Goal: Information Seeking & Learning: Learn about a topic

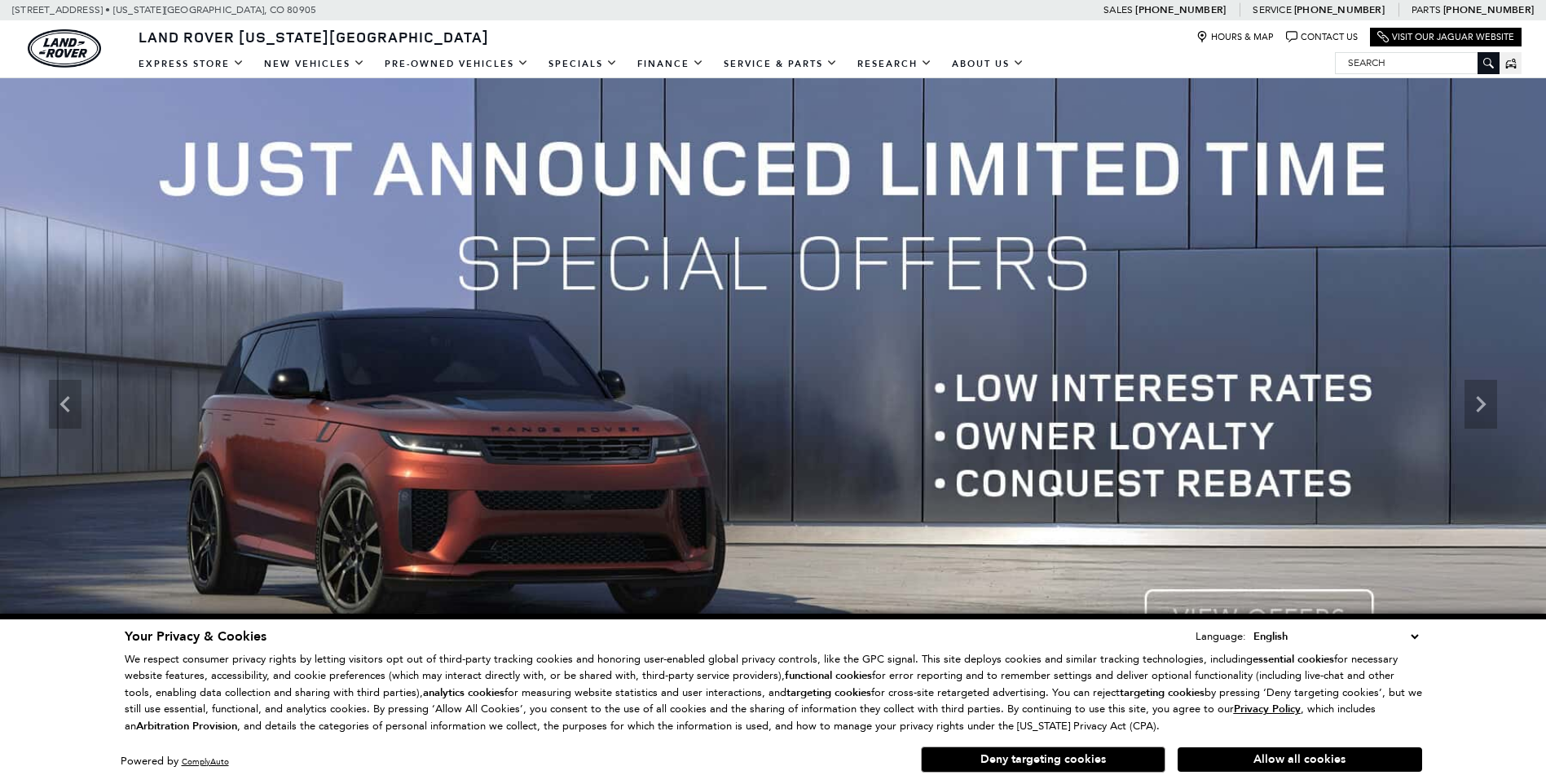
click at [0, 0] on link "Range Rover Sport" at bounding box center [0, 0] width 0 height 0
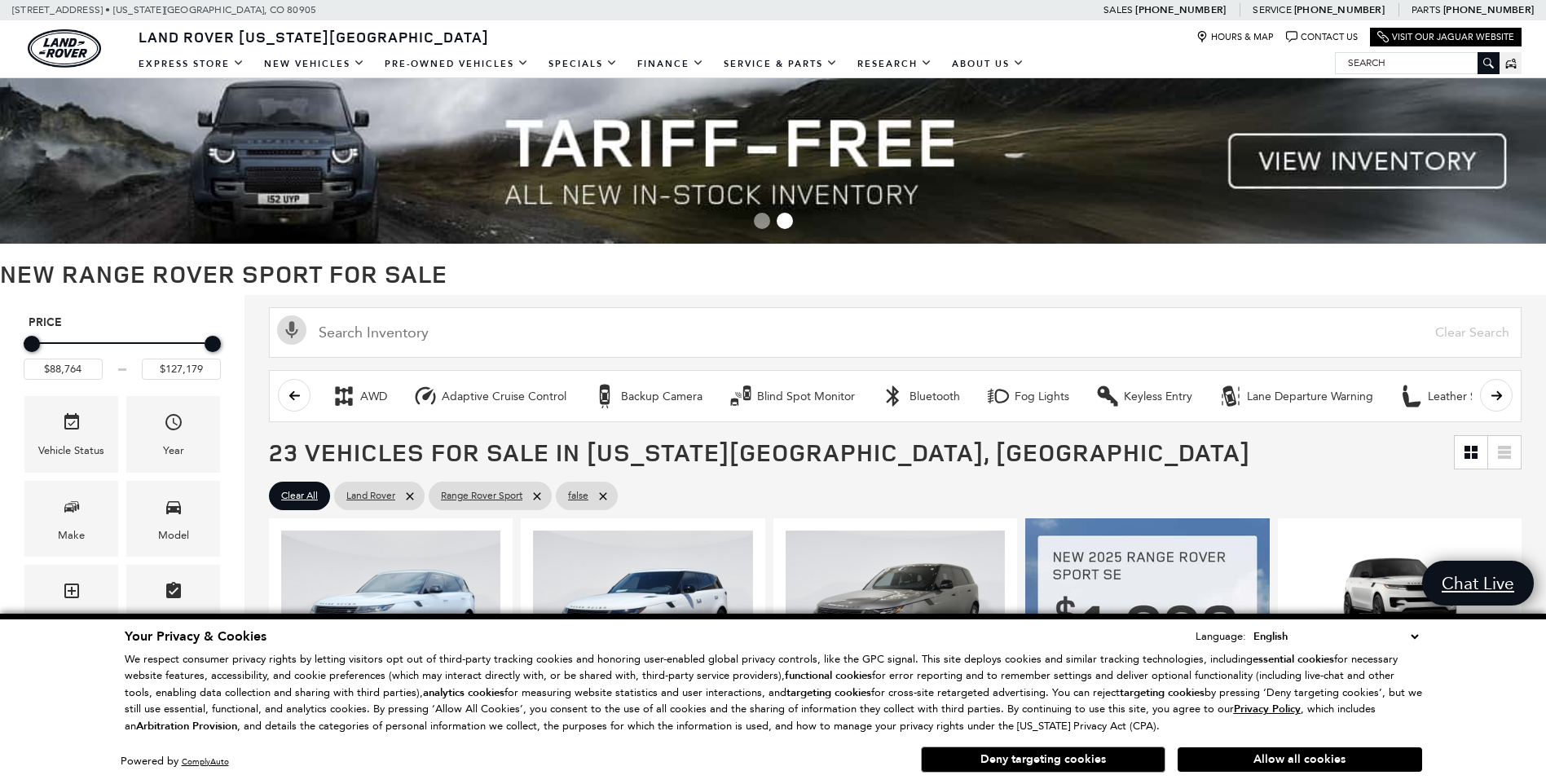
click at [1079, 758] on button "Deny targeting cookies" at bounding box center [1043, 760] width 244 height 26
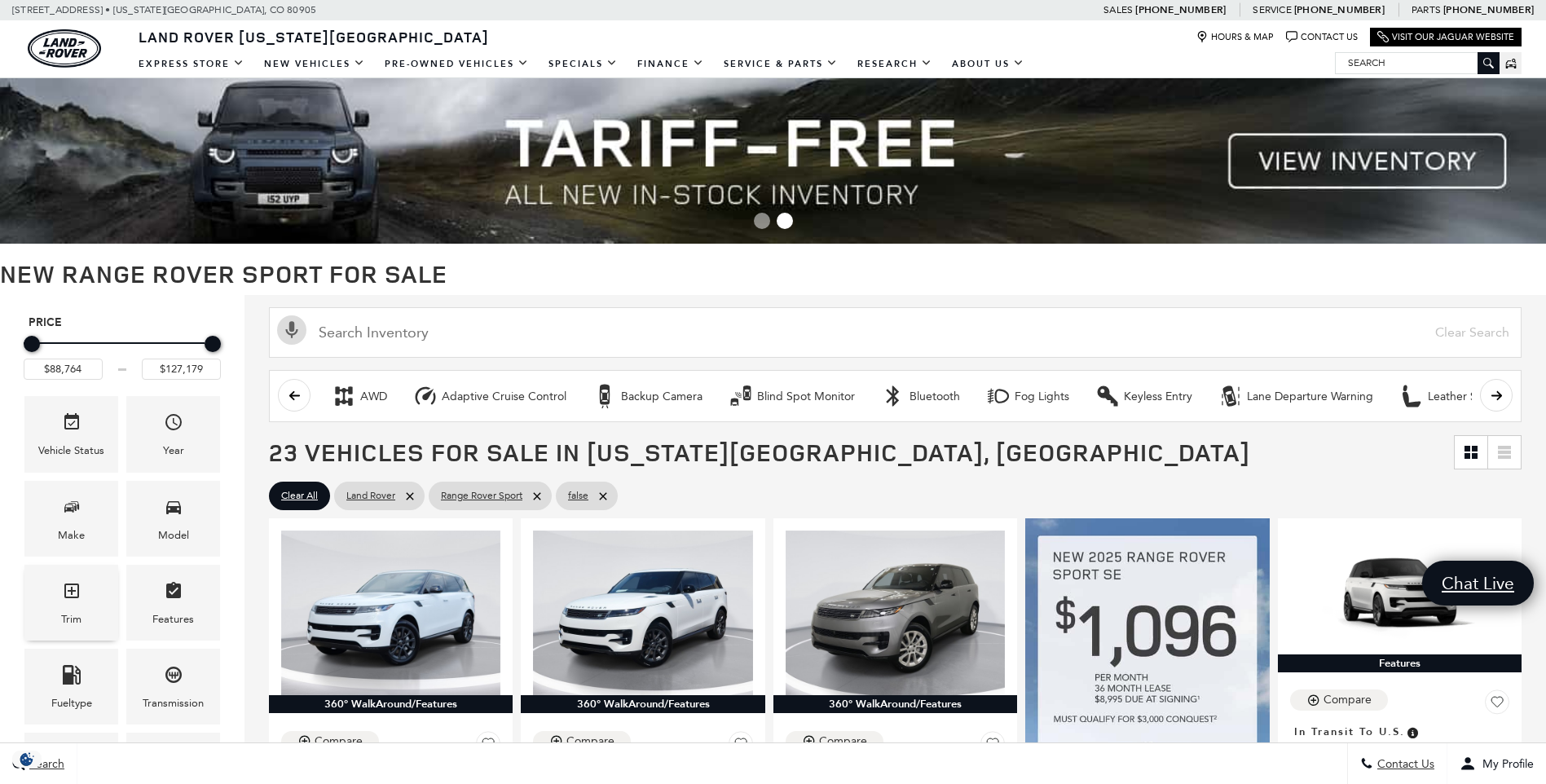
click at [79, 604] on span "Trim" at bounding box center [72, 593] width 20 height 33
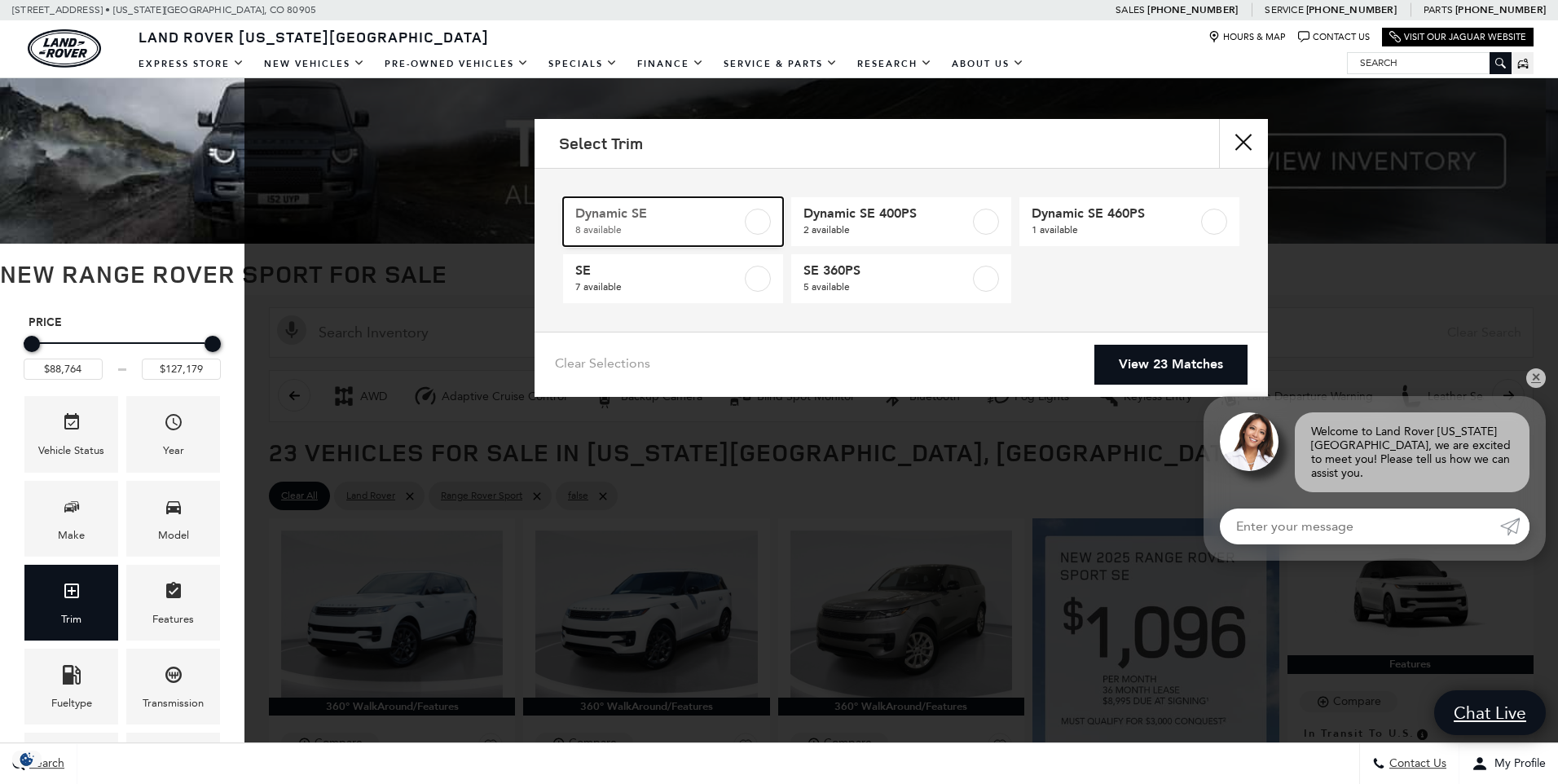
click at [761, 220] on label at bounding box center [758, 221] width 26 height 26
type input "$103,549"
checkbox input "true"
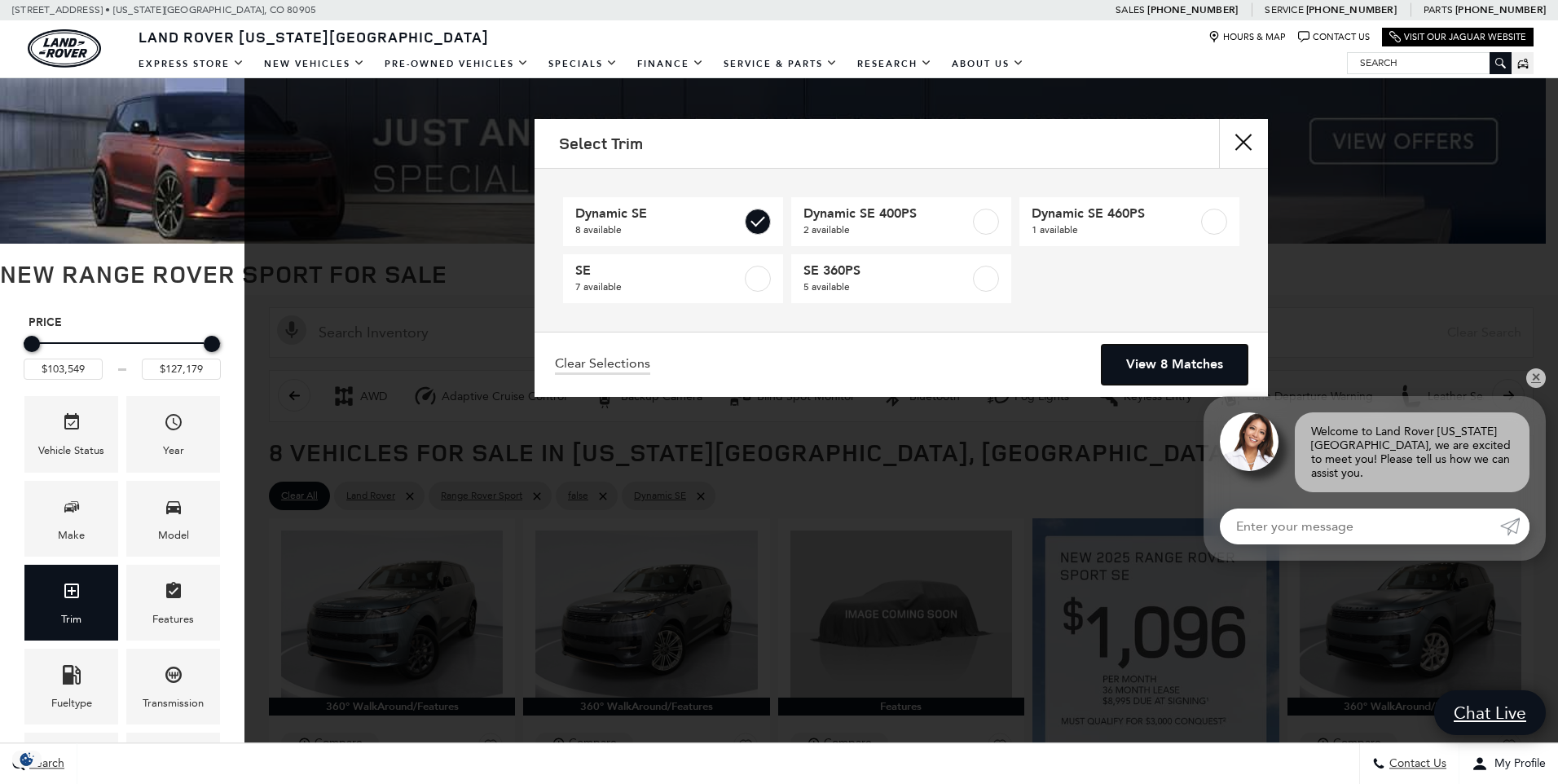
click at [1155, 365] on link "View 8 Matches" at bounding box center [1174, 364] width 146 height 40
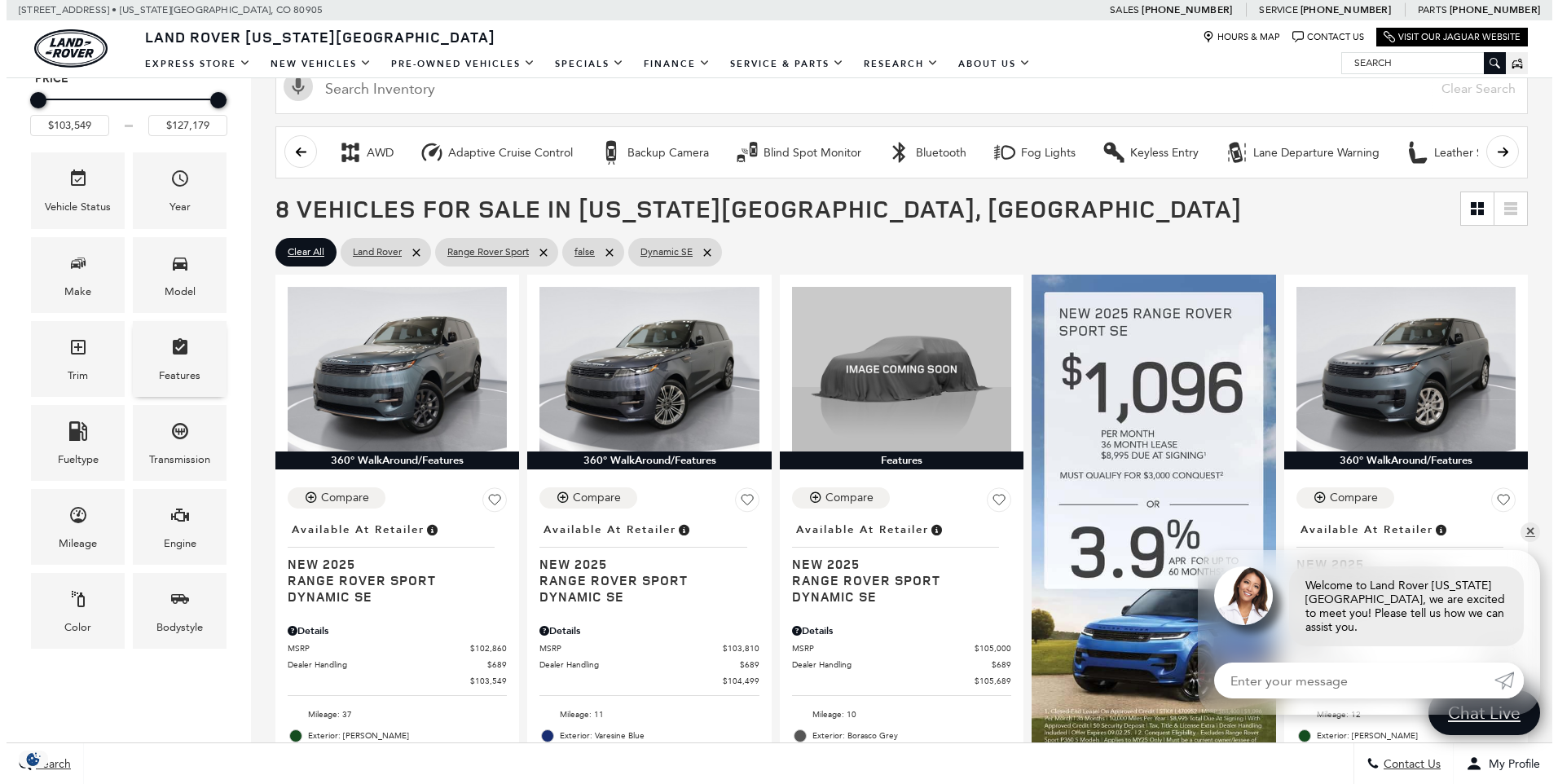
scroll to position [271, 0]
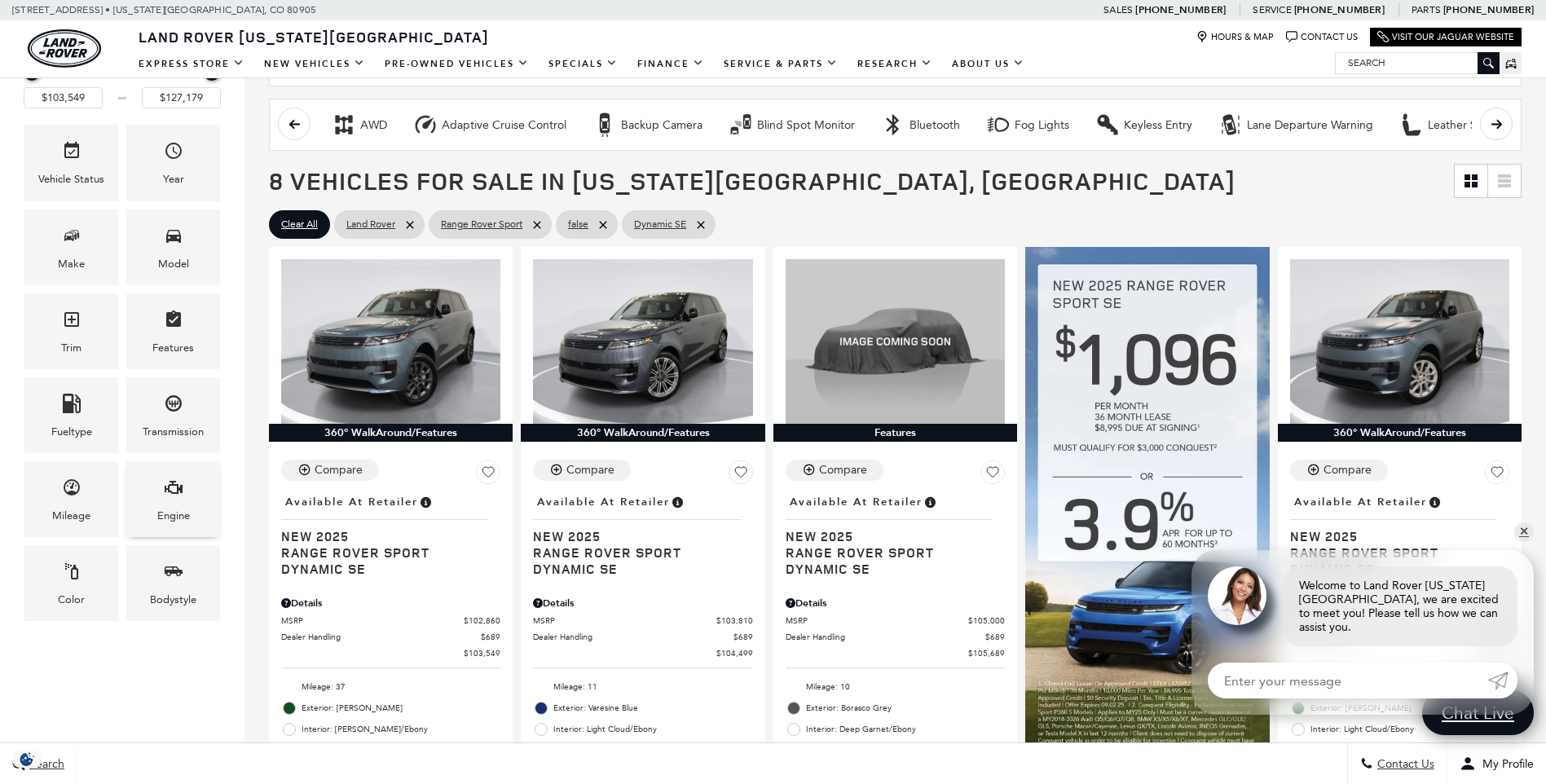
click at [177, 501] on span "Engine" at bounding box center [173, 489] width 20 height 33
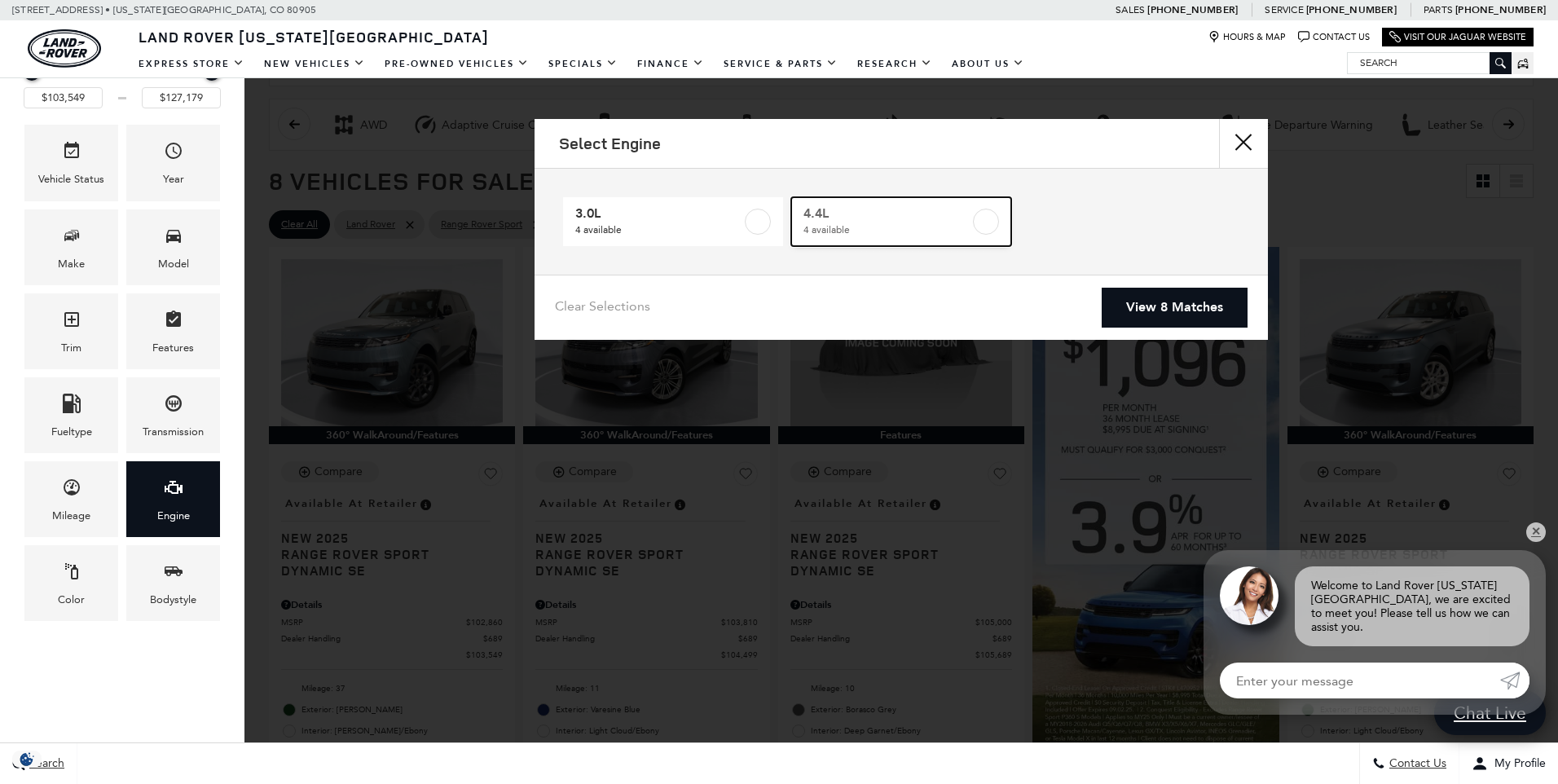
click at [989, 224] on label at bounding box center [986, 221] width 26 height 26
type input "$122,424"
checkbox input "true"
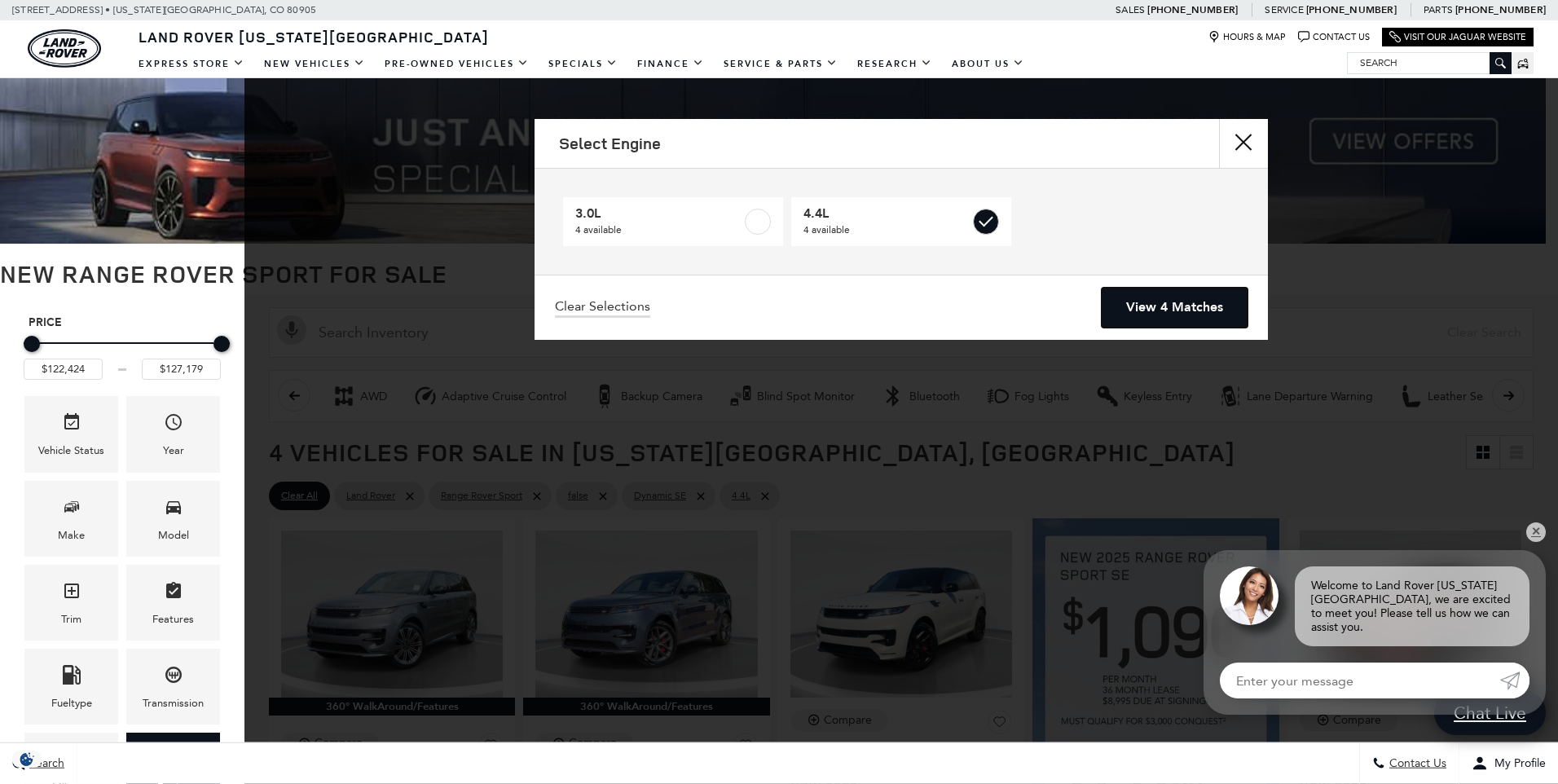
click at [1184, 296] on link "View 4 Matches" at bounding box center [1174, 307] width 146 height 40
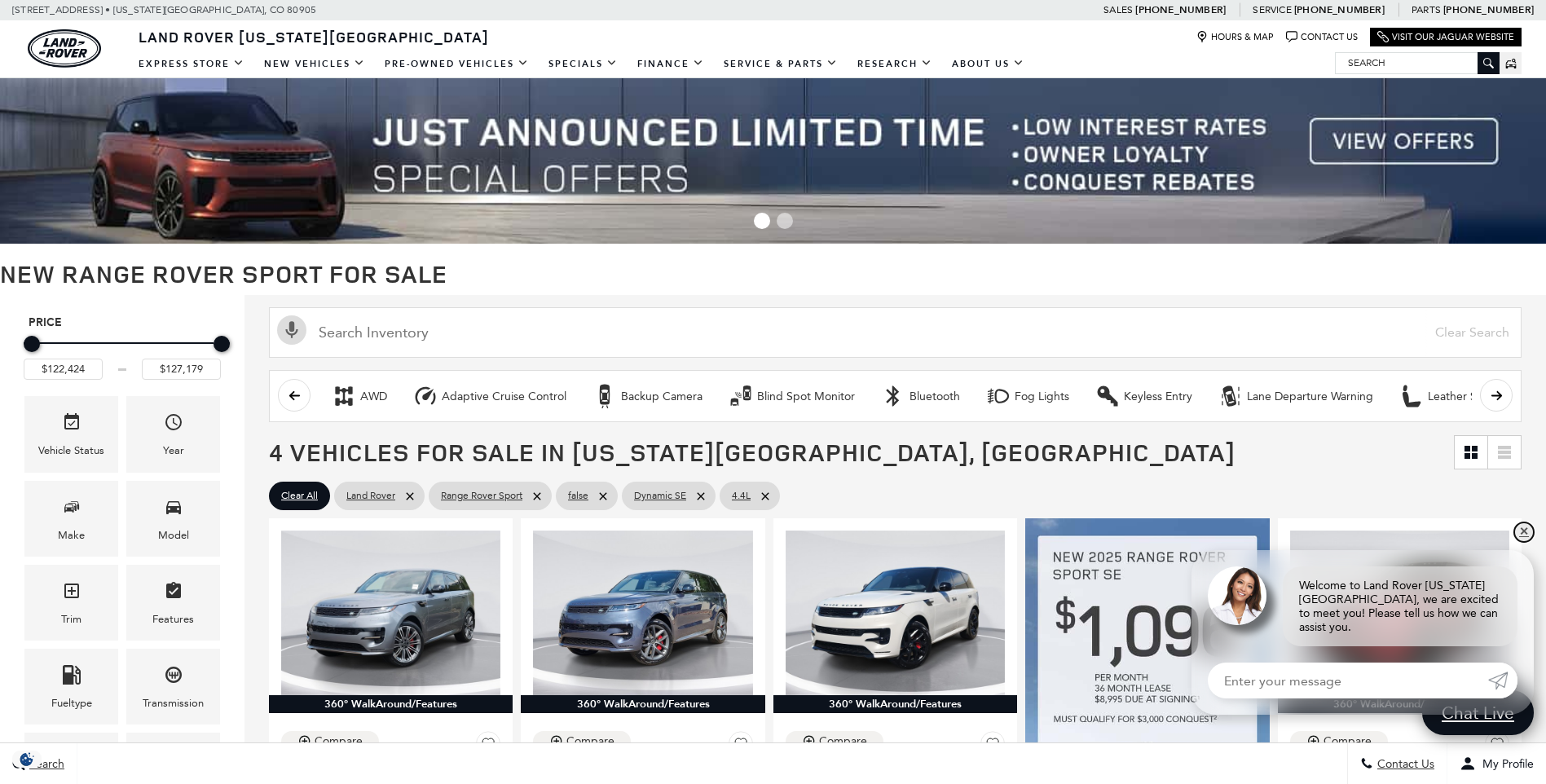
click at [1523, 541] on link "✕" at bounding box center [1524, 532] width 20 height 20
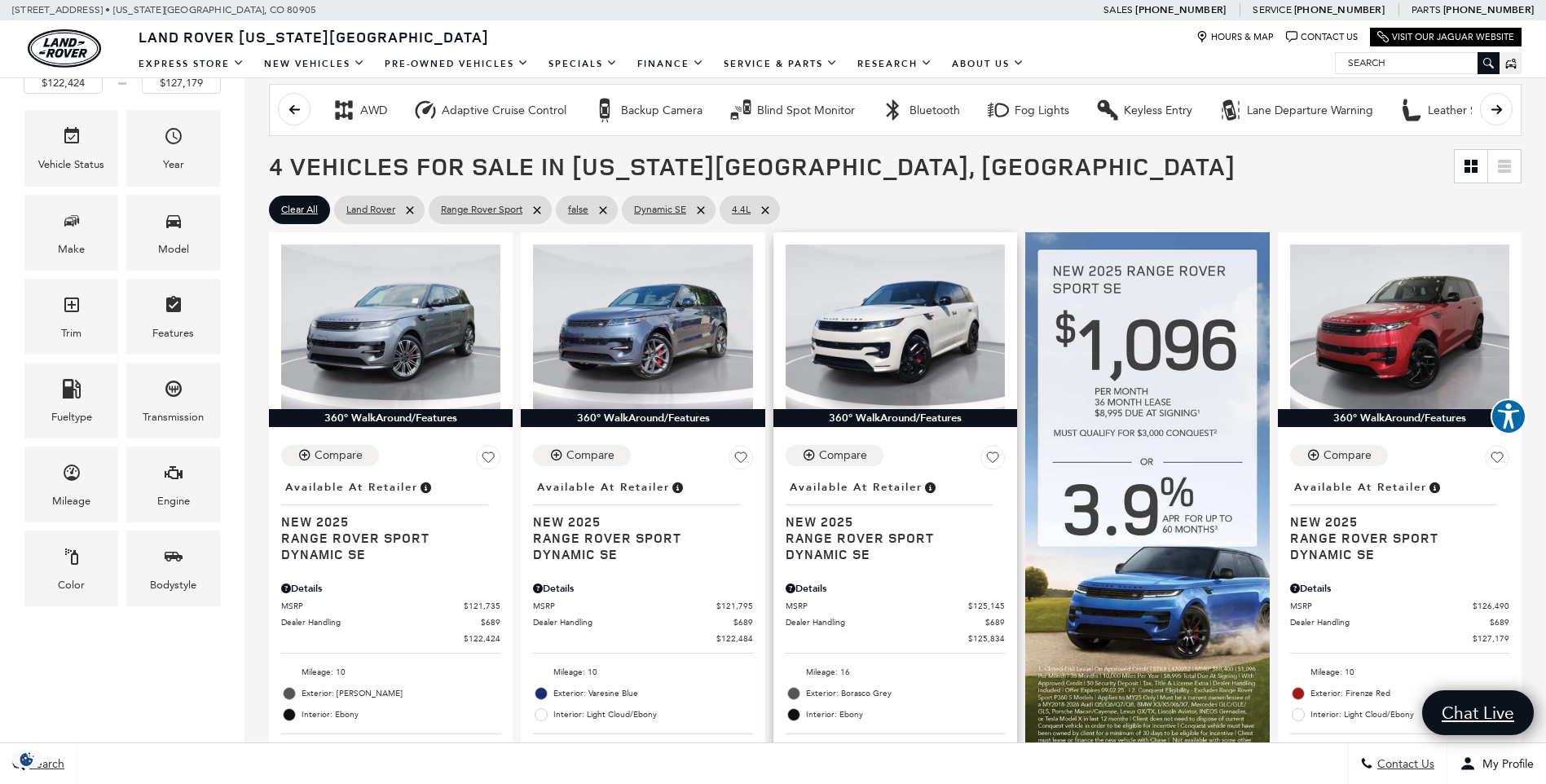
scroll to position [272, 0]
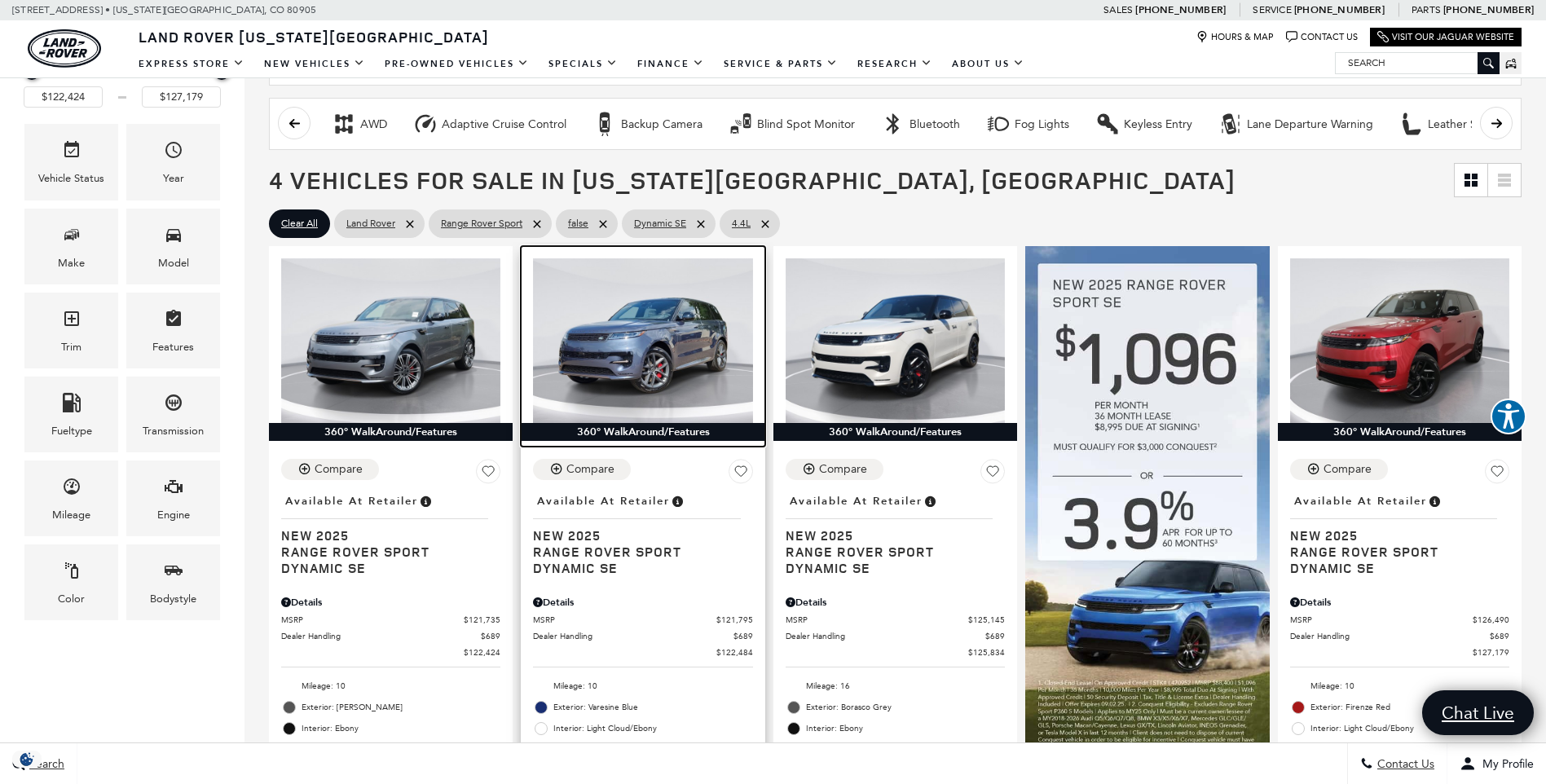
click at [677, 349] on img at bounding box center [642, 340] width 219 height 164
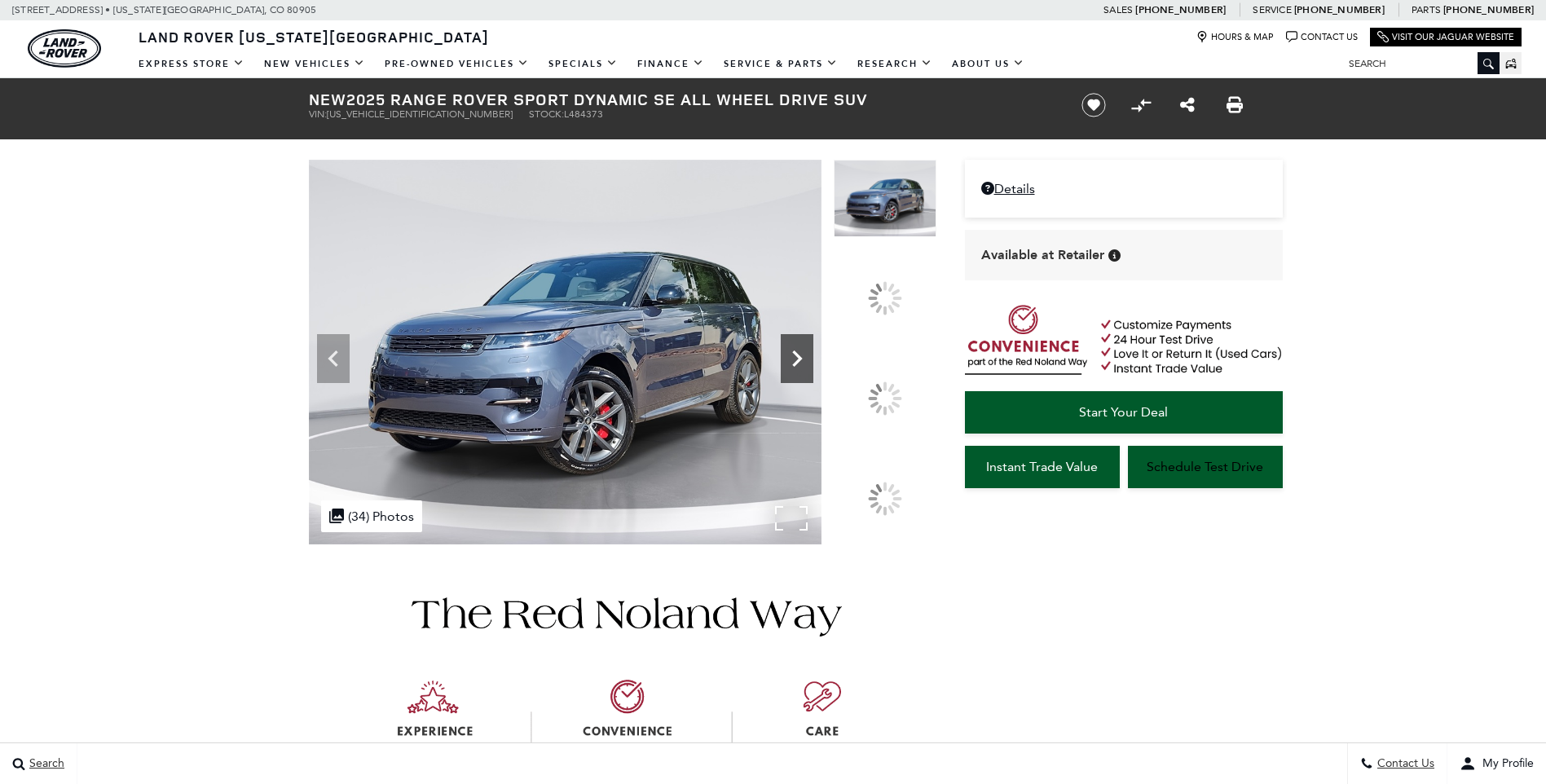
click at [813, 375] on icon at bounding box center [798, 359] width 33 height 33
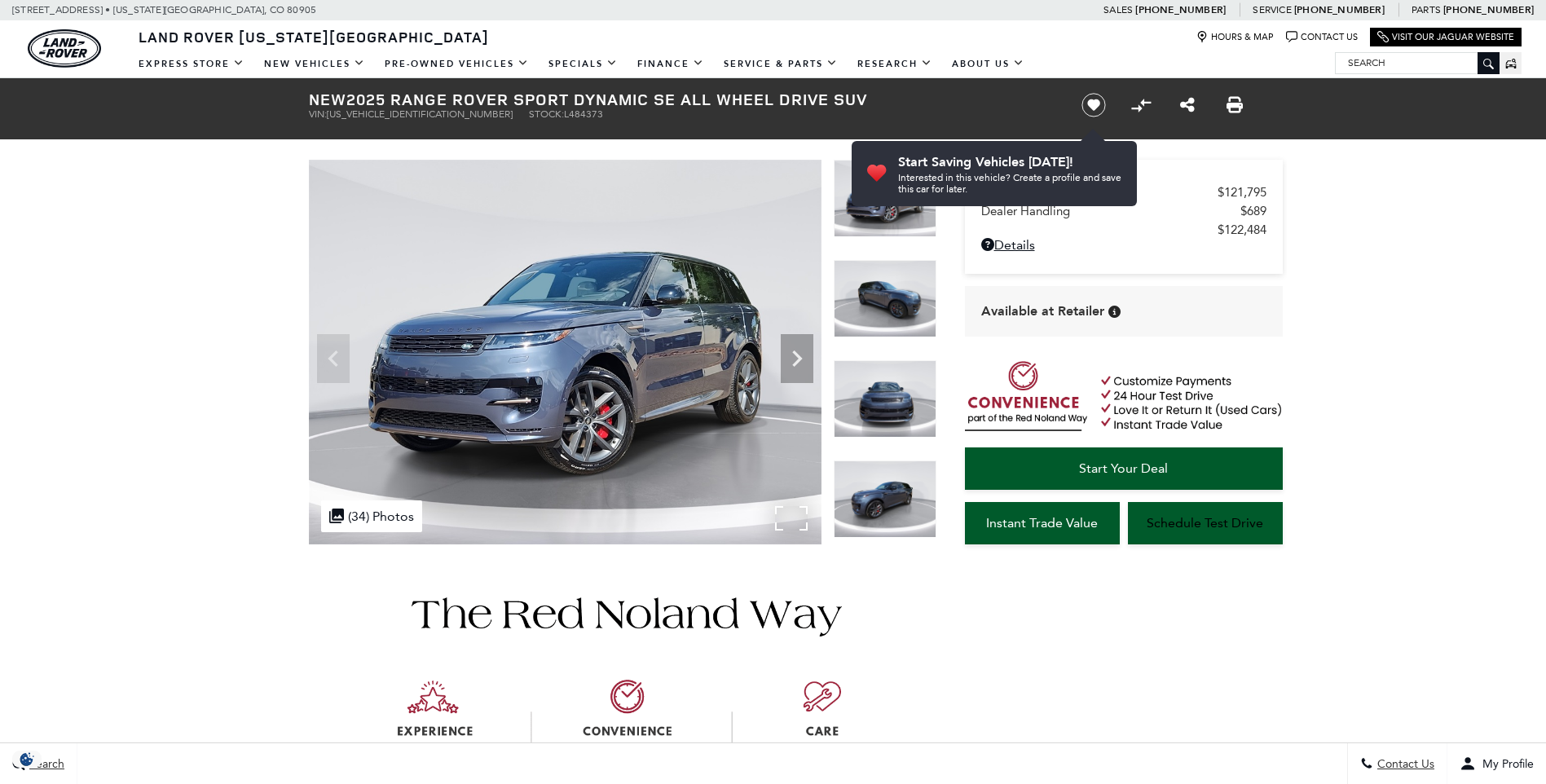
click at [704, 376] on img at bounding box center [565, 351] width 512 height 385
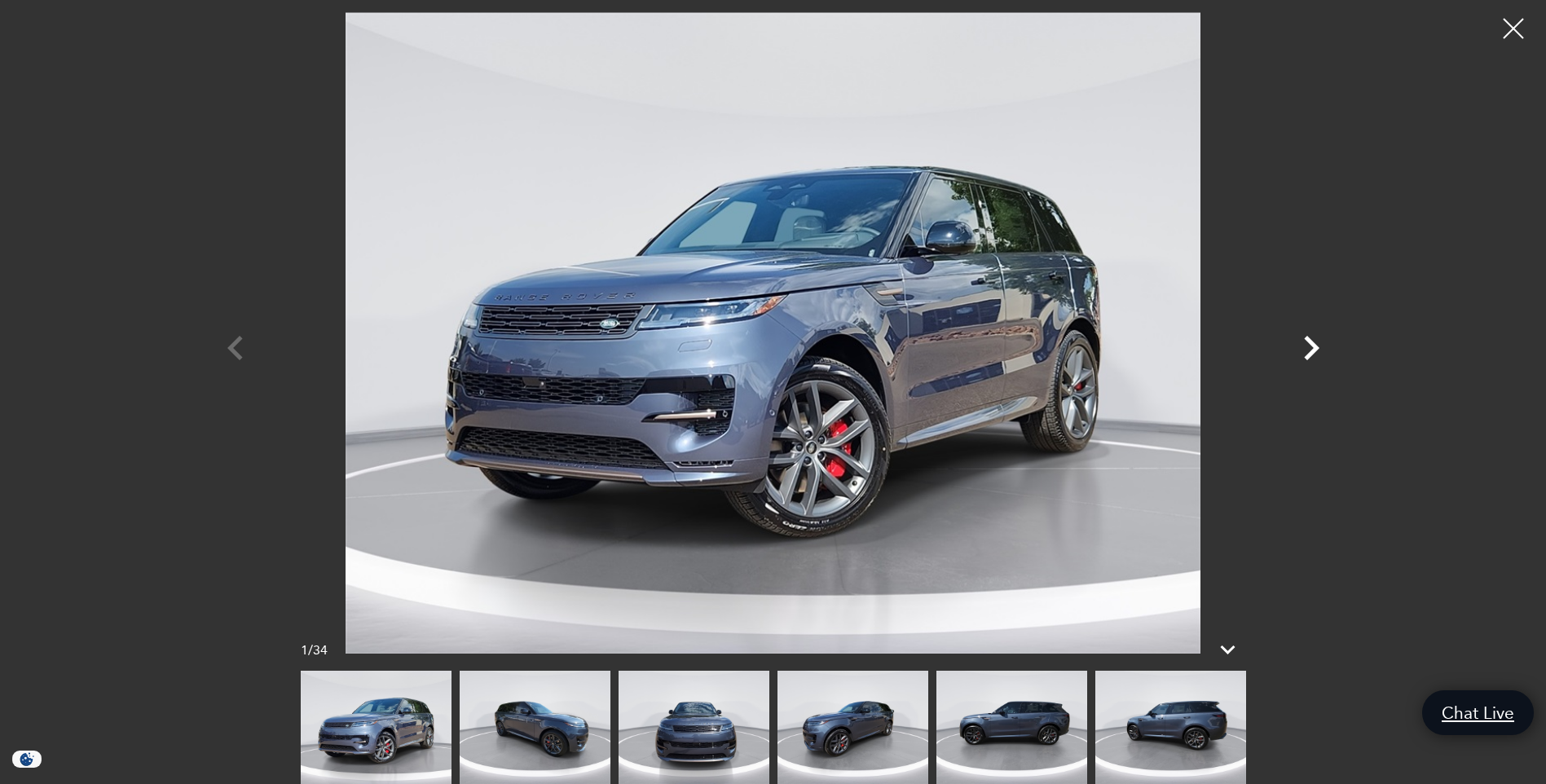
click at [1311, 346] on icon "Next" at bounding box center [1311, 348] width 49 height 49
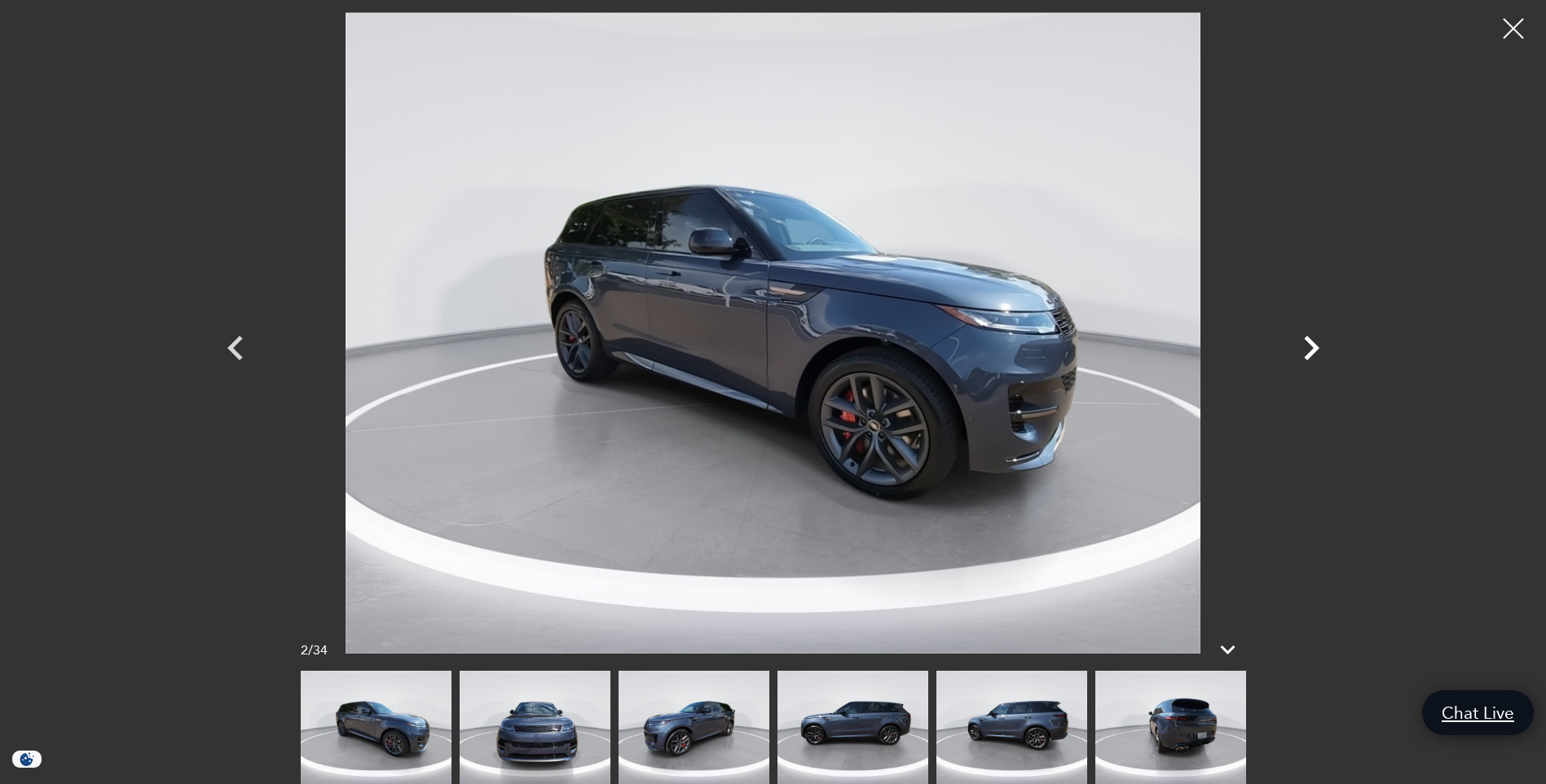
click at [1311, 346] on icon "Next" at bounding box center [1311, 348] width 49 height 49
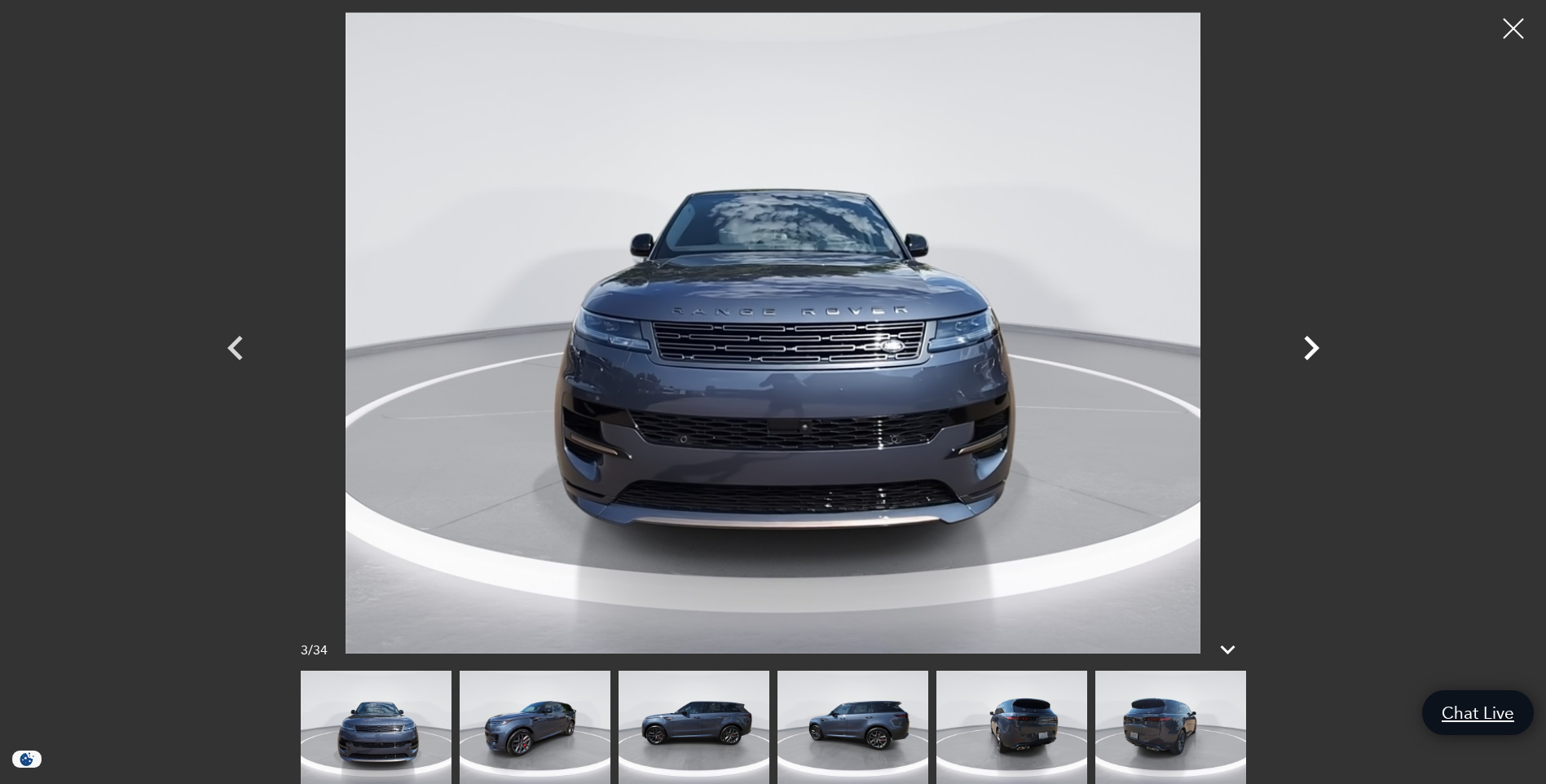
click at [1311, 346] on icon "Next" at bounding box center [1311, 348] width 49 height 49
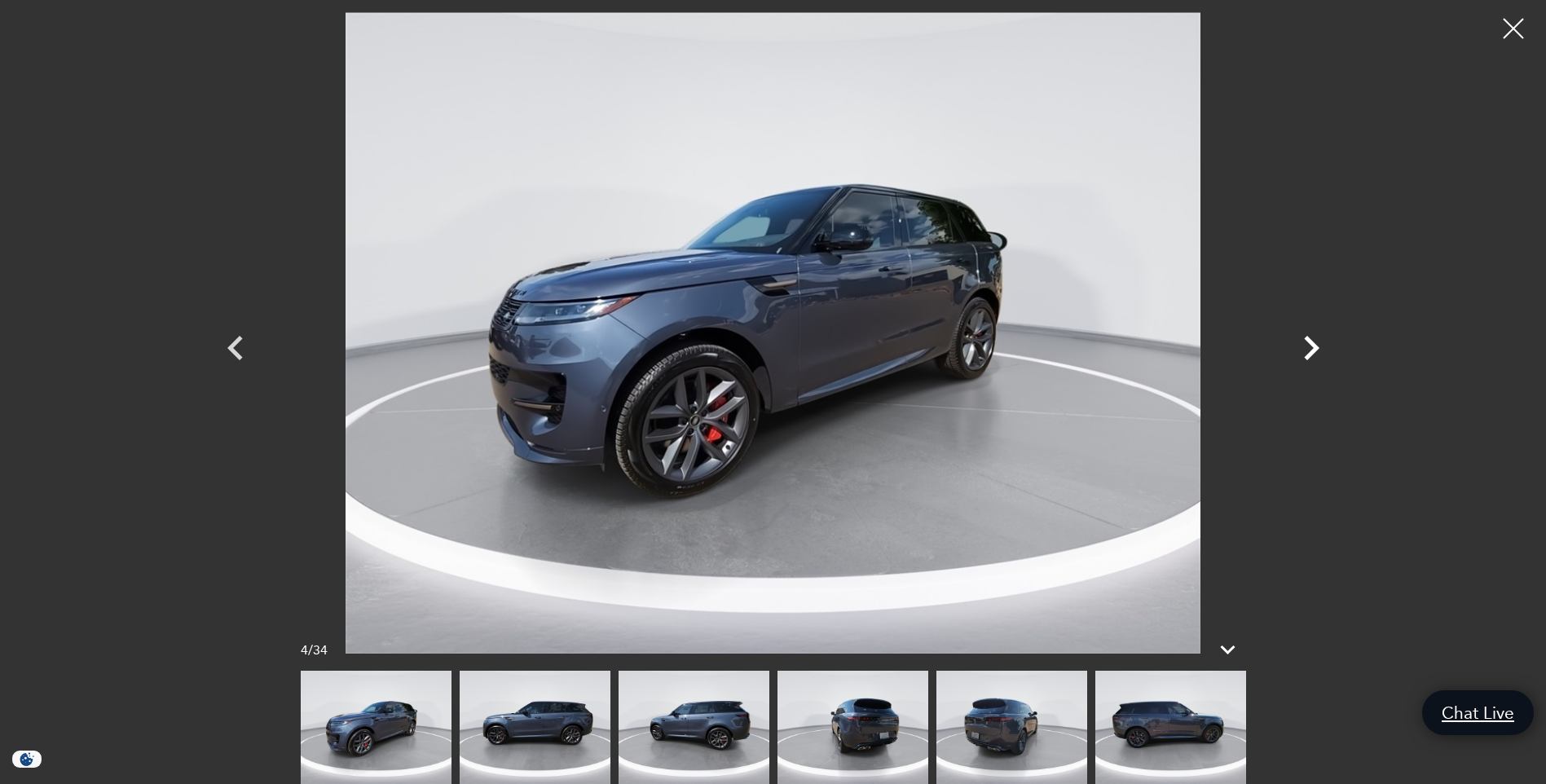
click at [1311, 346] on icon "Next" at bounding box center [1311, 348] width 49 height 49
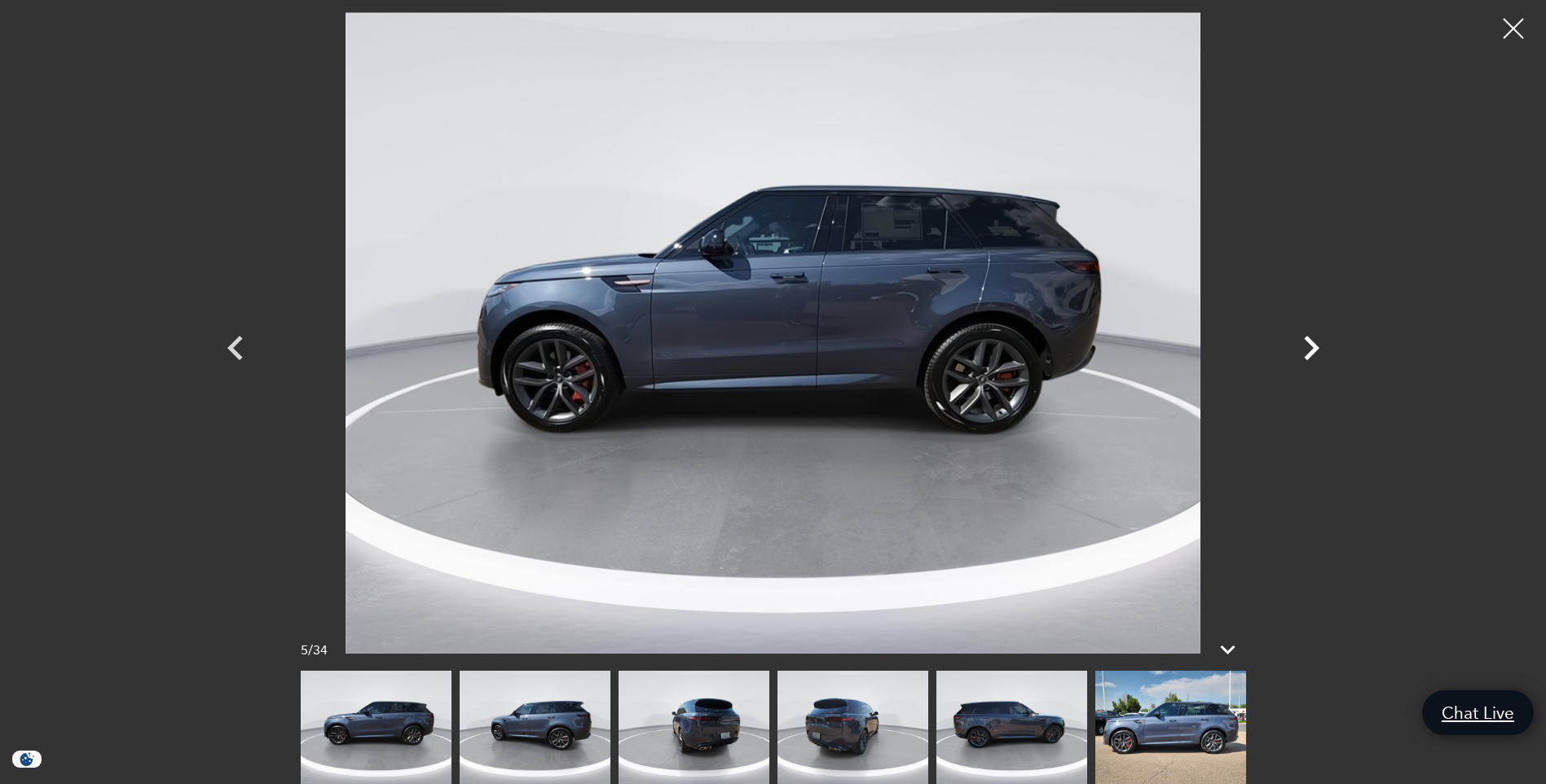
click at [1311, 346] on icon "Next" at bounding box center [1311, 348] width 49 height 49
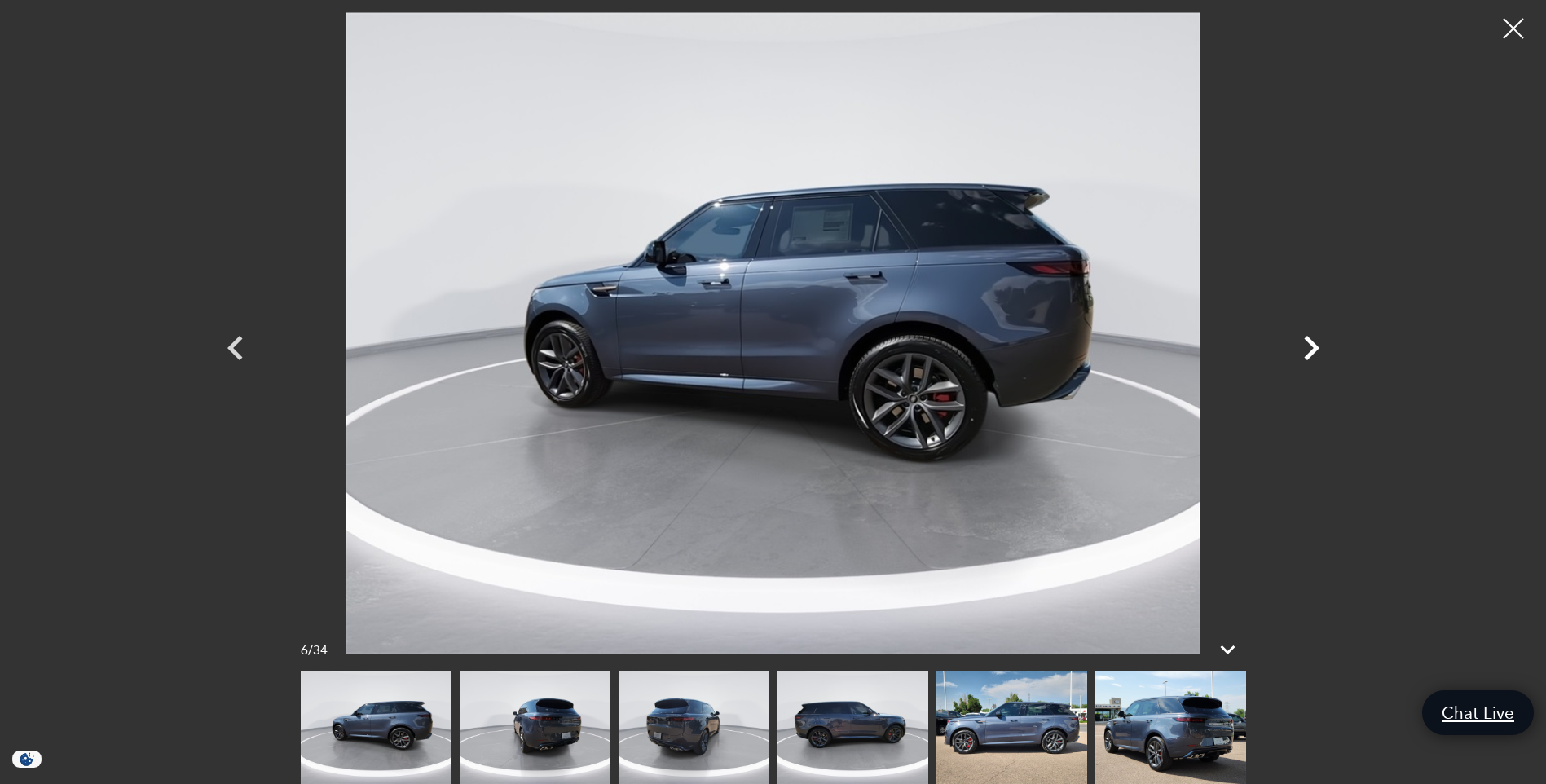
click at [1311, 346] on icon "Next" at bounding box center [1311, 348] width 49 height 49
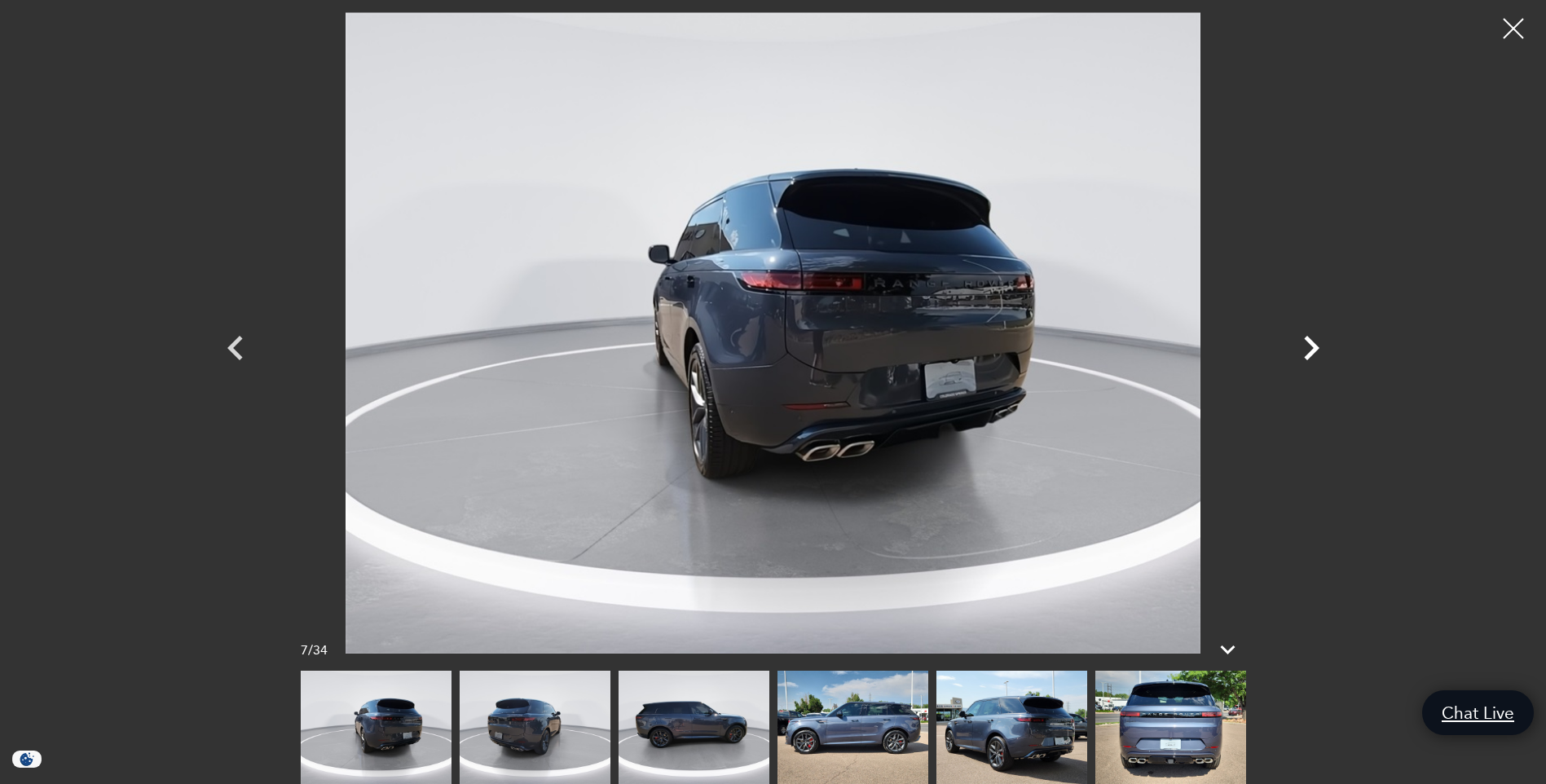
click at [1311, 346] on icon "Next" at bounding box center [1311, 348] width 49 height 49
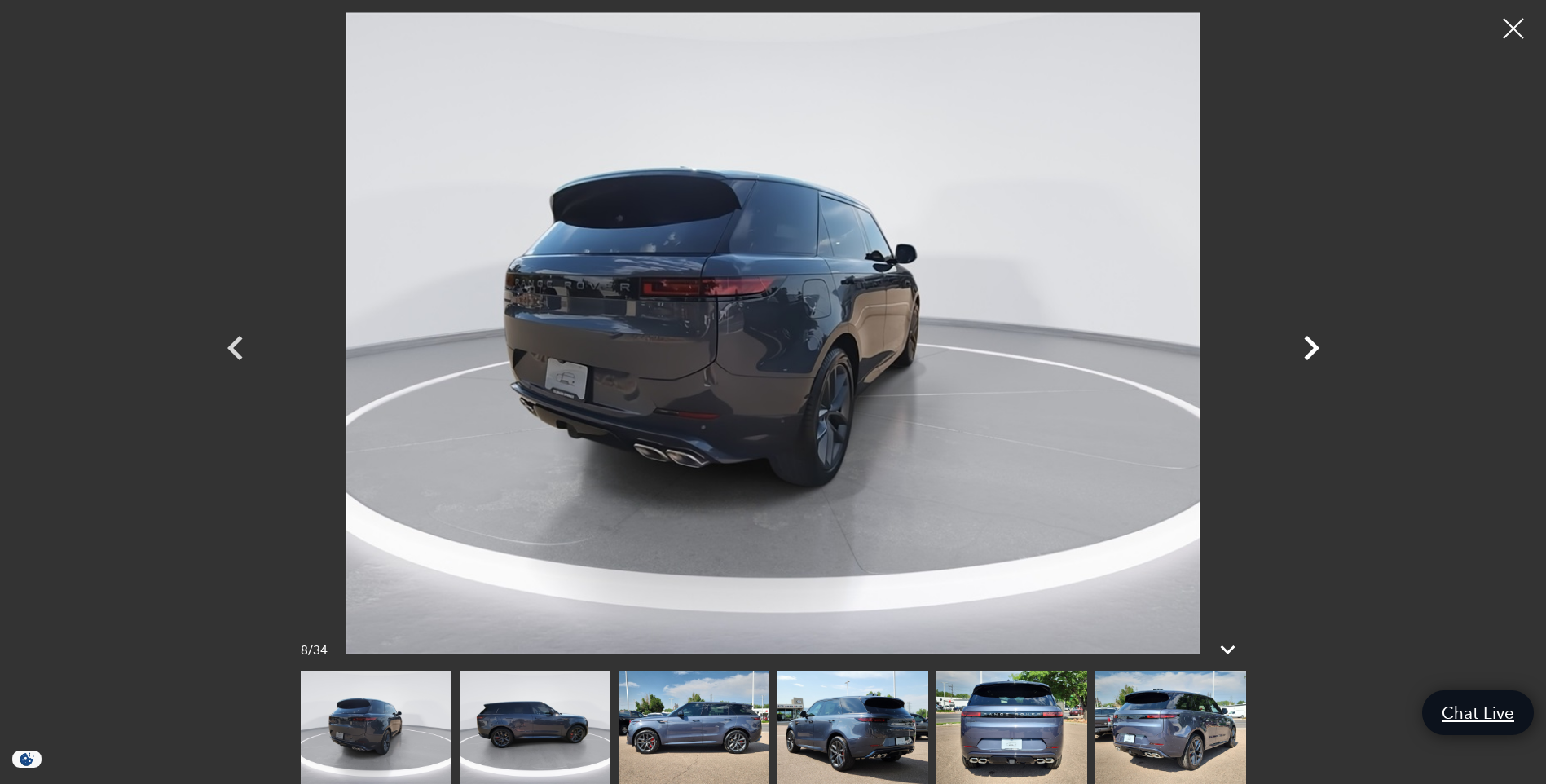
click at [1311, 346] on icon "Next" at bounding box center [1311, 348] width 49 height 49
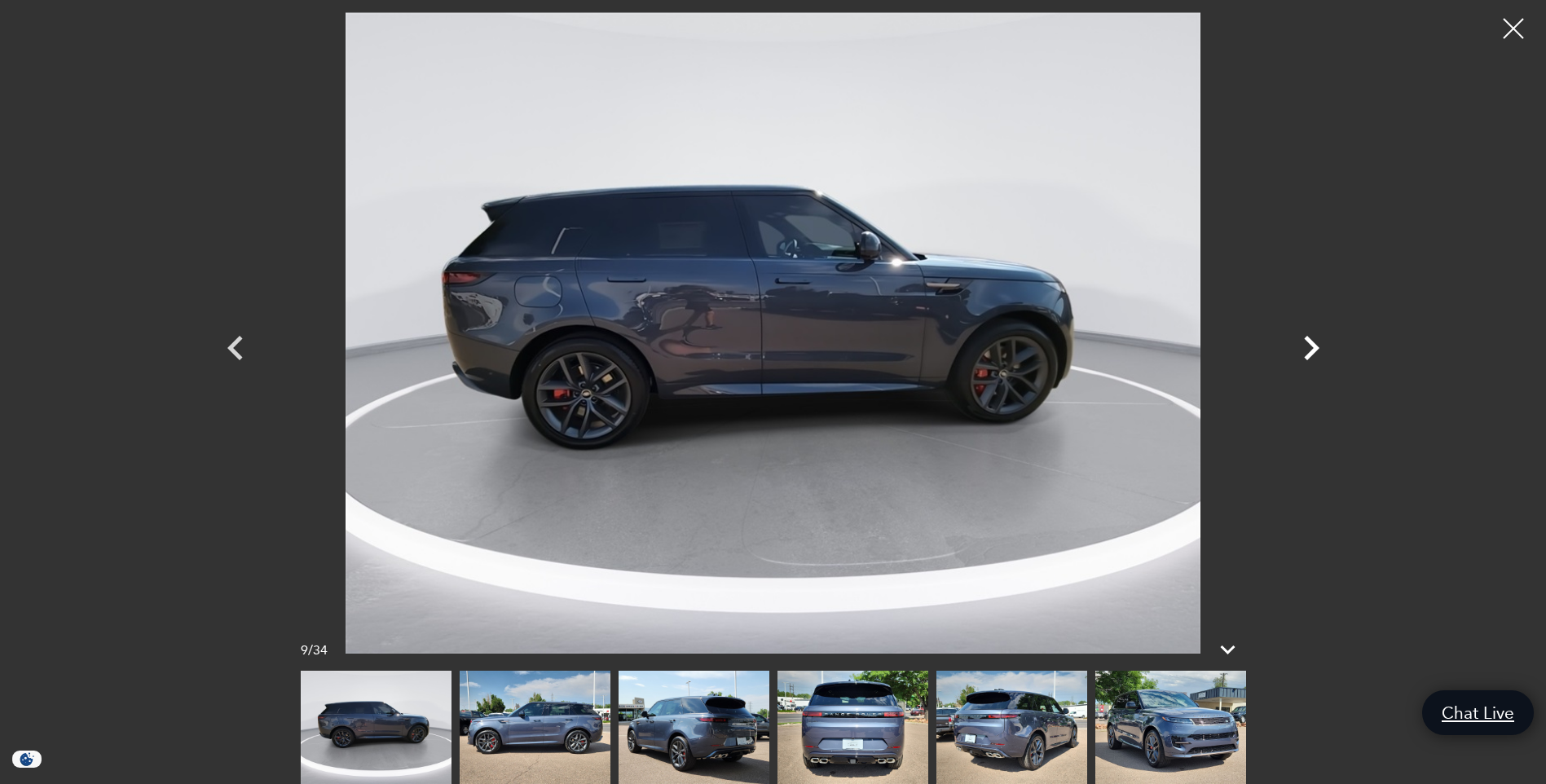
click at [1311, 346] on icon "Next" at bounding box center [1311, 348] width 49 height 49
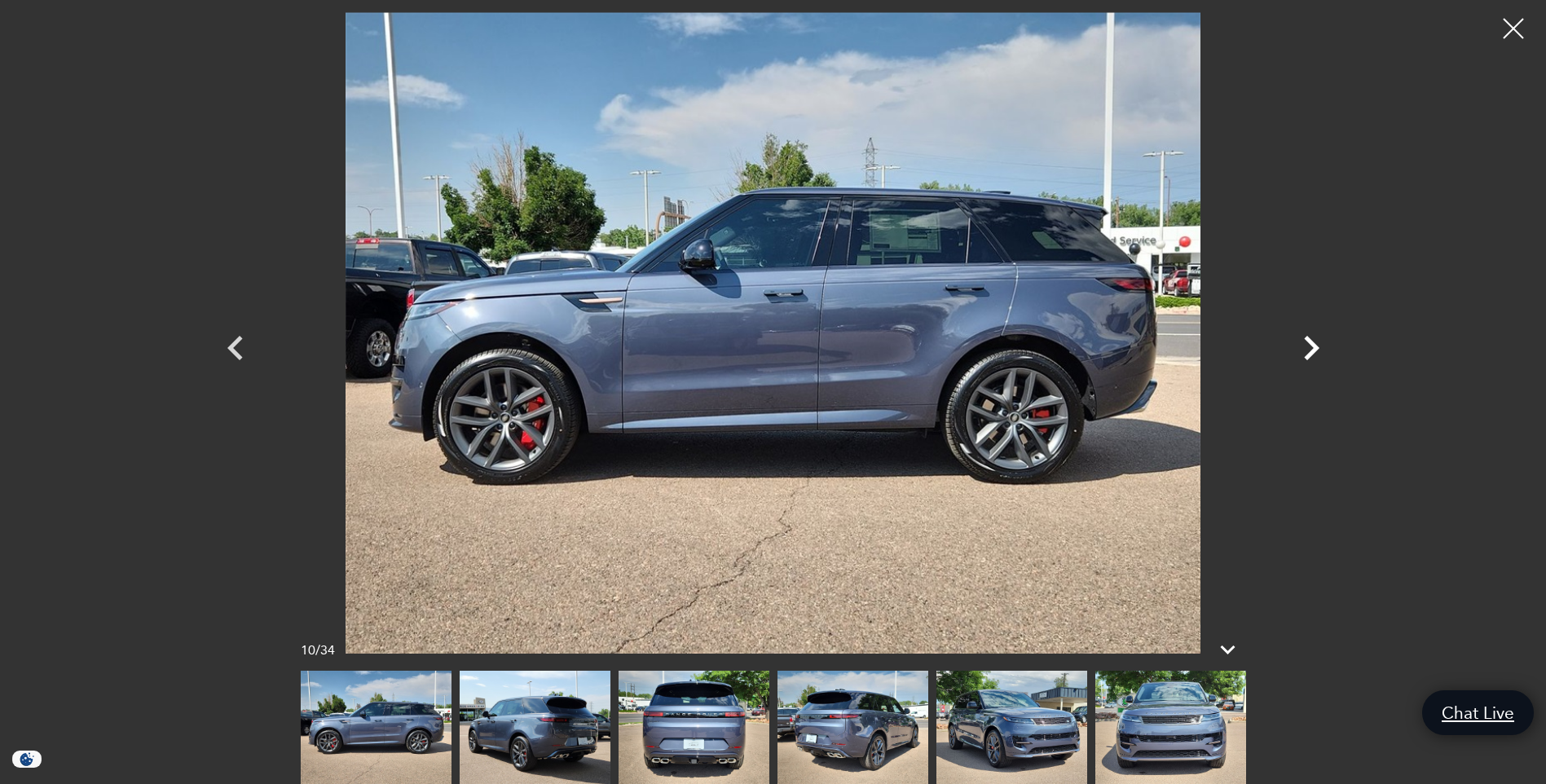
click at [1311, 346] on icon "Next" at bounding box center [1311, 348] width 49 height 49
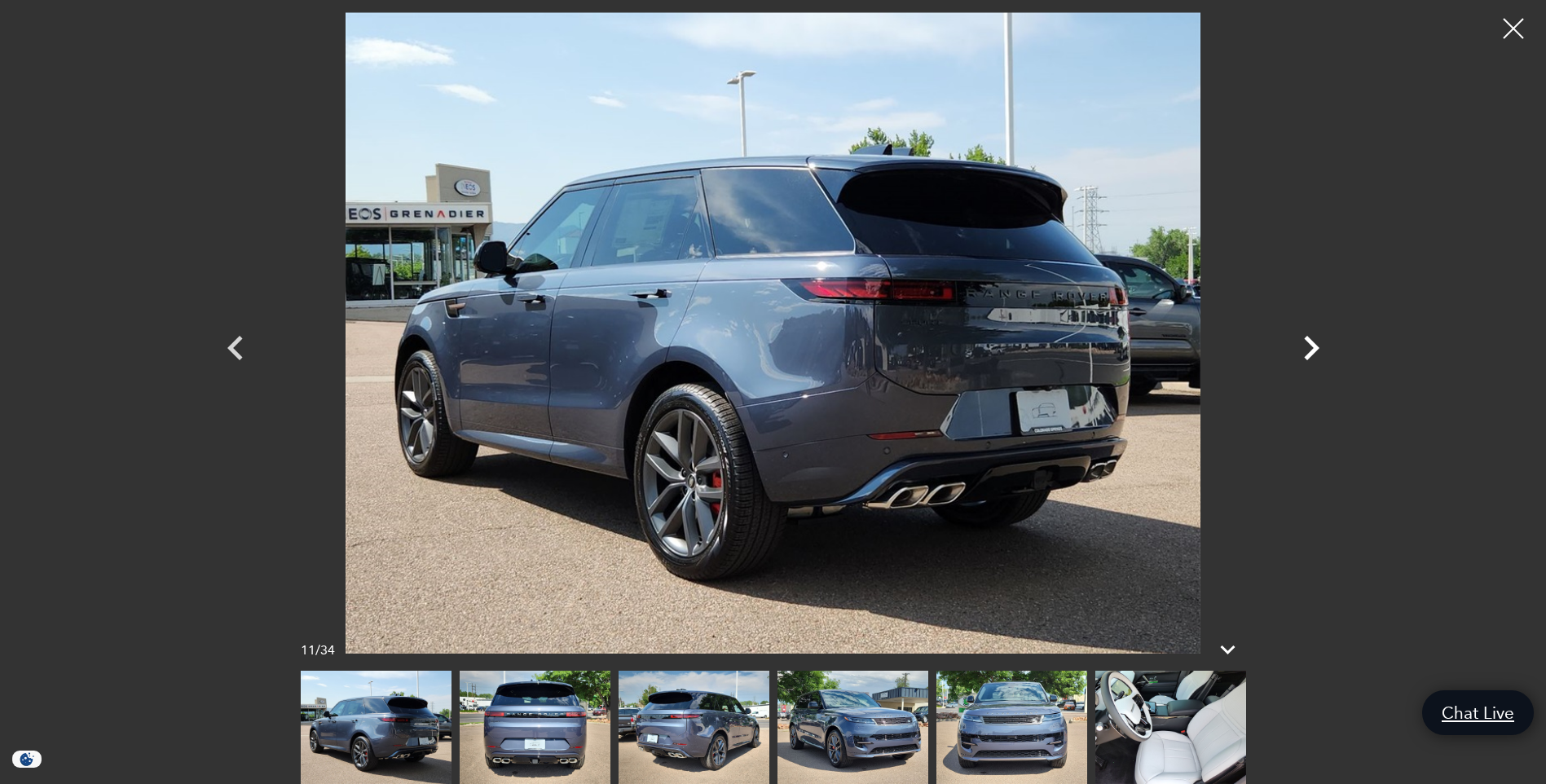
click at [1311, 346] on icon "Next" at bounding box center [1311, 348] width 49 height 49
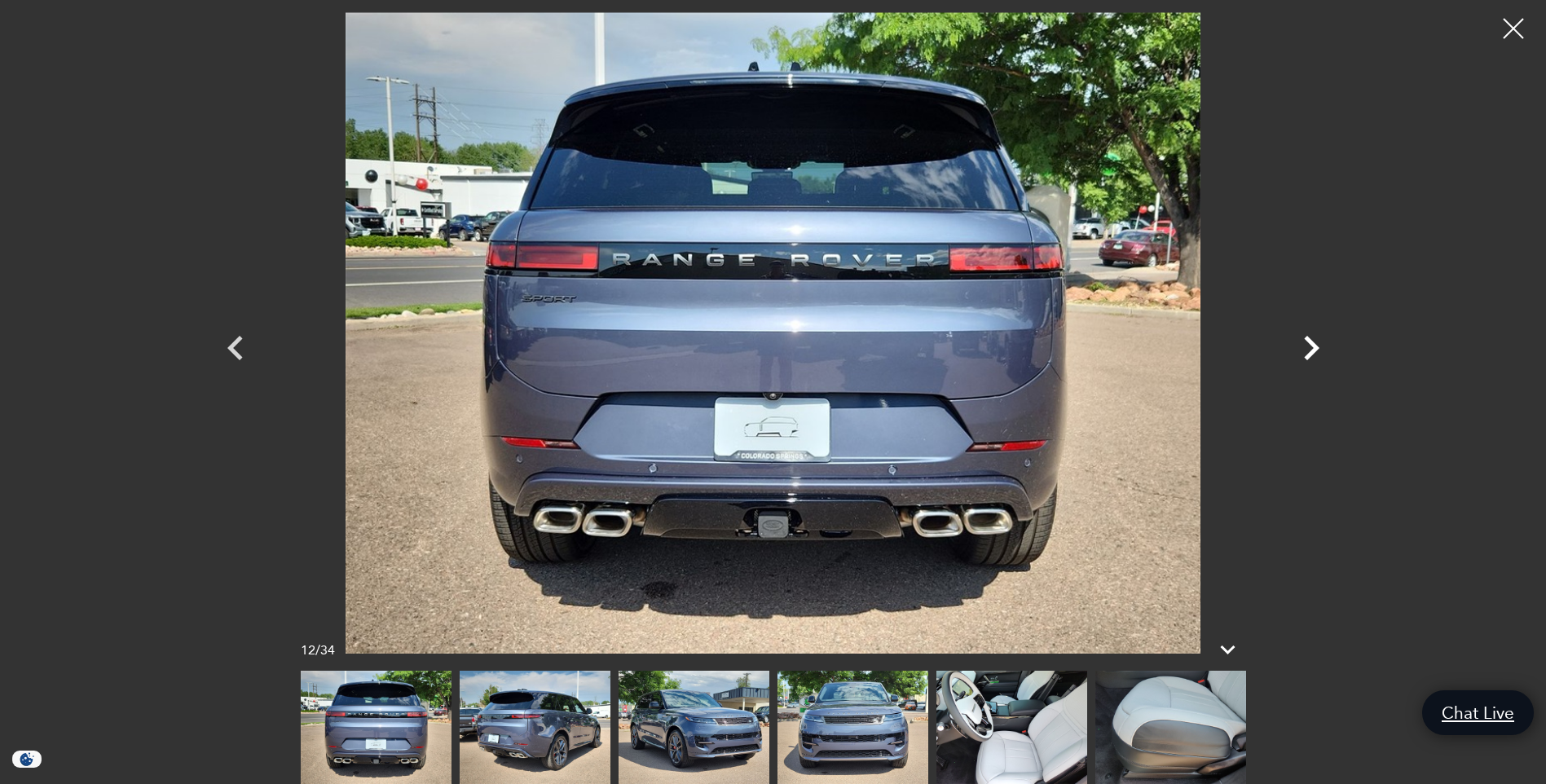
click at [1311, 346] on icon "Next" at bounding box center [1311, 348] width 49 height 49
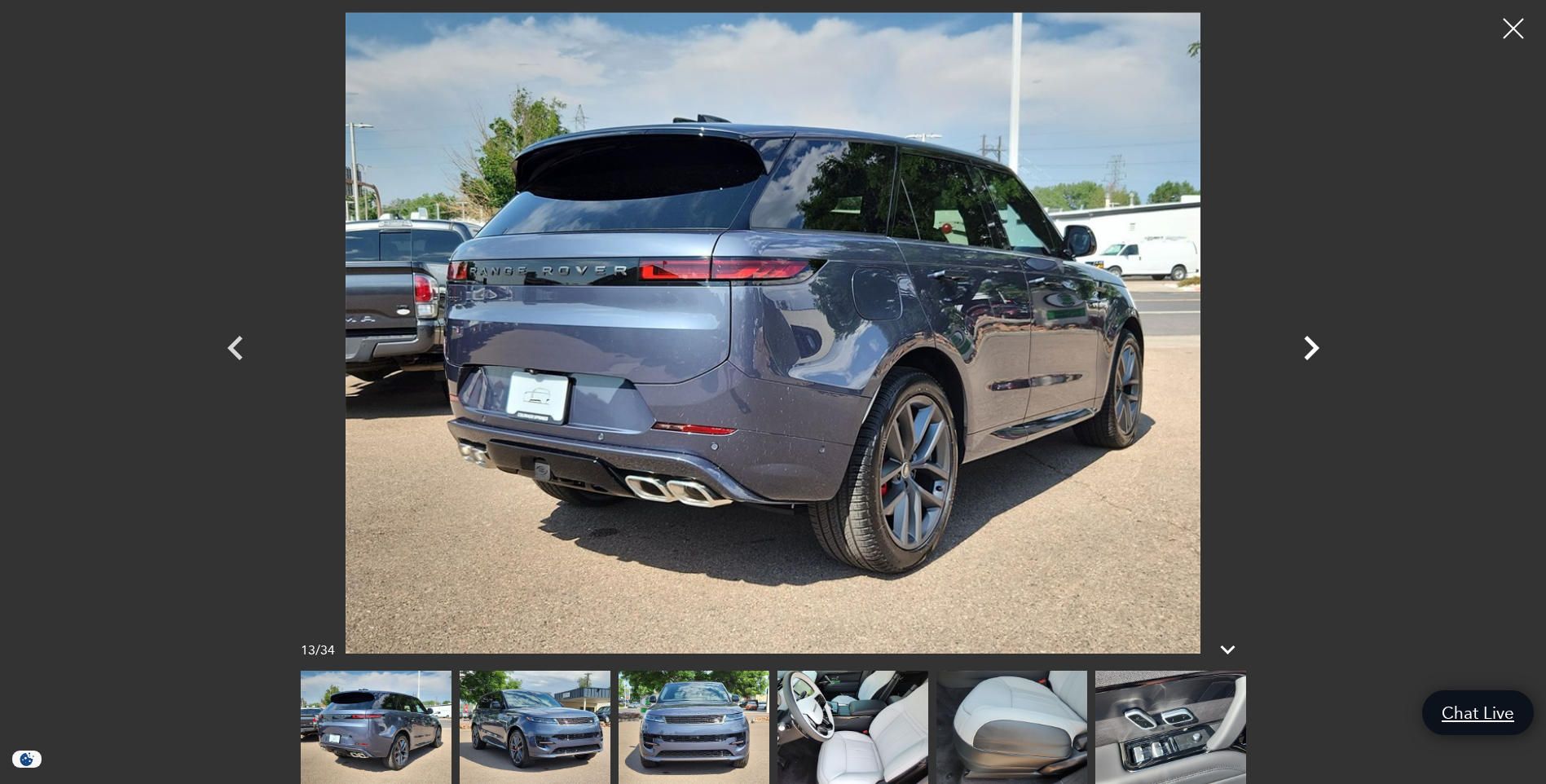
click at [1311, 346] on icon "Next" at bounding box center [1311, 348] width 49 height 49
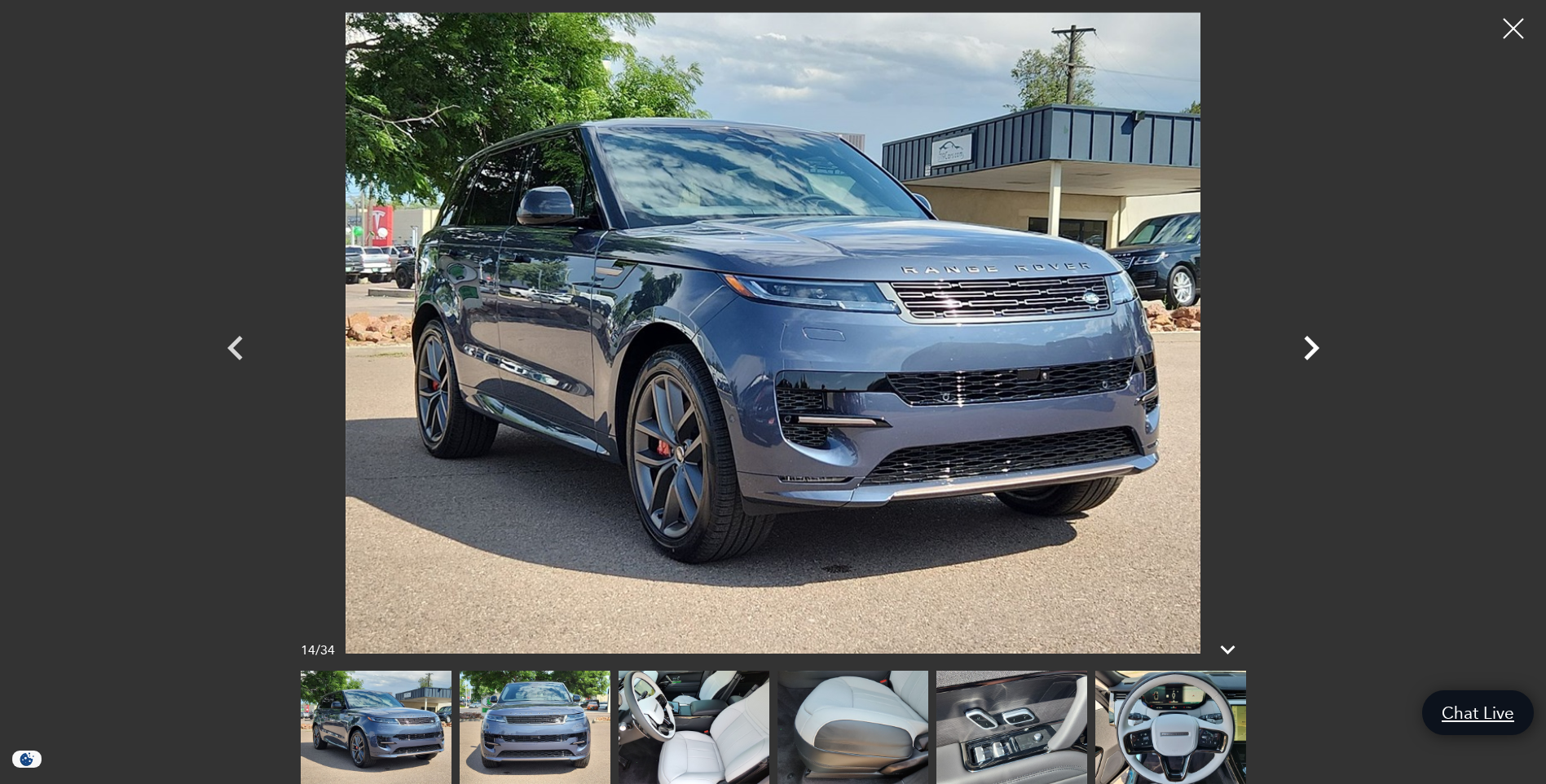
click at [1311, 346] on icon "Next" at bounding box center [1311, 348] width 49 height 49
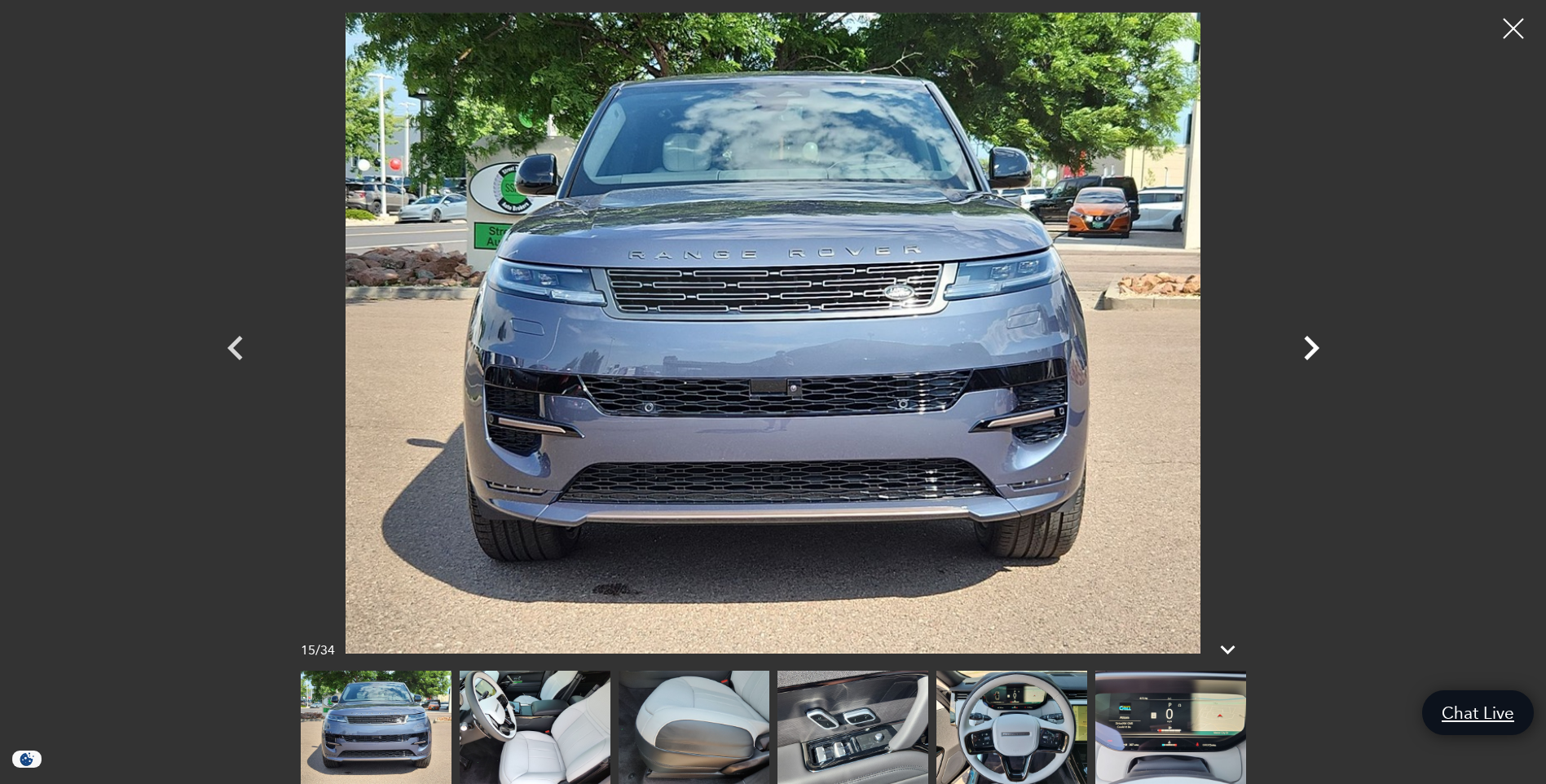
click at [1311, 346] on icon "Next" at bounding box center [1311, 348] width 49 height 49
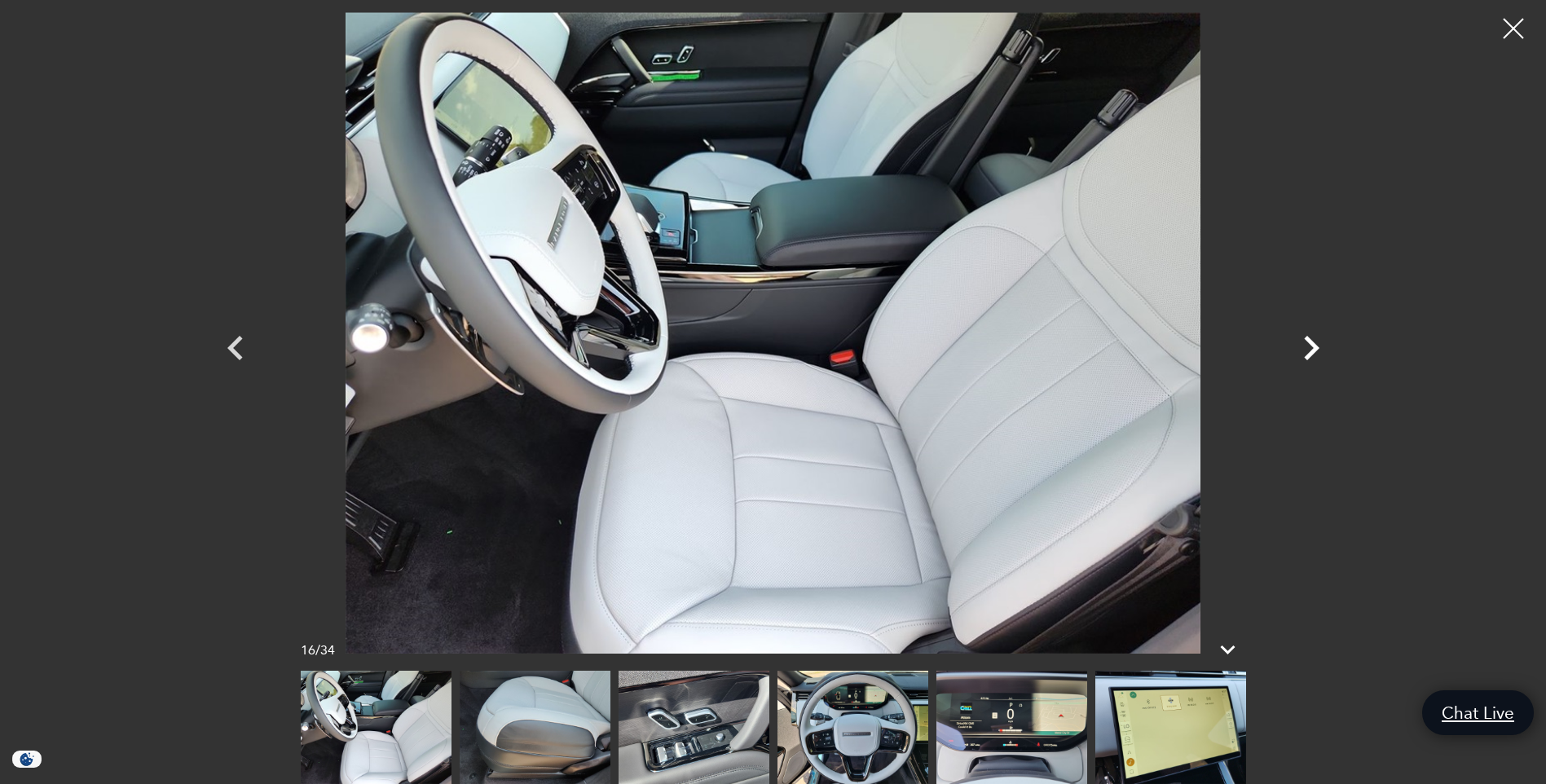
click at [1311, 346] on icon "Next" at bounding box center [1311, 348] width 49 height 49
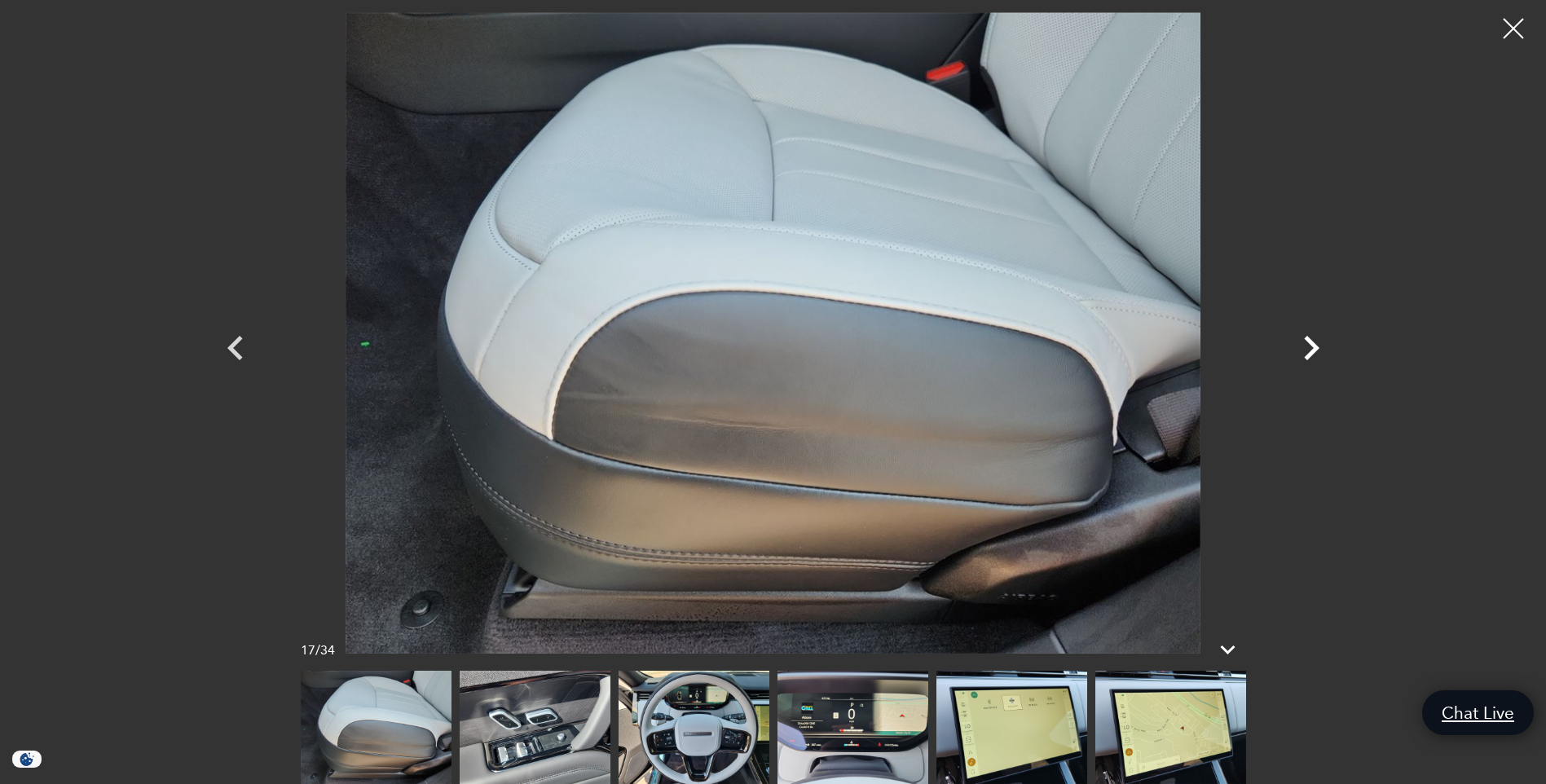
click at [1311, 346] on icon "Next" at bounding box center [1311, 348] width 49 height 49
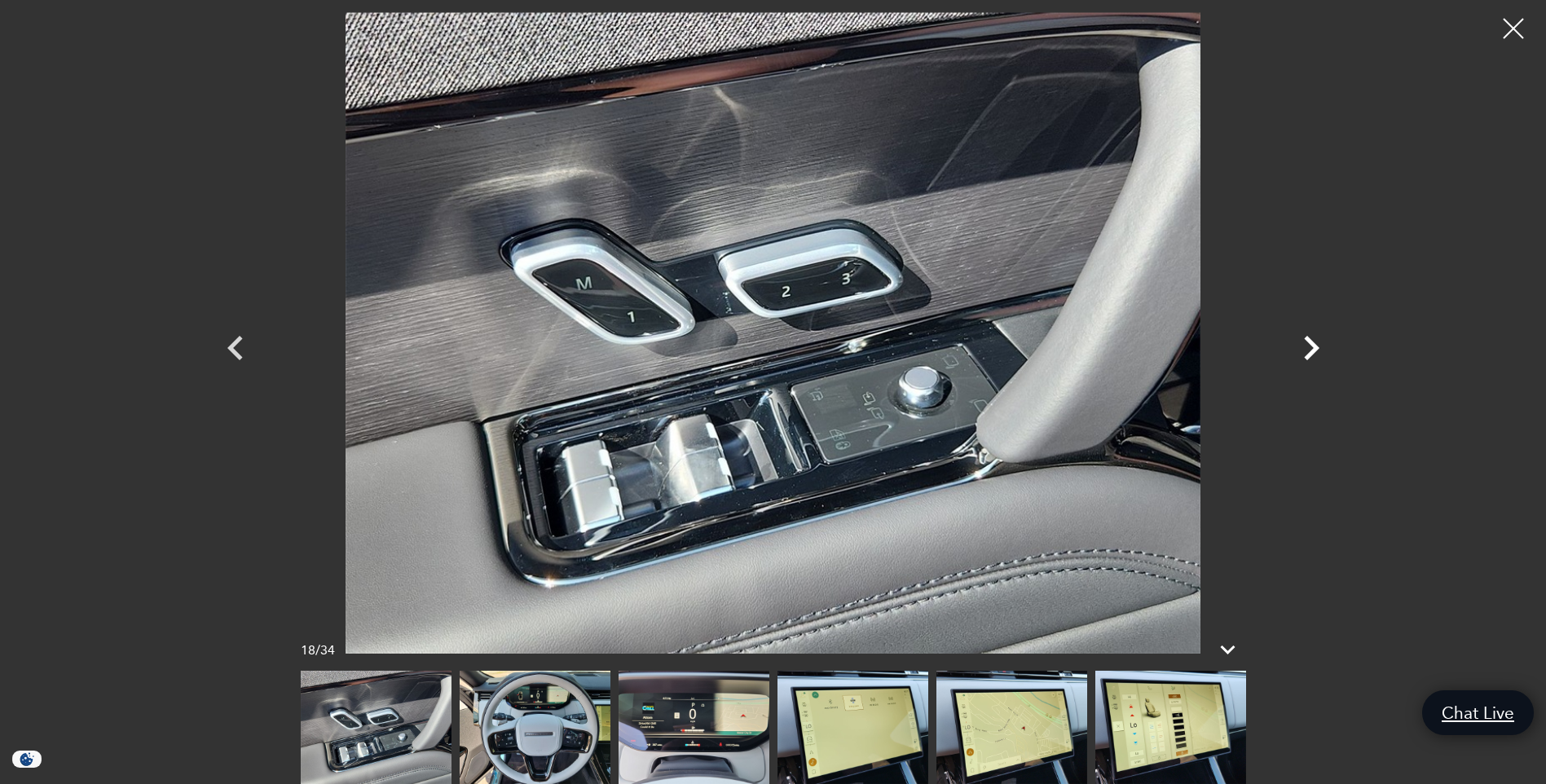
click at [1311, 346] on icon "Next" at bounding box center [1311, 348] width 49 height 49
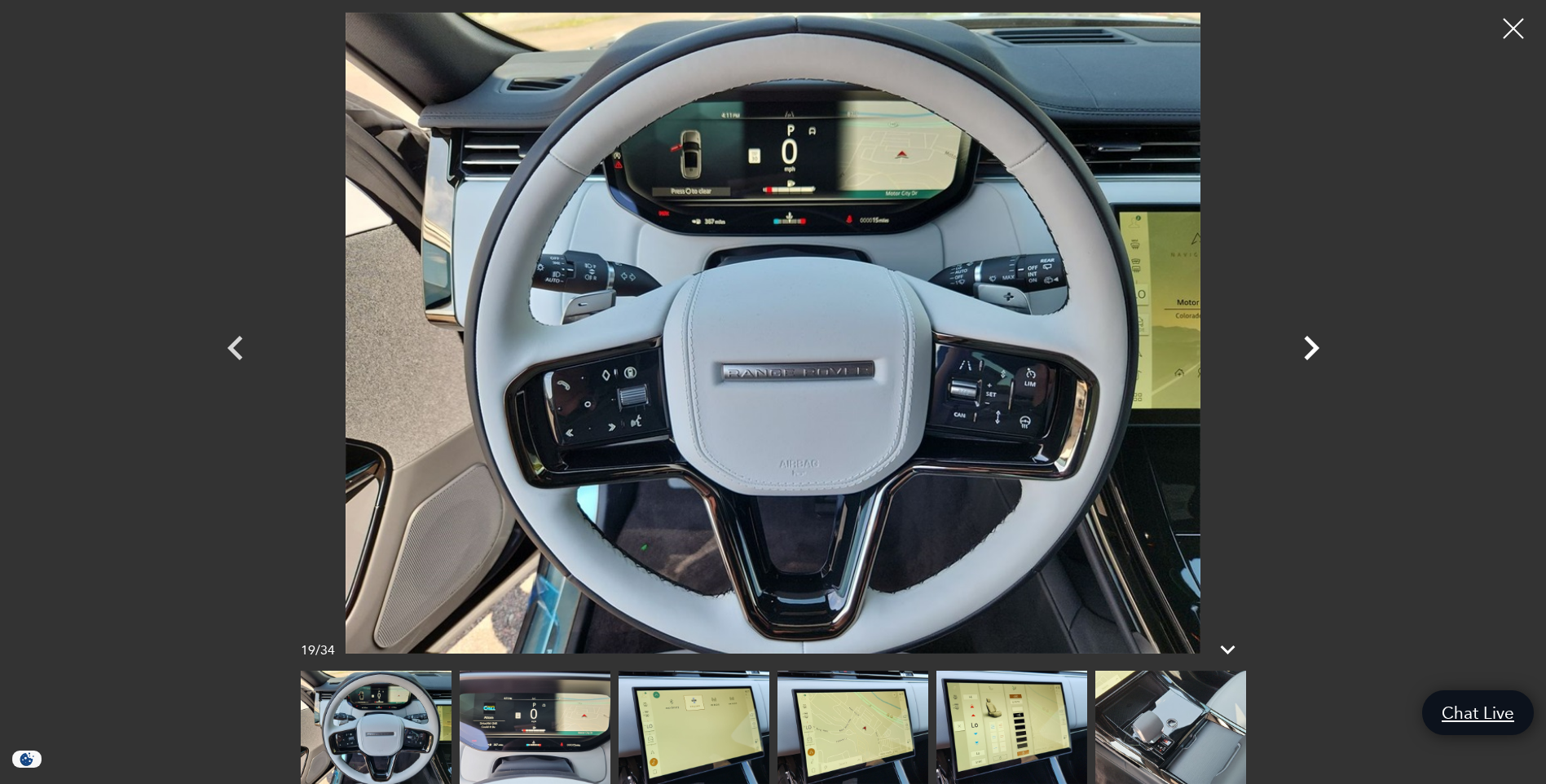
click at [1311, 346] on icon "Next" at bounding box center [1311, 348] width 49 height 49
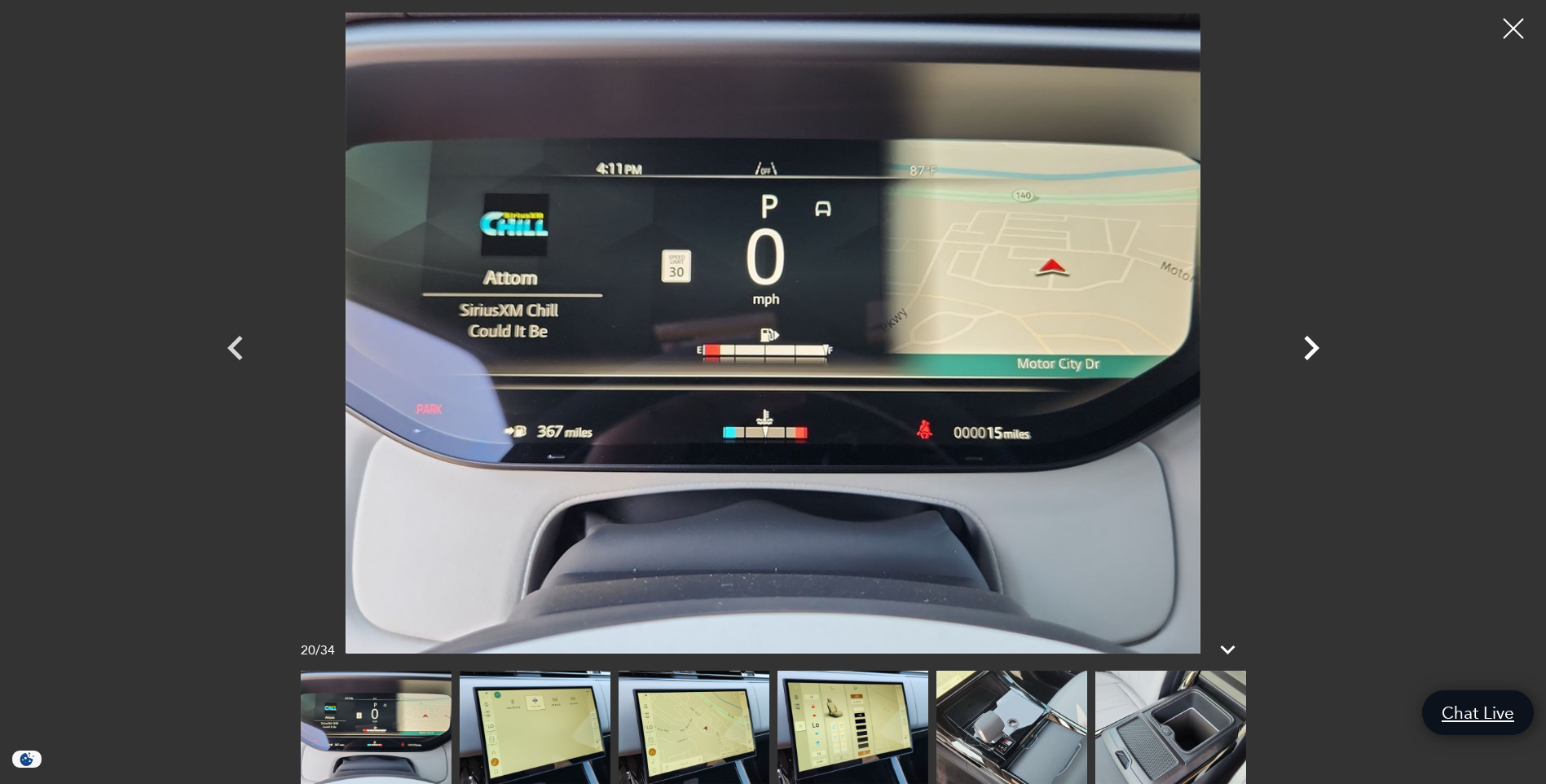
click at [1311, 346] on icon "Next" at bounding box center [1311, 348] width 49 height 49
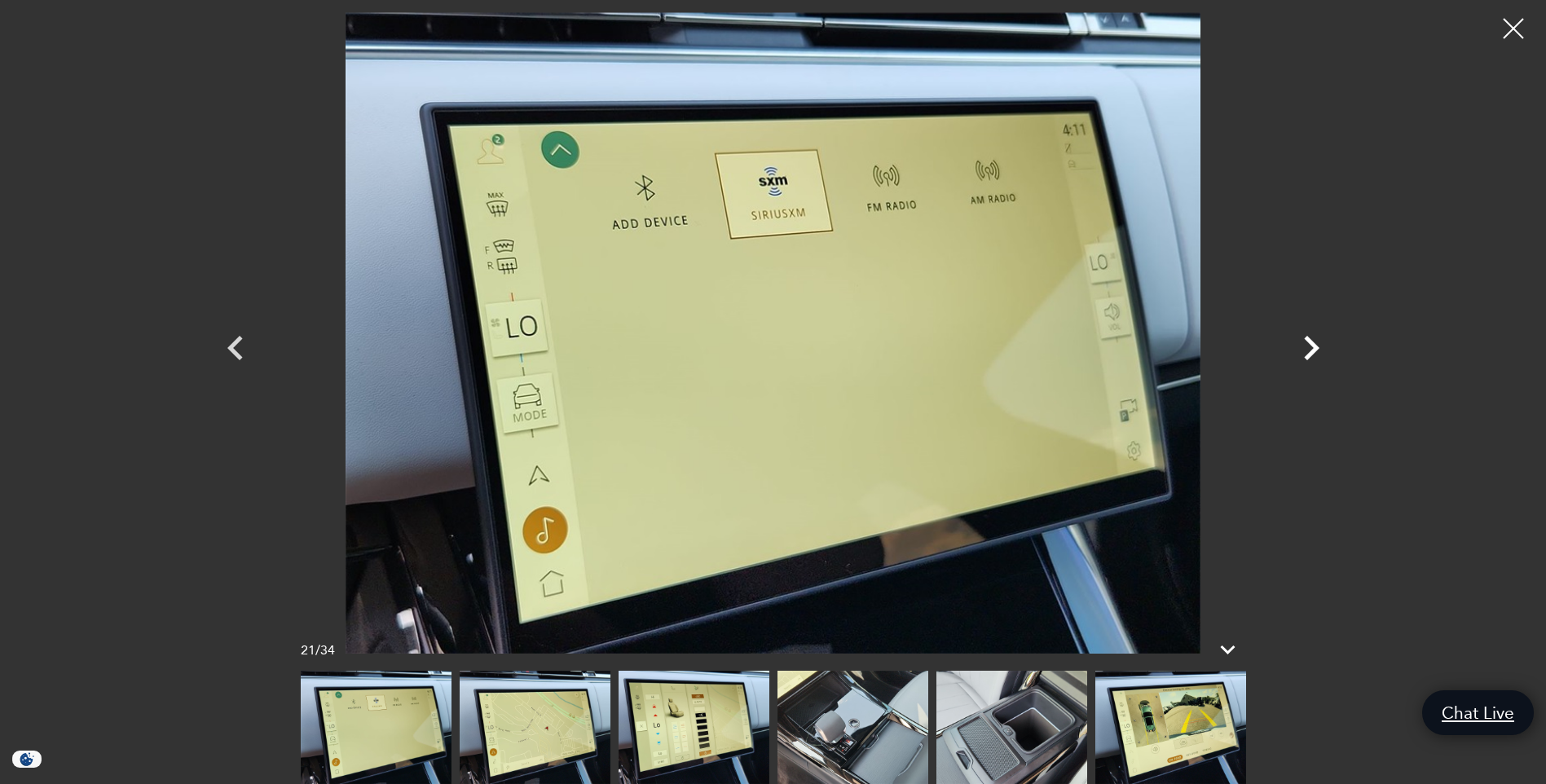
click at [1311, 346] on icon "Next" at bounding box center [1311, 348] width 49 height 49
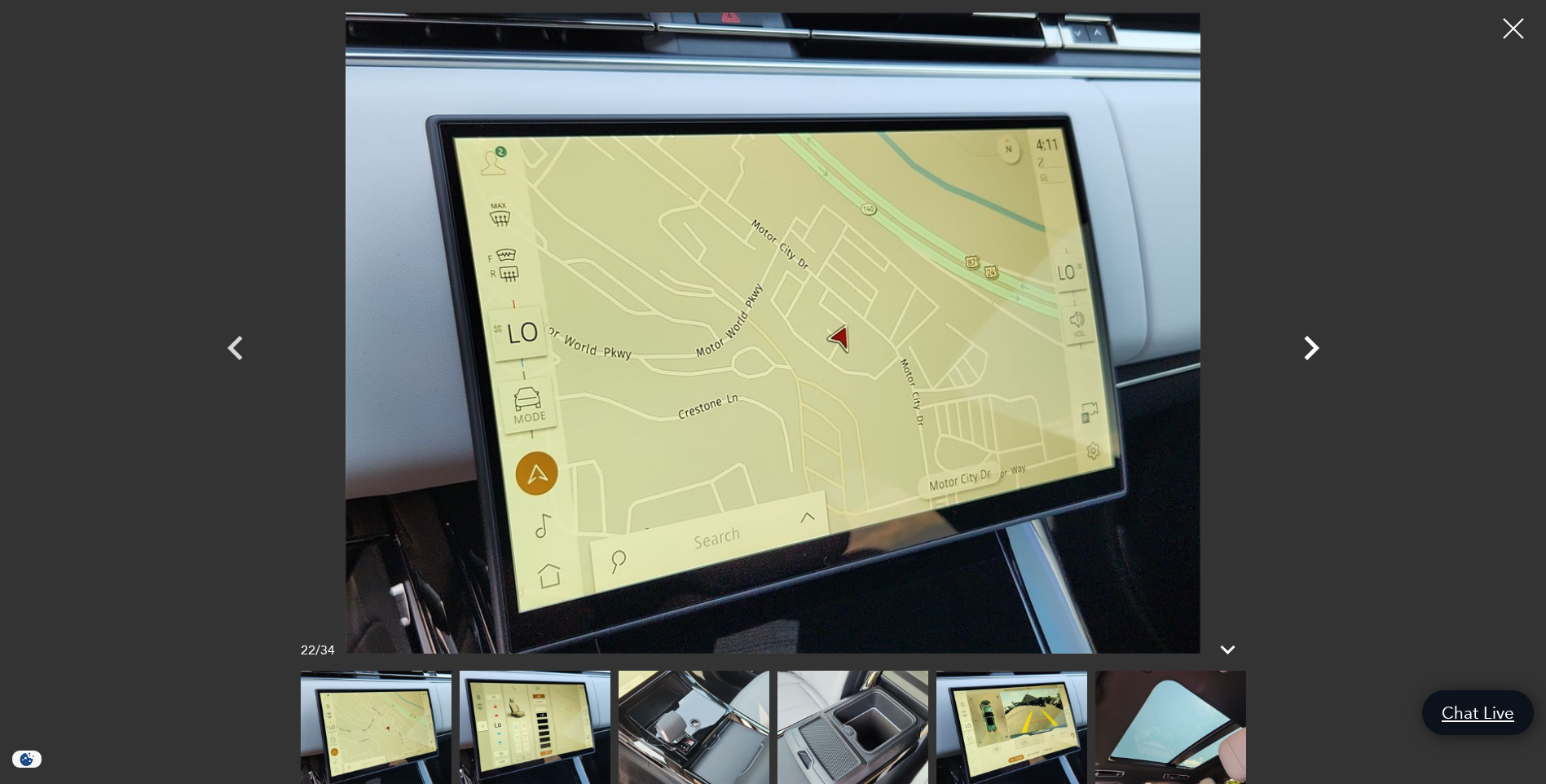
click at [1311, 346] on icon "Next" at bounding box center [1311, 348] width 49 height 49
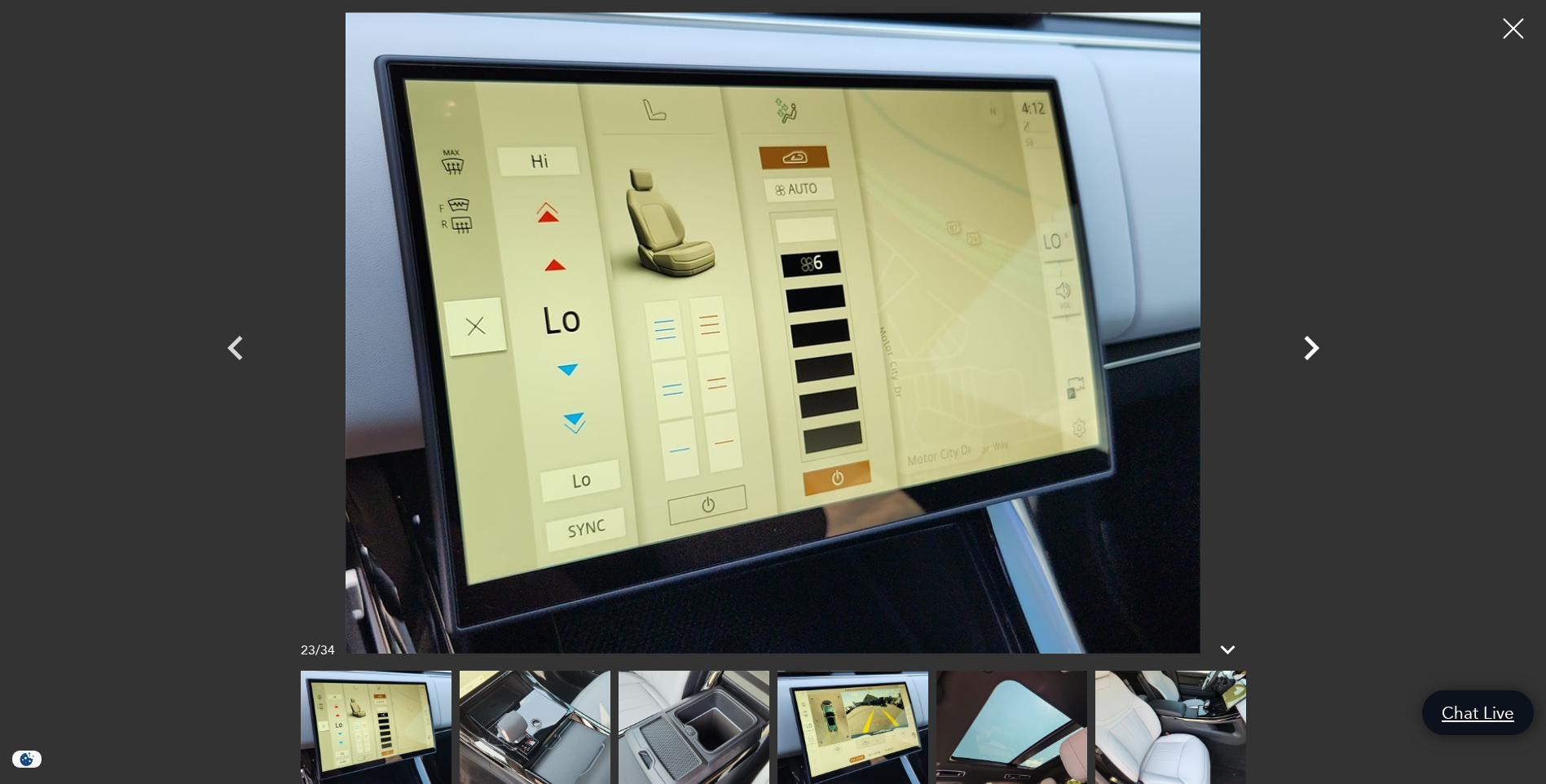
click at [1311, 346] on icon "Next" at bounding box center [1311, 348] width 49 height 49
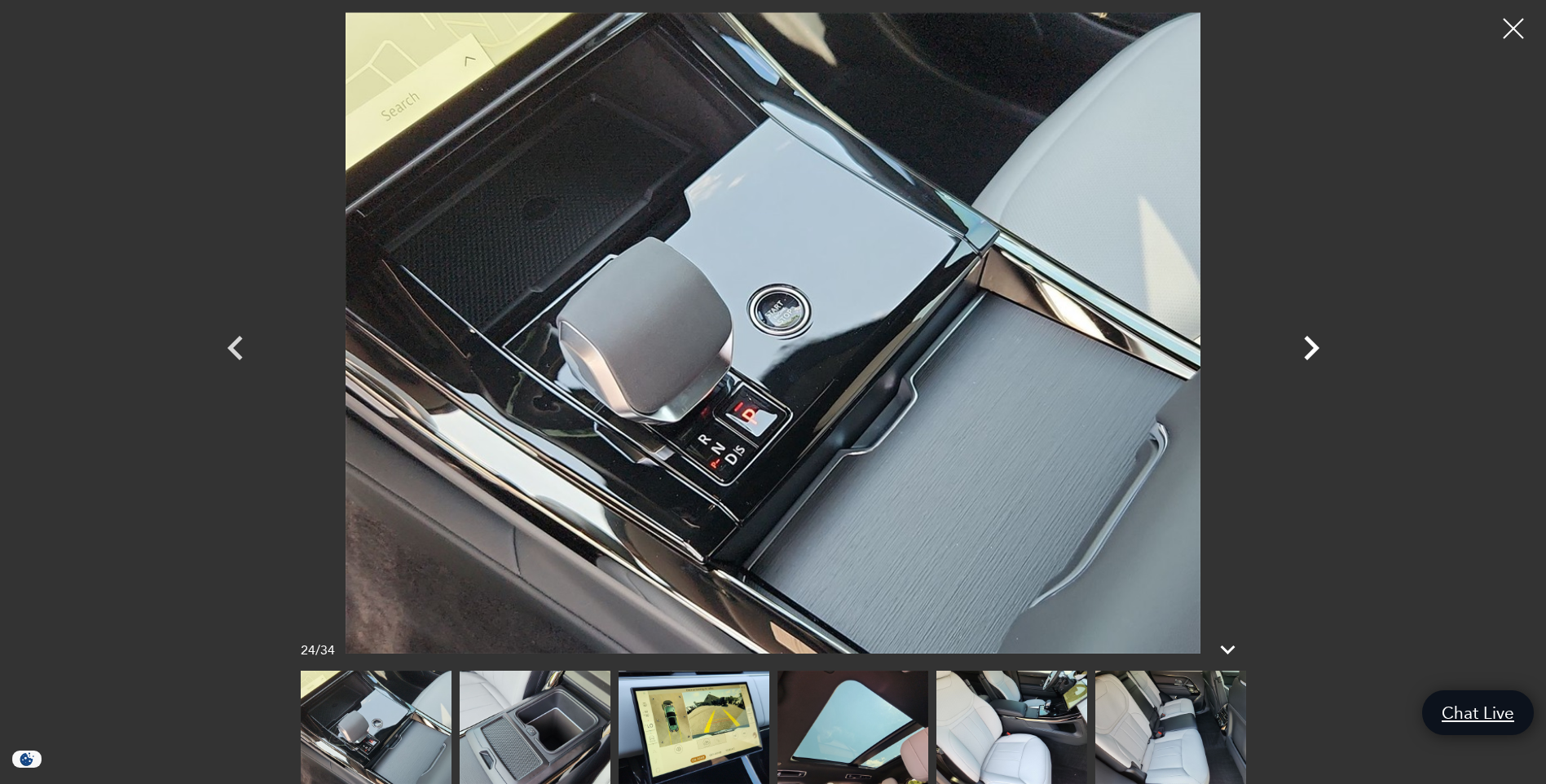
click at [1311, 346] on icon "Next" at bounding box center [1311, 348] width 49 height 49
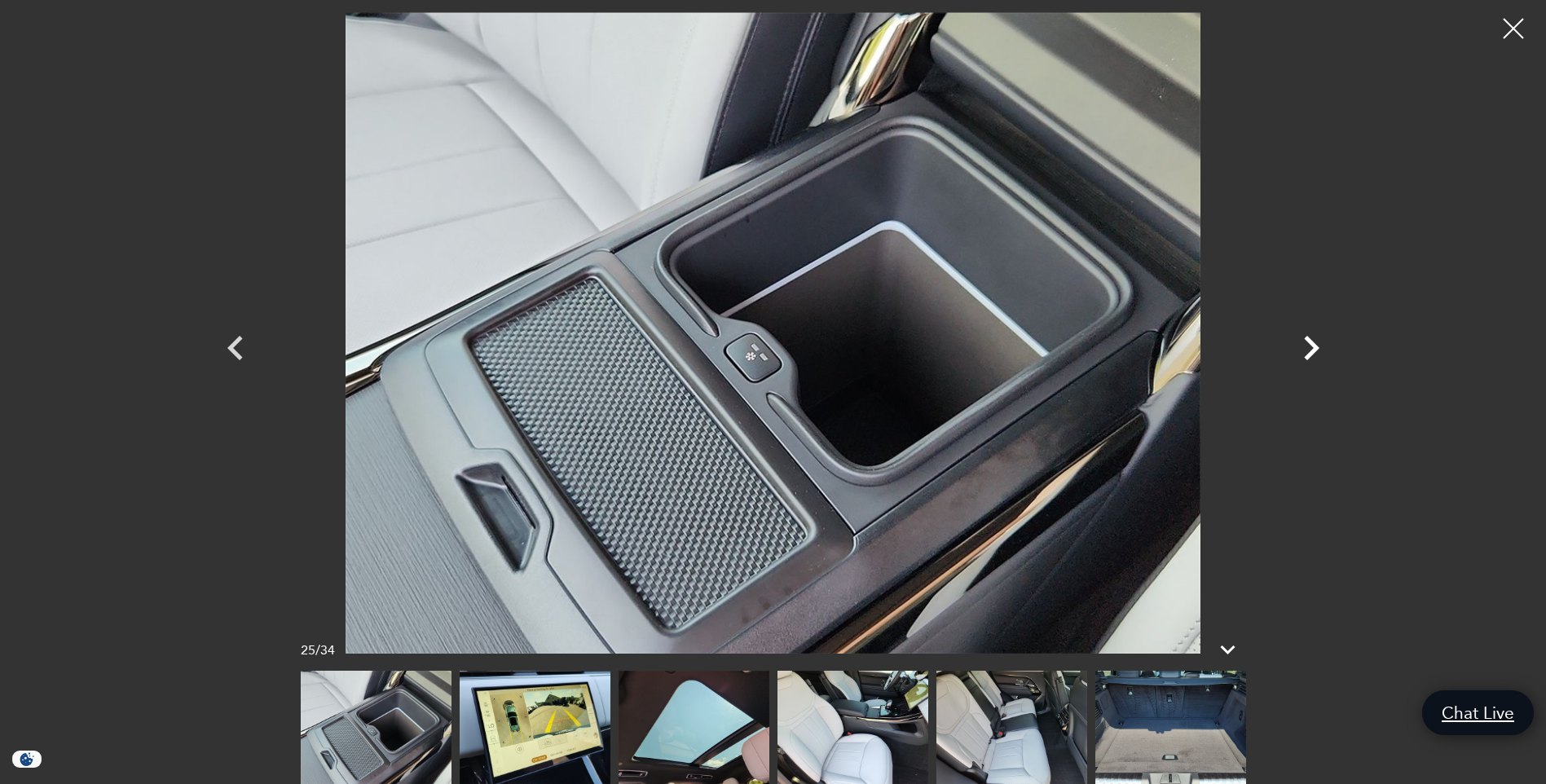
click at [1311, 346] on icon "Next" at bounding box center [1311, 348] width 49 height 49
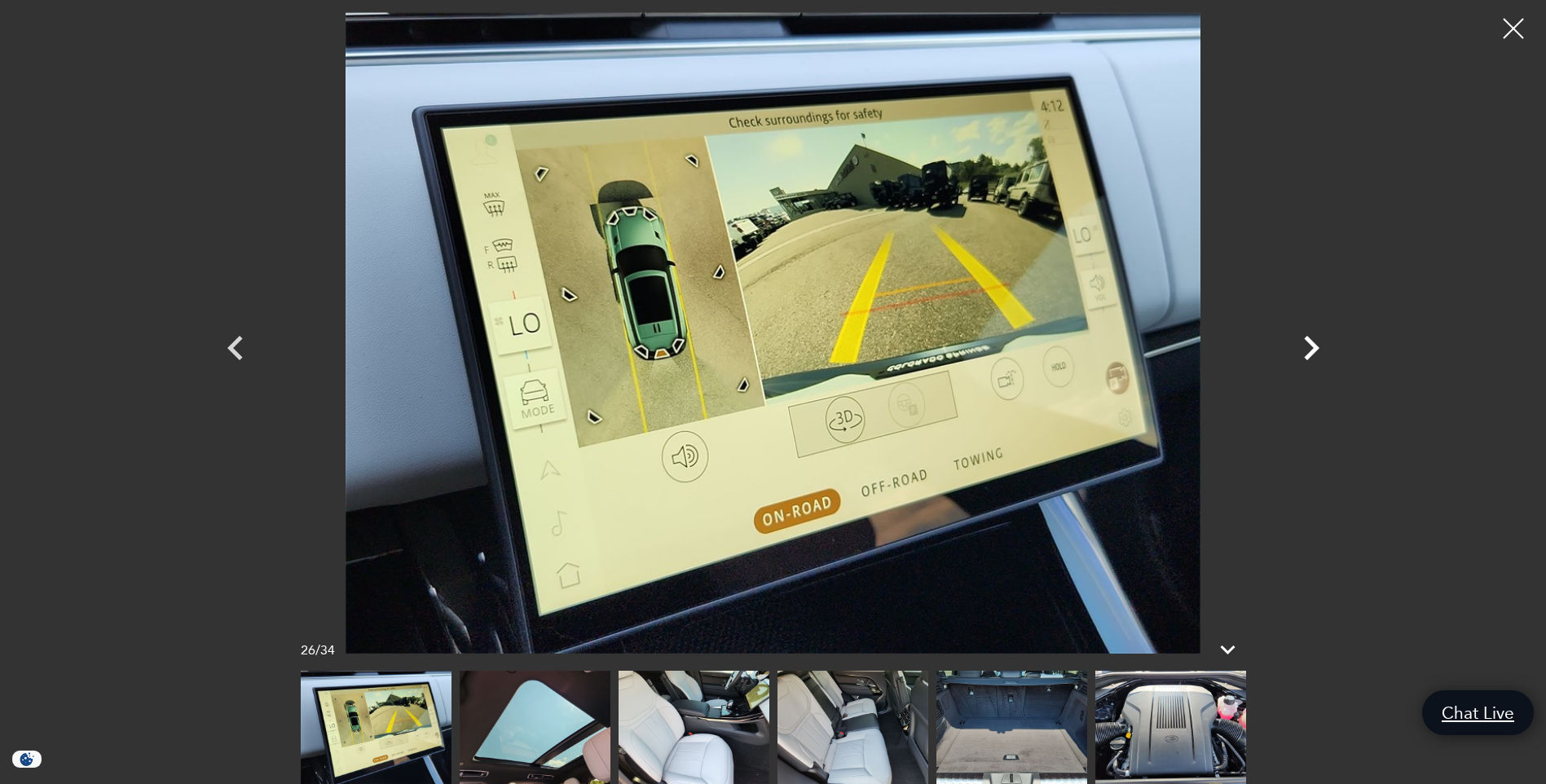
click at [1311, 346] on icon "Next" at bounding box center [1311, 348] width 49 height 49
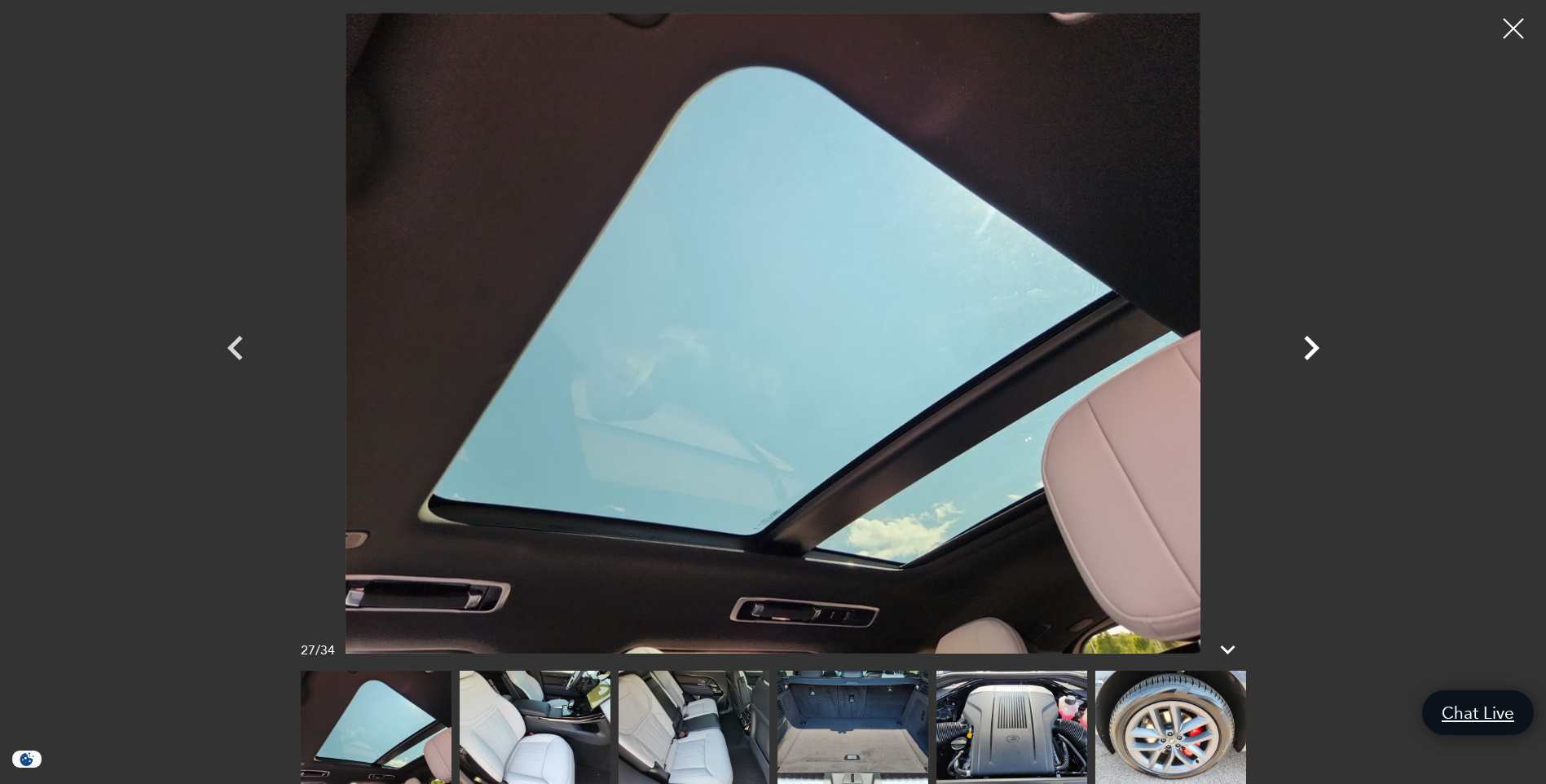
click at [1311, 346] on icon "Next" at bounding box center [1311, 348] width 49 height 49
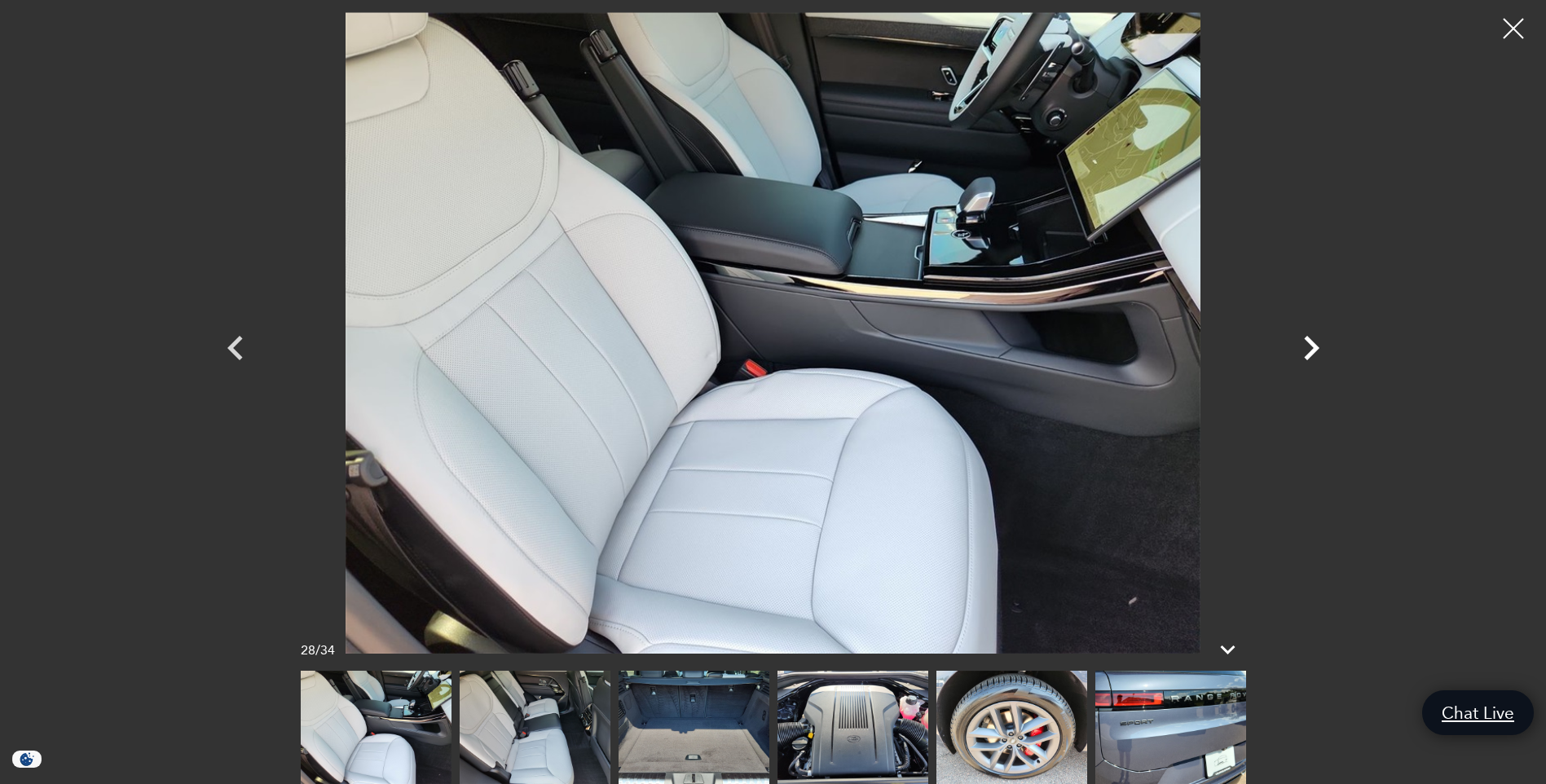
click at [1311, 346] on icon "Next" at bounding box center [1311, 348] width 49 height 49
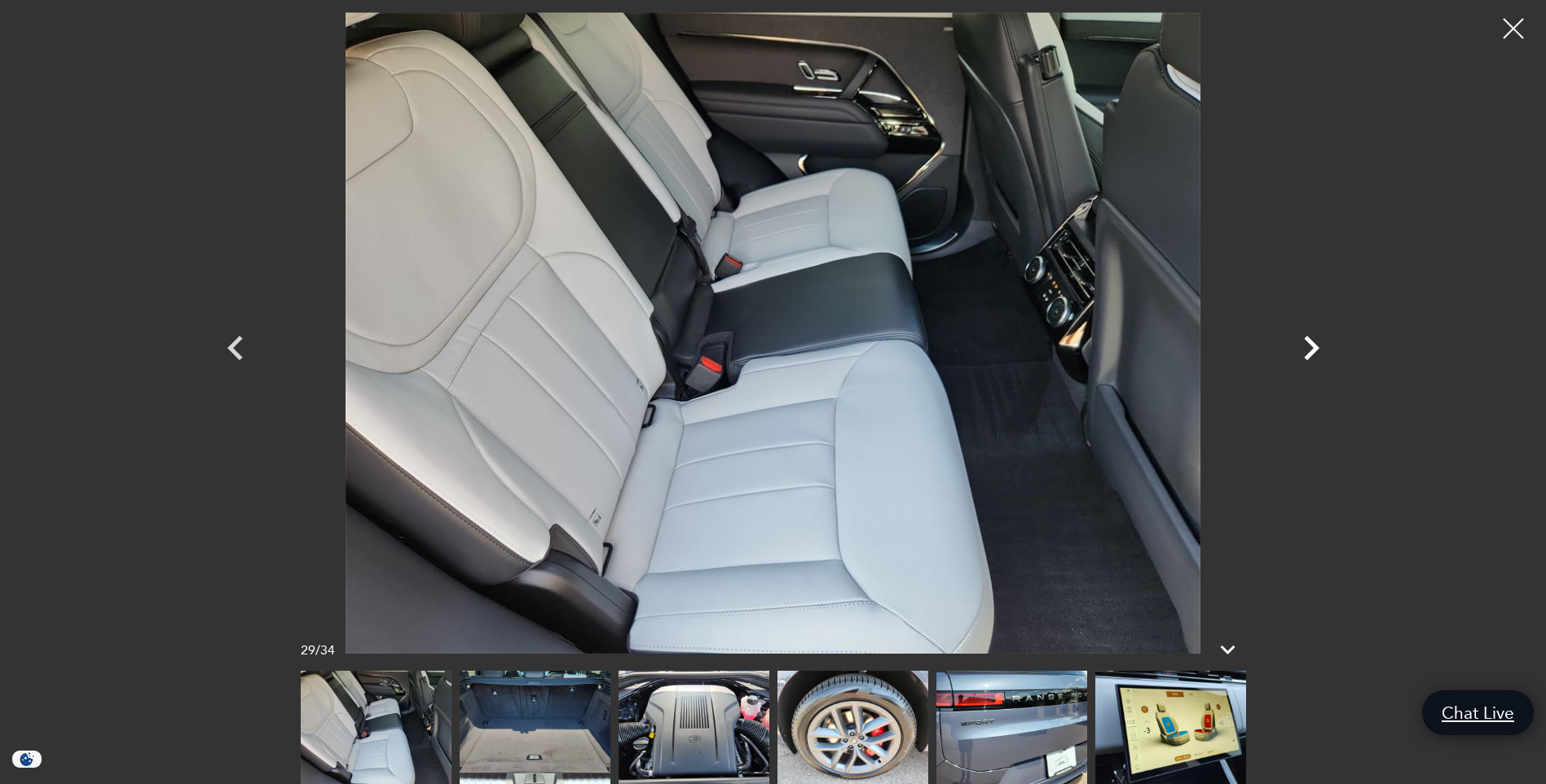
click at [1311, 346] on icon "Next" at bounding box center [1311, 348] width 49 height 49
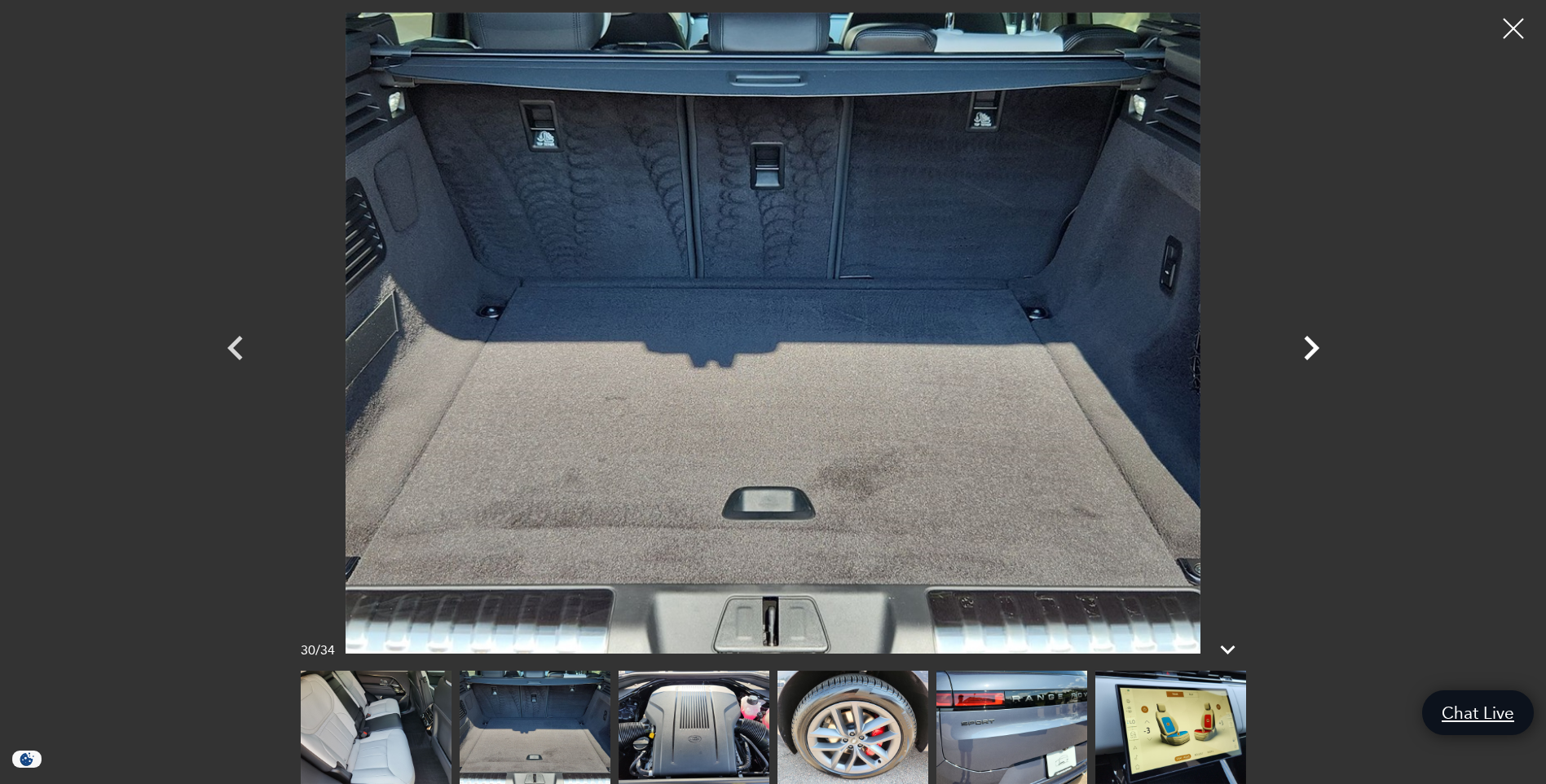
click at [1311, 346] on icon "Next" at bounding box center [1311, 348] width 49 height 49
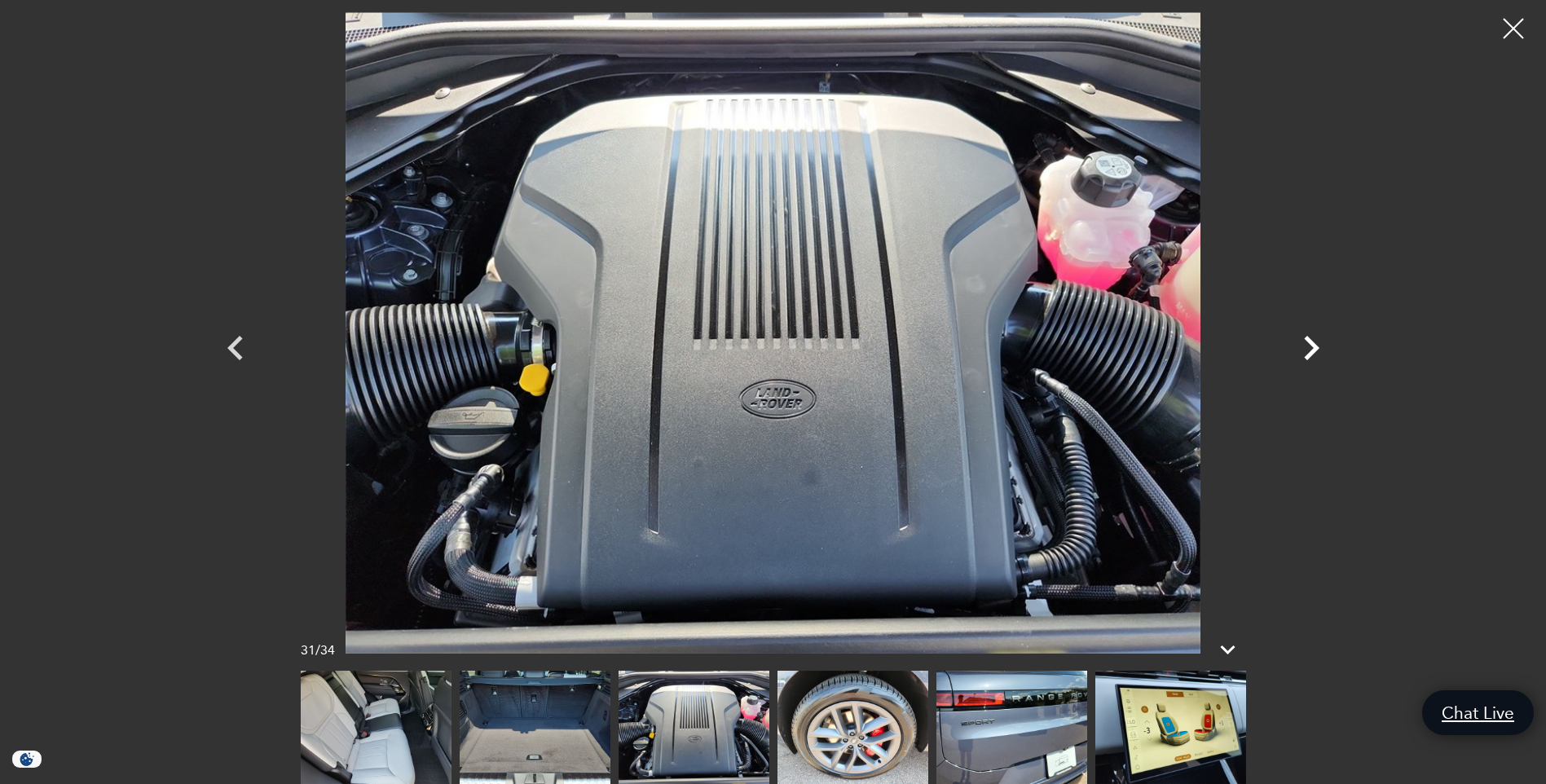
click at [1311, 346] on icon "Next" at bounding box center [1311, 348] width 49 height 49
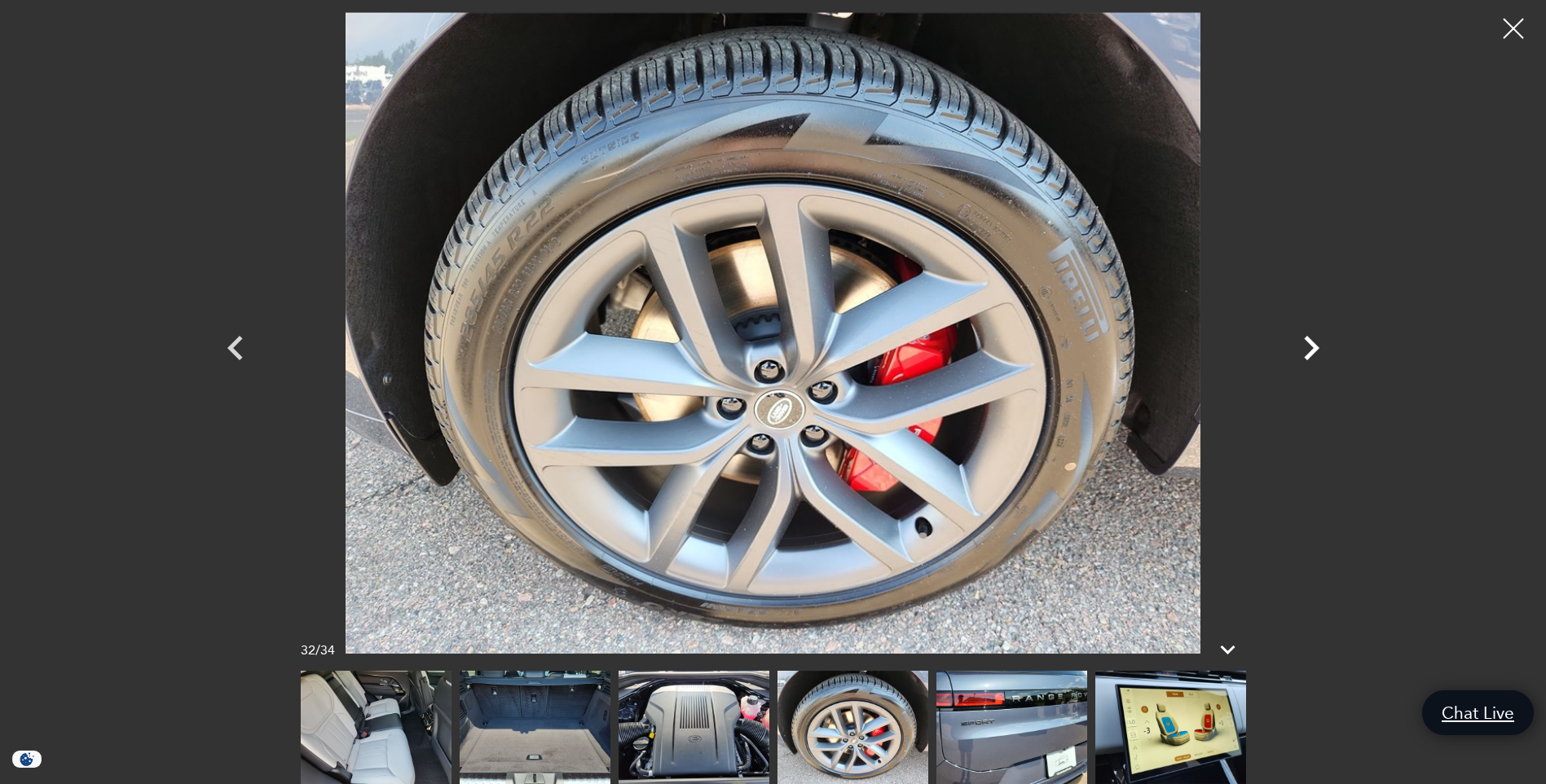
click at [1311, 346] on icon "Next" at bounding box center [1311, 348] width 49 height 49
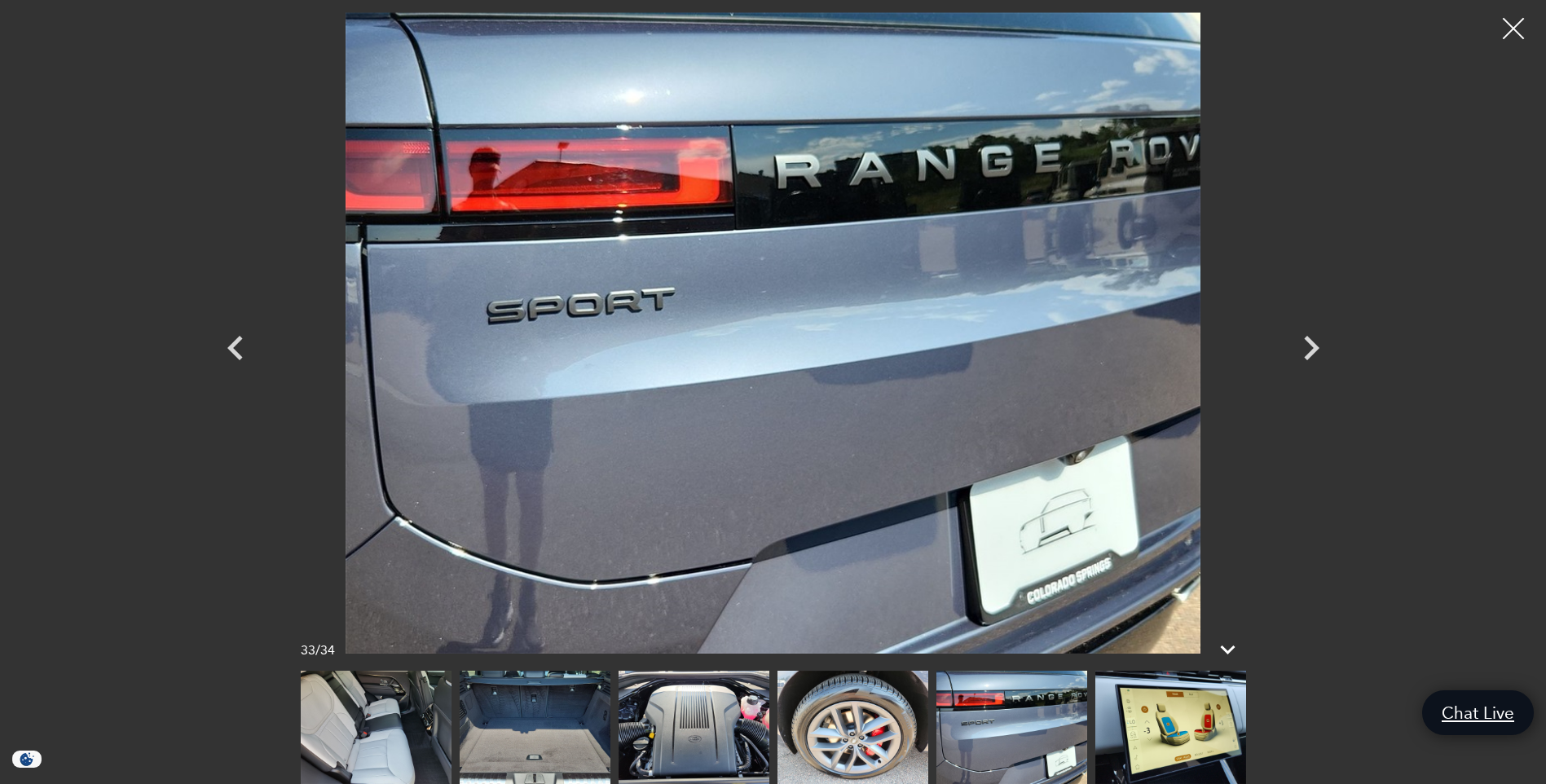
click at [1525, 22] on div at bounding box center [1513, 29] width 43 height 43
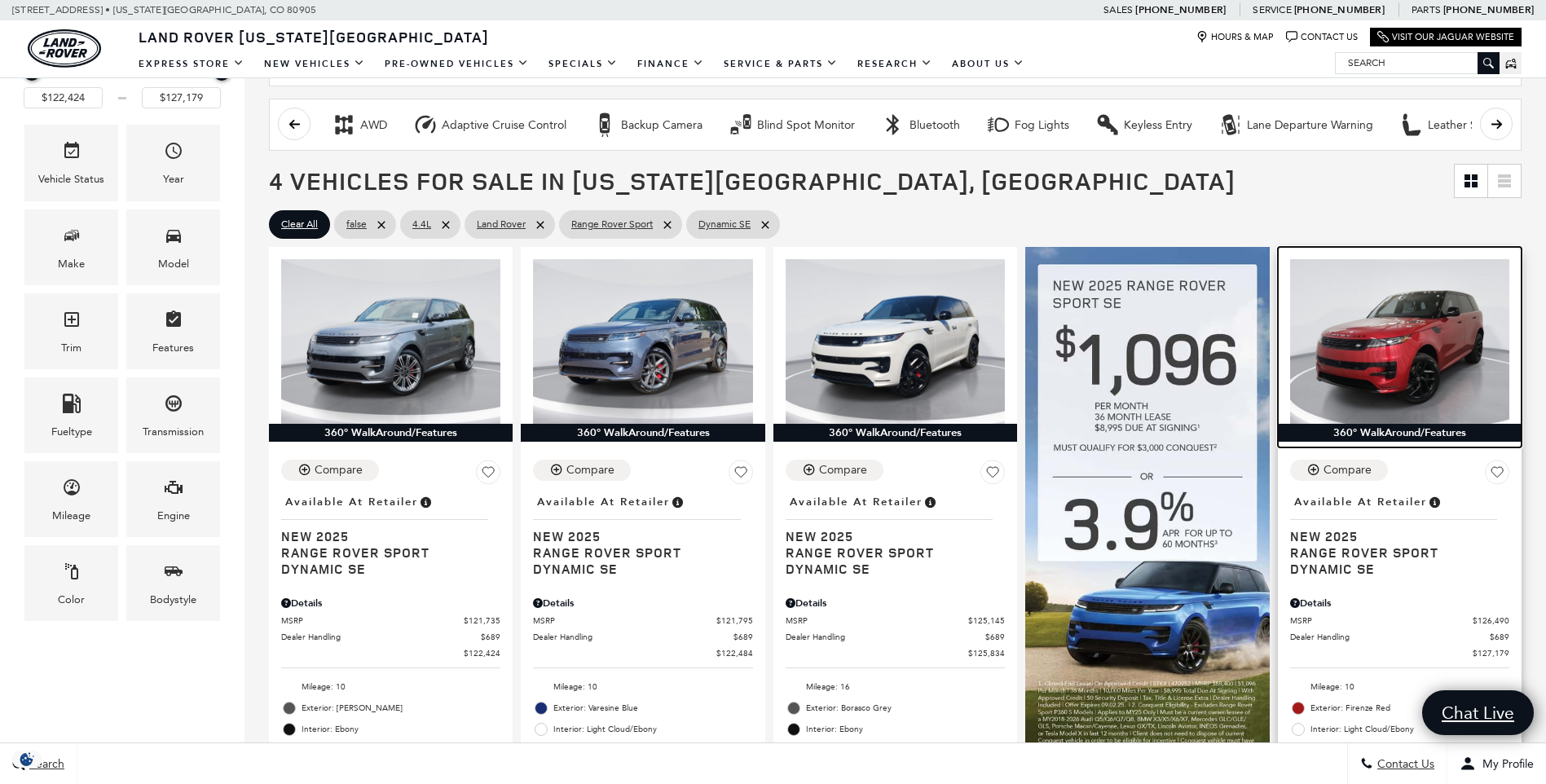
click at [1505, 372] on img at bounding box center [1400, 341] width 219 height 164
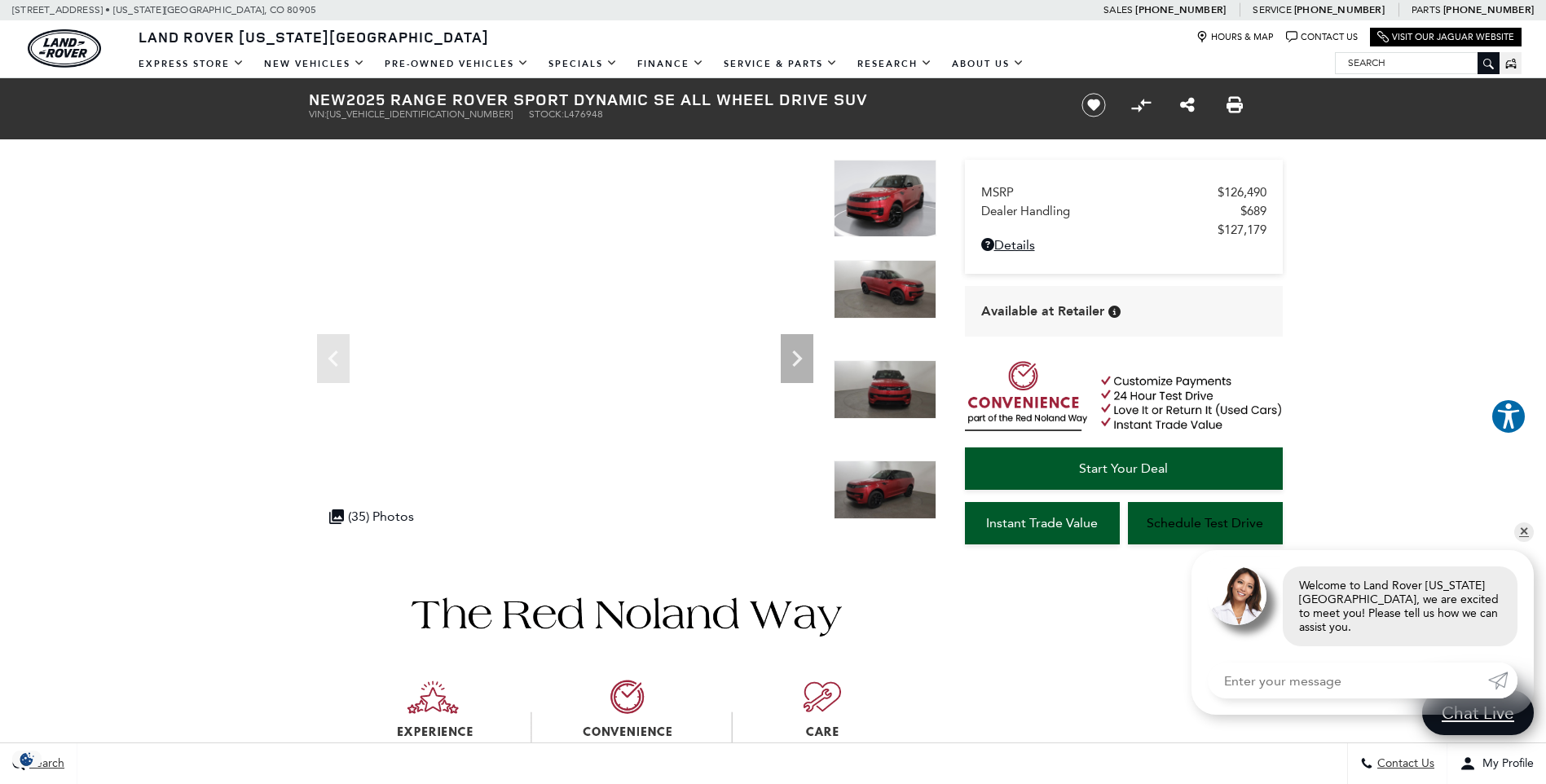
click at [888, 299] on img at bounding box center [885, 289] width 103 height 59
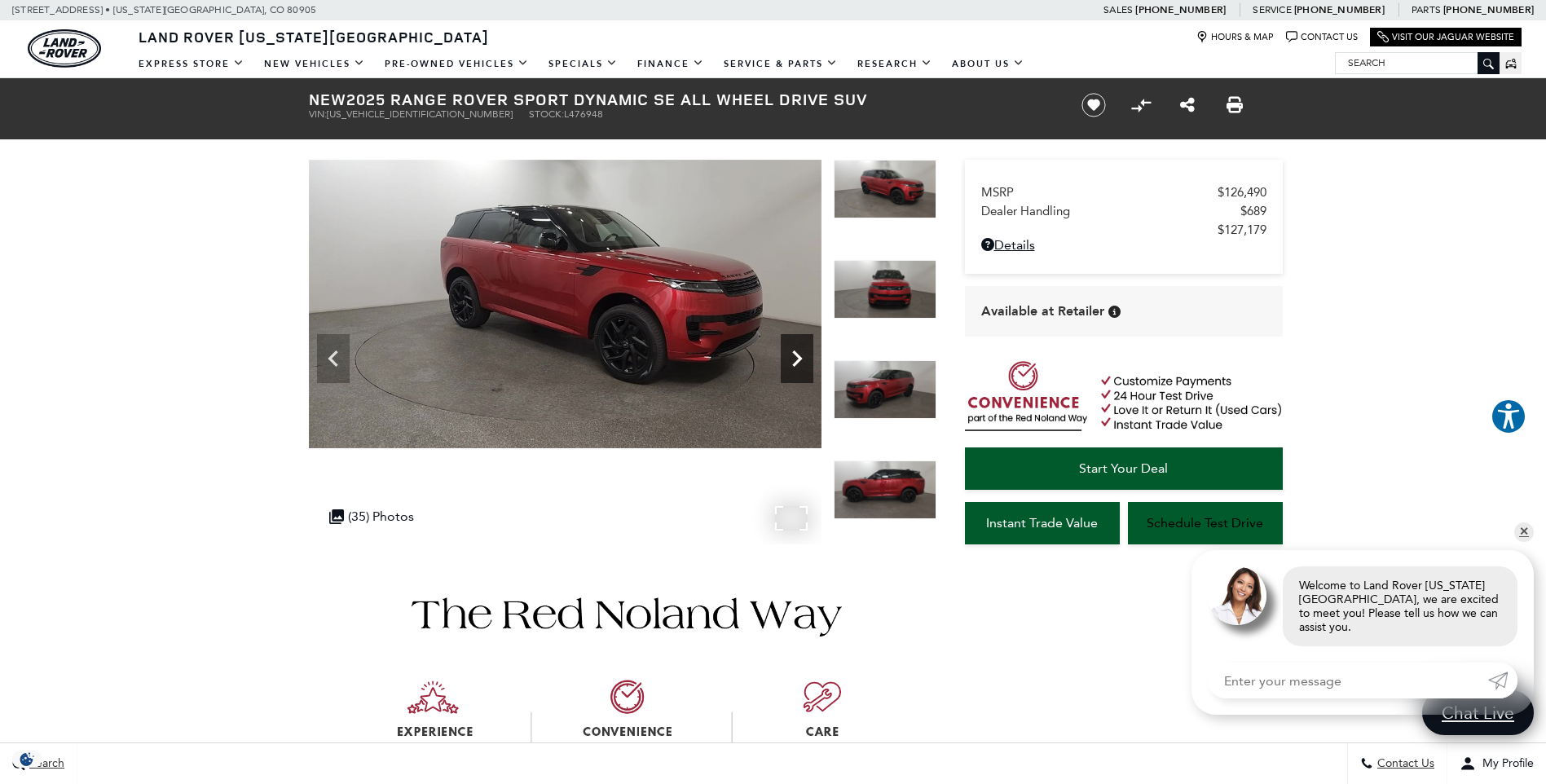
click at [800, 354] on icon "Next" at bounding box center [798, 359] width 33 height 33
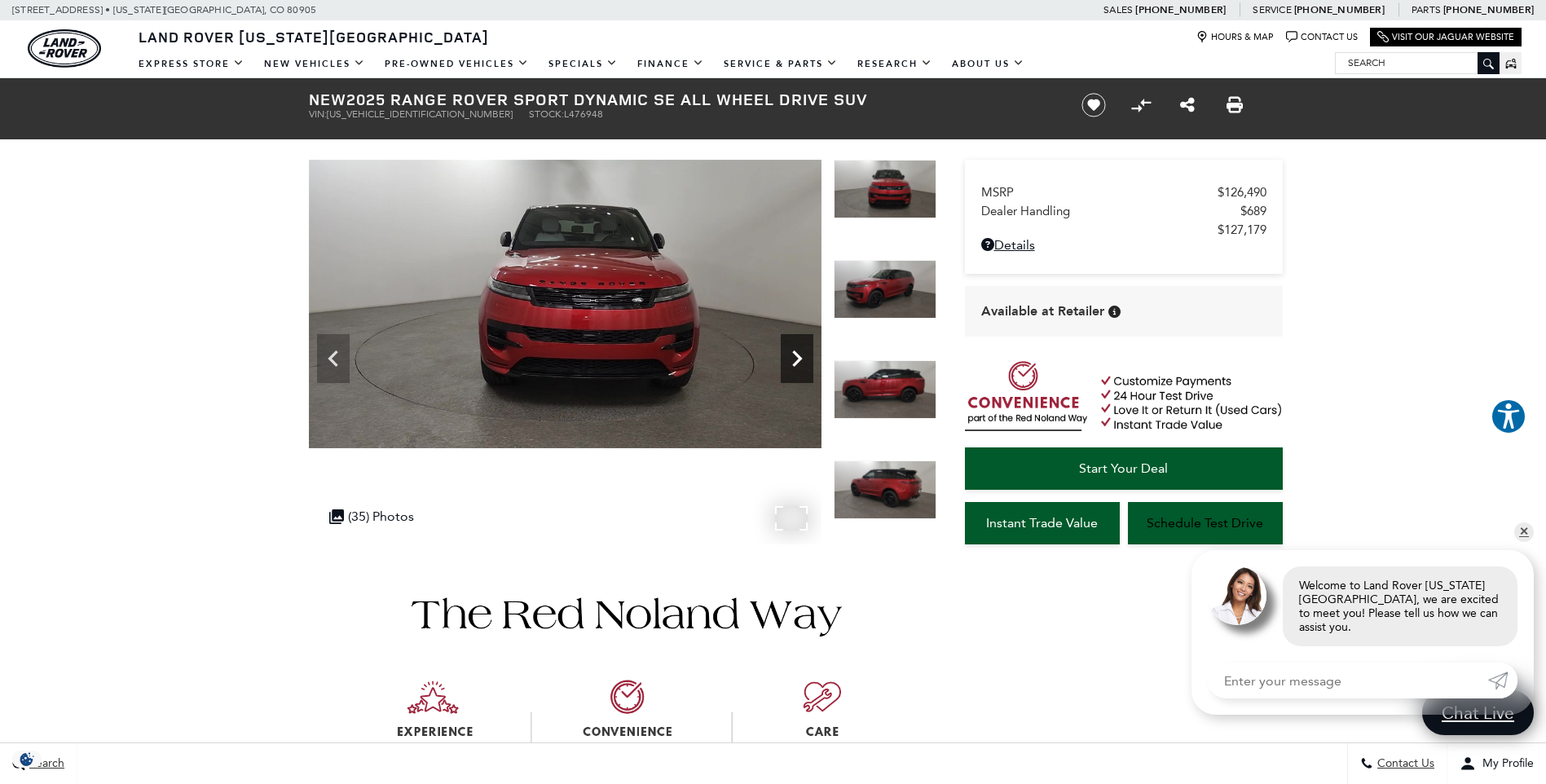
click at [800, 354] on icon "Next" at bounding box center [798, 359] width 33 height 33
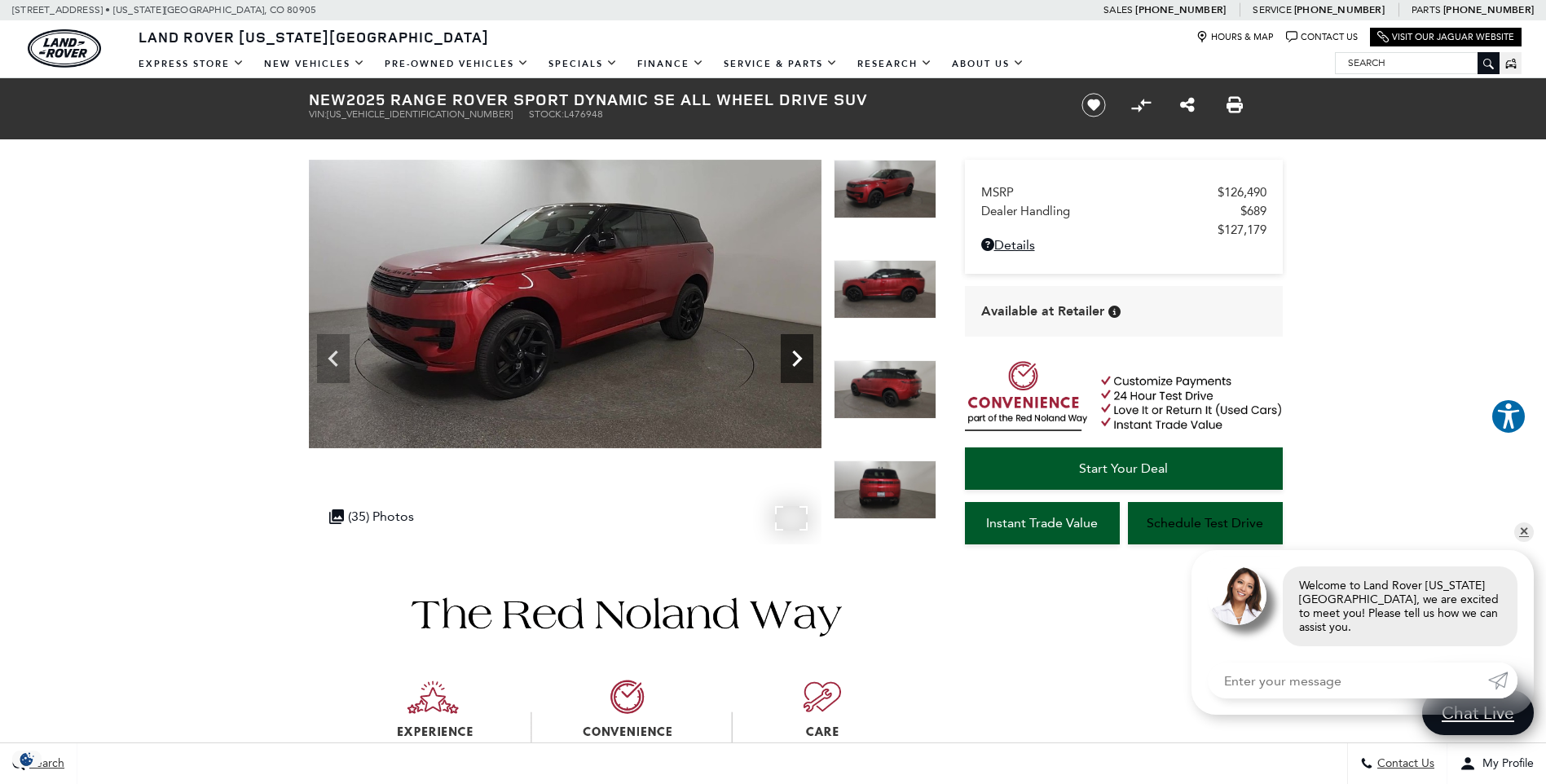
click at [800, 354] on icon "Next" at bounding box center [798, 359] width 33 height 33
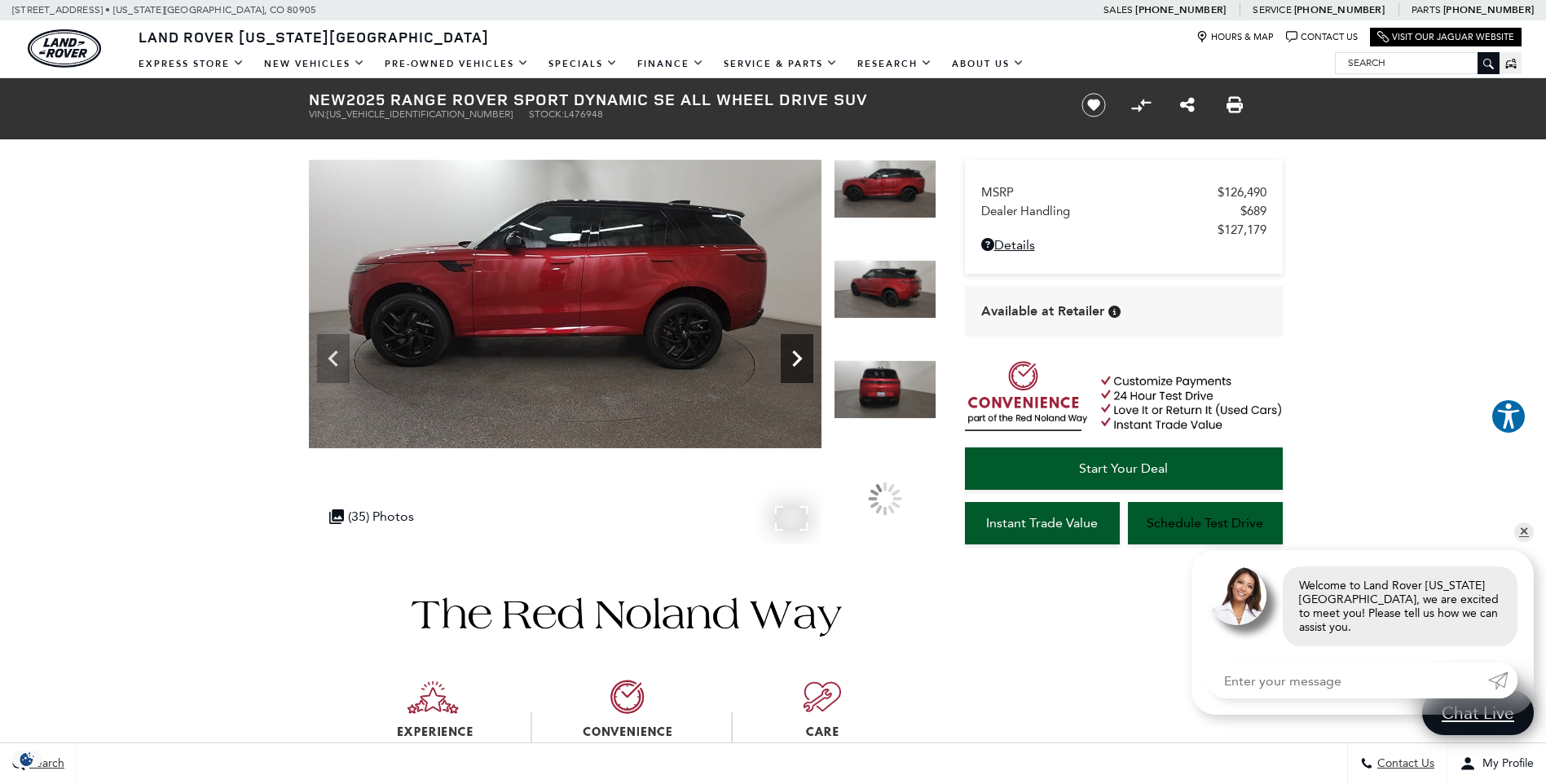
click at [800, 354] on icon "Next" at bounding box center [798, 359] width 33 height 33
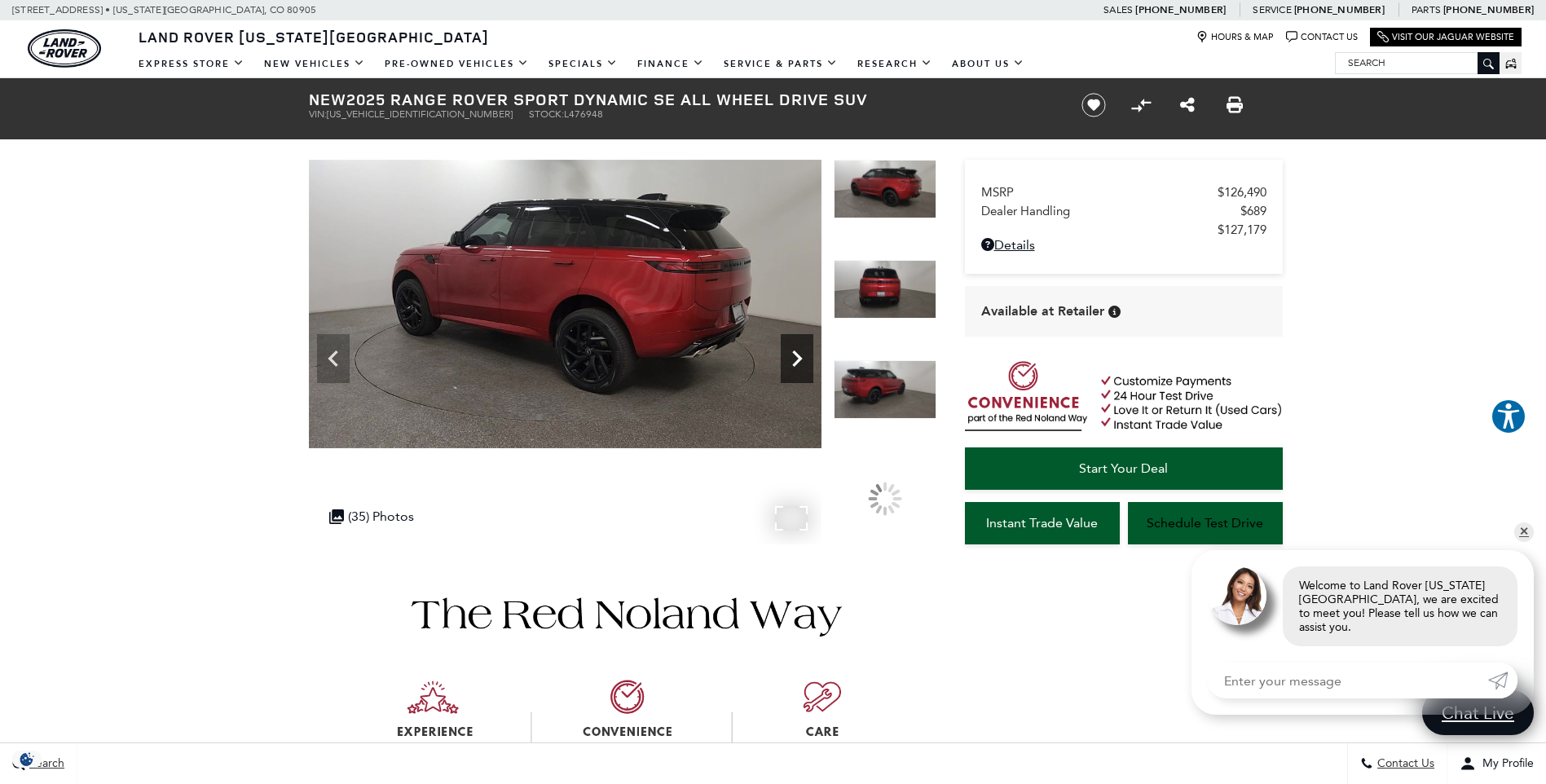
click at [800, 354] on icon "Next" at bounding box center [798, 359] width 33 height 33
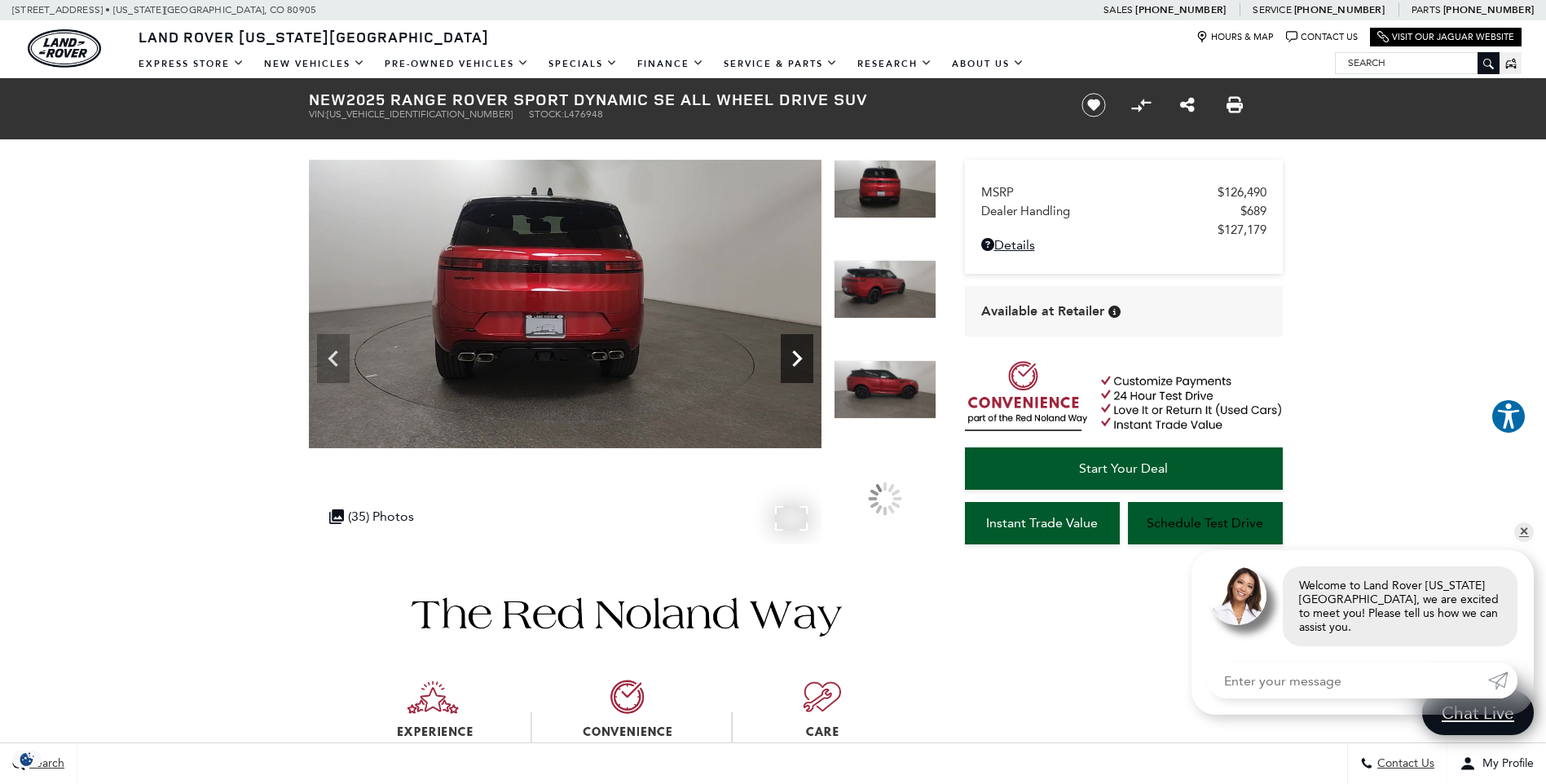
click at [800, 354] on icon "Next" at bounding box center [798, 359] width 33 height 33
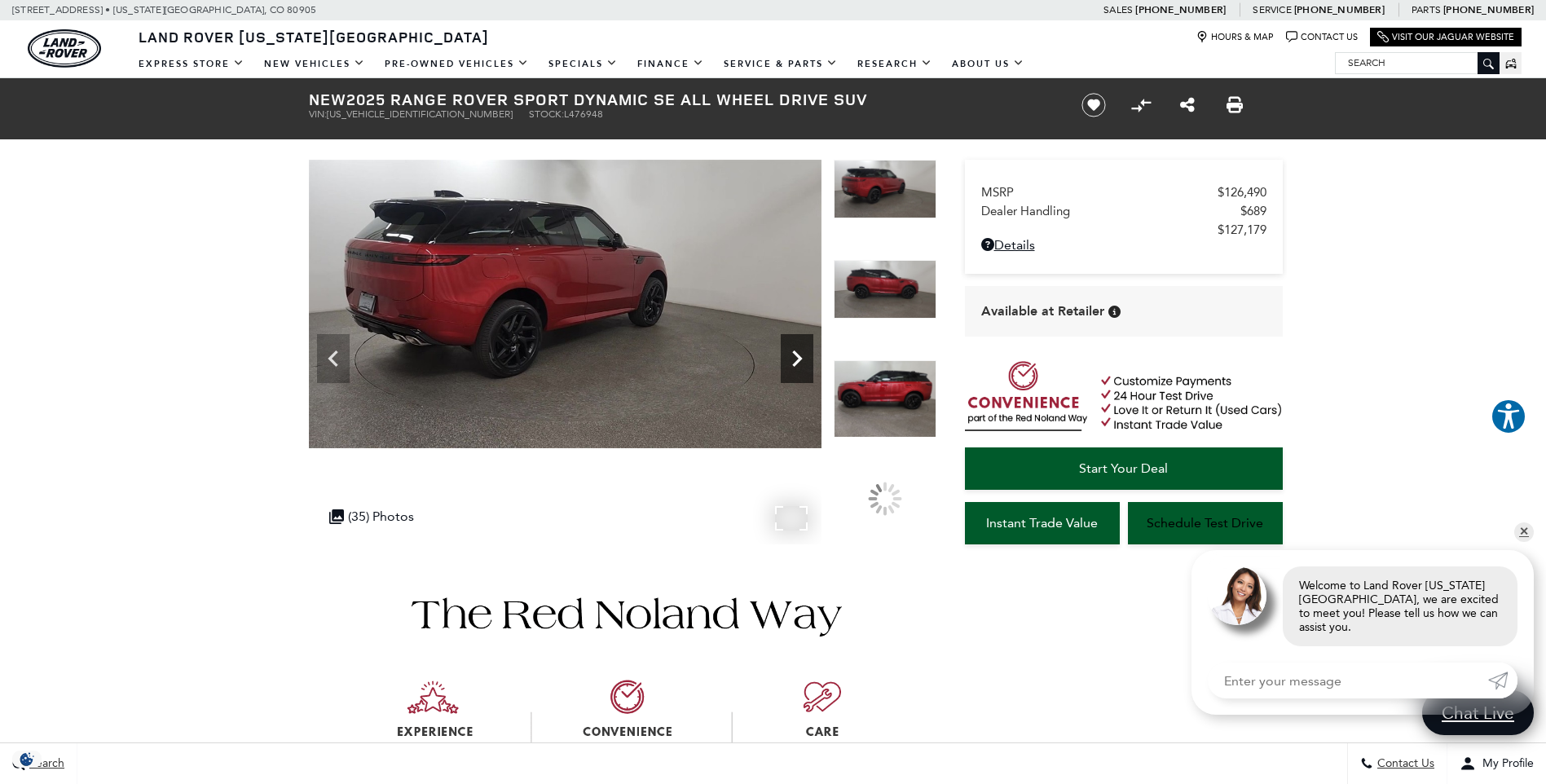
click at [800, 354] on icon "Next" at bounding box center [798, 359] width 33 height 33
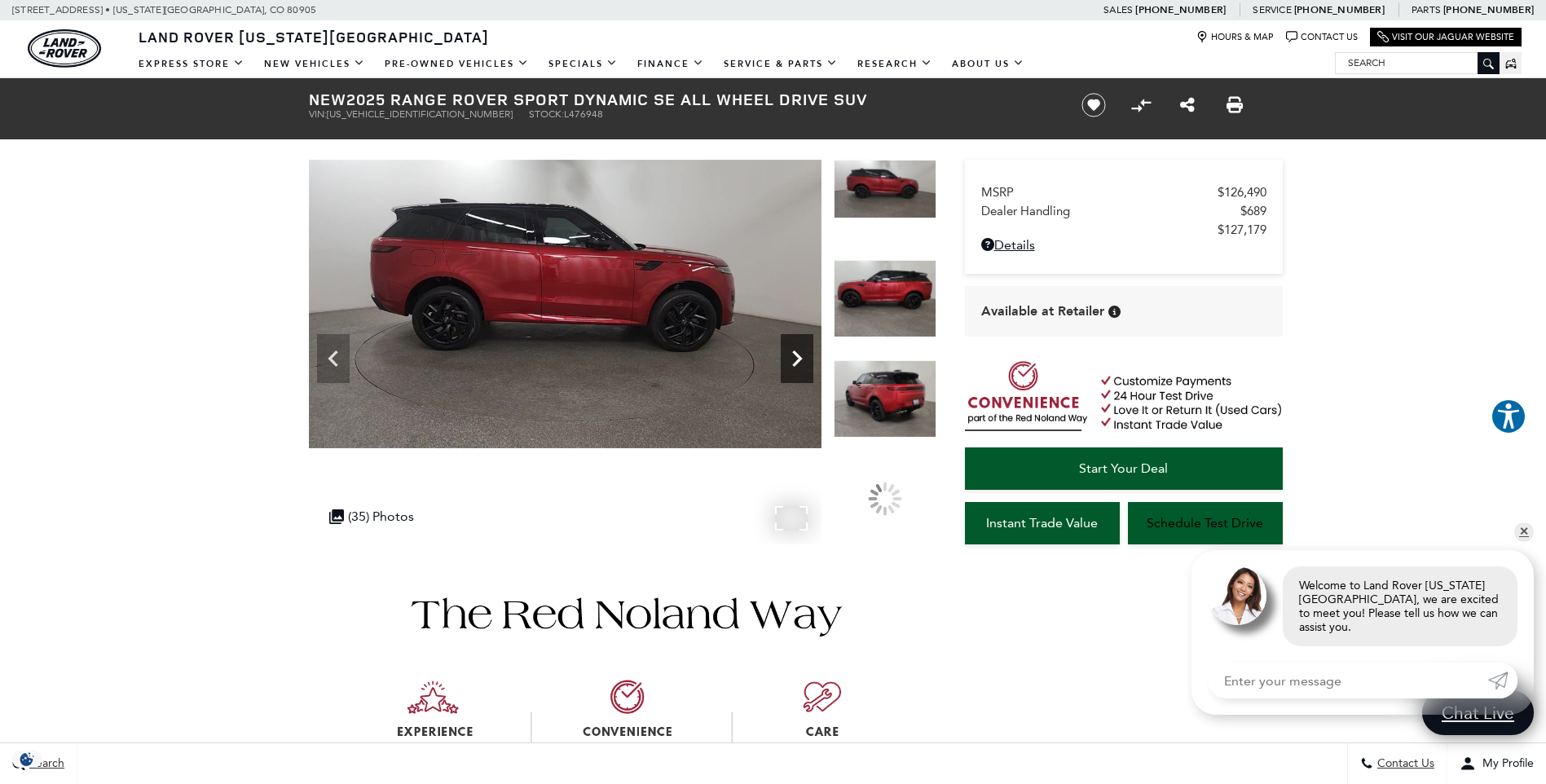
click at [800, 354] on icon "Next" at bounding box center [798, 359] width 33 height 33
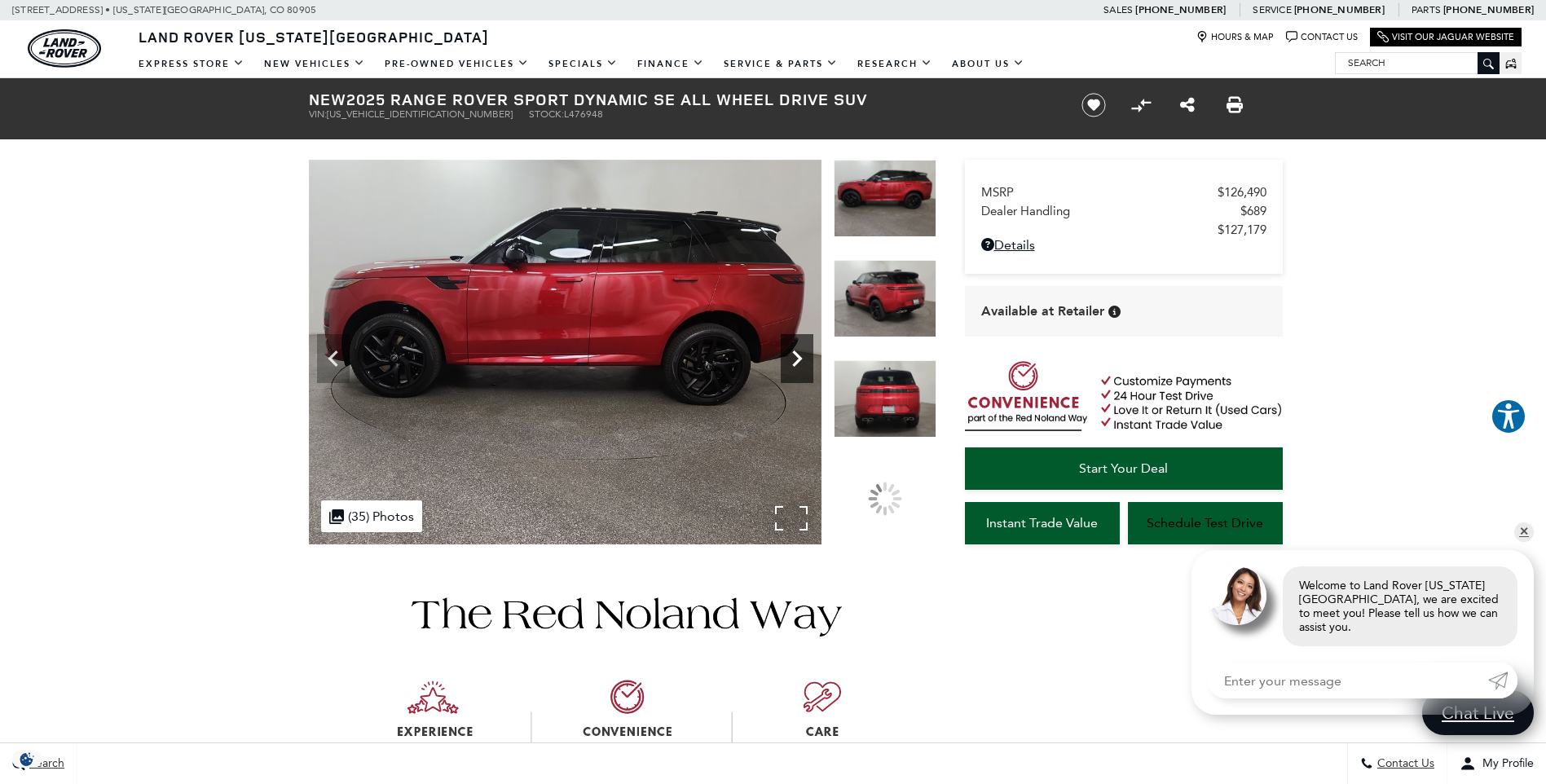
click at [800, 354] on icon "Next" at bounding box center [798, 359] width 33 height 33
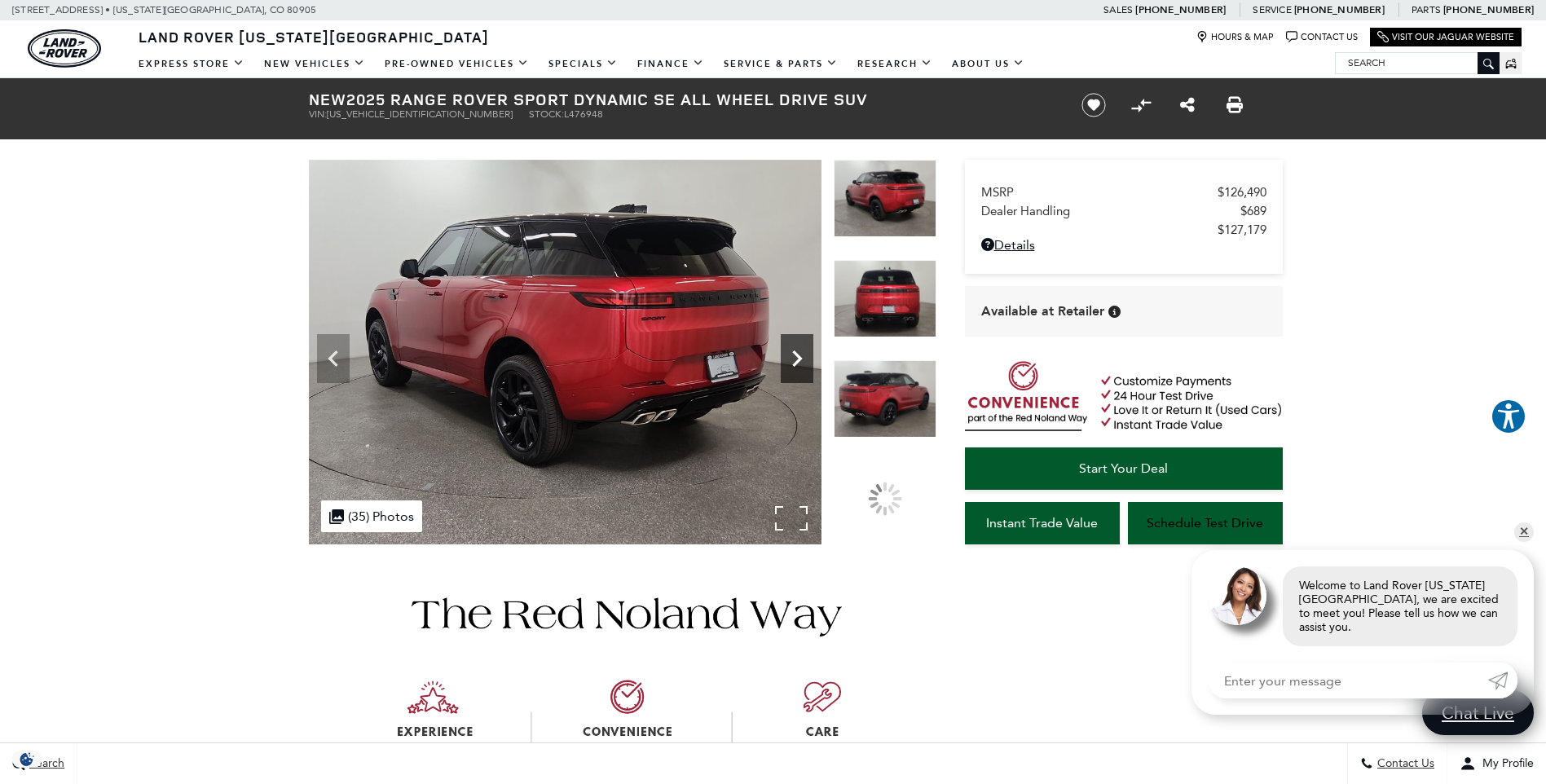
click at [800, 354] on icon "Next" at bounding box center [798, 359] width 33 height 33
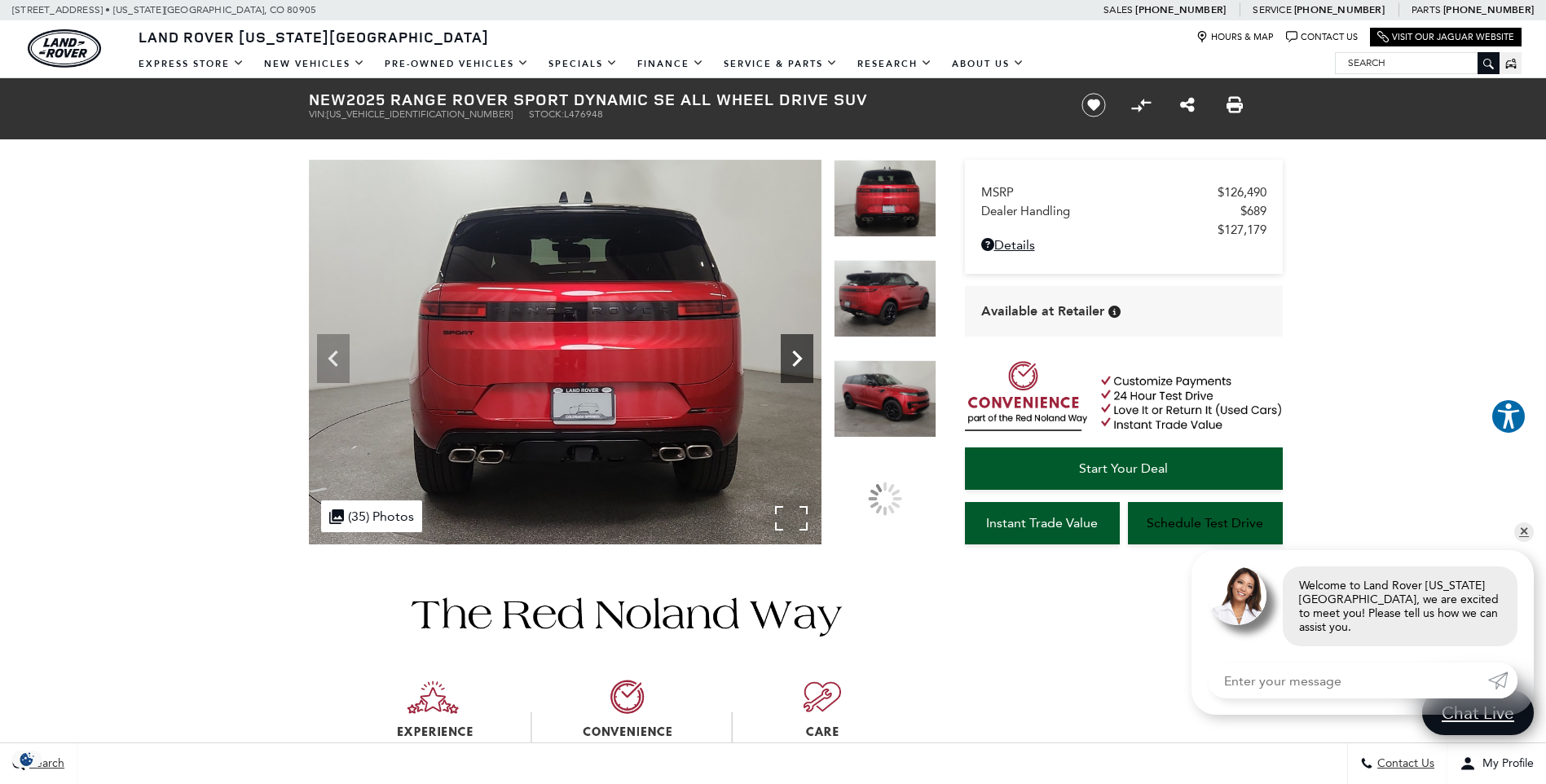
click at [800, 354] on icon "Next" at bounding box center [798, 359] width 33 height 33
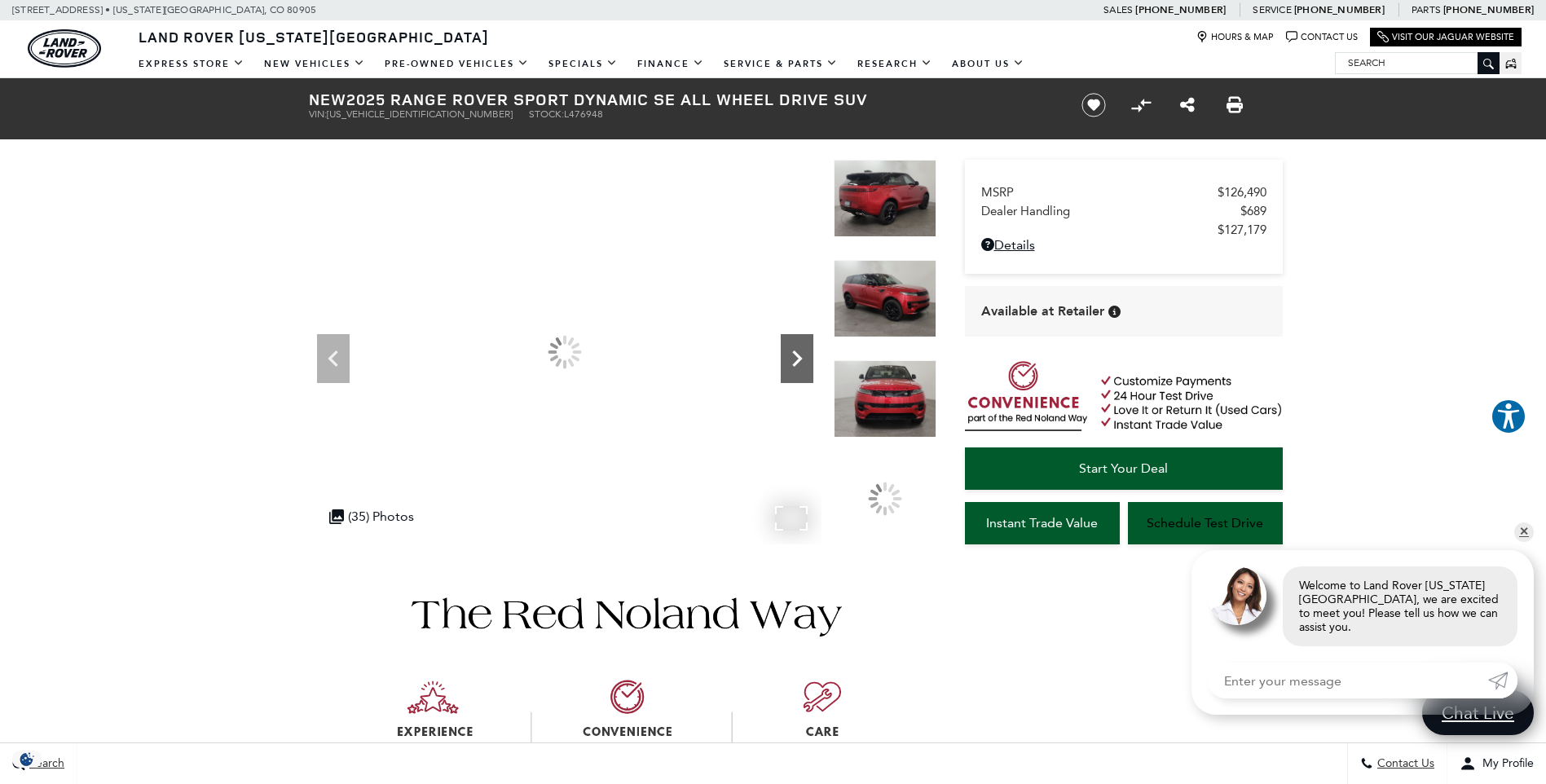
click at [800, 354] on icon "Next" at bounding box center [798, 359] width 33 height 33
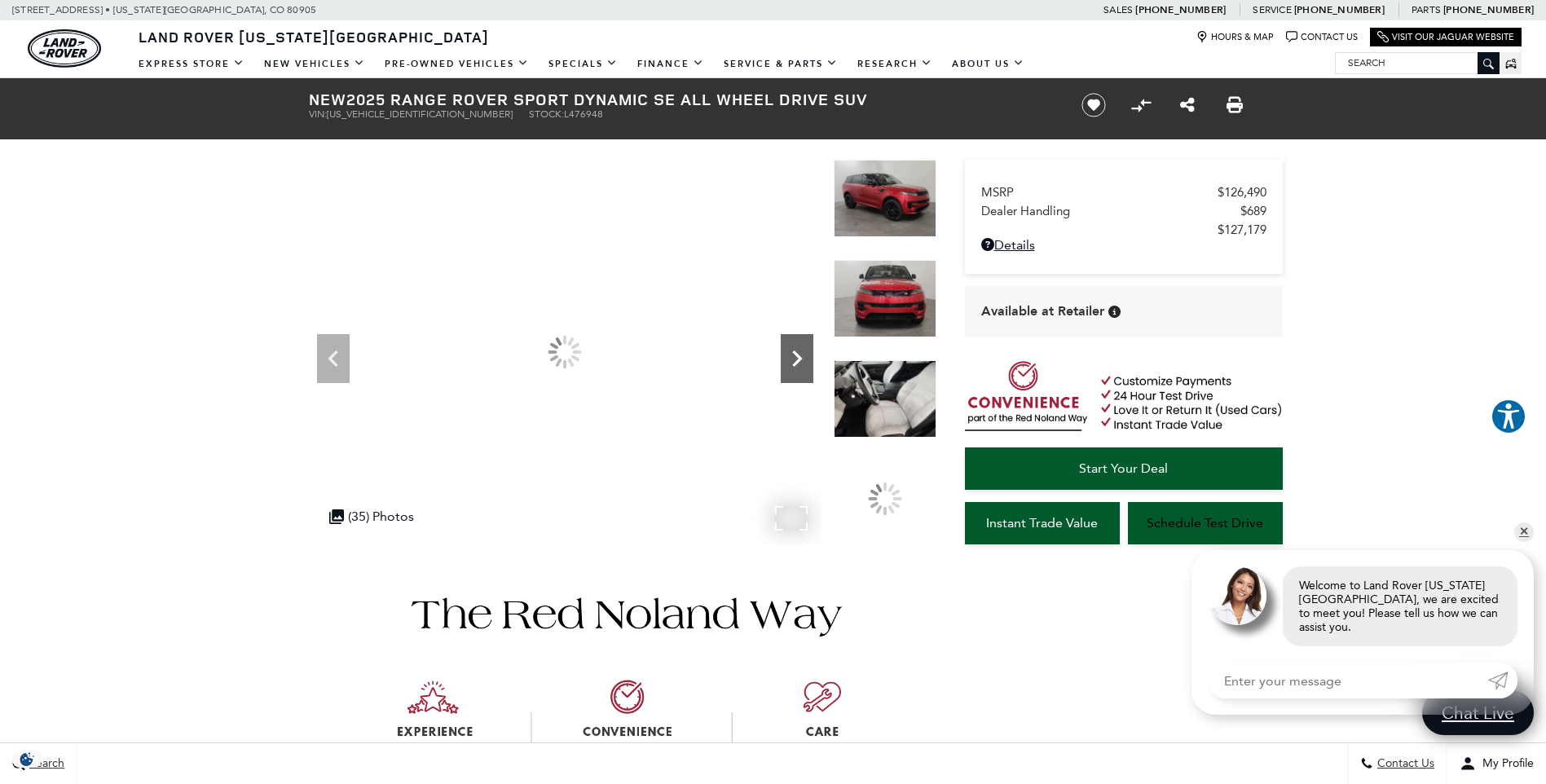
click at [800, 354] on icon "Next" at bounding box center [798, 359] width 33 height 33
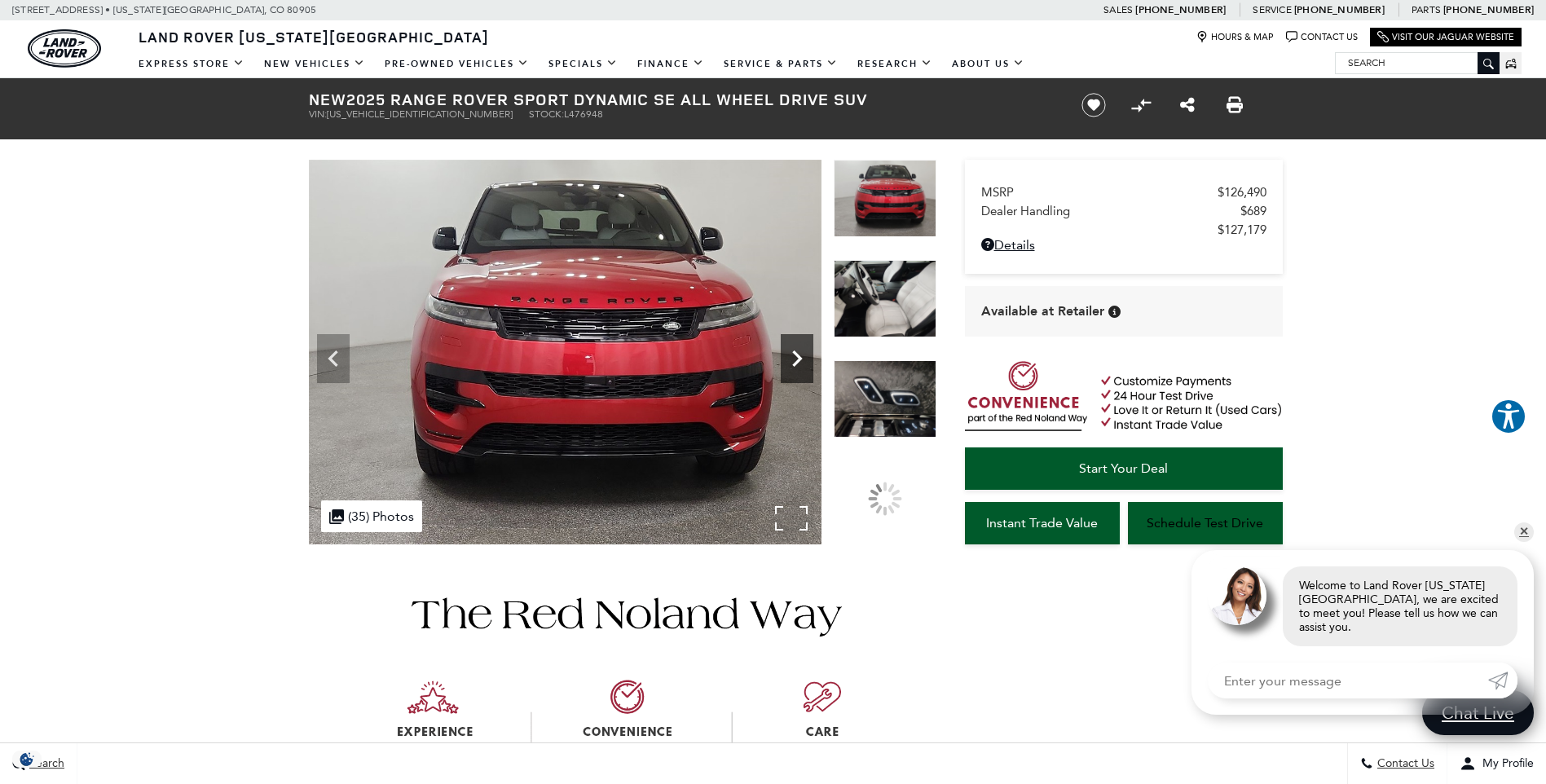
click at [800, 354] on icon "Next" at bounding box center [798, 359] width 33 height 33
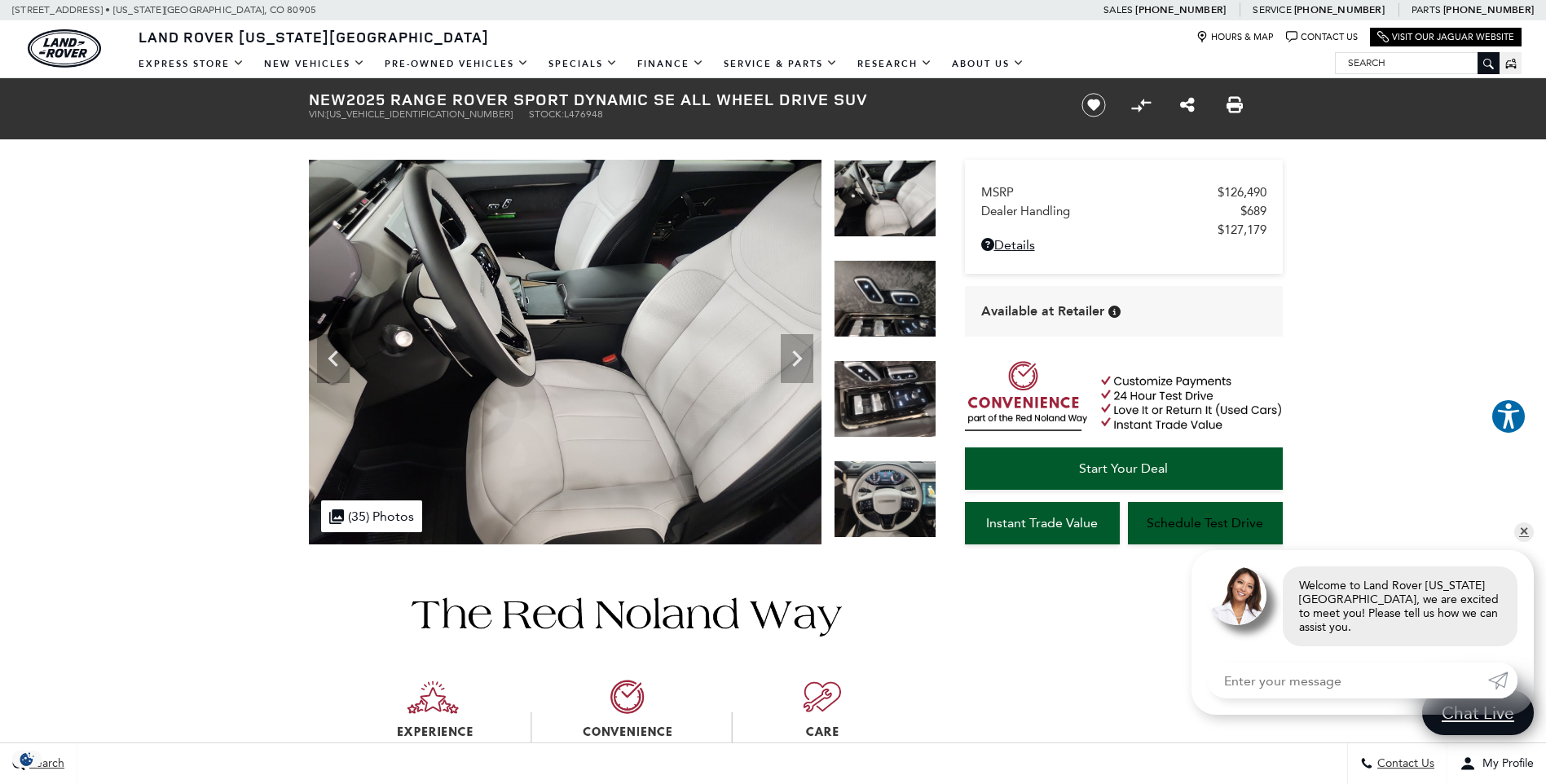
click at [1135, 461] on span "Start Your Deal" at bounding box center [1124, 468] width 89 height 16
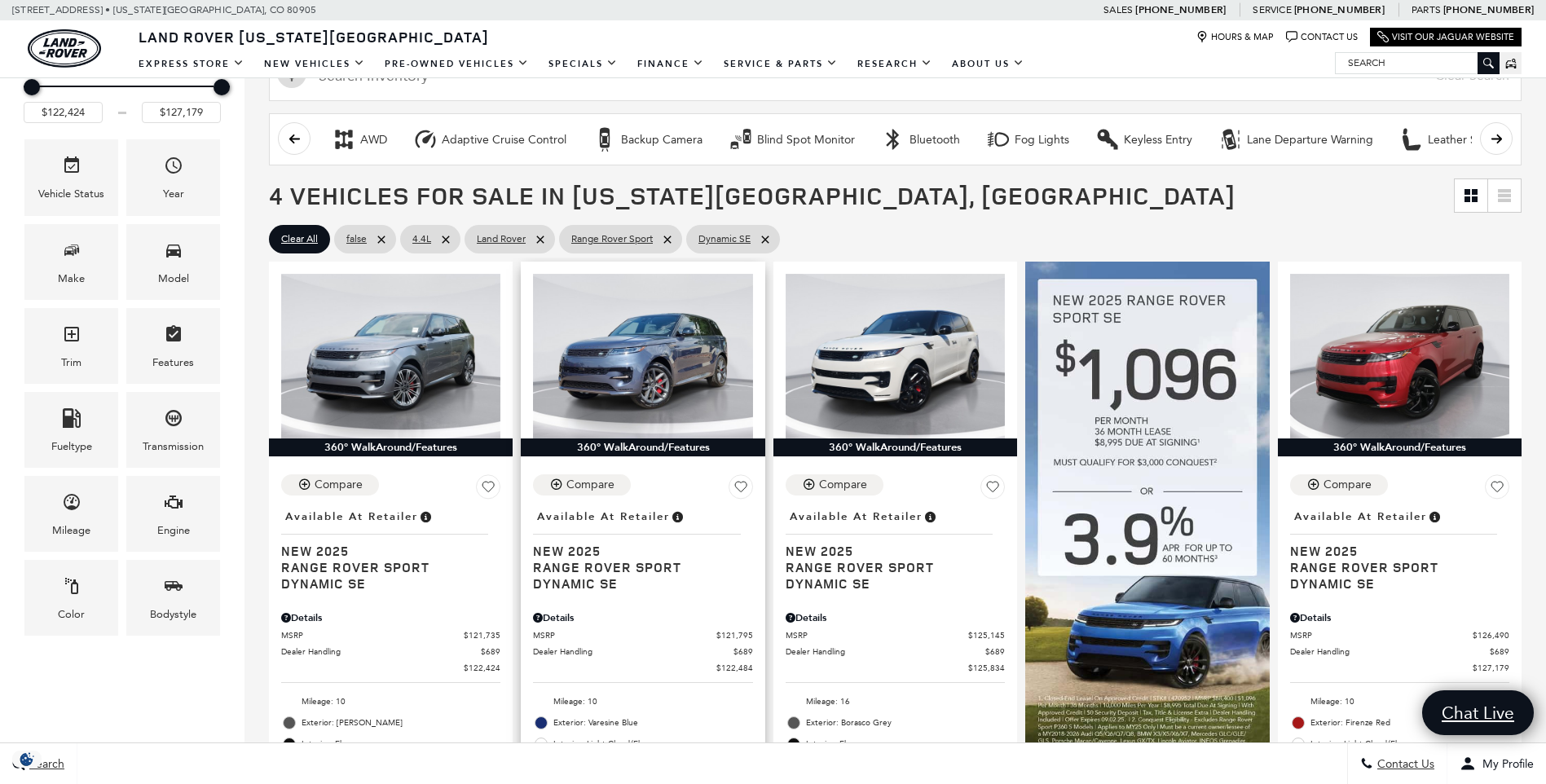
scroll to position [271, 0]
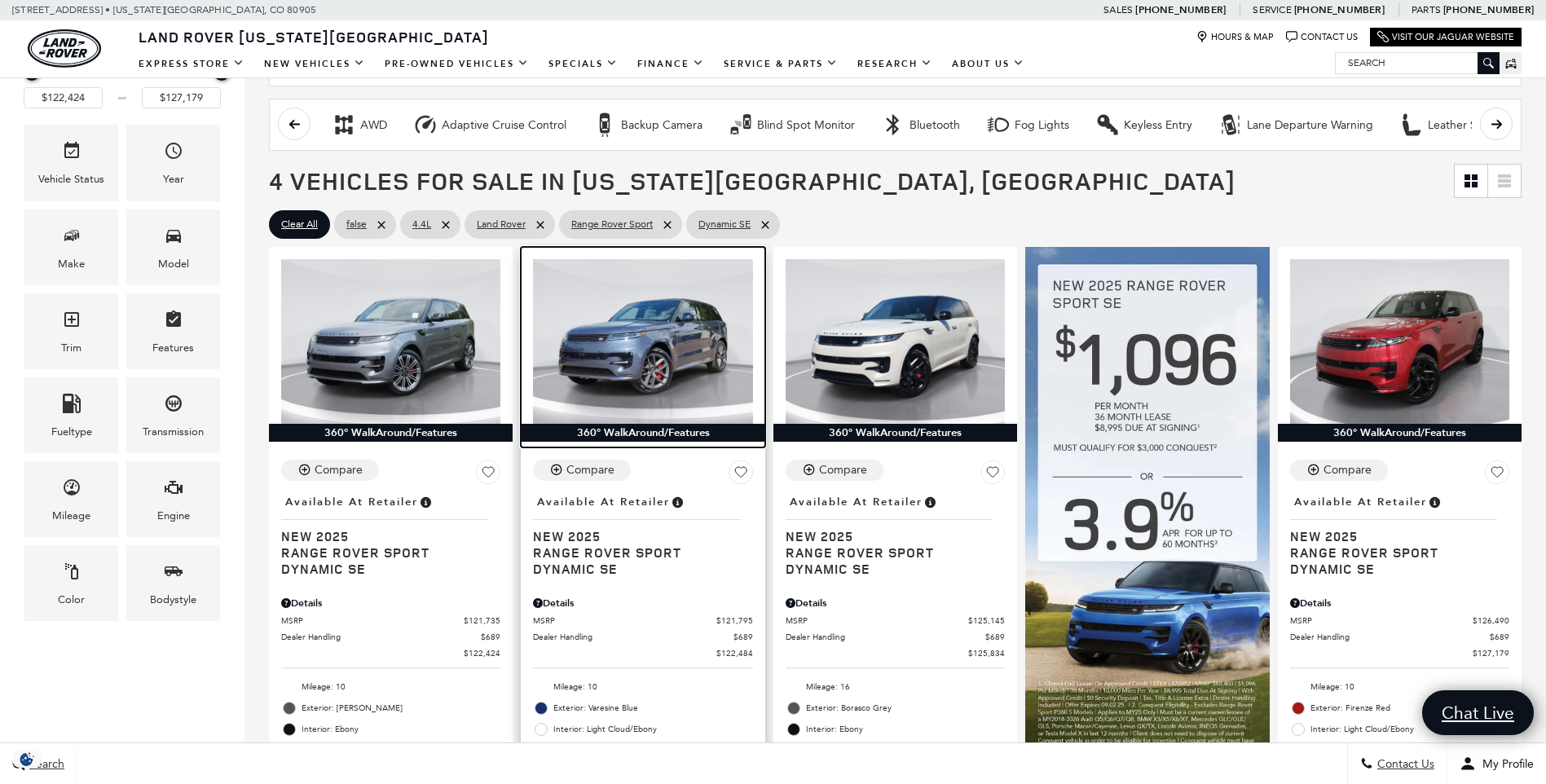
click at [627, 359] on img at bounding box center [642, 341] width 219 height 164
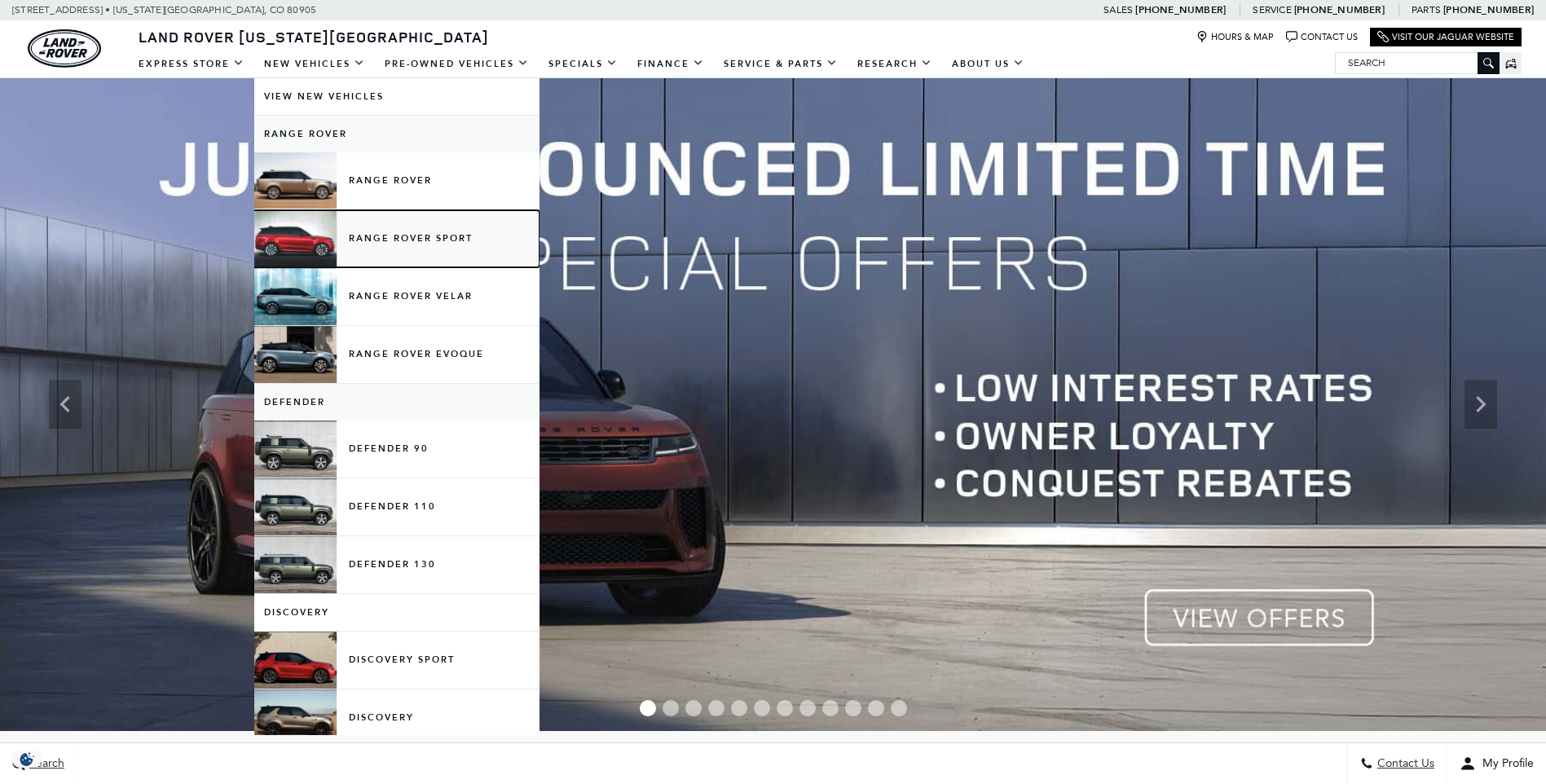
click at [342, 229] on link "Range Rover Sport" at bounding box center [396, 238] width 285 height 57
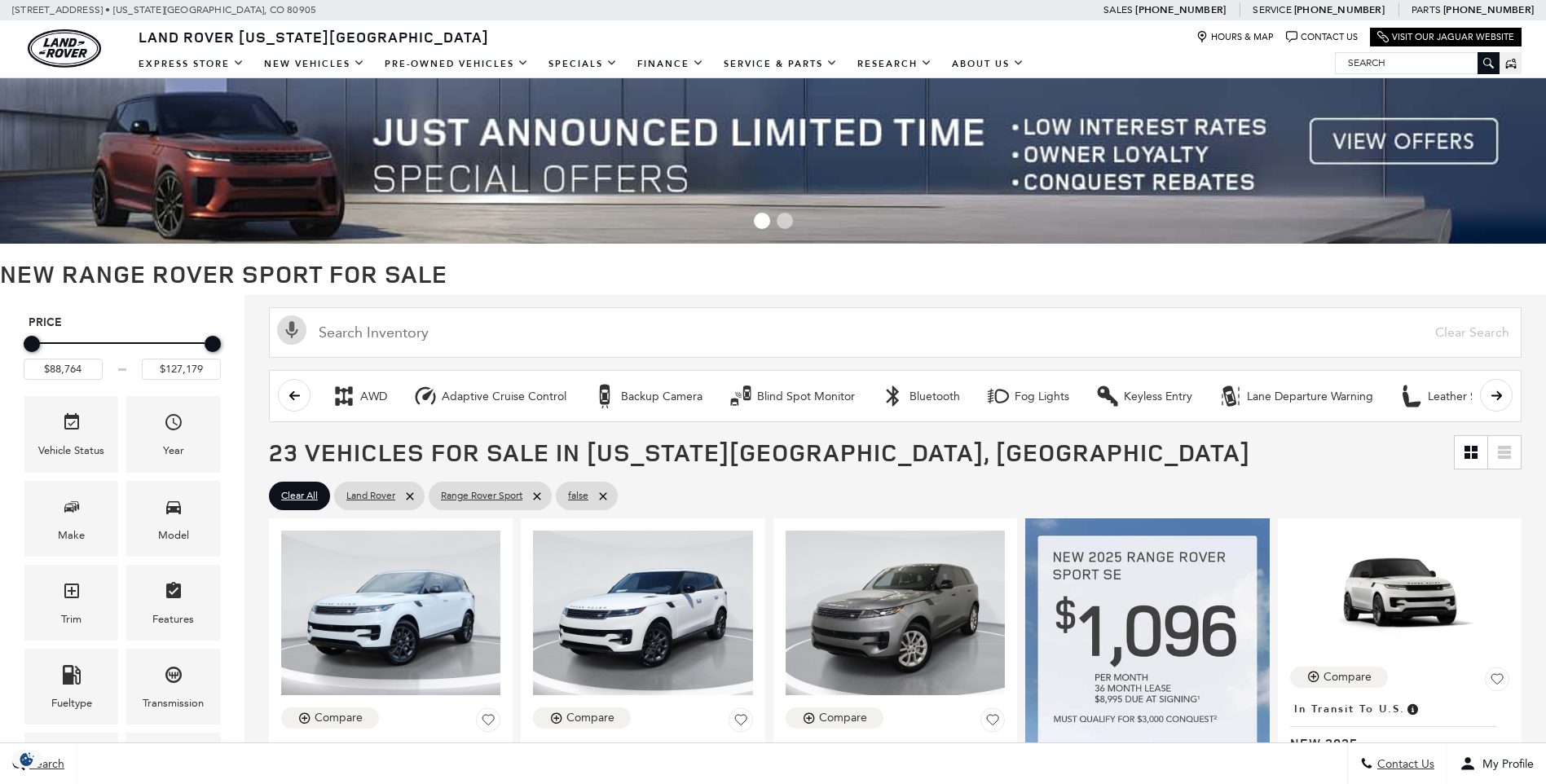
click at [159, 733] on div "Engine" at bounding box center [173, 770] width 94 height 76
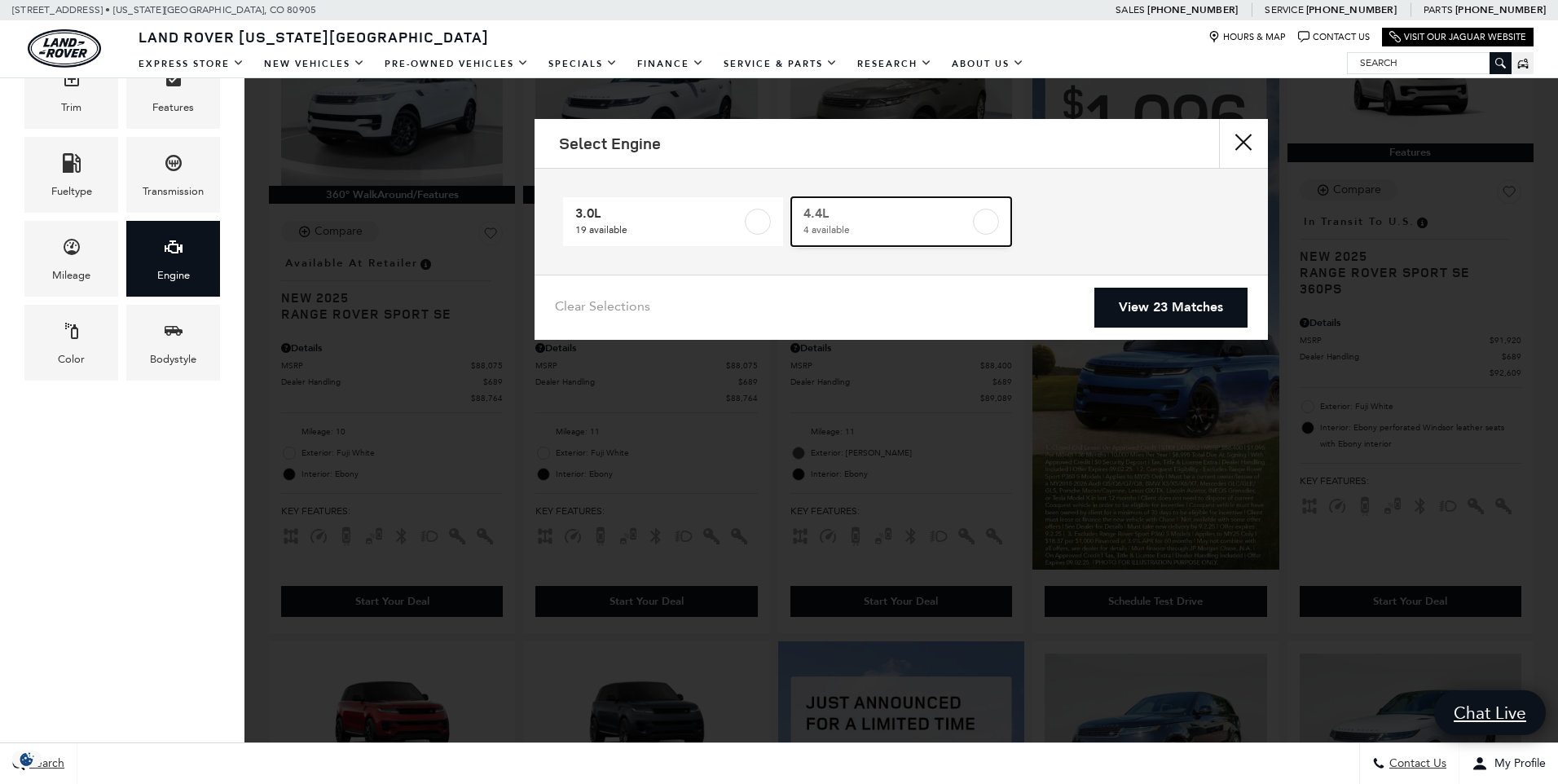
click at [982, 224] on label at bounding box center [986, 221] width 26 height 26
type input "$122,424"
checkbox input "true"
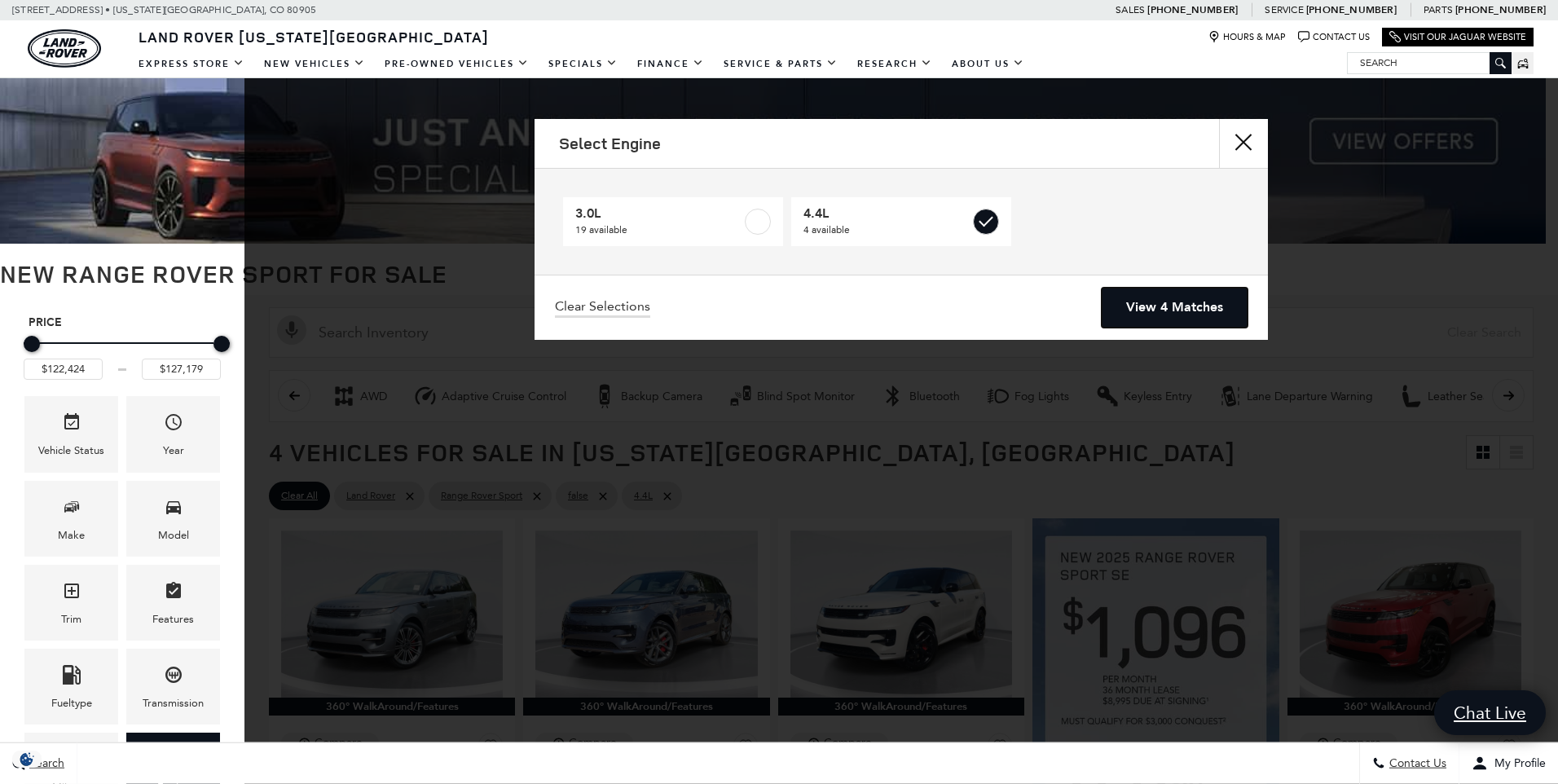
click at [1160, 301] on link "View 4 Matches" at bounding box center [1174, 307] width 146 height 40
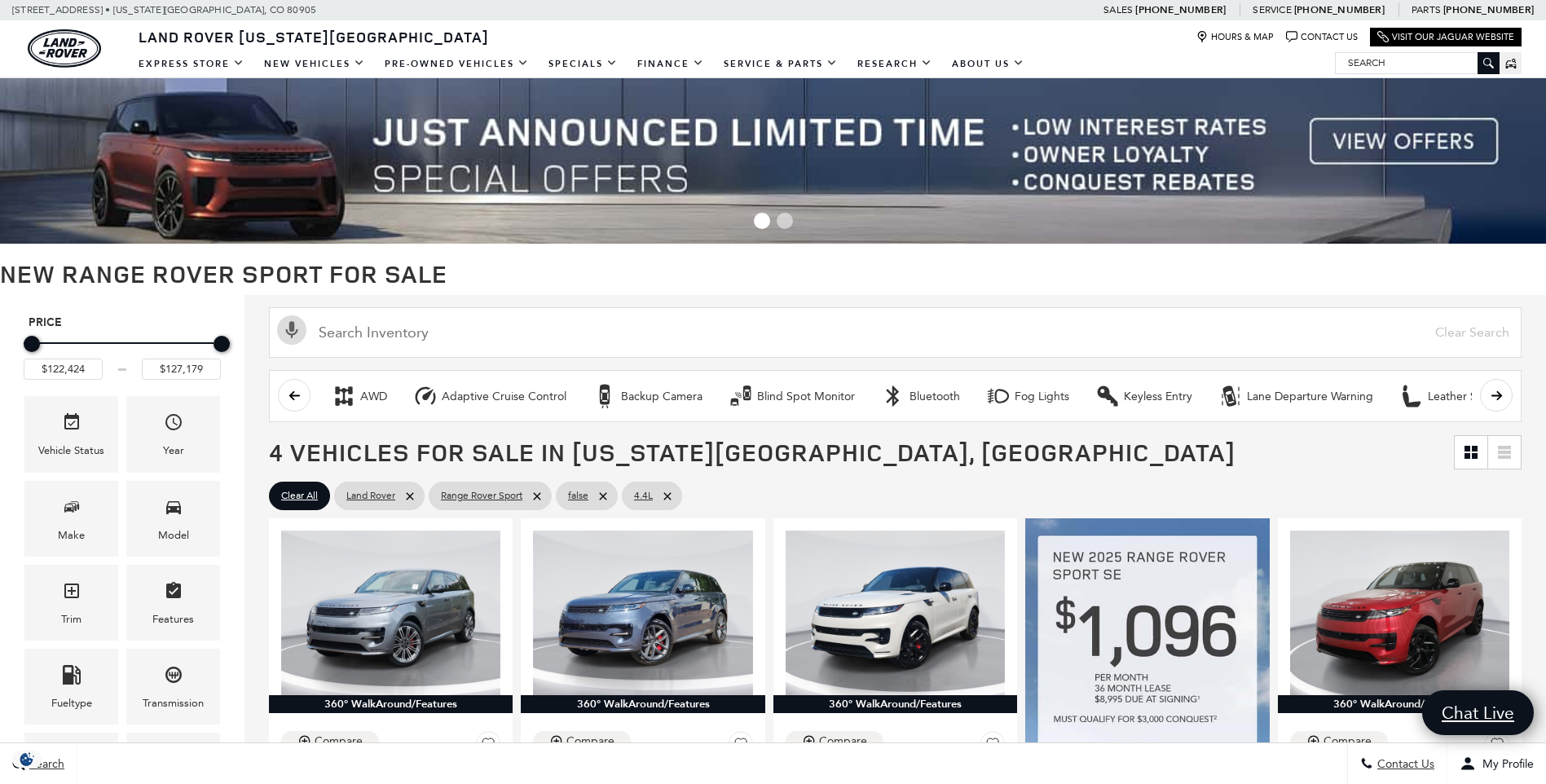
scroll to position [271, 0]
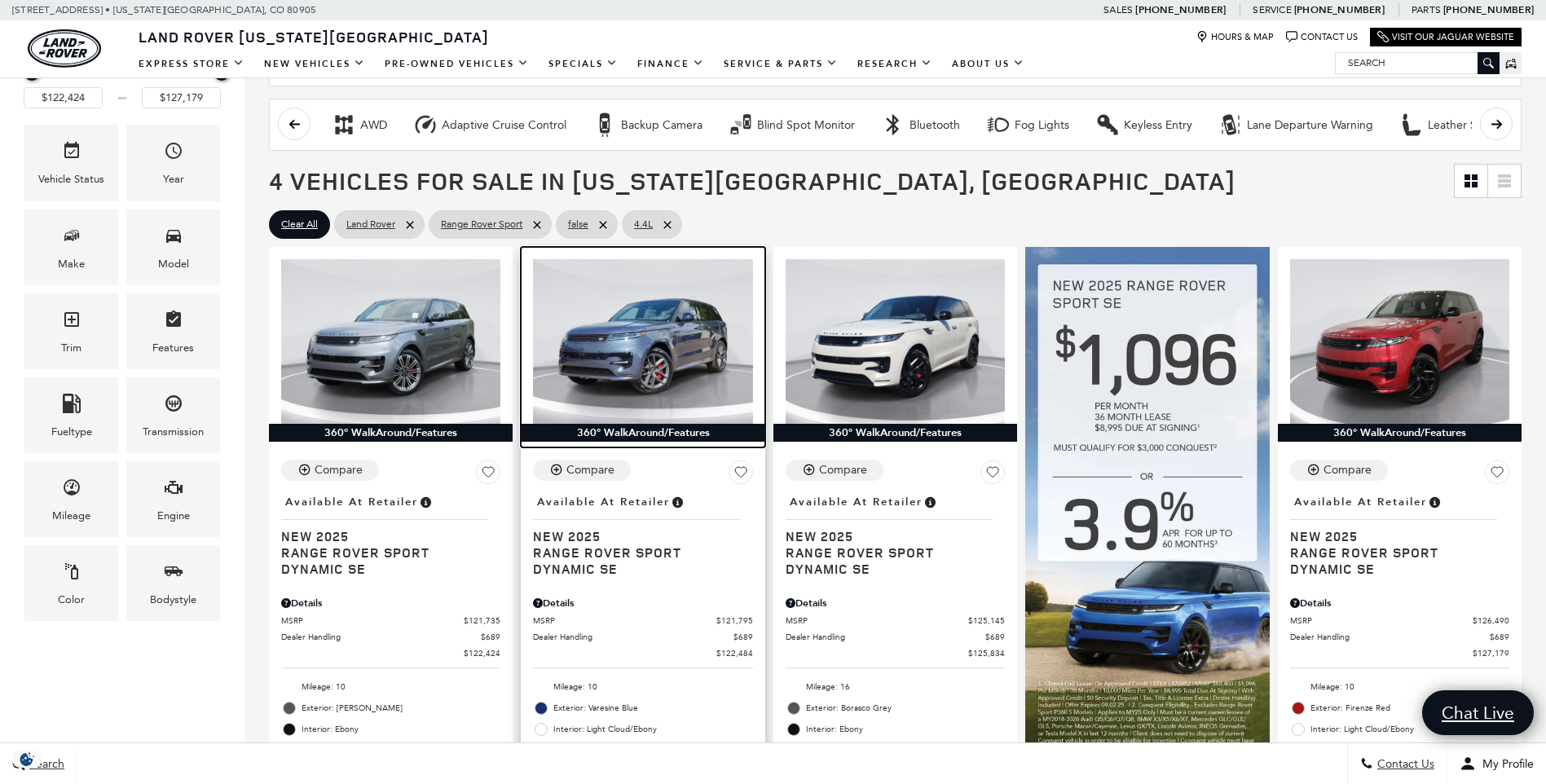
click at [700, 322] on img at bounding box center [642, 341] width 219 height 164
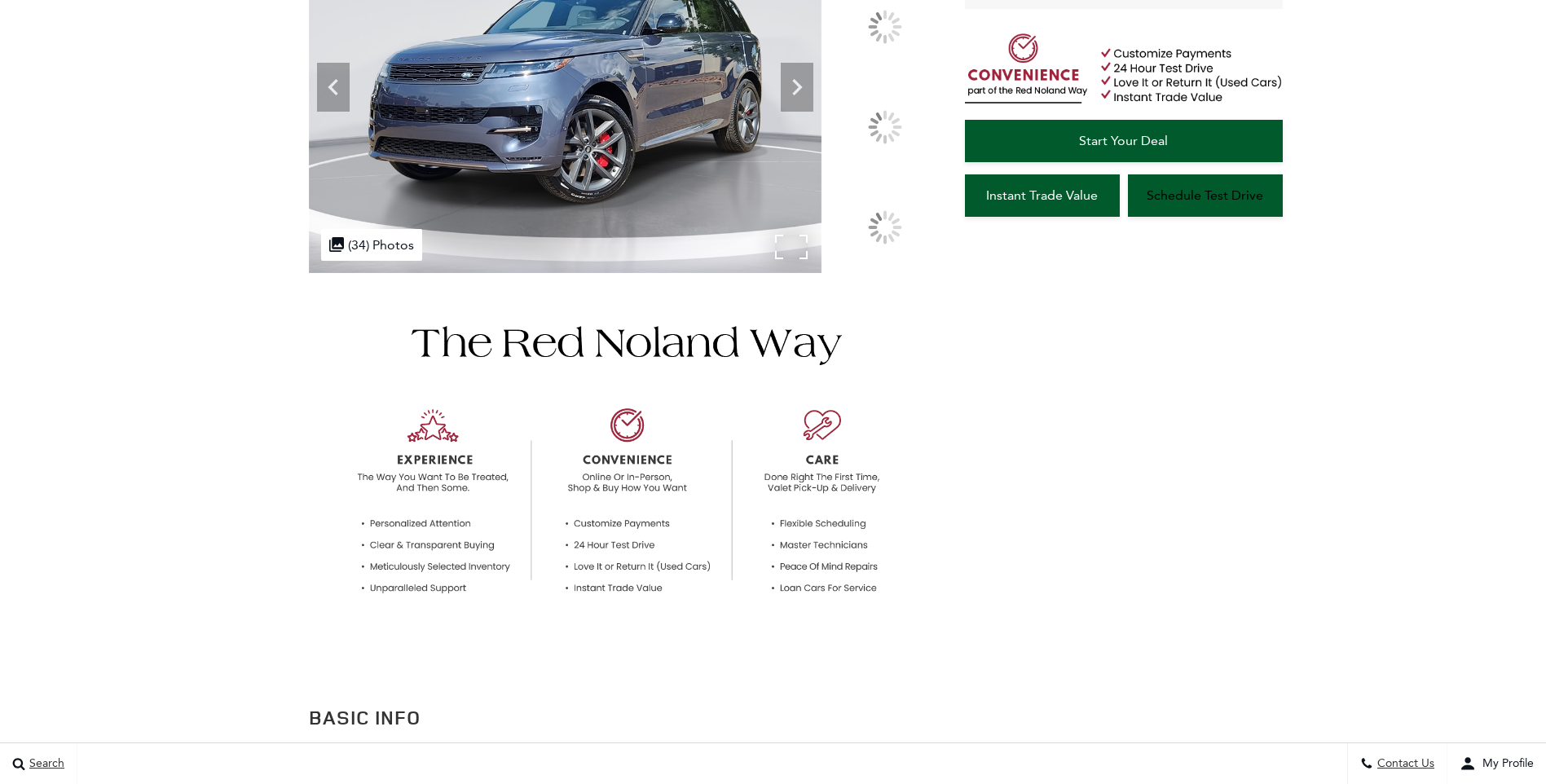
click at [720, 273] on img at bounding box center [565, 80] width 512 height 385
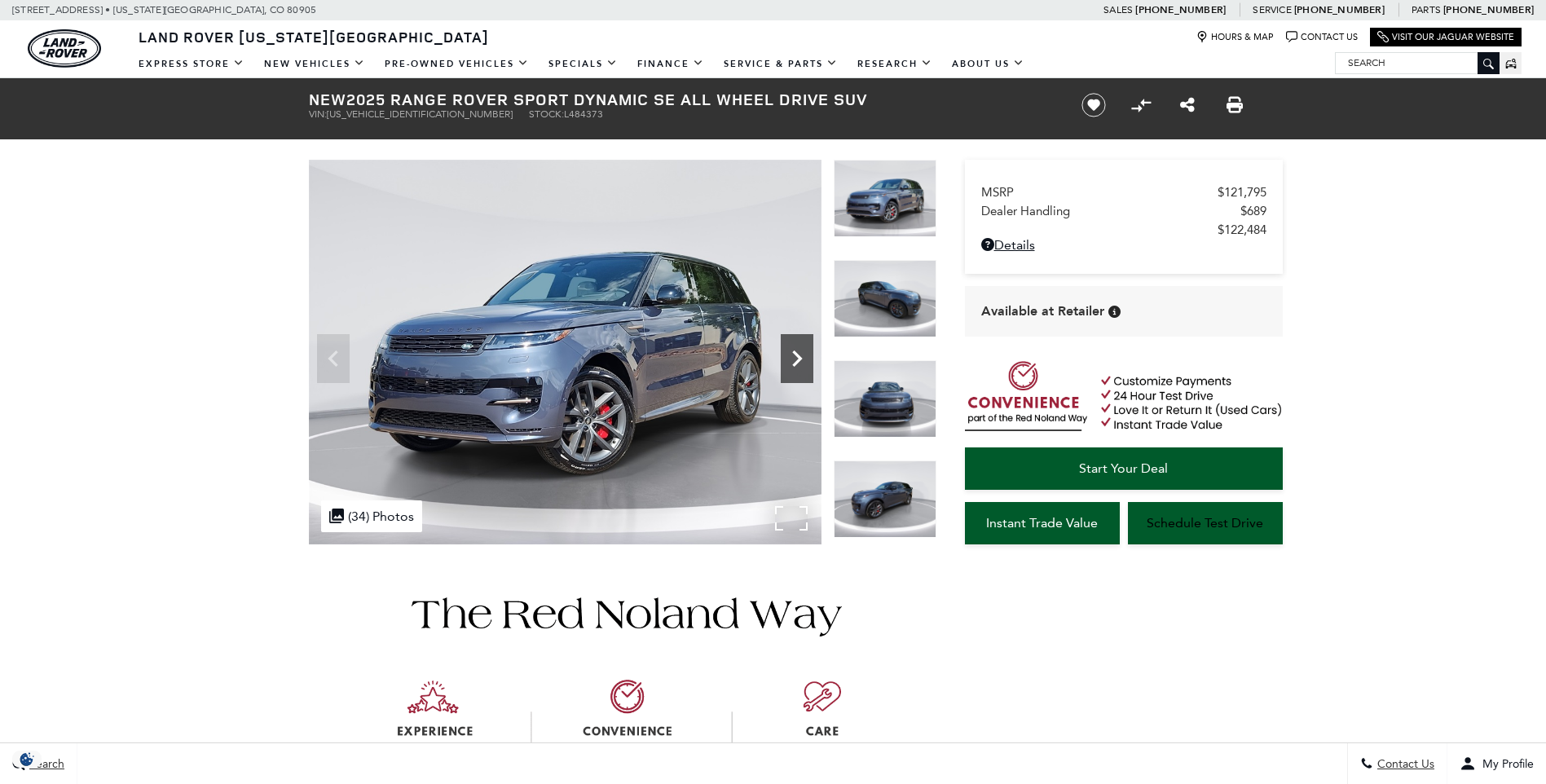
click at [796, 359] on icon "Next" at bounding box center [798, 359] width 33 height 33
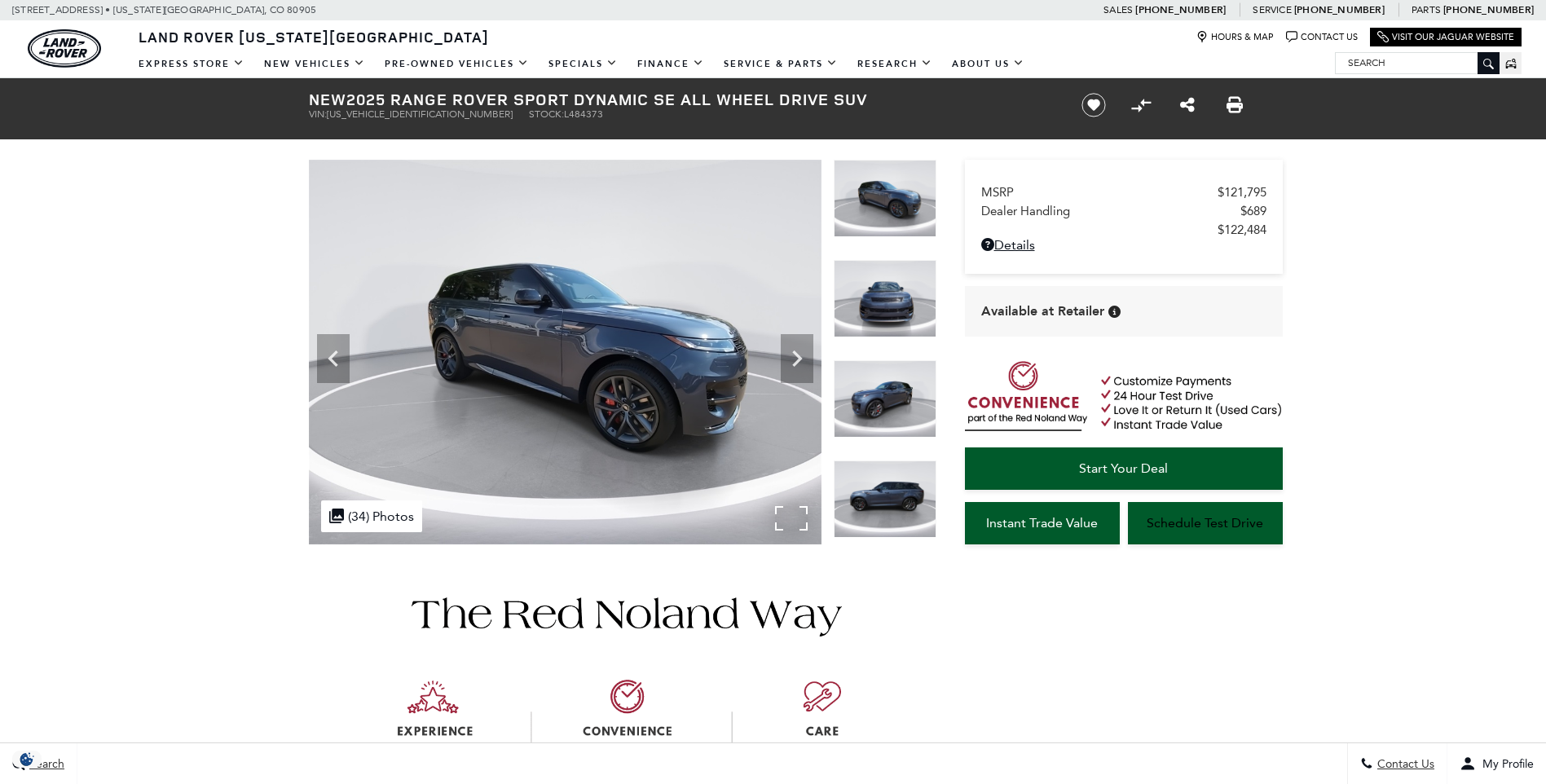
click at [675, 356] on img at bounding box center [565, 351] width 512 height 385
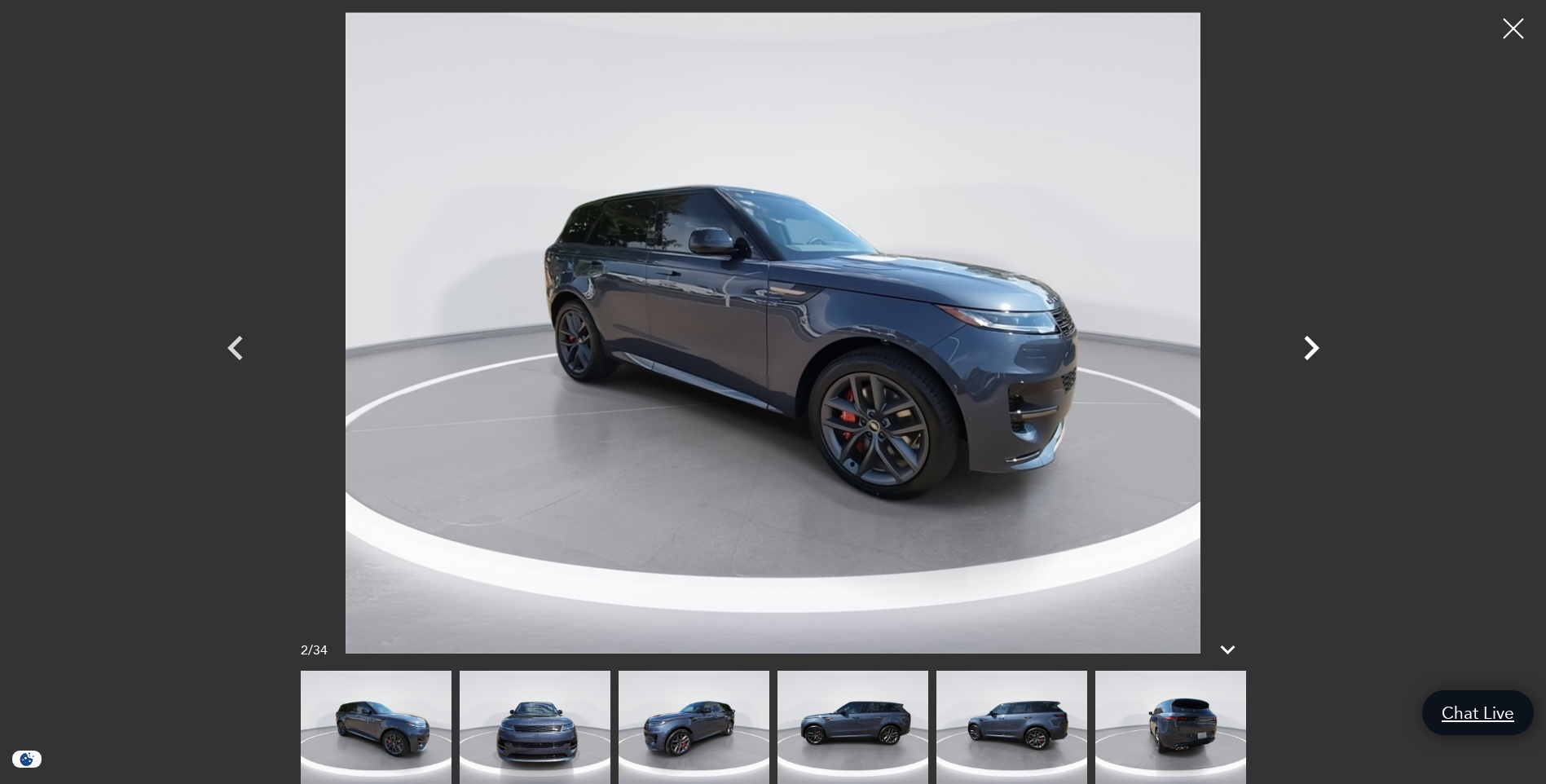
click at [1311, 352] on icon "Next" at bounding box center [1311, 348] width 16 height 24
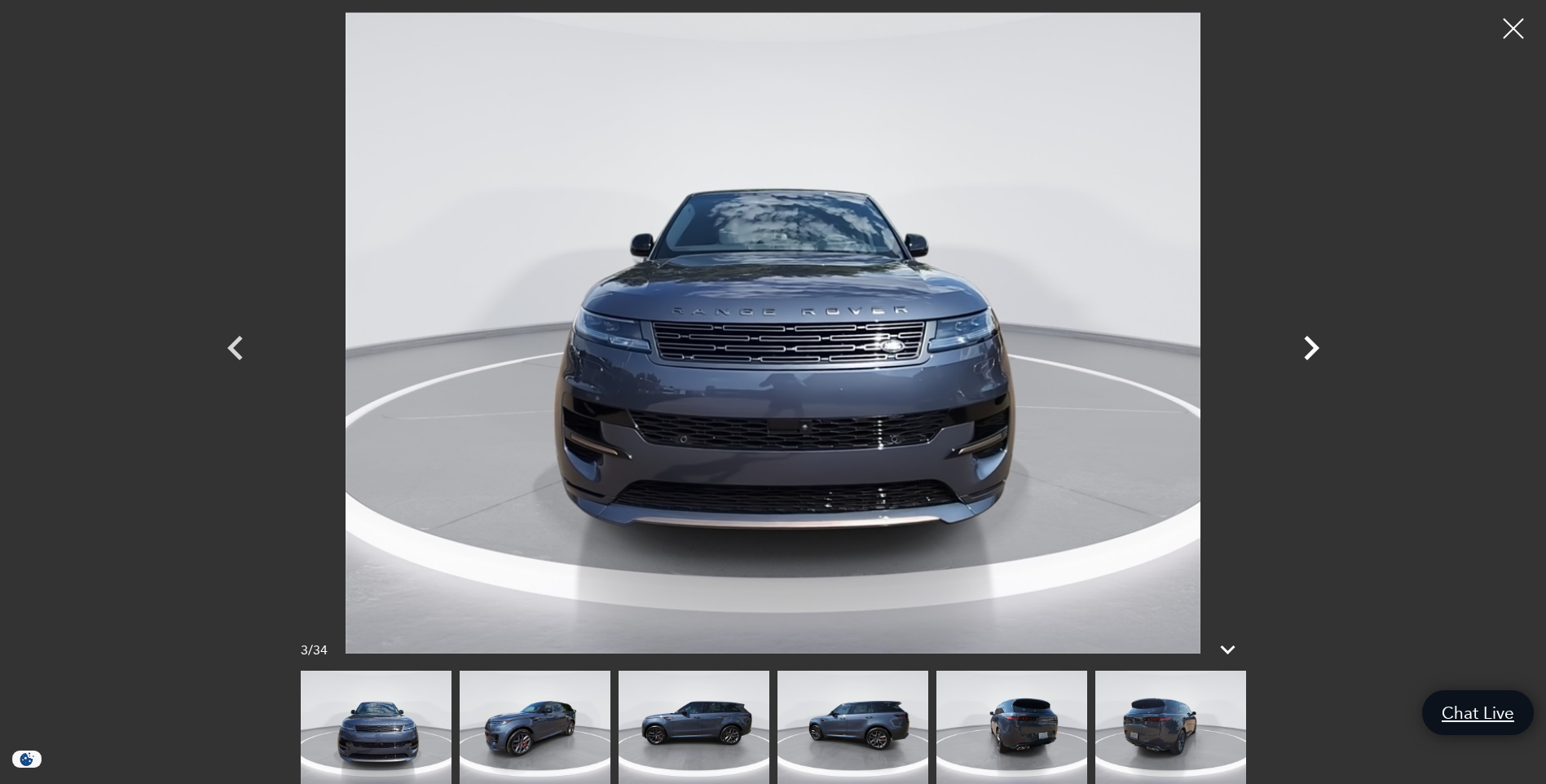
click at [1311, 352] on icon "Next" at bounding box center [1311, 348] width 16 height 24
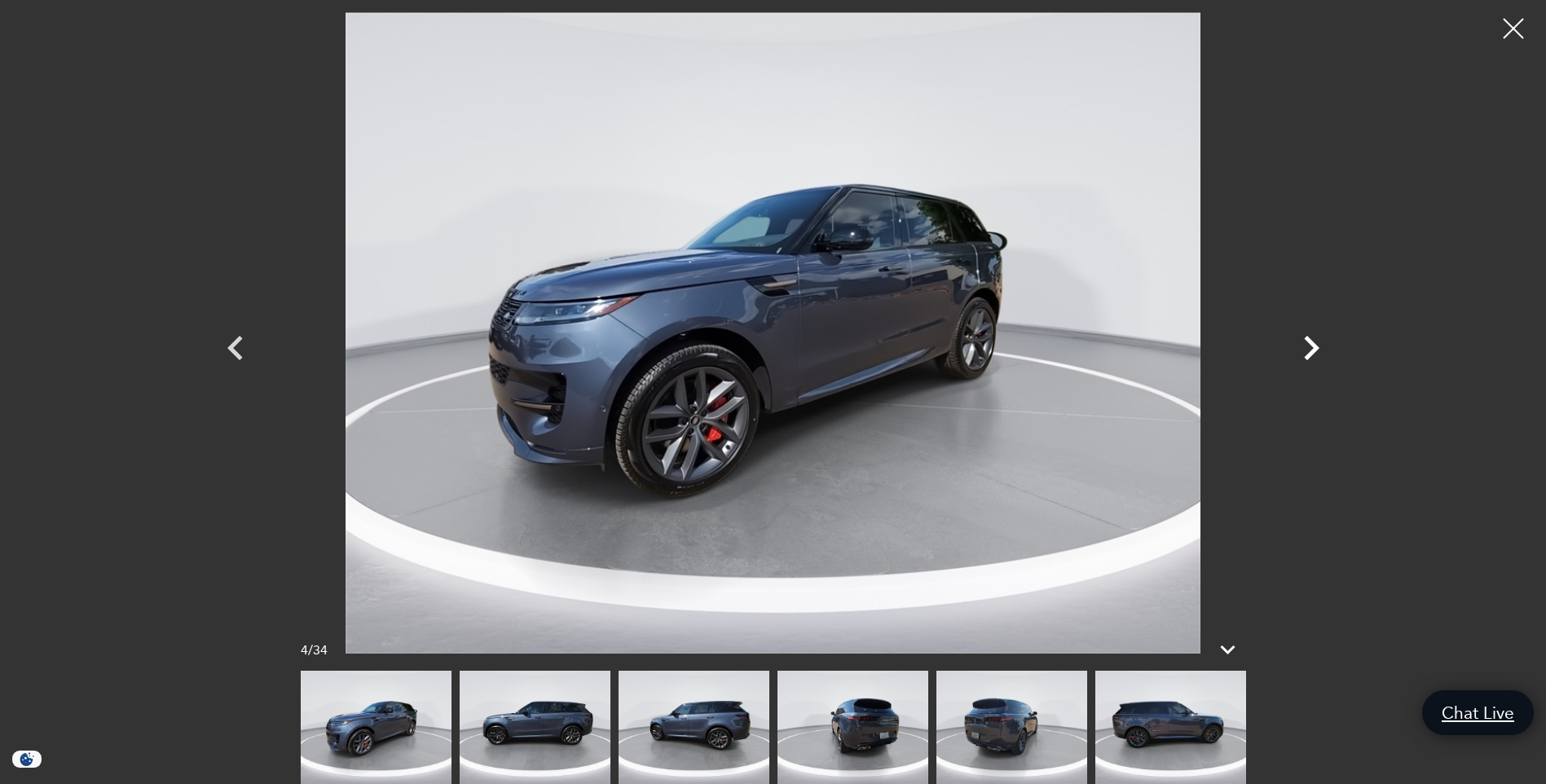
click at [1311, 352] on icon "Next" at bounding box center [1311, 348] width 16 height 24
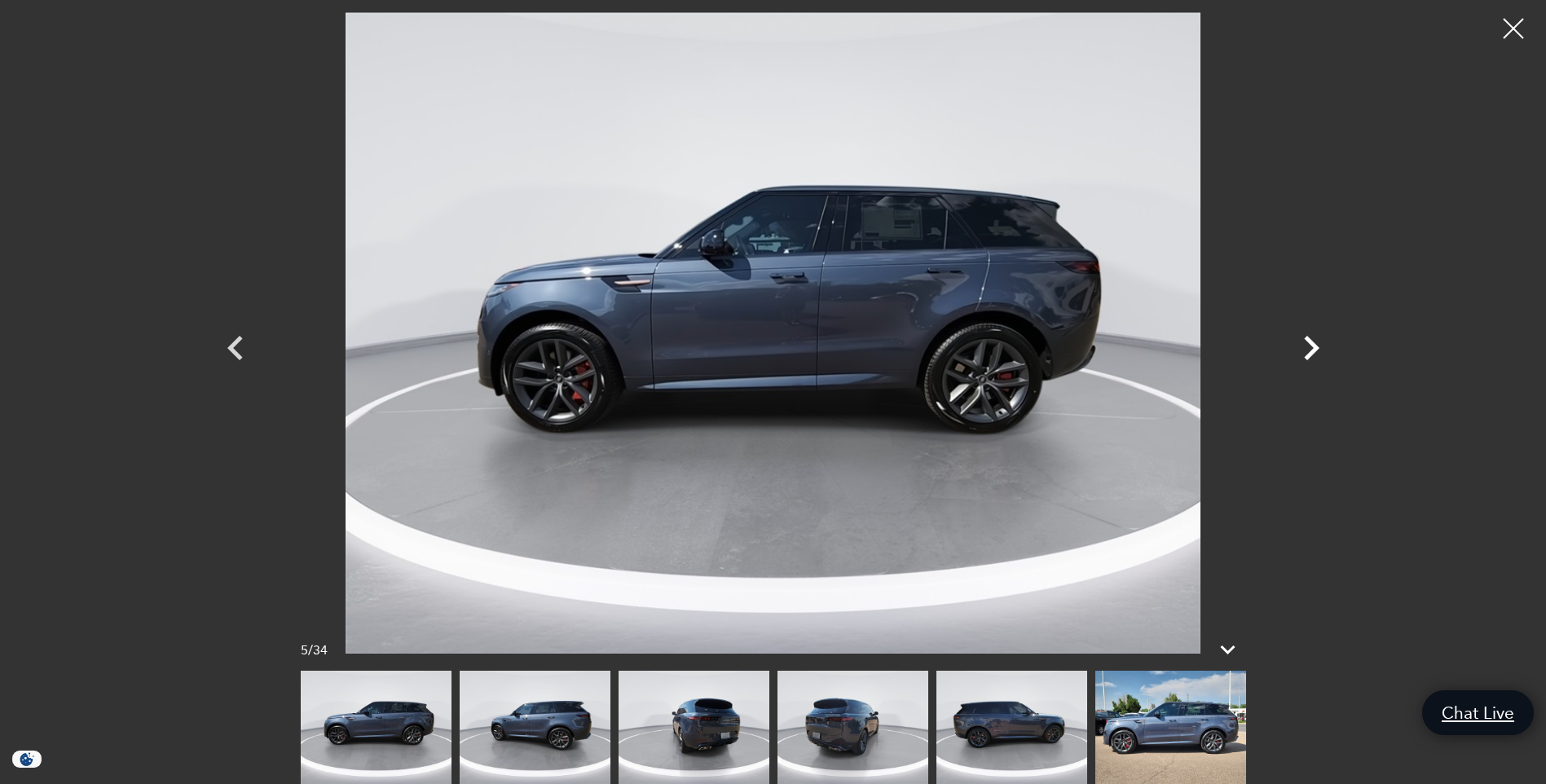
click at [1311, 352] on icon "Next" at bounding box center [1311, 348] width 16 height 24
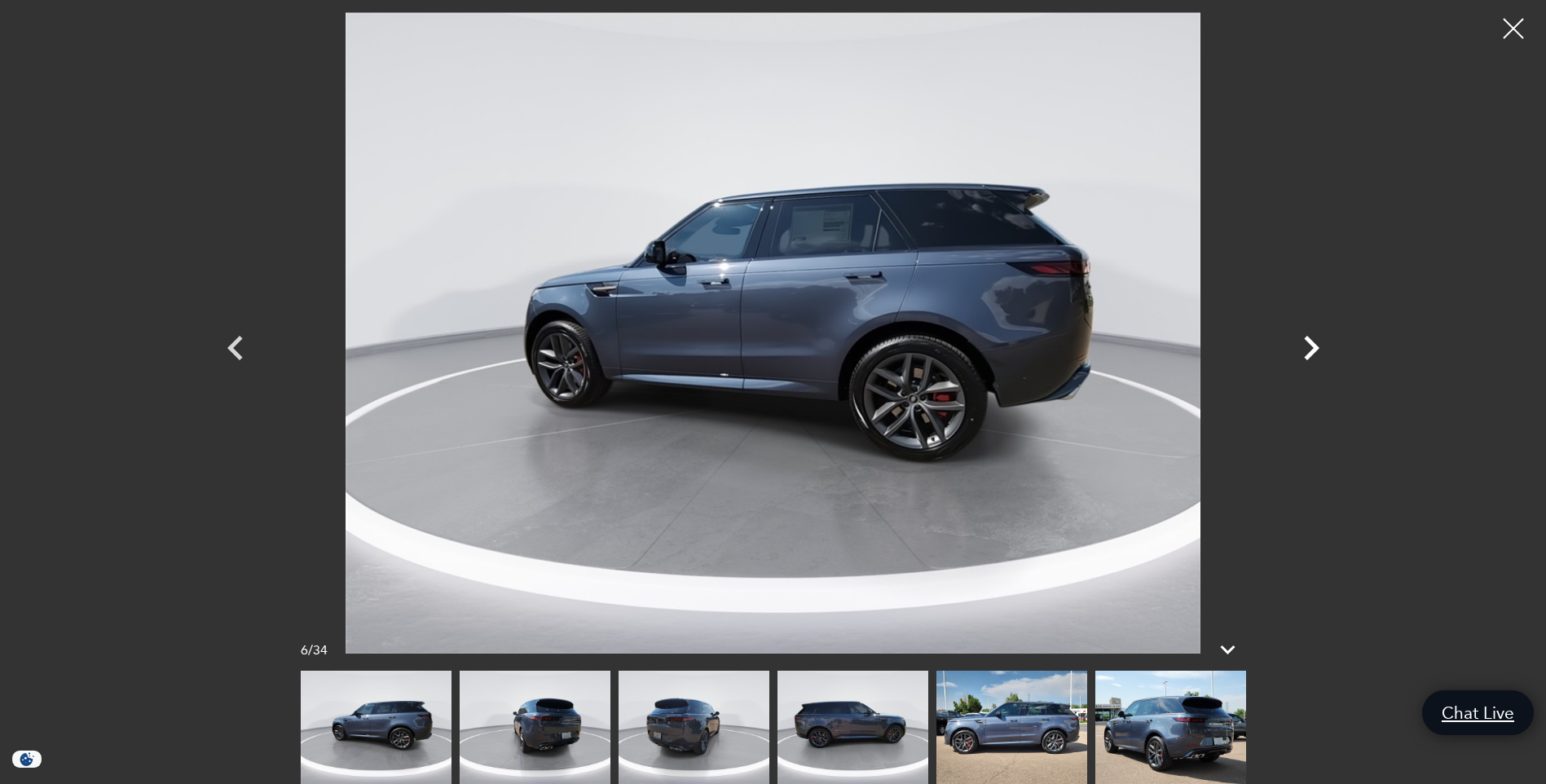
click at [1311, 352] on icon "Next" at bounding box center [1311, 348] width 16 height 24
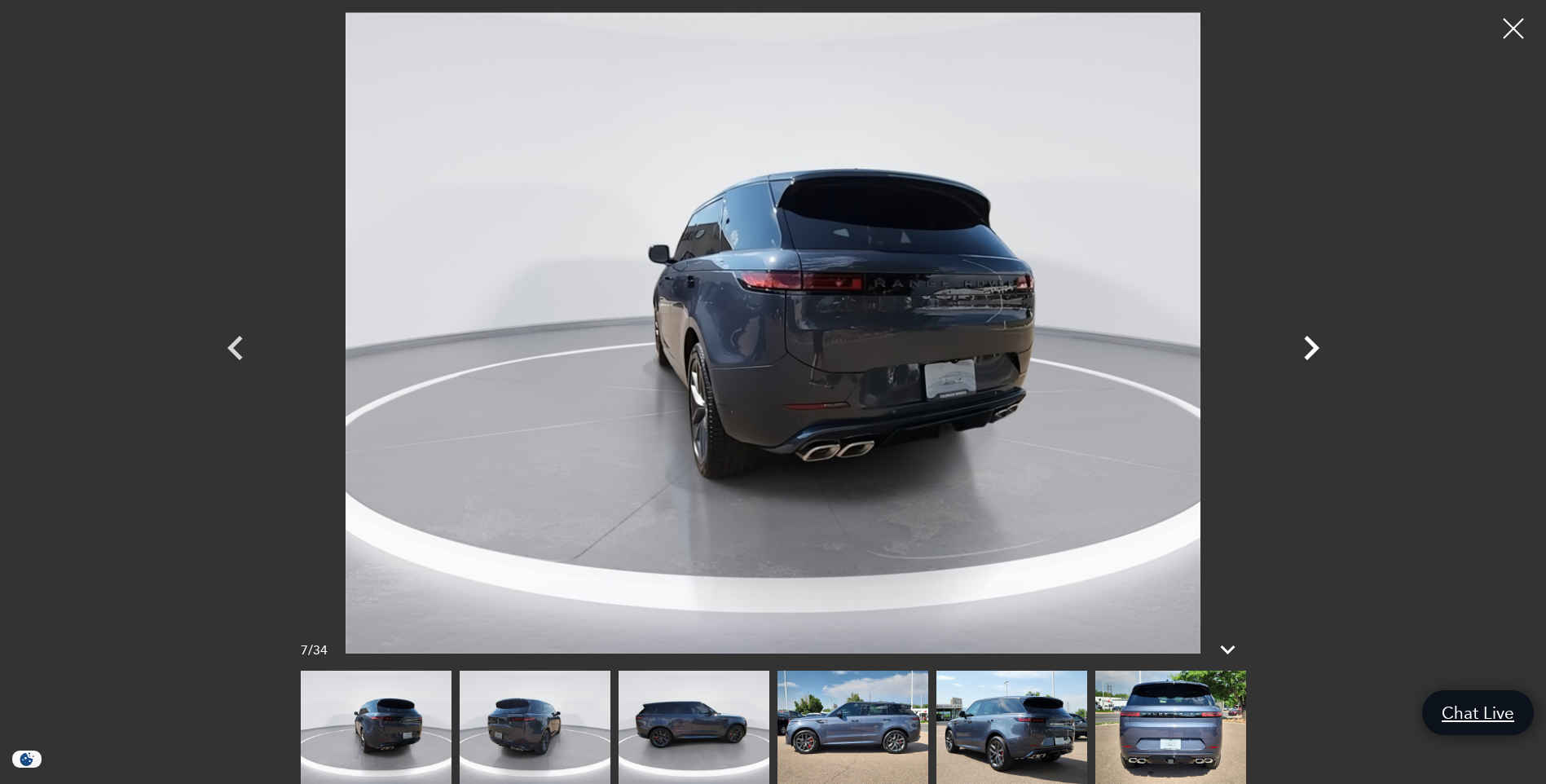
click at [1311, 352] on icon "Next" at bounding box center [1311, 348] width 16 height 24
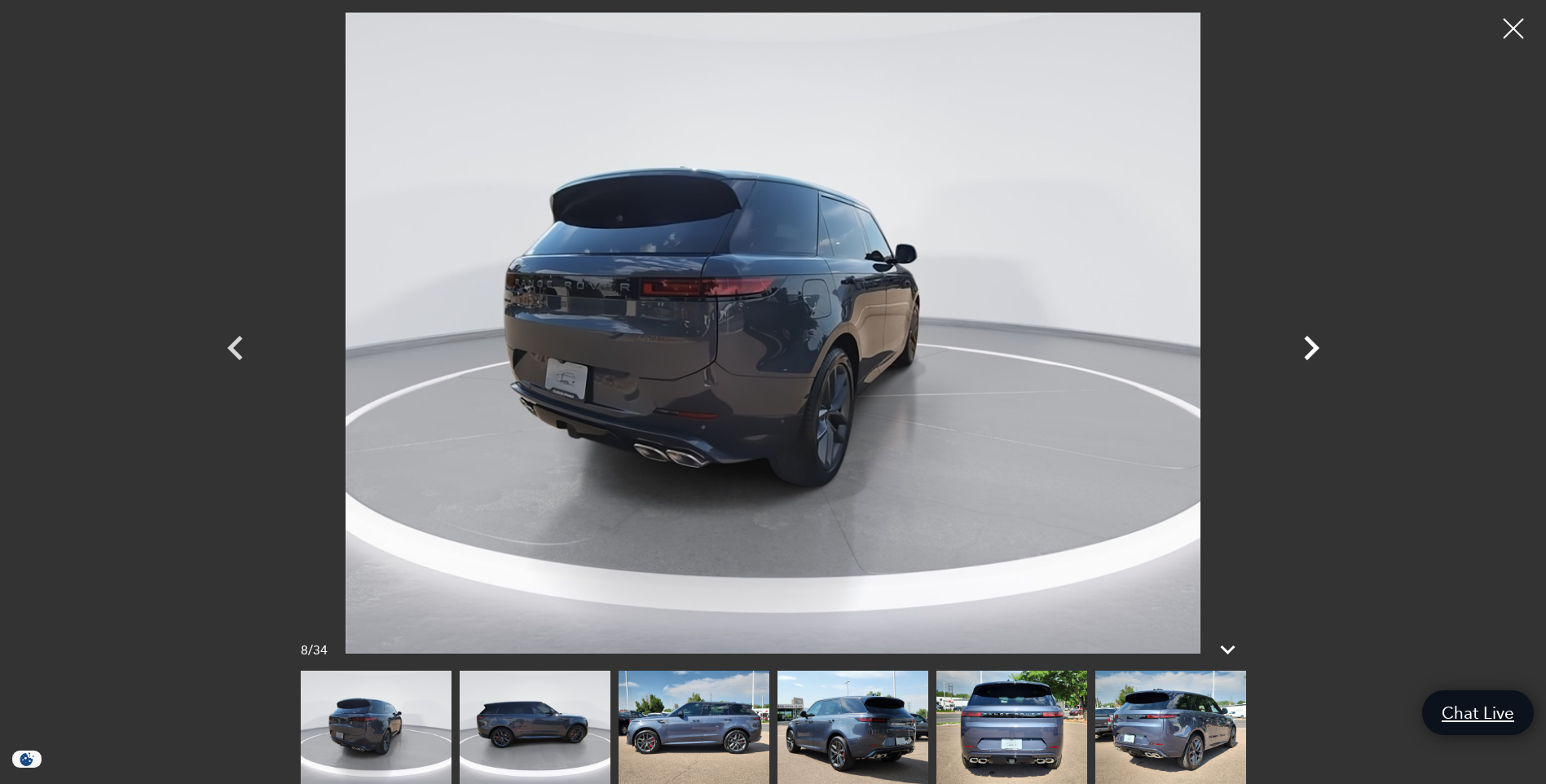
click at [1311, 352] on icon "Next" at bounding box center [1311, 348] width 16 height 24
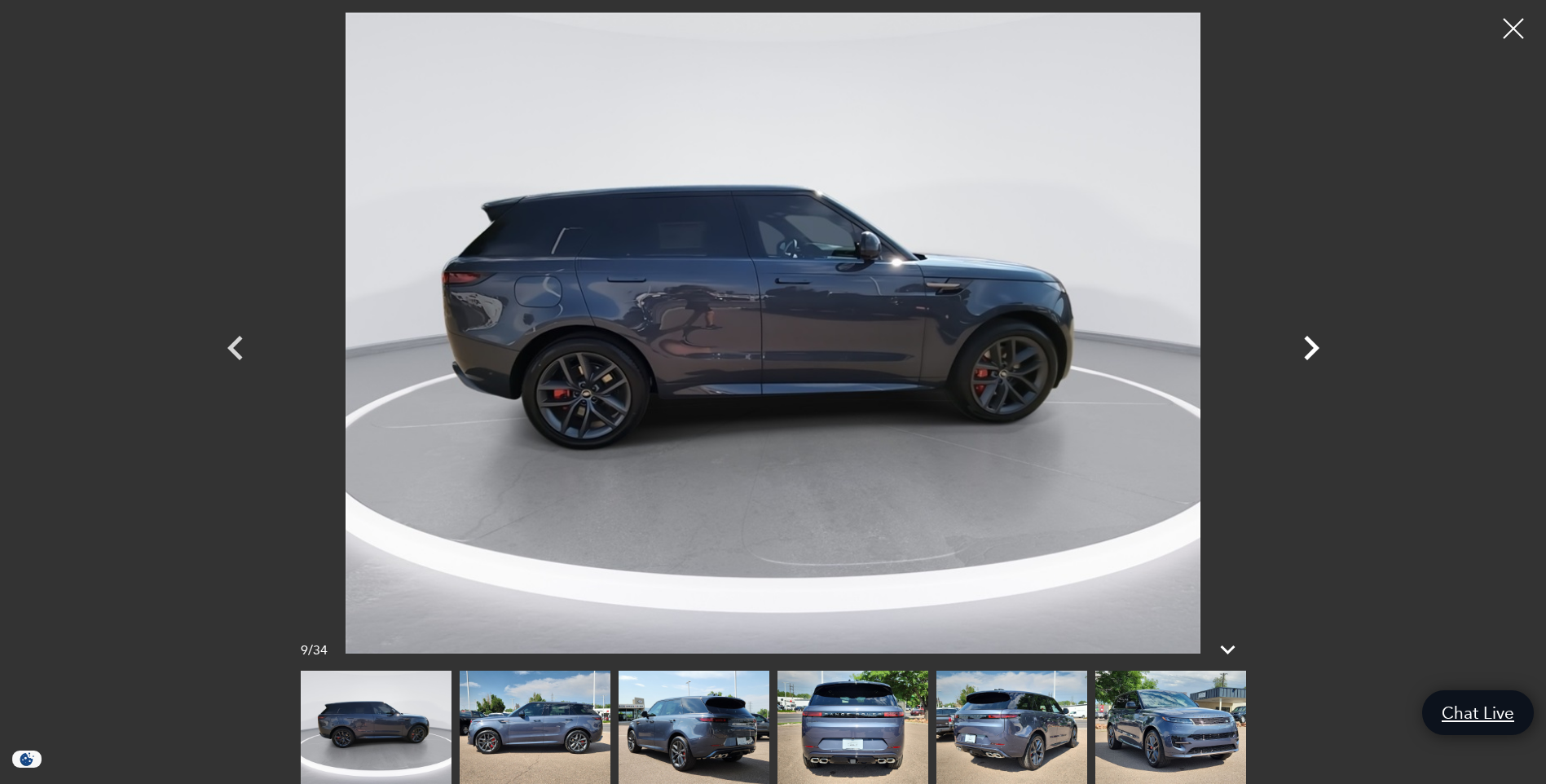
click at [1311, 352] on icon "Next" at bounding box center [1311, 348] width 16 height 24
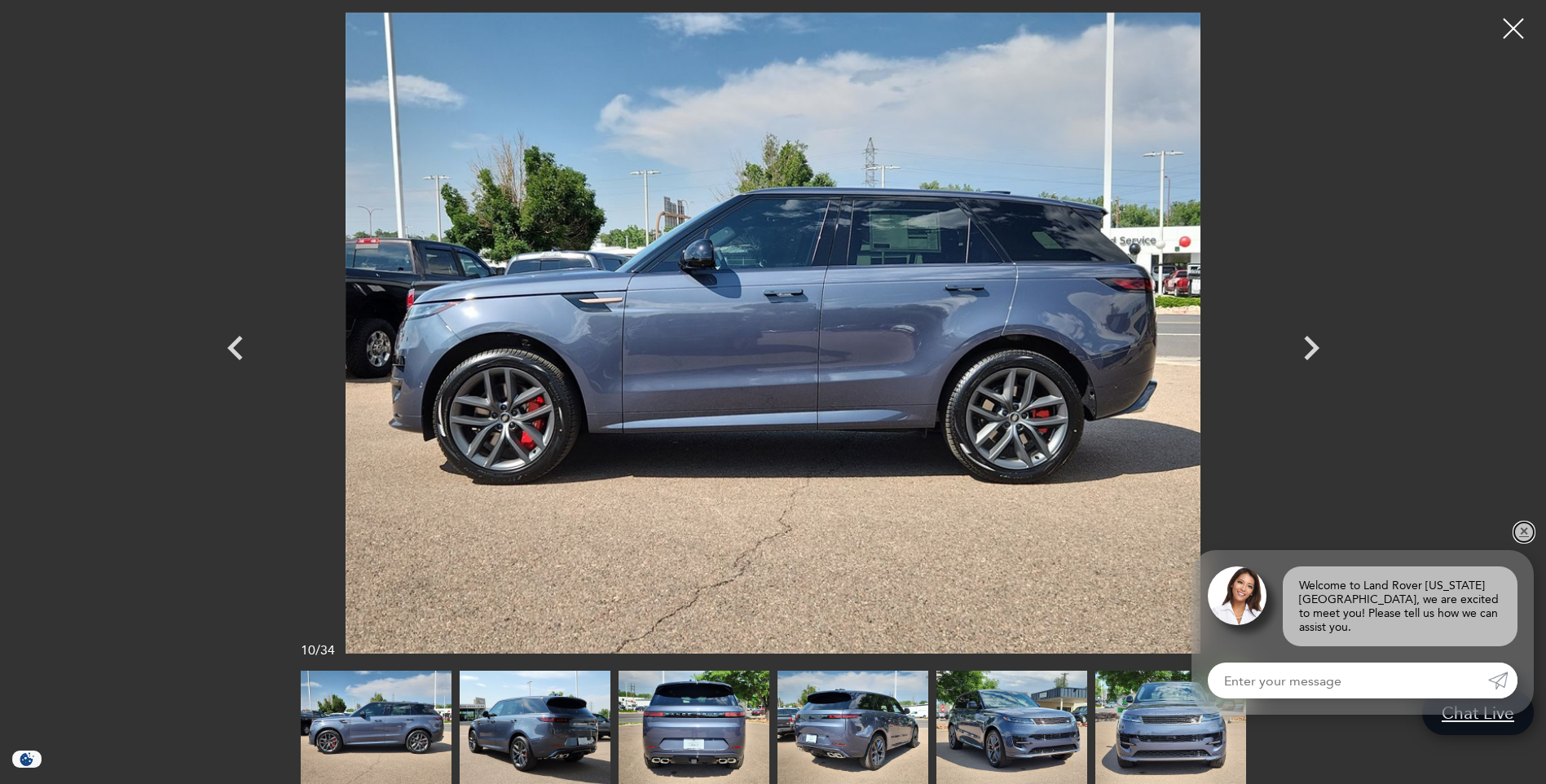
click at [1522, 541] on link "✕" at bounding box center [1524, 532] width 20 height 20
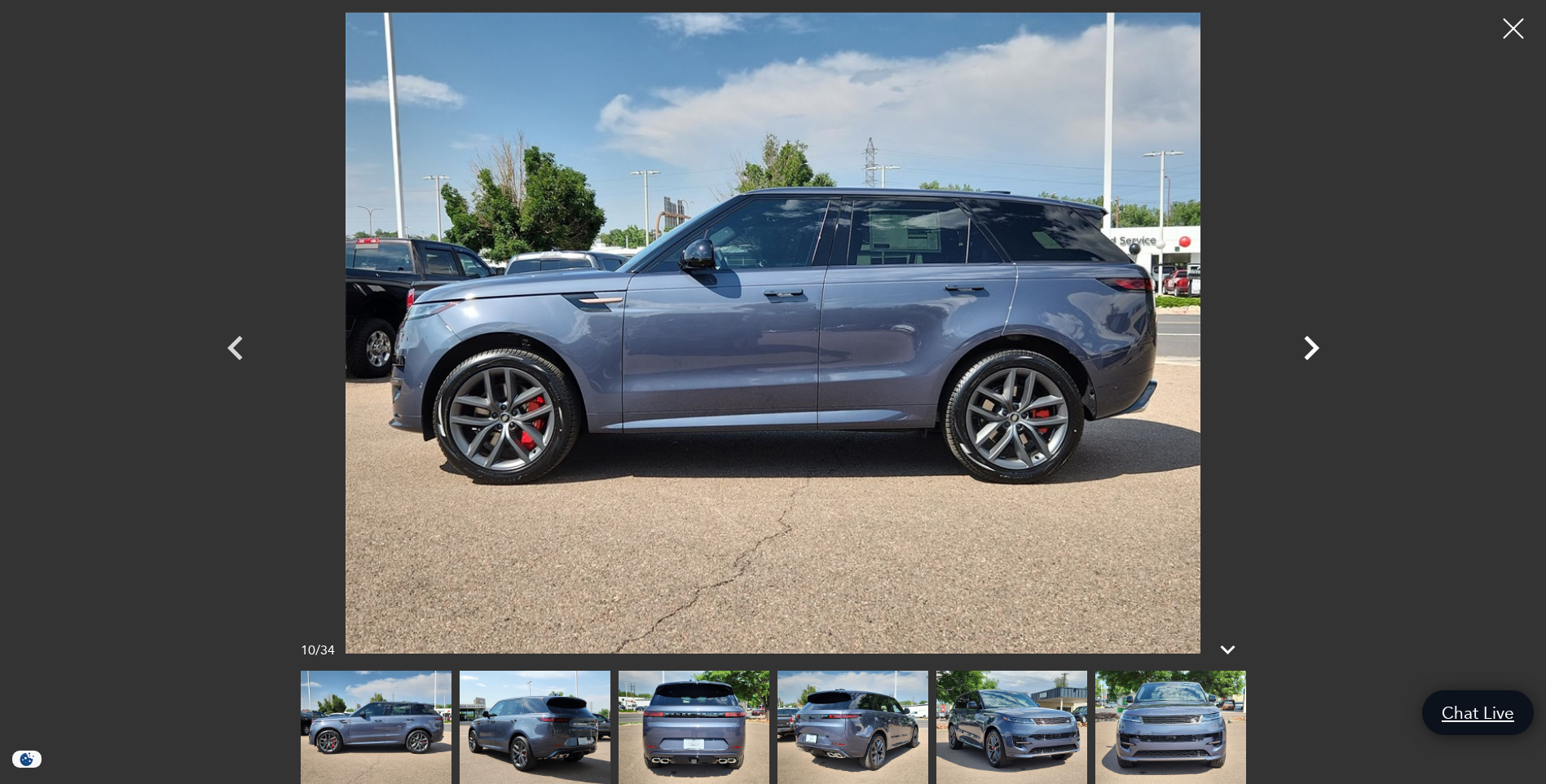
click at [1320, 350] on icon "Next" at bounding box center [1311, 348] width 49 height 49
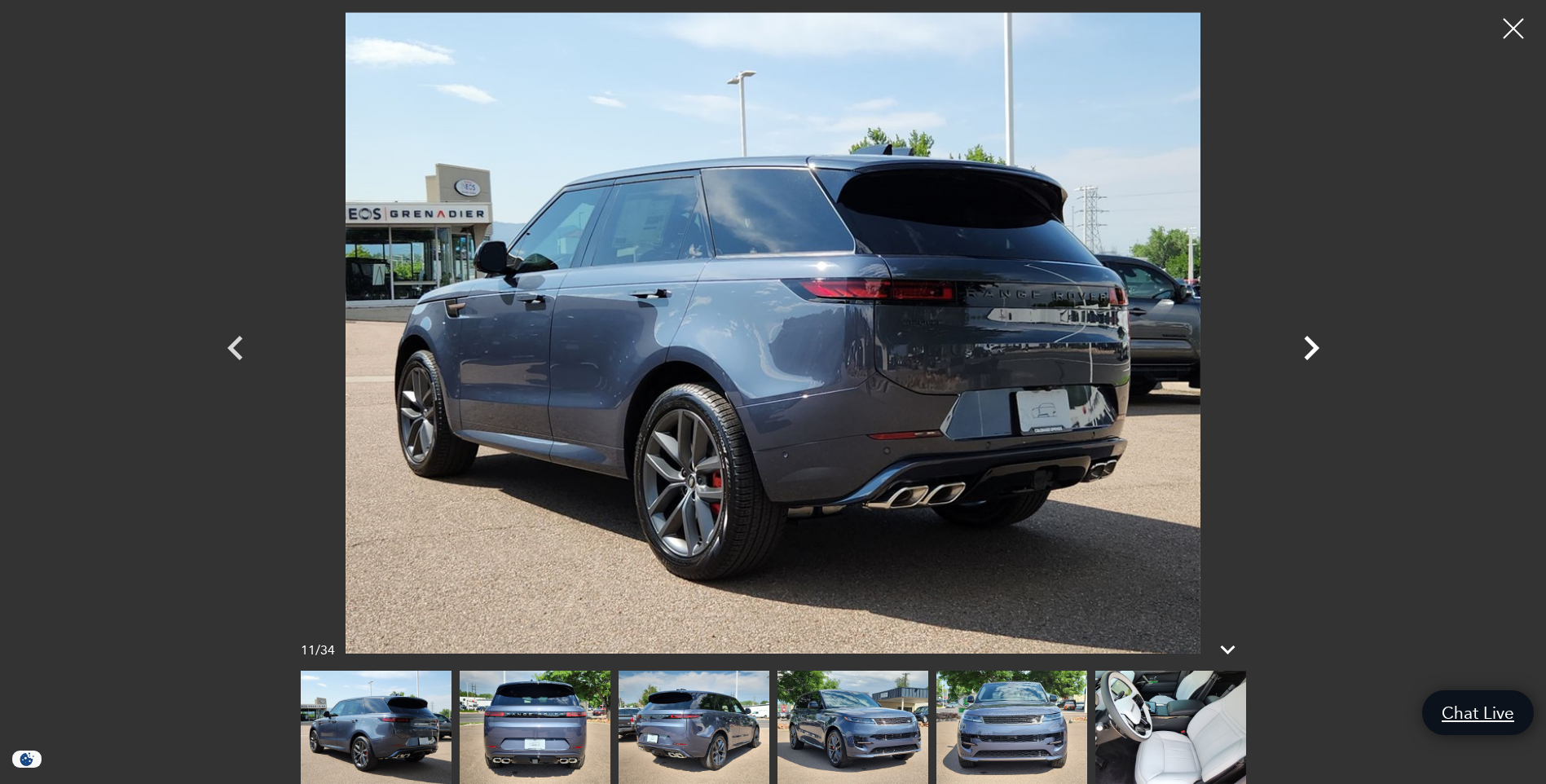
click at [1320, 350] on icon "Next" at bounding box center [1311, 348] width 49 height 49
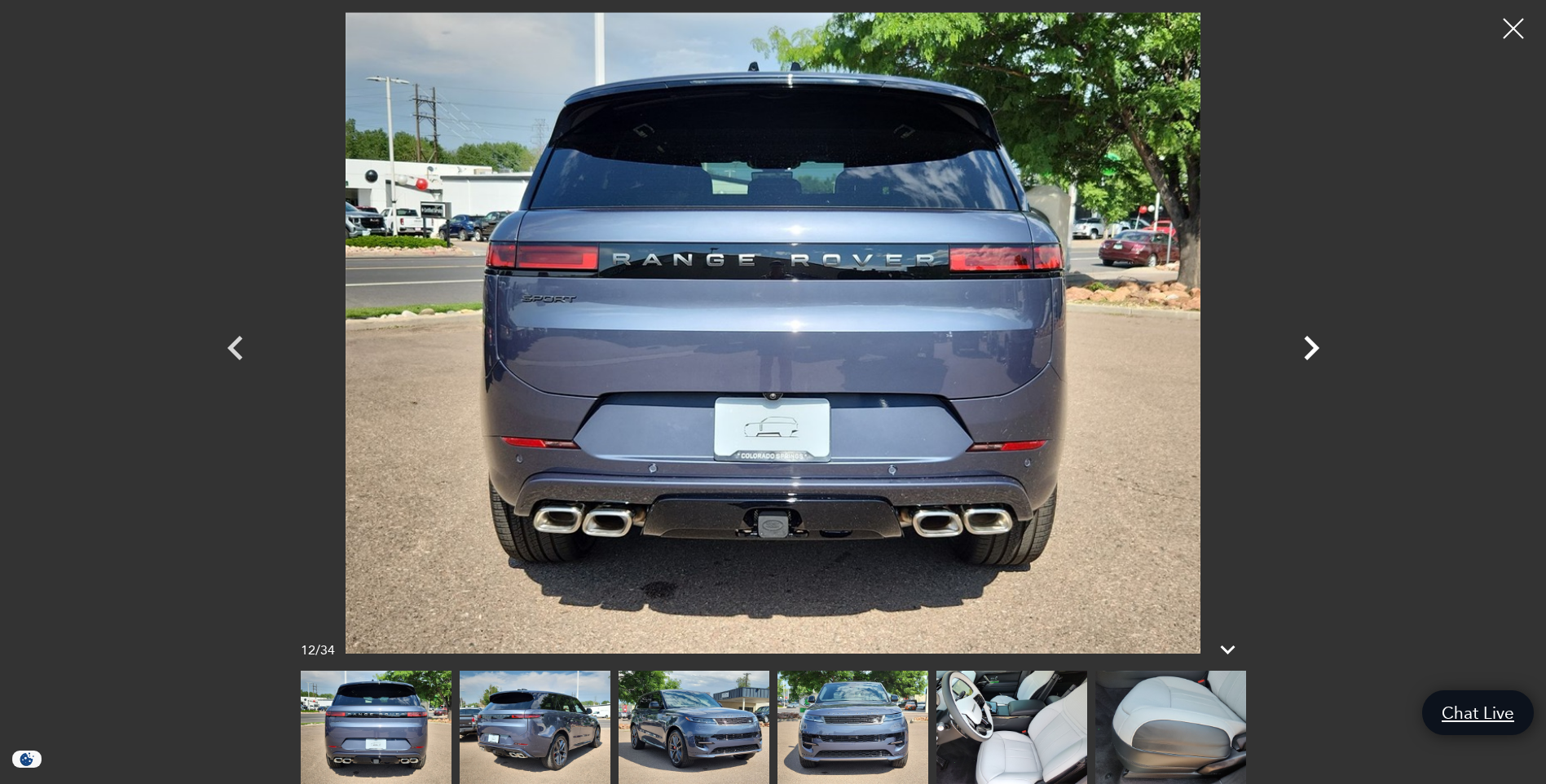
click at [1320, 350] on icon "Next" at bounding box center [1311, 348] width 49 height 49
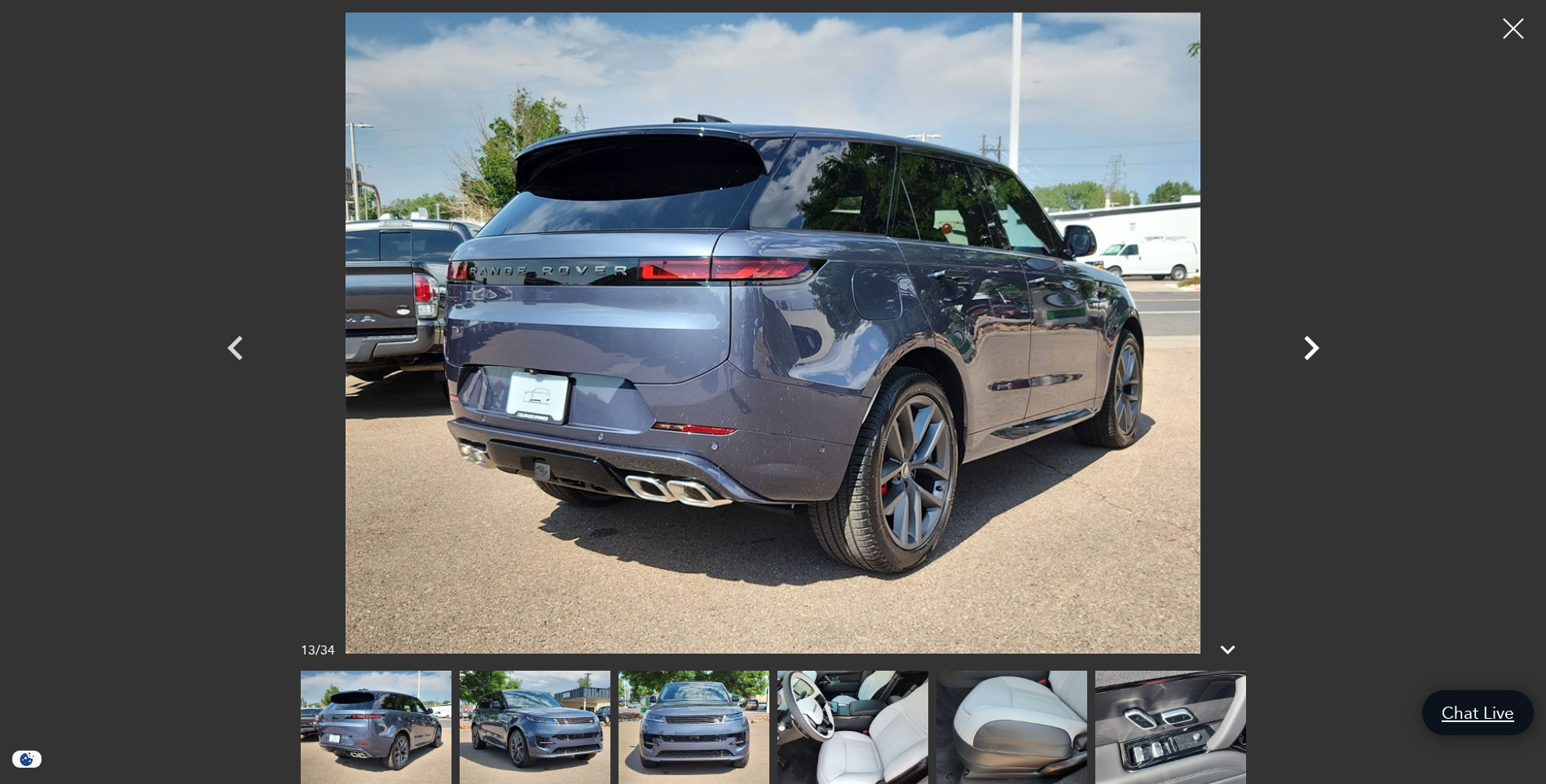
click at [1320, 350] on icon "Next" at bounding box center [1311, 348] width 49 height 49
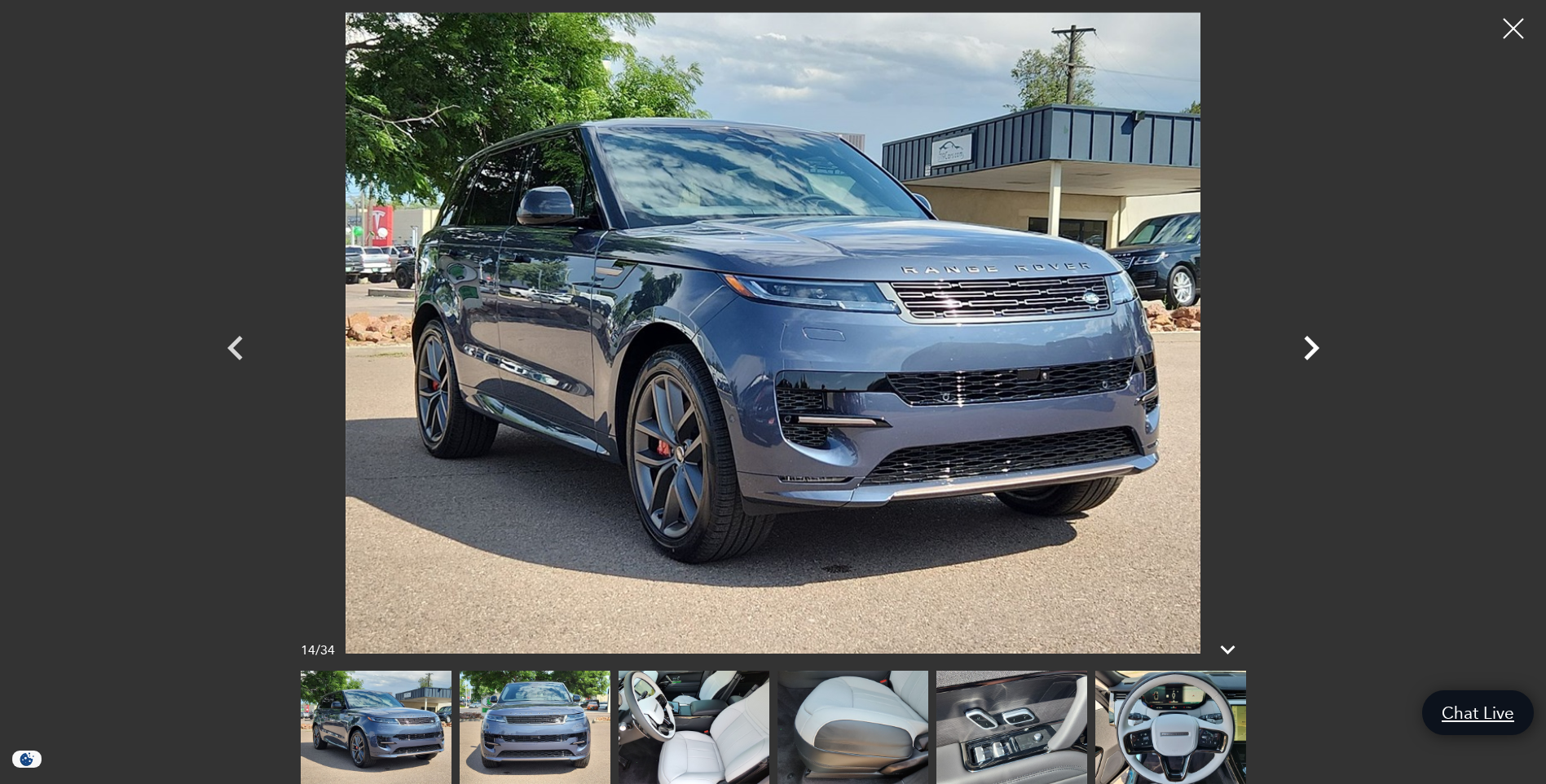
click at [1320, 350] on icon "Next" at bounding box center [1311, 348] width 49 height 49
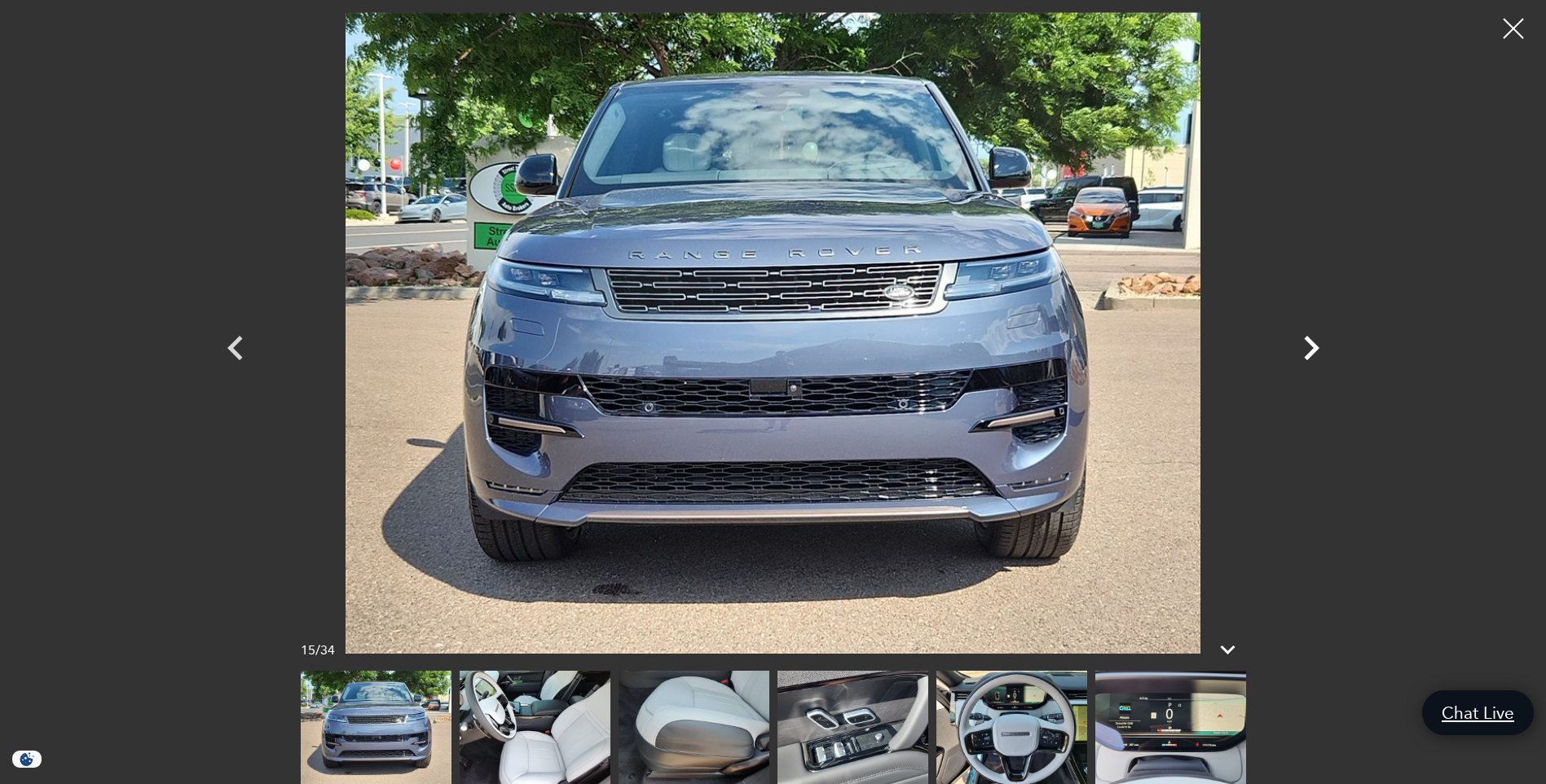
click at [1320, 350] on icon "Next" at bounding box center [1311, 348] width 49 height 49
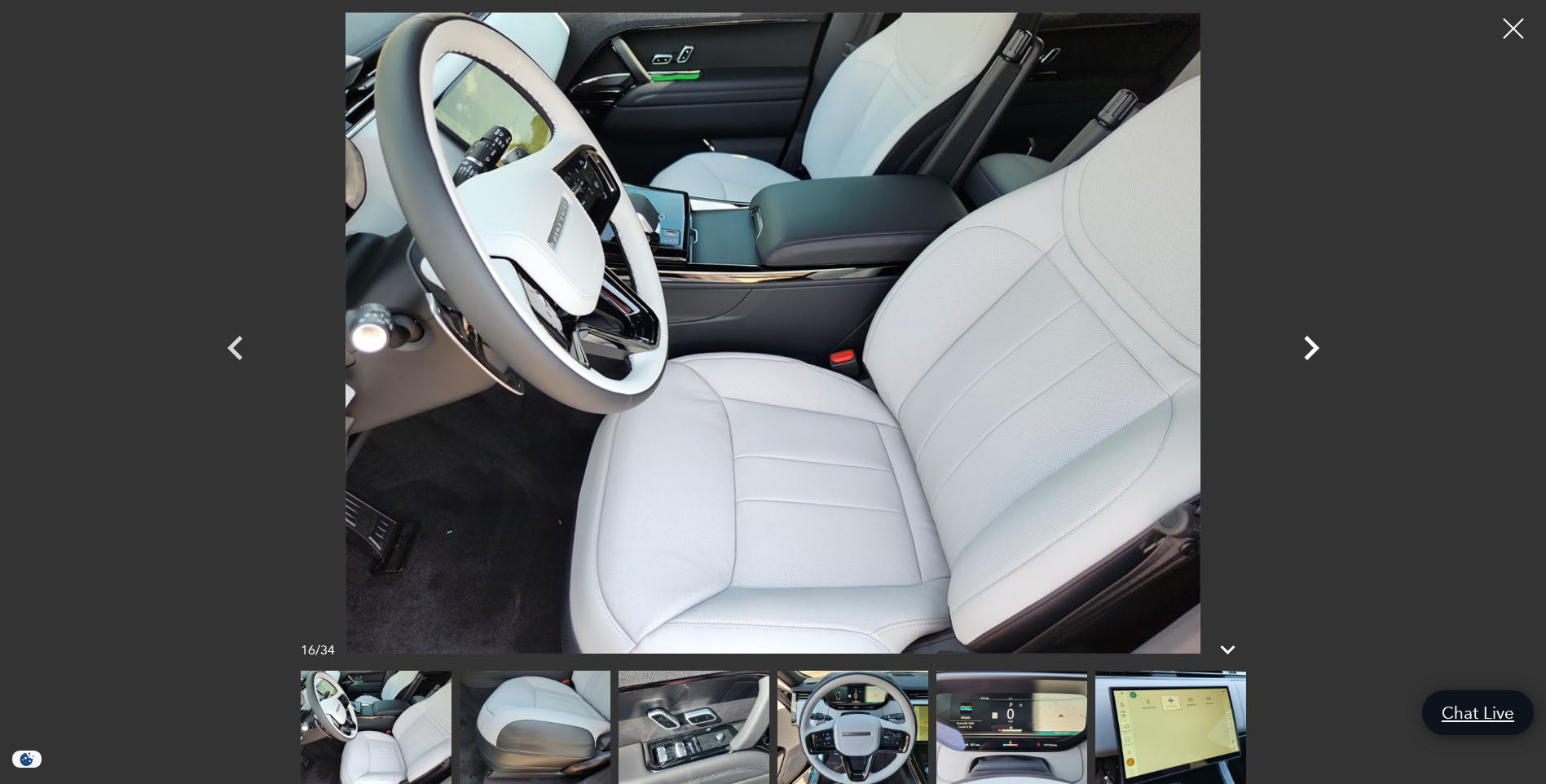
click at [1320, 350] on icon "Next" at bounding box center [1311, 348] width 49 height 49
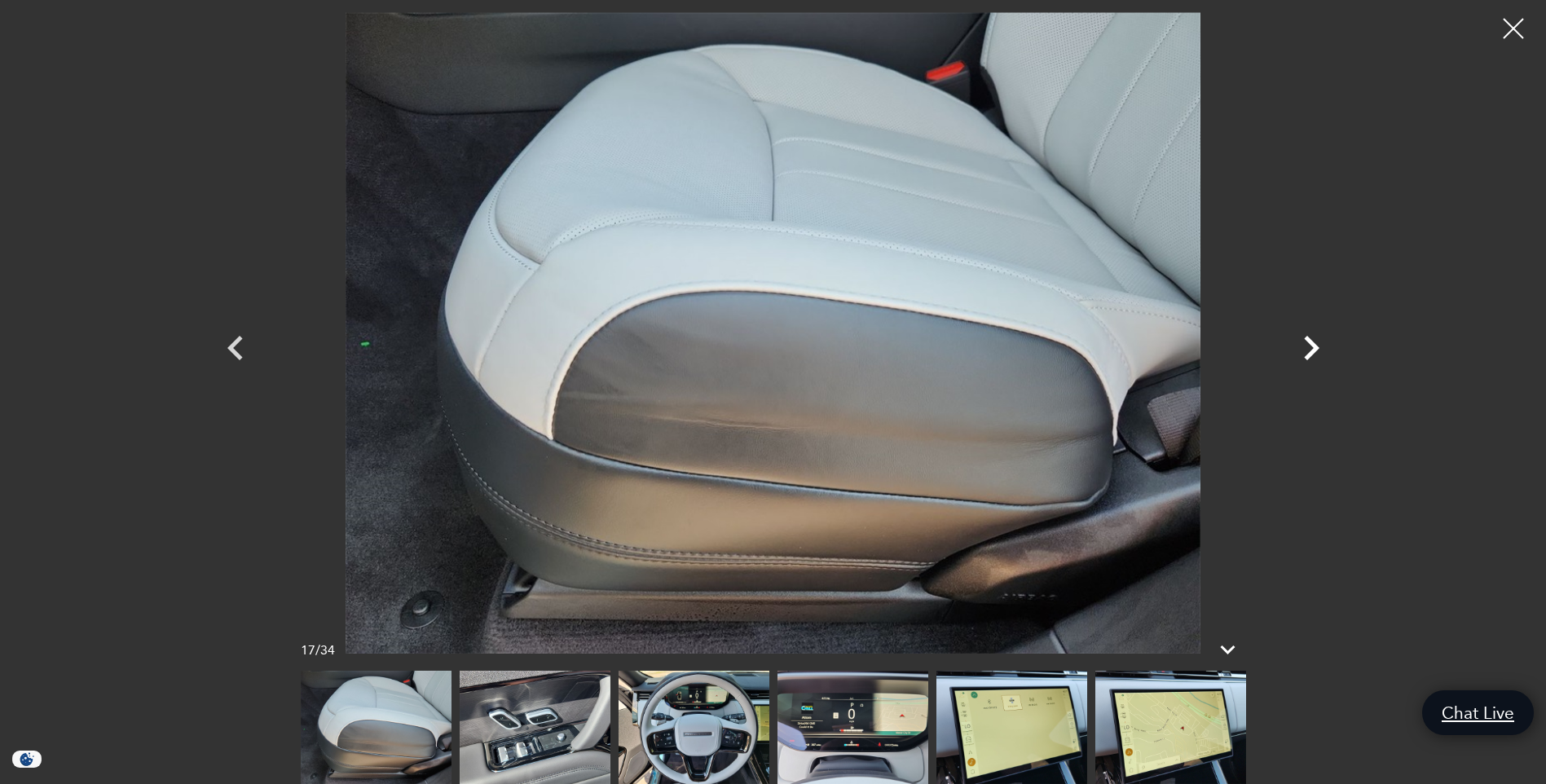
click at [1319, 350] on icon "Next" at bounding box center [1311, 348] width 49 height 49
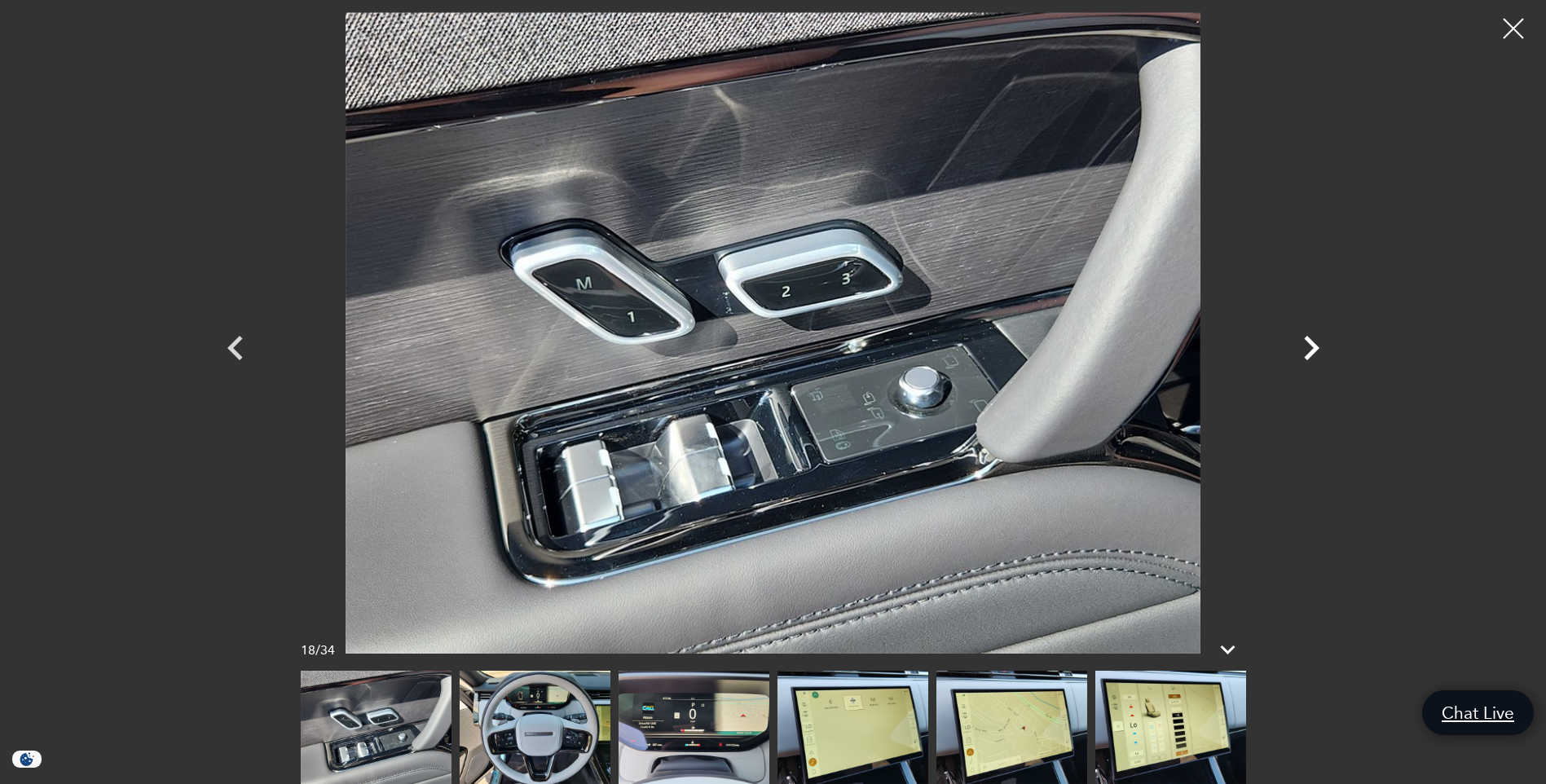
click at [1319, 350] on icon "Next" at bounding box center [1311, 348] width 49 height 49
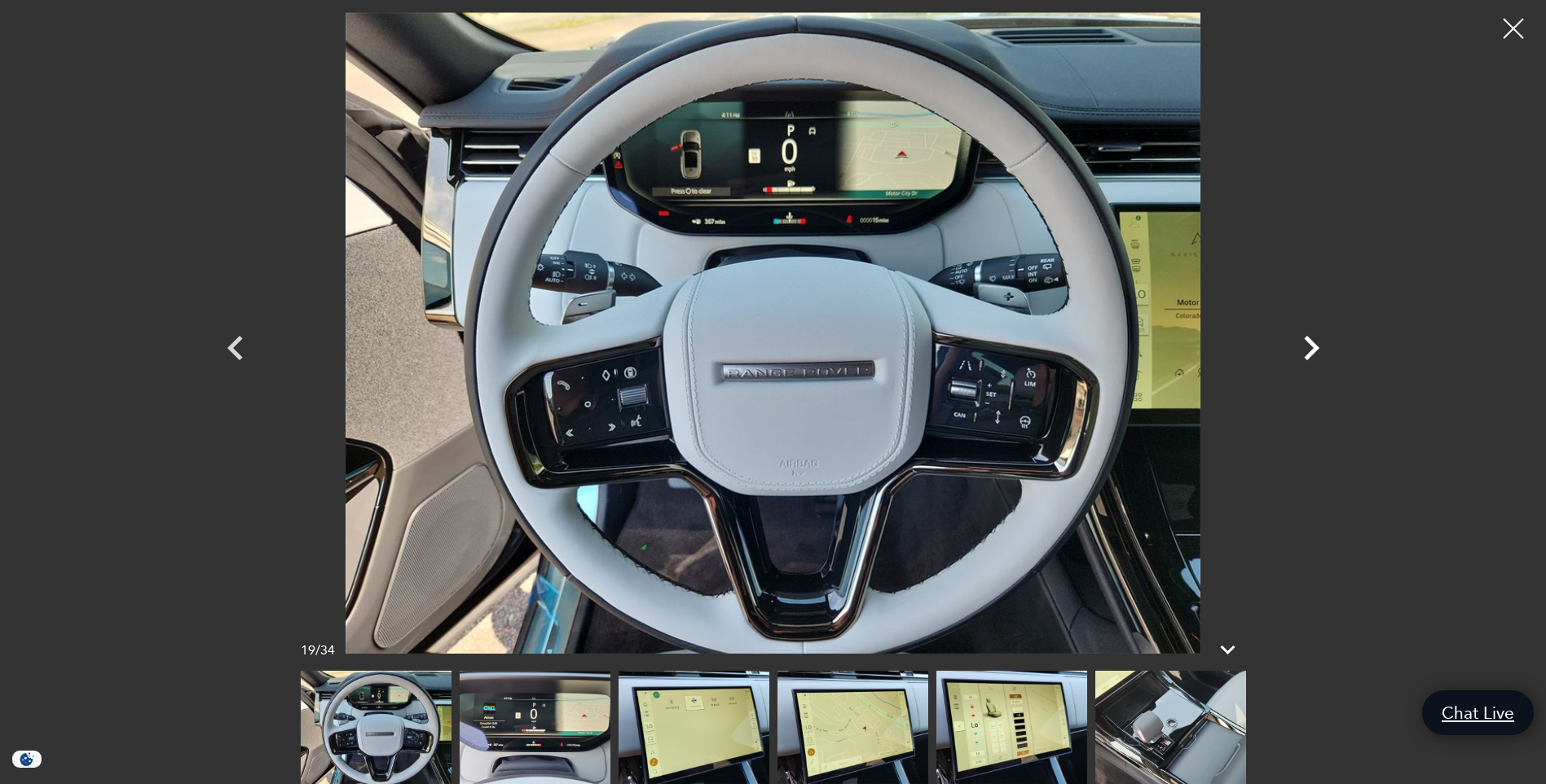
click at [1319, 350] on icon "Next" at bounding box center [1311, 348] width 49 height 49
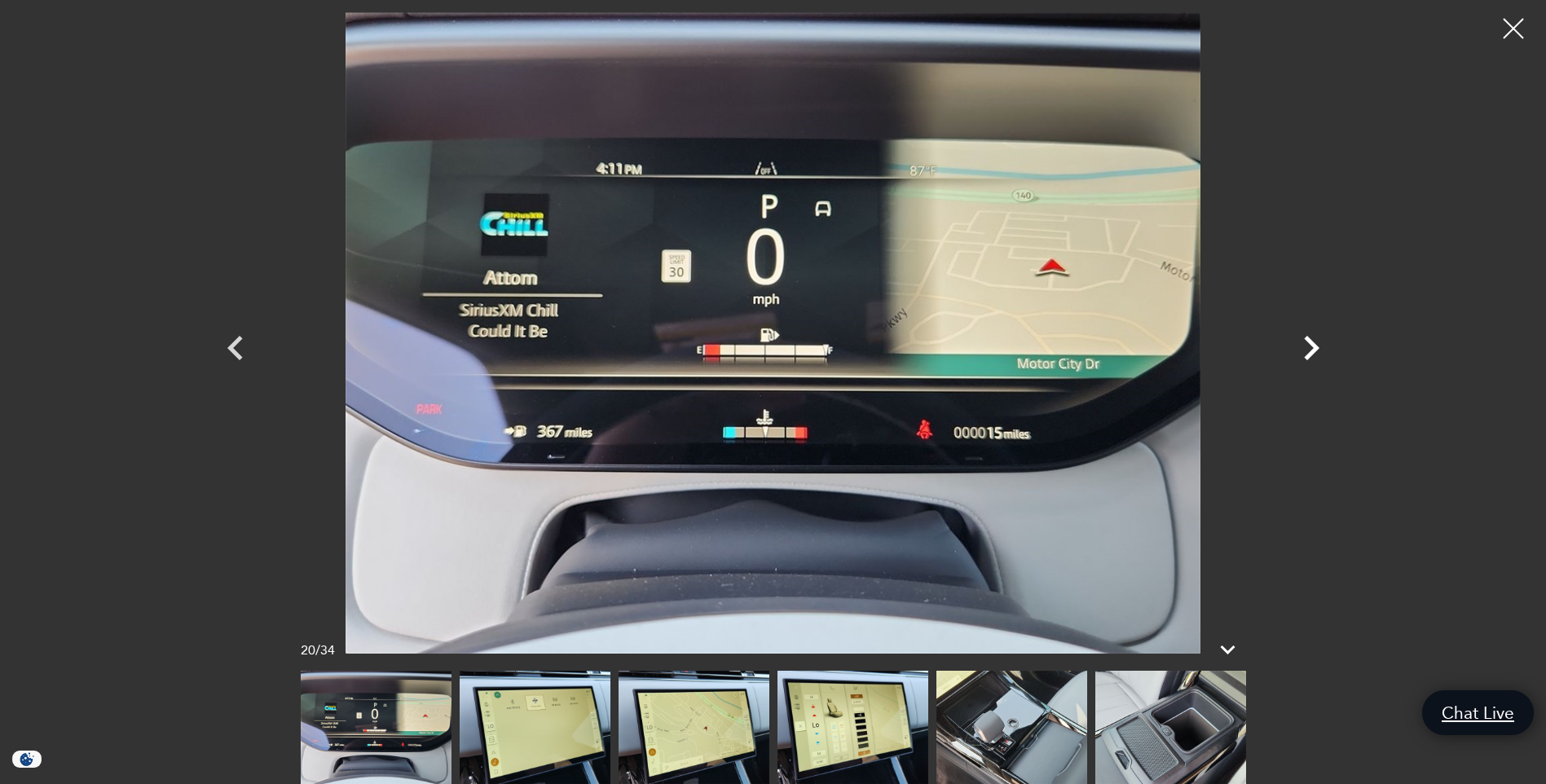
click at [1319, 350] on icon "Next" at bounding box center [1311, 348] width 49 height 49
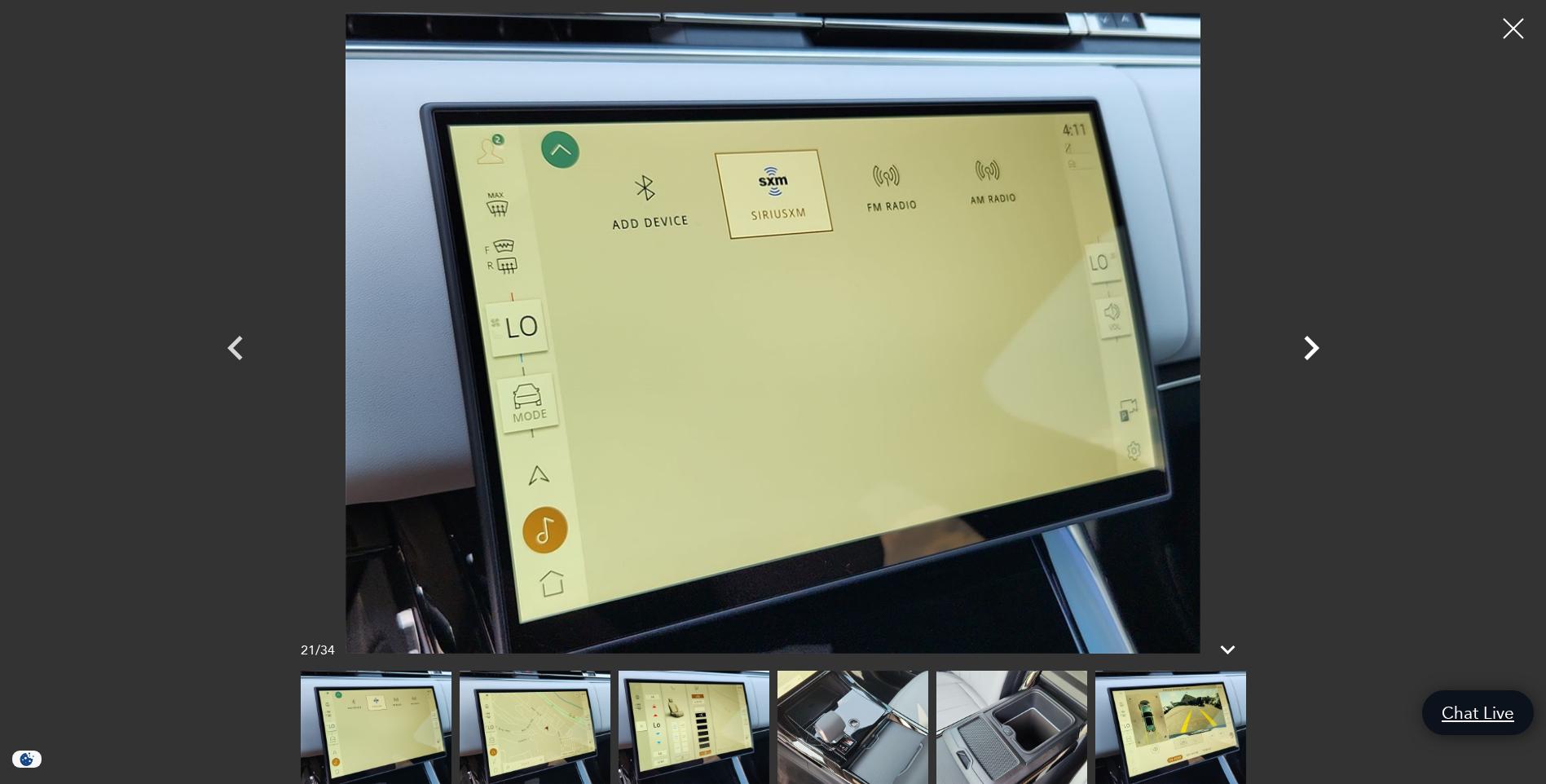
click at [1319, 350] on icon "Next" at bounding box center [1311, 348] width 49 height 49
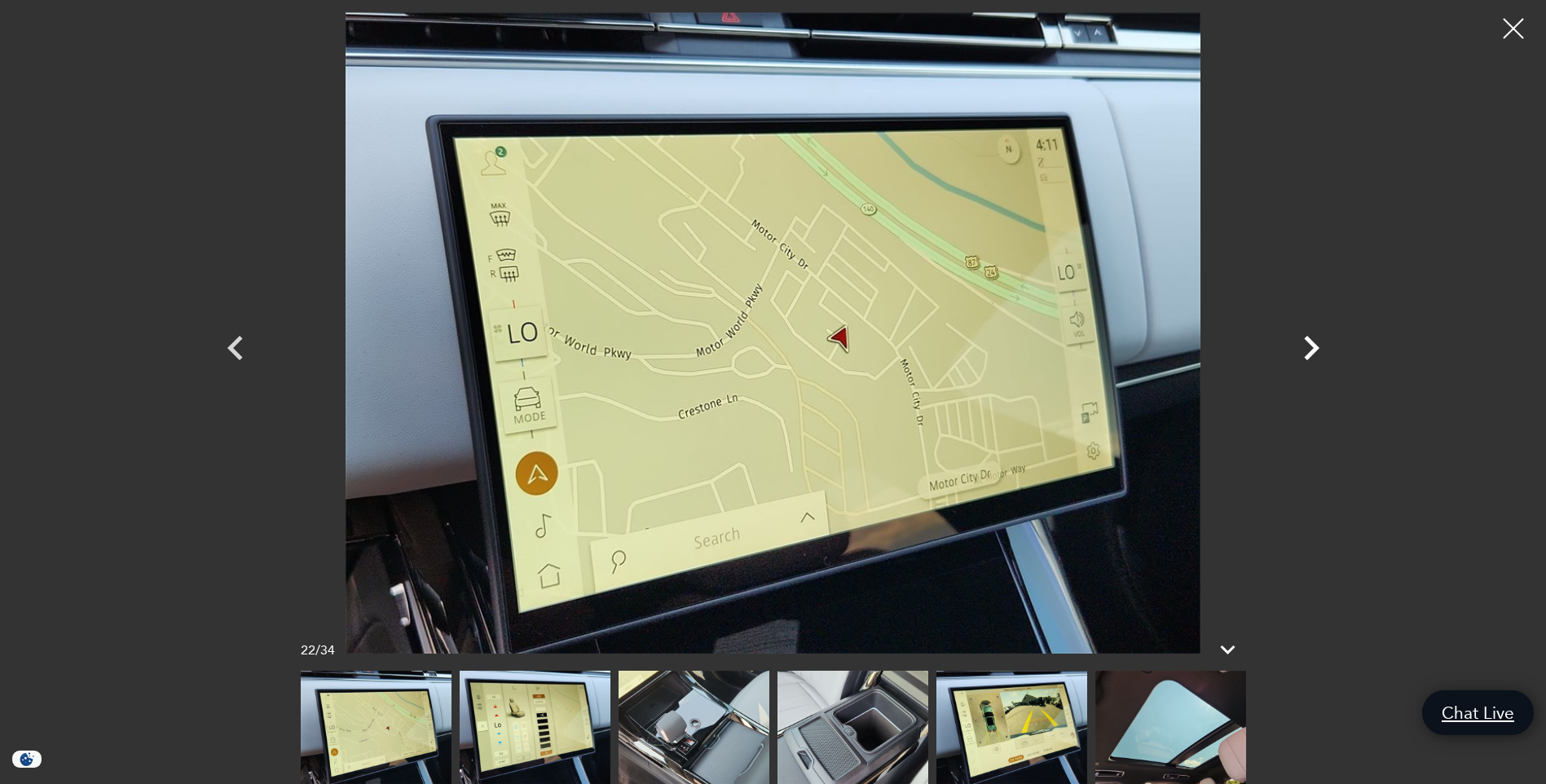
click at [1310, 350] on icon "Next" at bounding box center [1311, 348] width 49 height 49
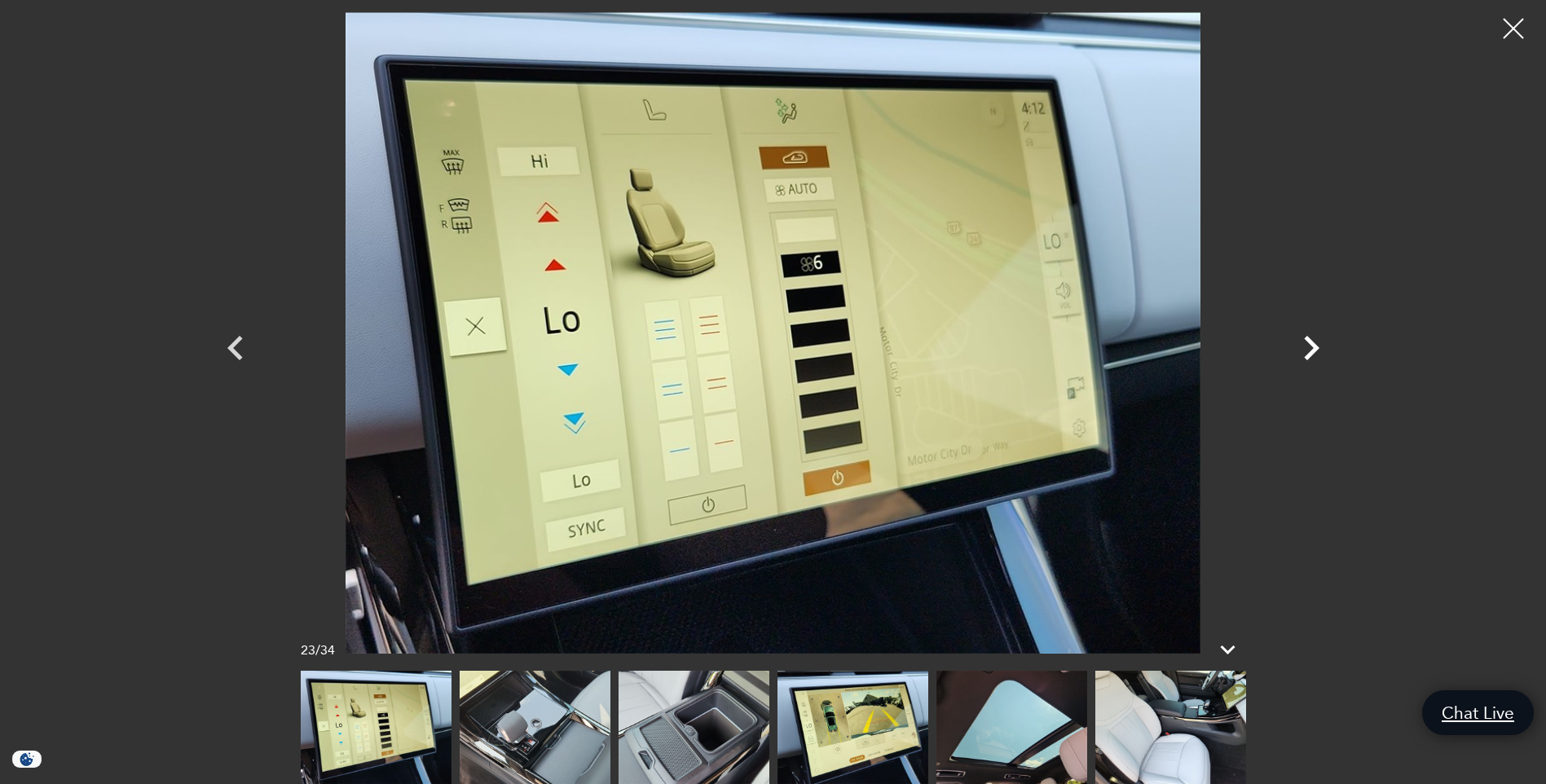
click at [1310, 350] on icon "Next" at bounding box center [1311, 348] width 49 height 49
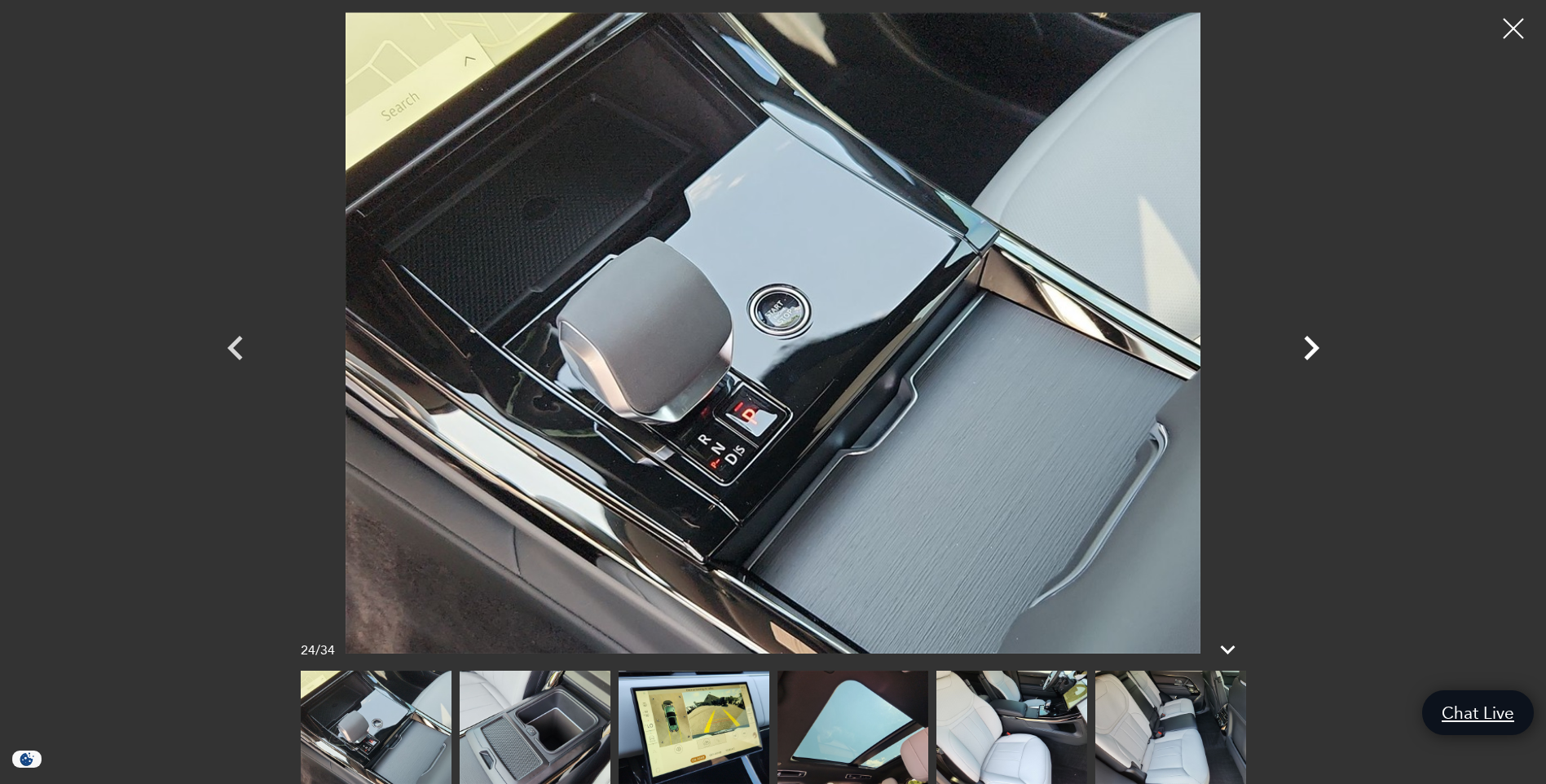
click at [1310, 350] on icon "Next" at bounding box center [1311, 348] width 49 height 49
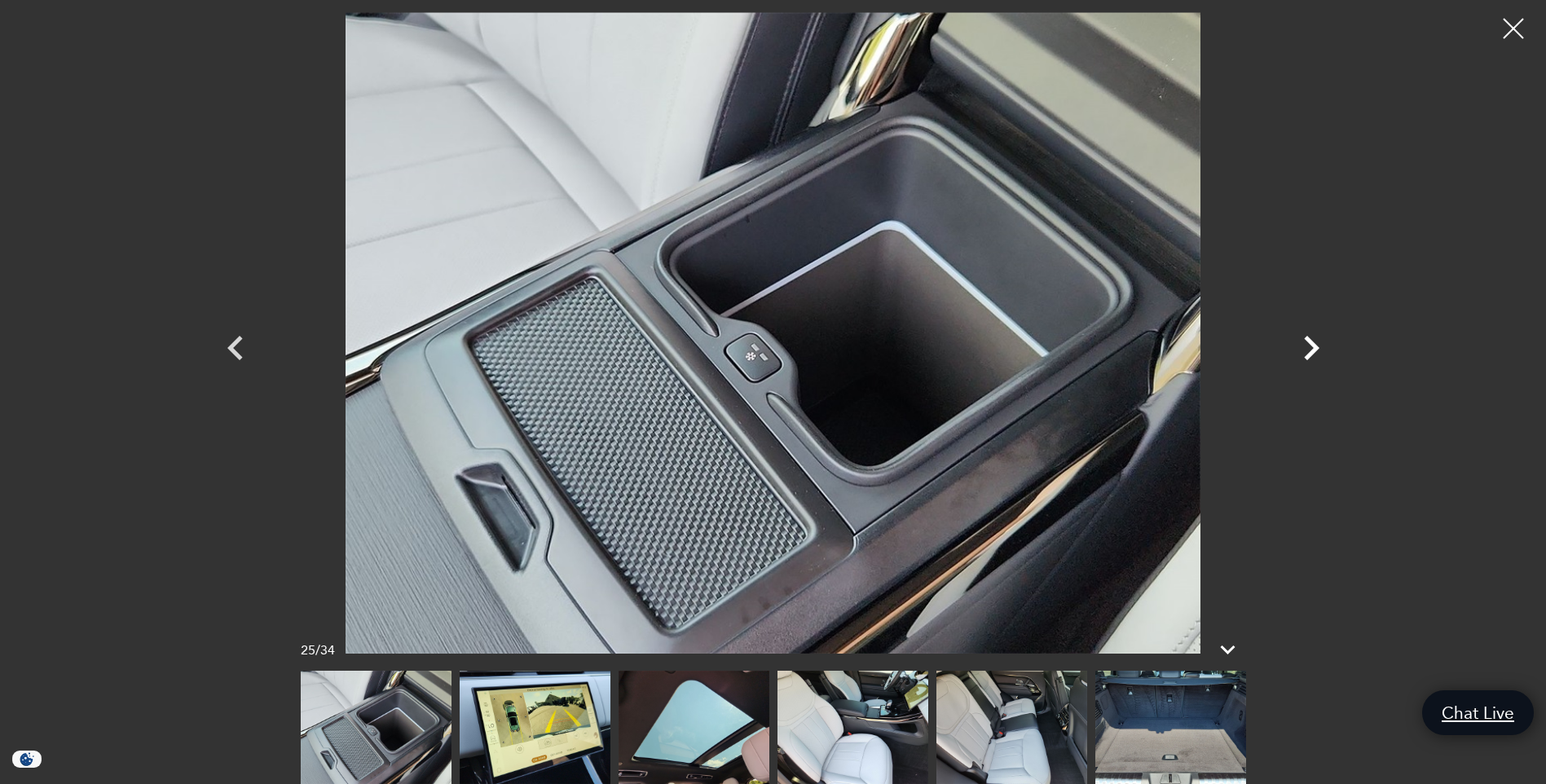
click at [1310, 350] on icon "Next" at bounding box center [1311, 348] width 49 height 49
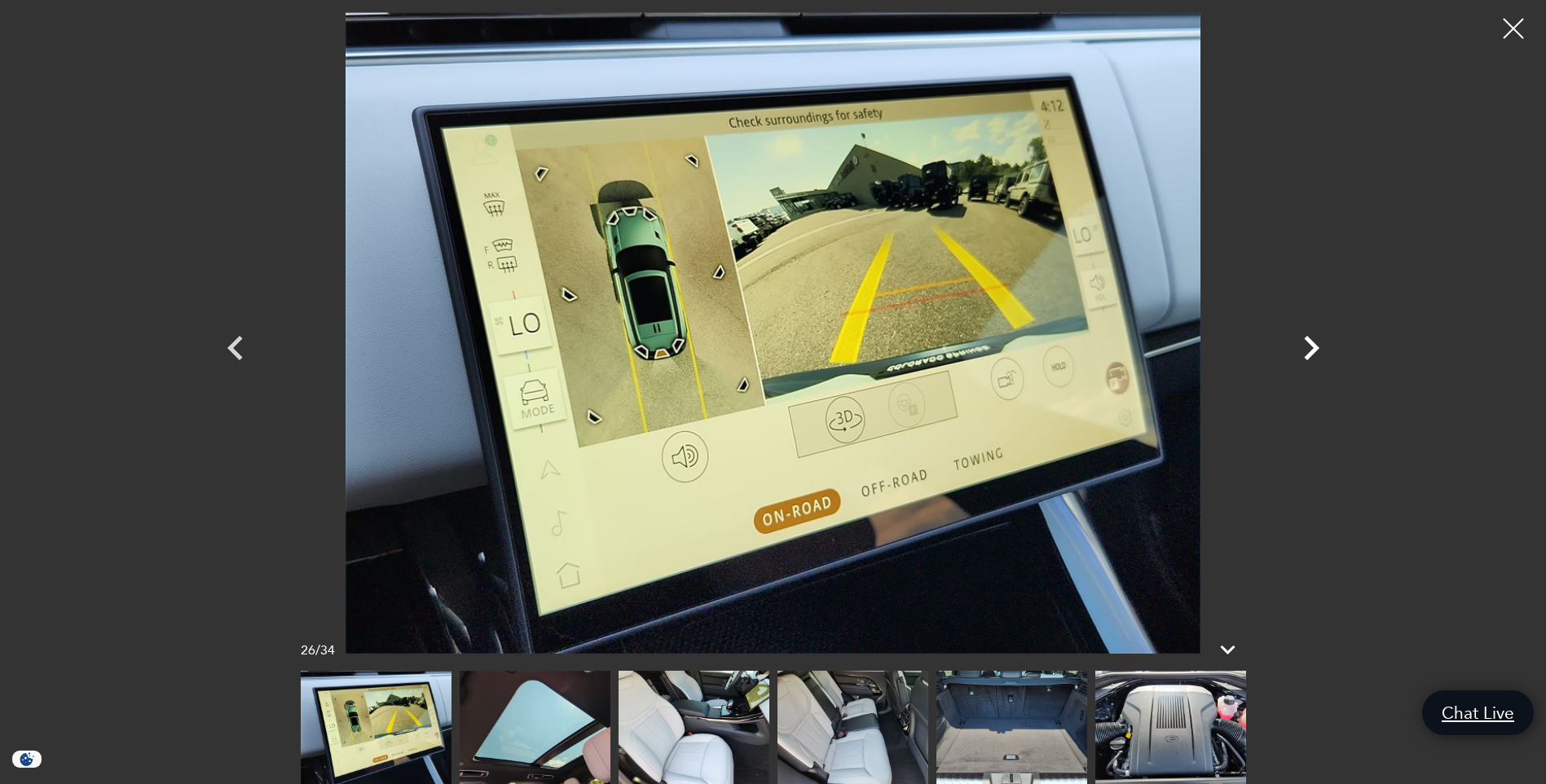
click at [1310, 350] on icon "Next" at bounding box center [1311, 348] width 49 height 49
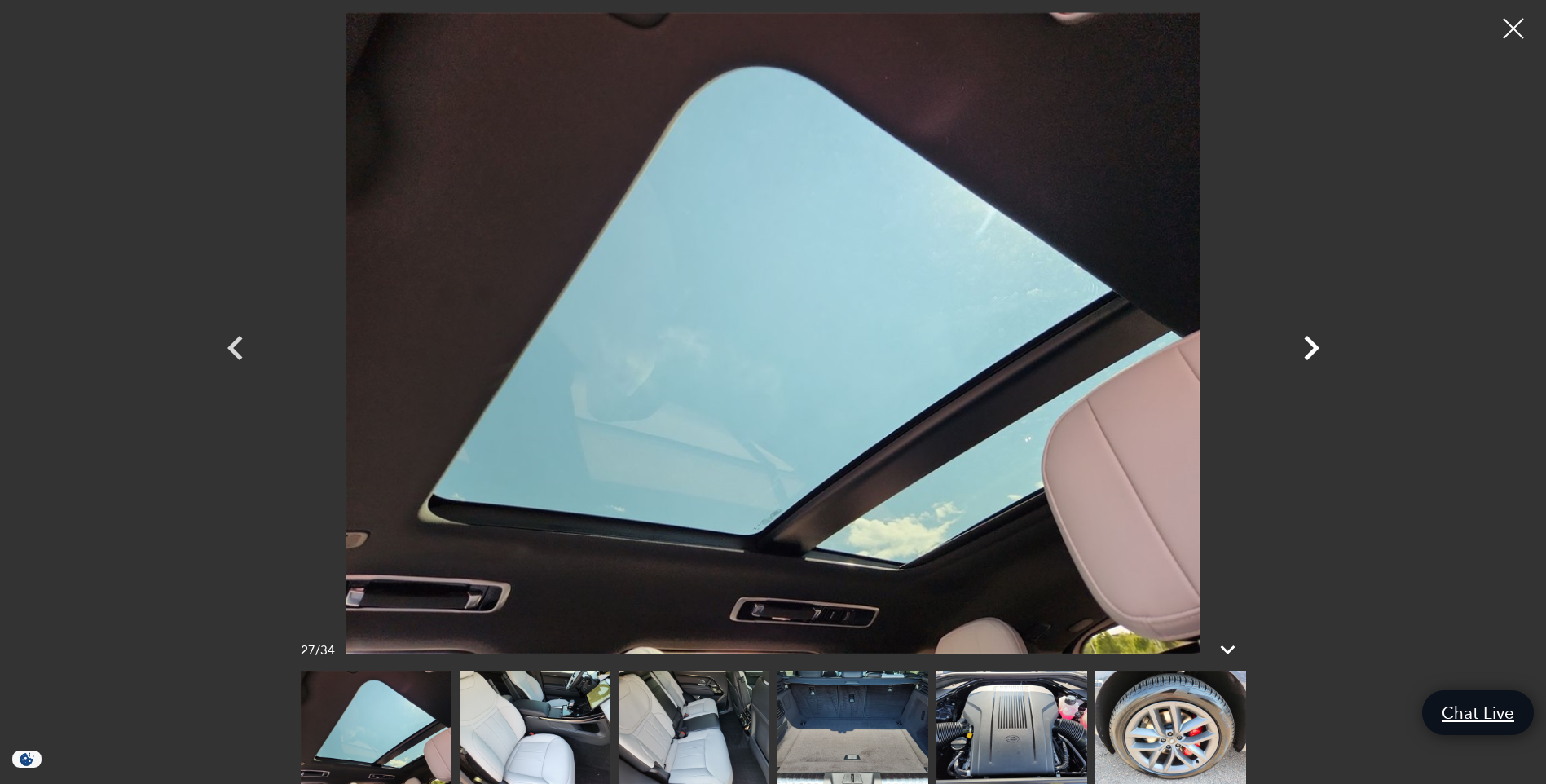
click at [1310, 350] on icon "Next" at bounding box center [1311, 348] width 49 height 49
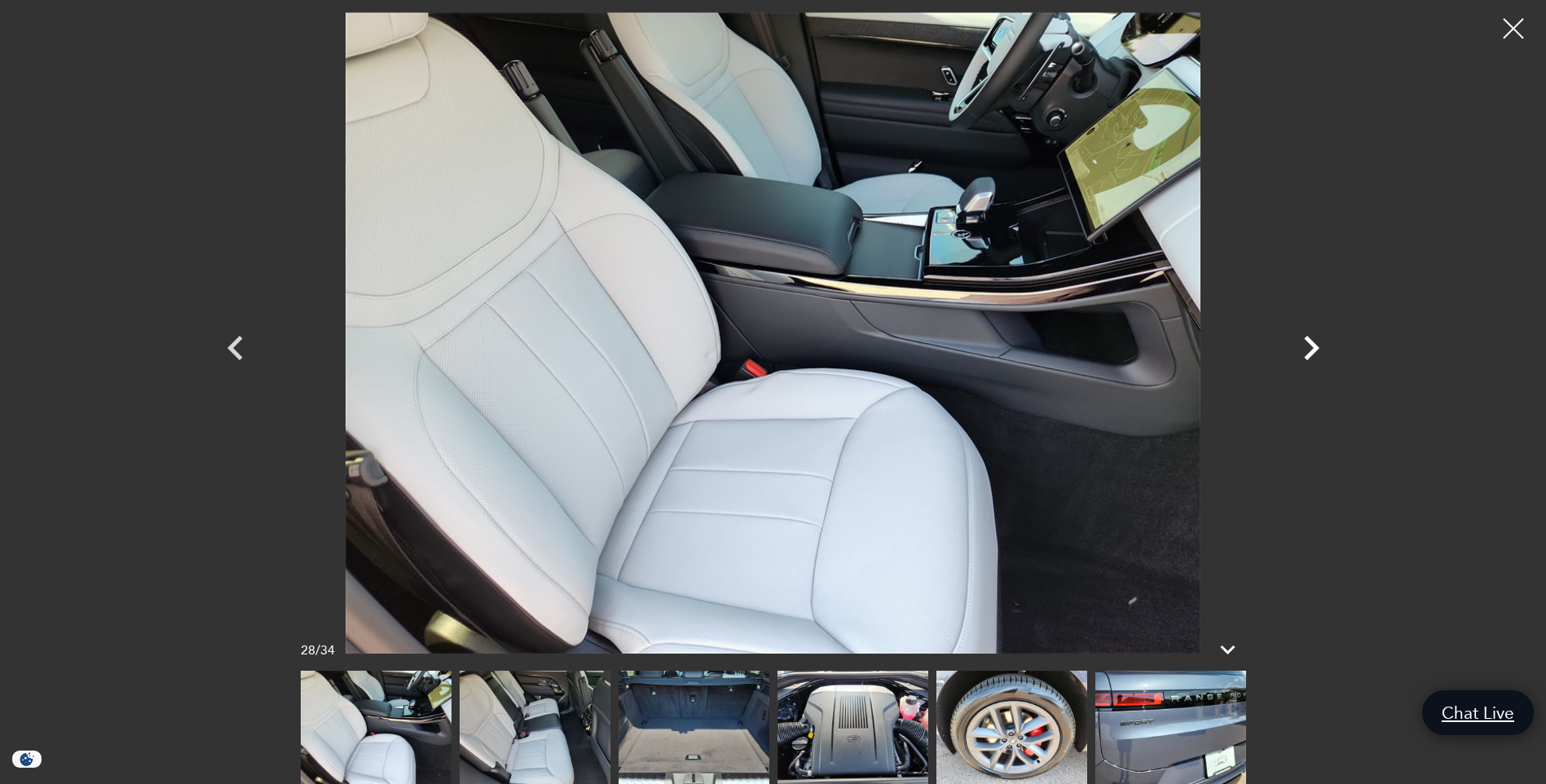
click at [1310, 350] on icon "Next" at bounding box center [1311, 348] width 49 height 49
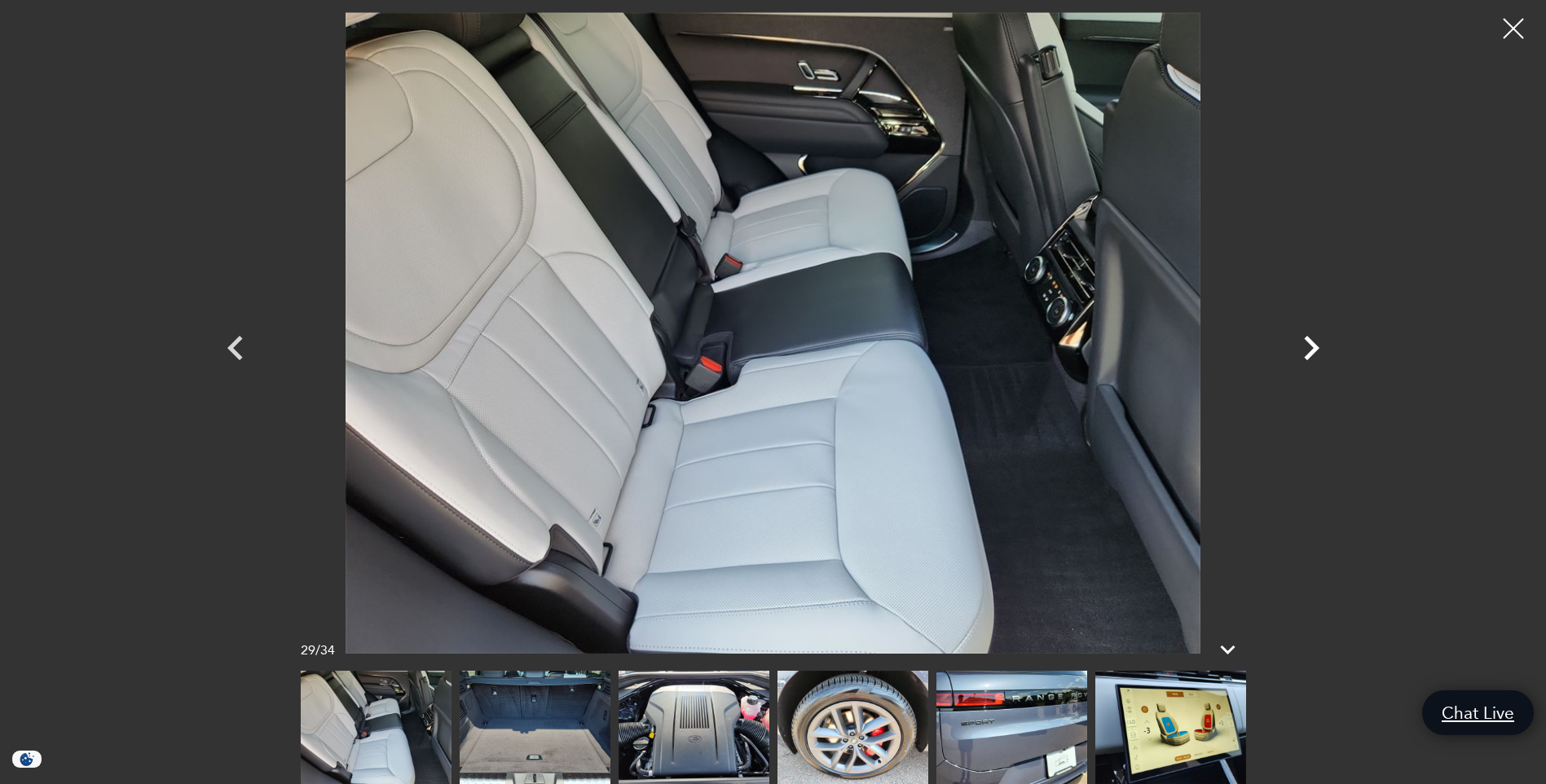
click at [1310, 350] on icon "Next" at bounding box center [1311, 348] width 49 height 49
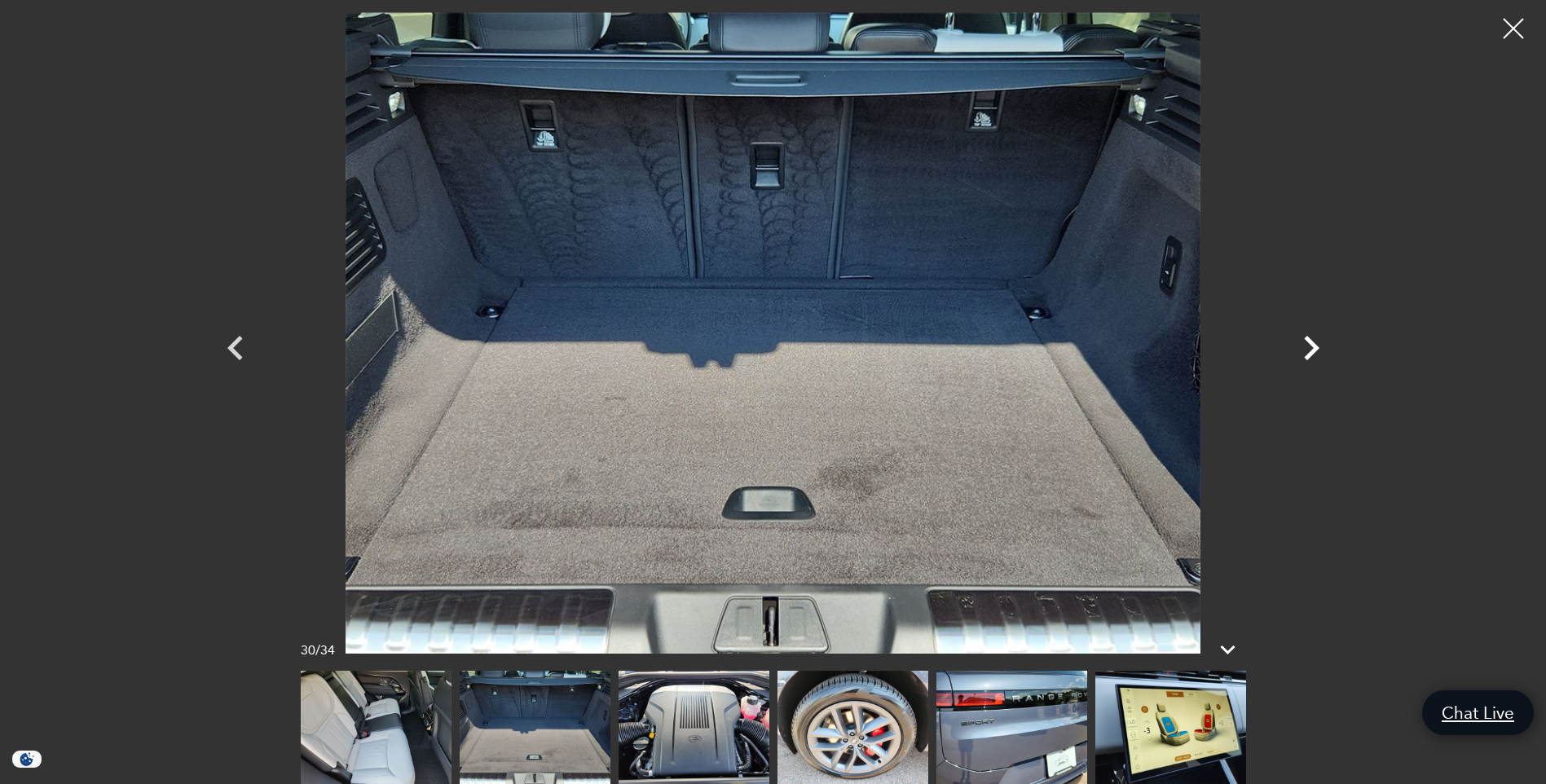
click at [1310, 350] on icon "Next" at bounding box center [1311, 348] width 49 height 49
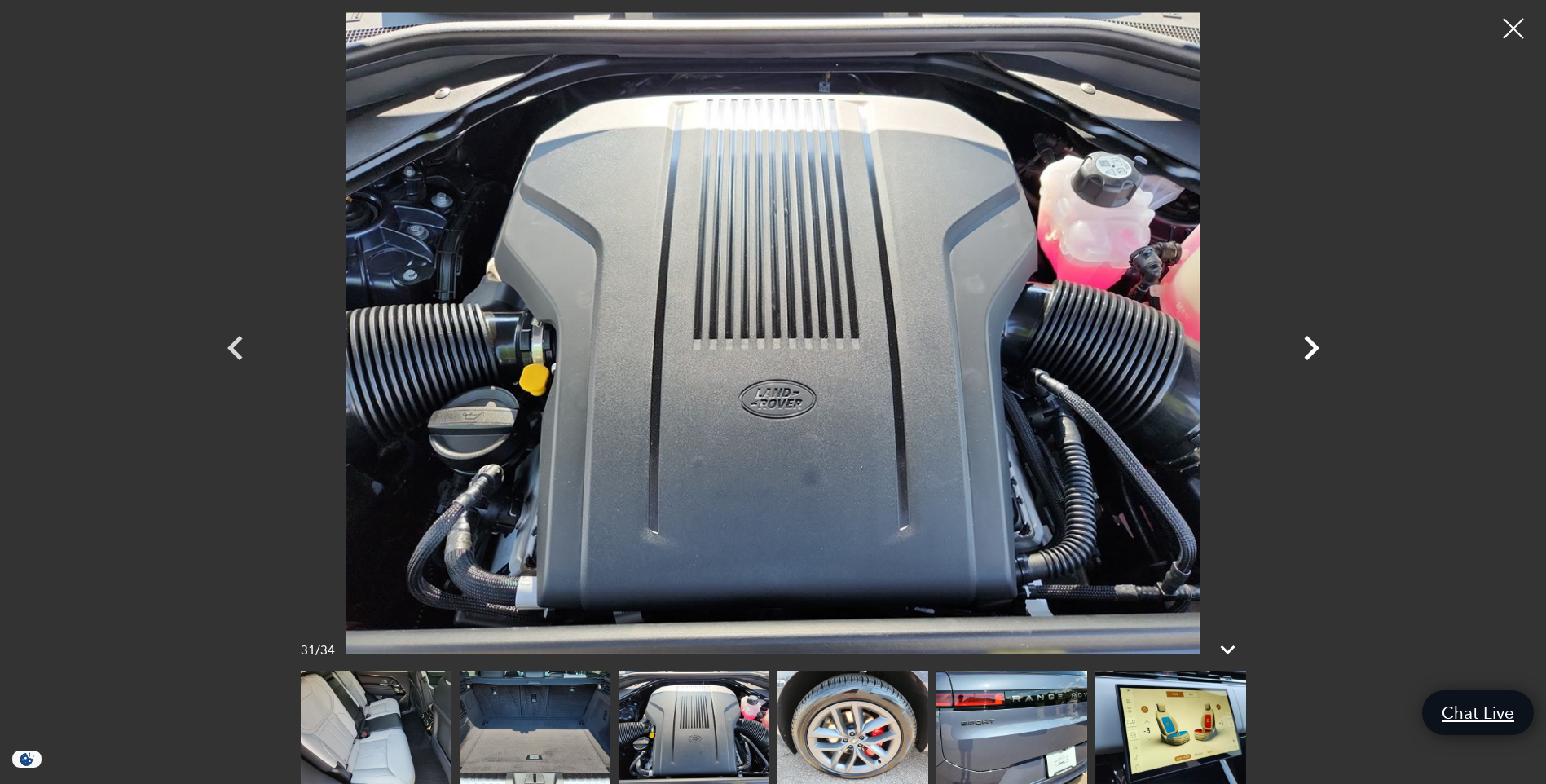
click at [1310, 350] on icon "Next" at bounding box center [1311, 348] width 49 height 49
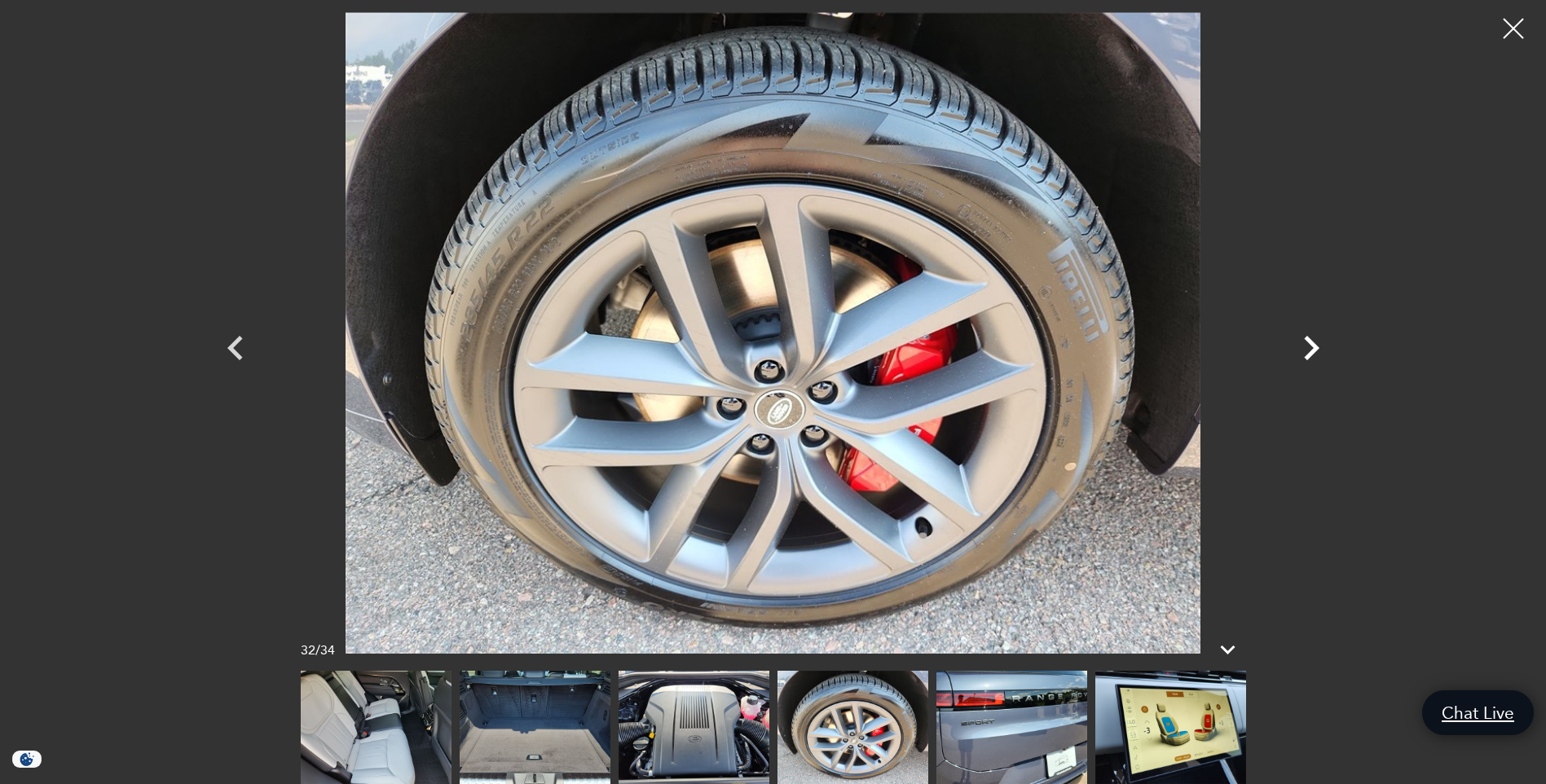
click at [1310, 350] on icon "Next" at bounding box center [1311, 348] width 49 height 49
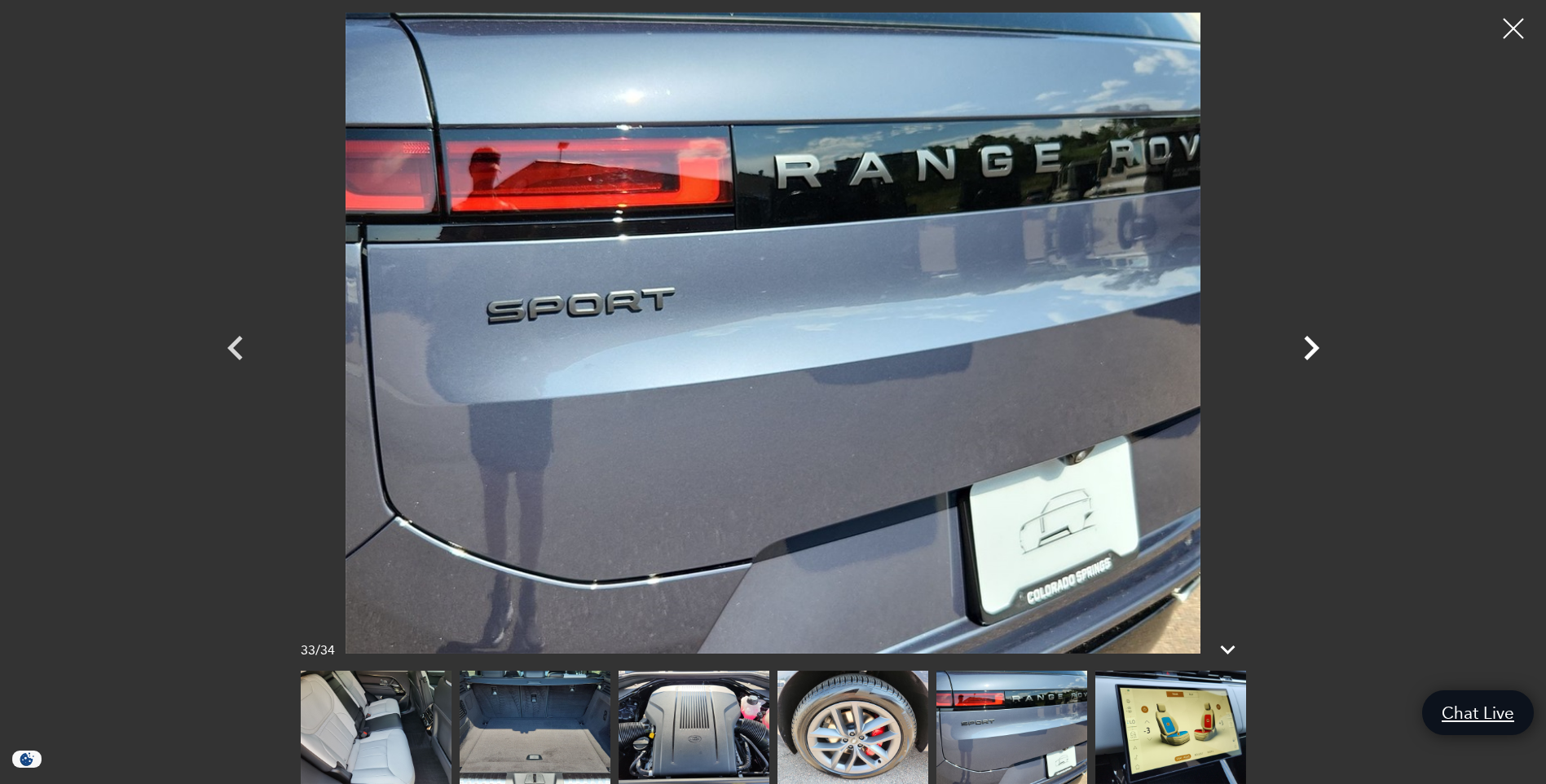
click at [1312, 341] on icon "Next" at bounding box center [1311, 348] width 16 height 24
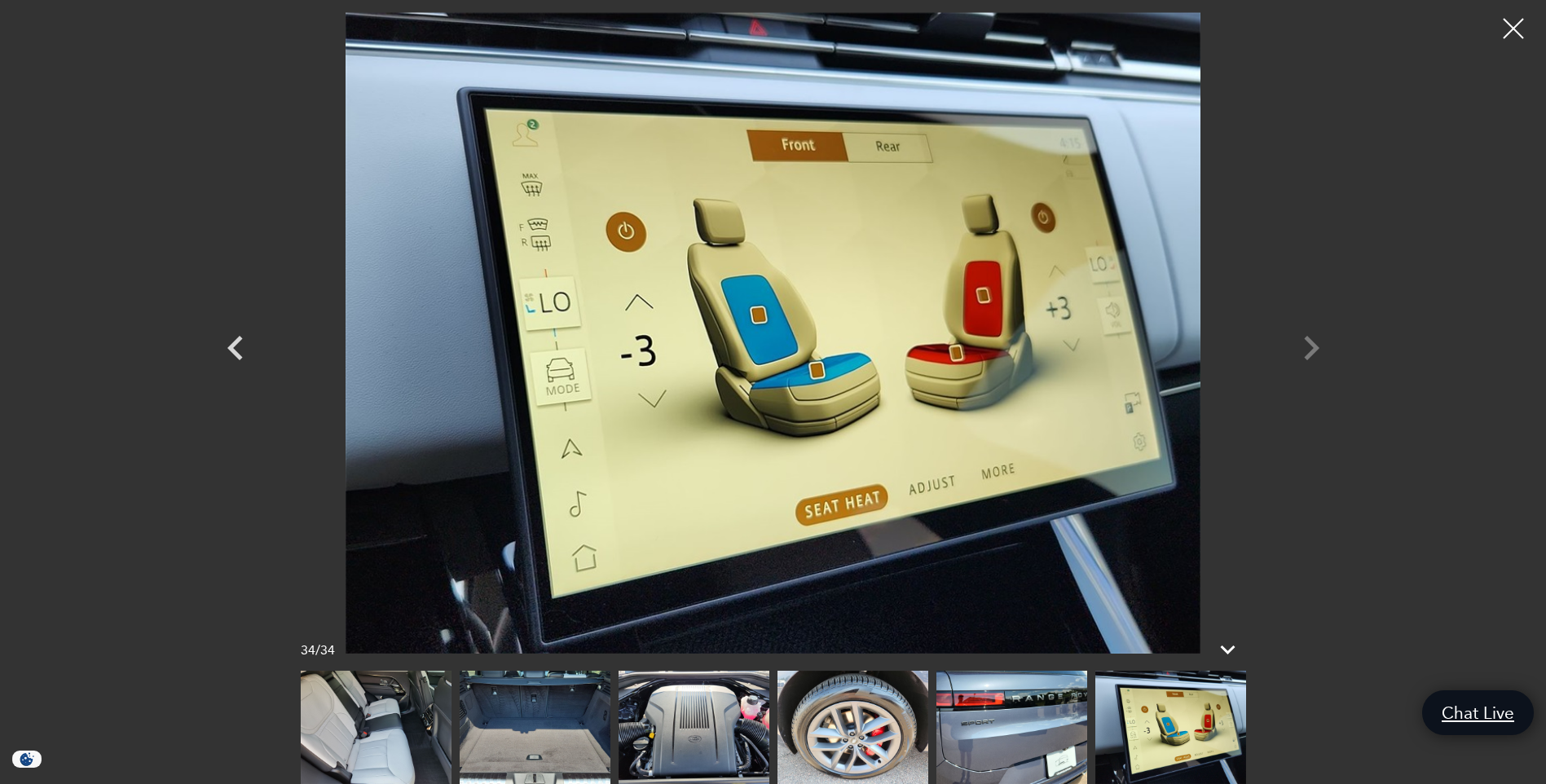
click at [1312, 341] on div at bounding box center [773, 332] width 1141 height 641
click at [1306, 352] on div at bounding box center [773, 332] width 1141 height 641
click at [230, 346] on icon "Previous" at bounding box center [235, 348] width 16 height 24
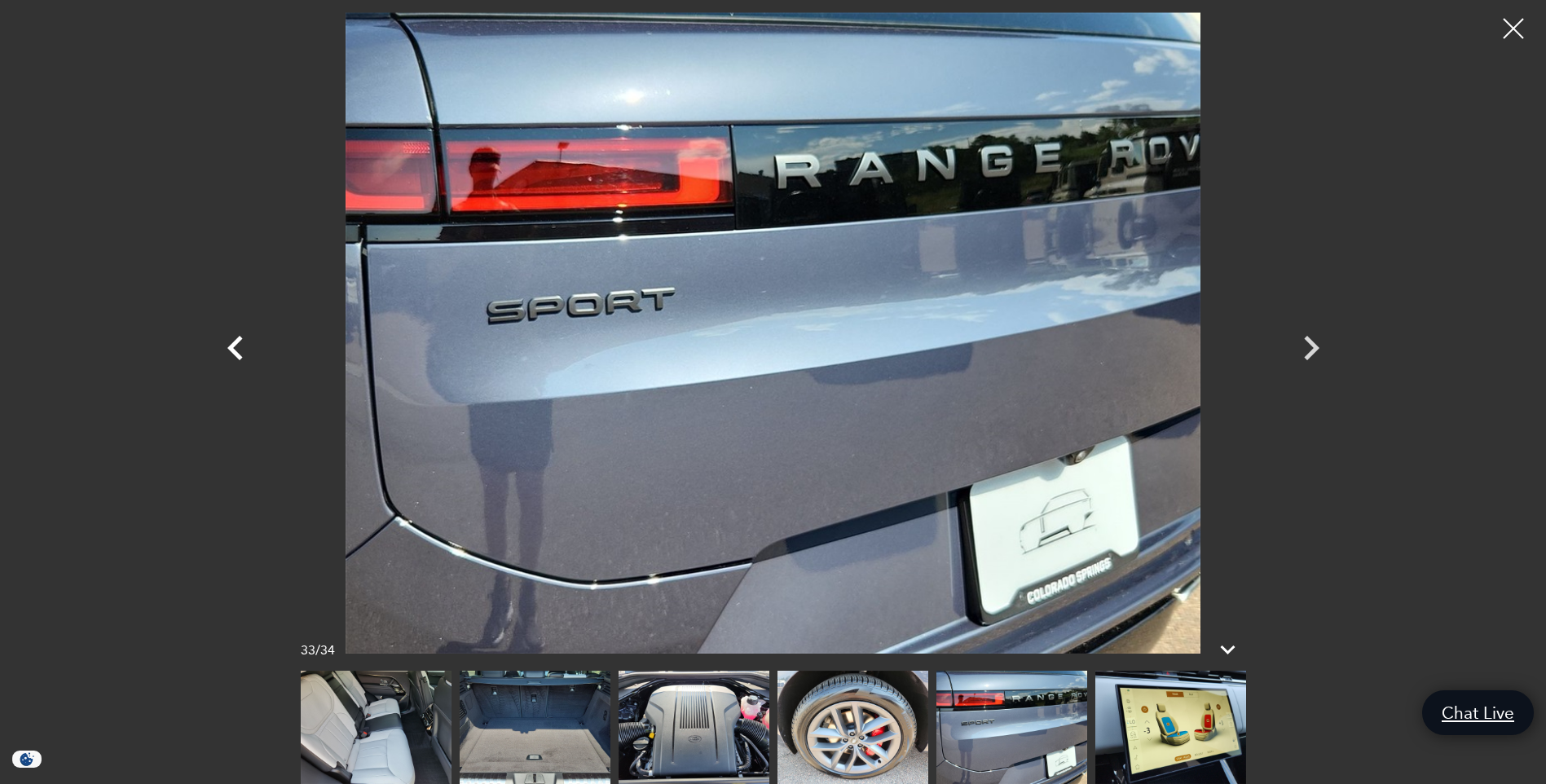
click at [230, 346] on icon "Previous" at bounding box center [235, 348] width 16 height 24
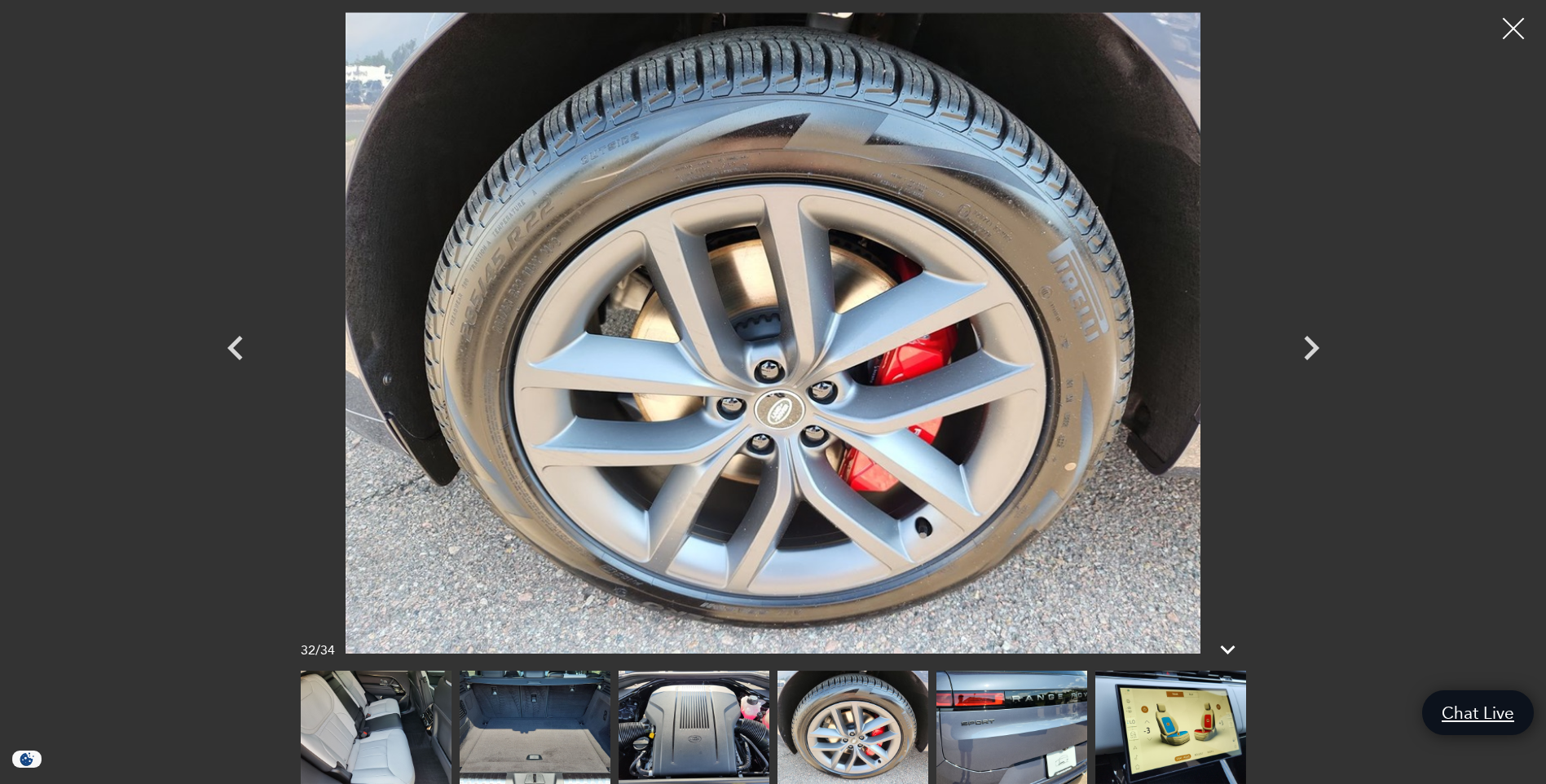
click at [1514, 26] on div at bounding box center [1513, 29] width 43 height 43
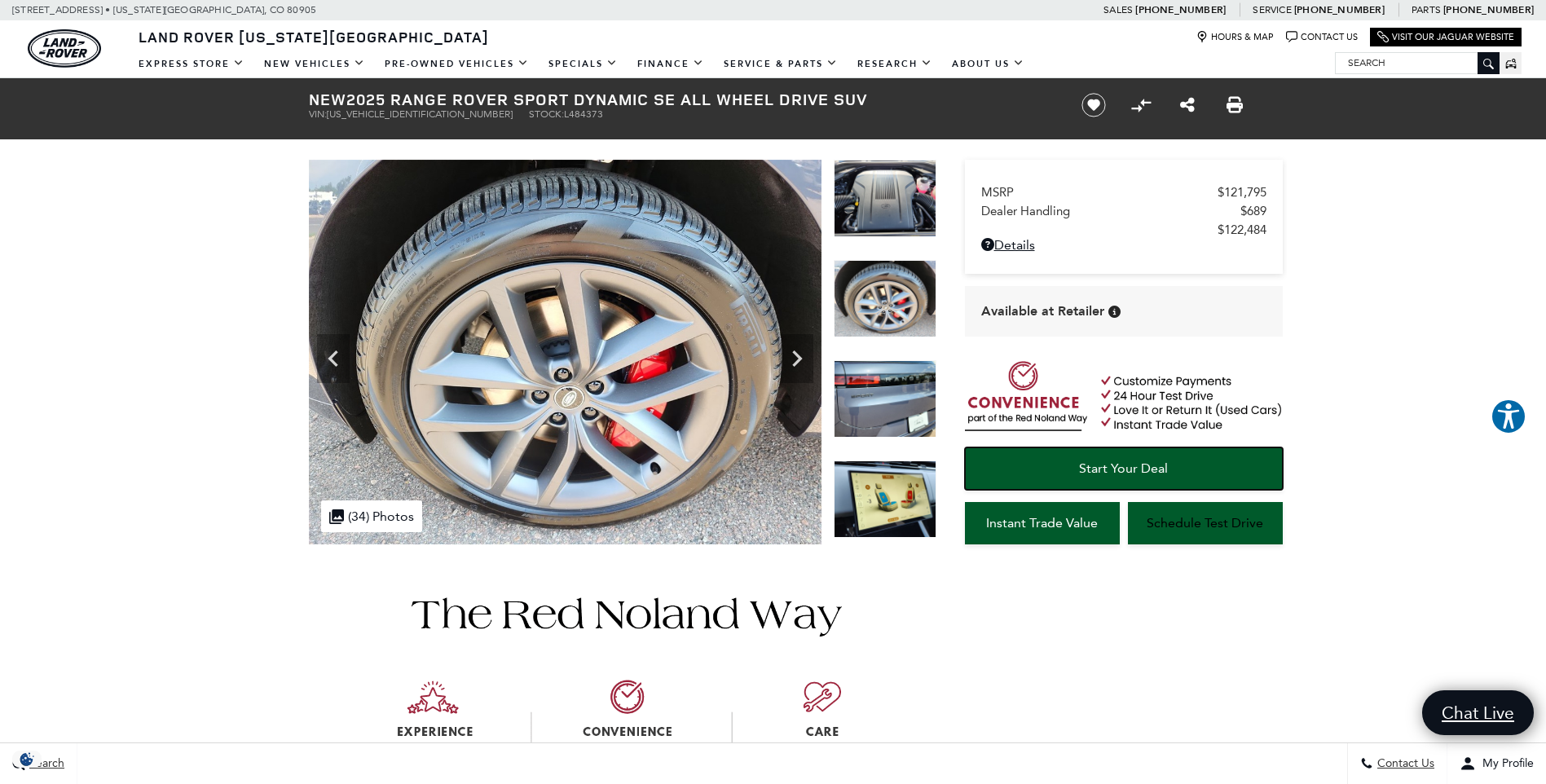
click at [1100, 461] on span "Start Your Deal" at bounding box center [1124, 468] width 89 height 16
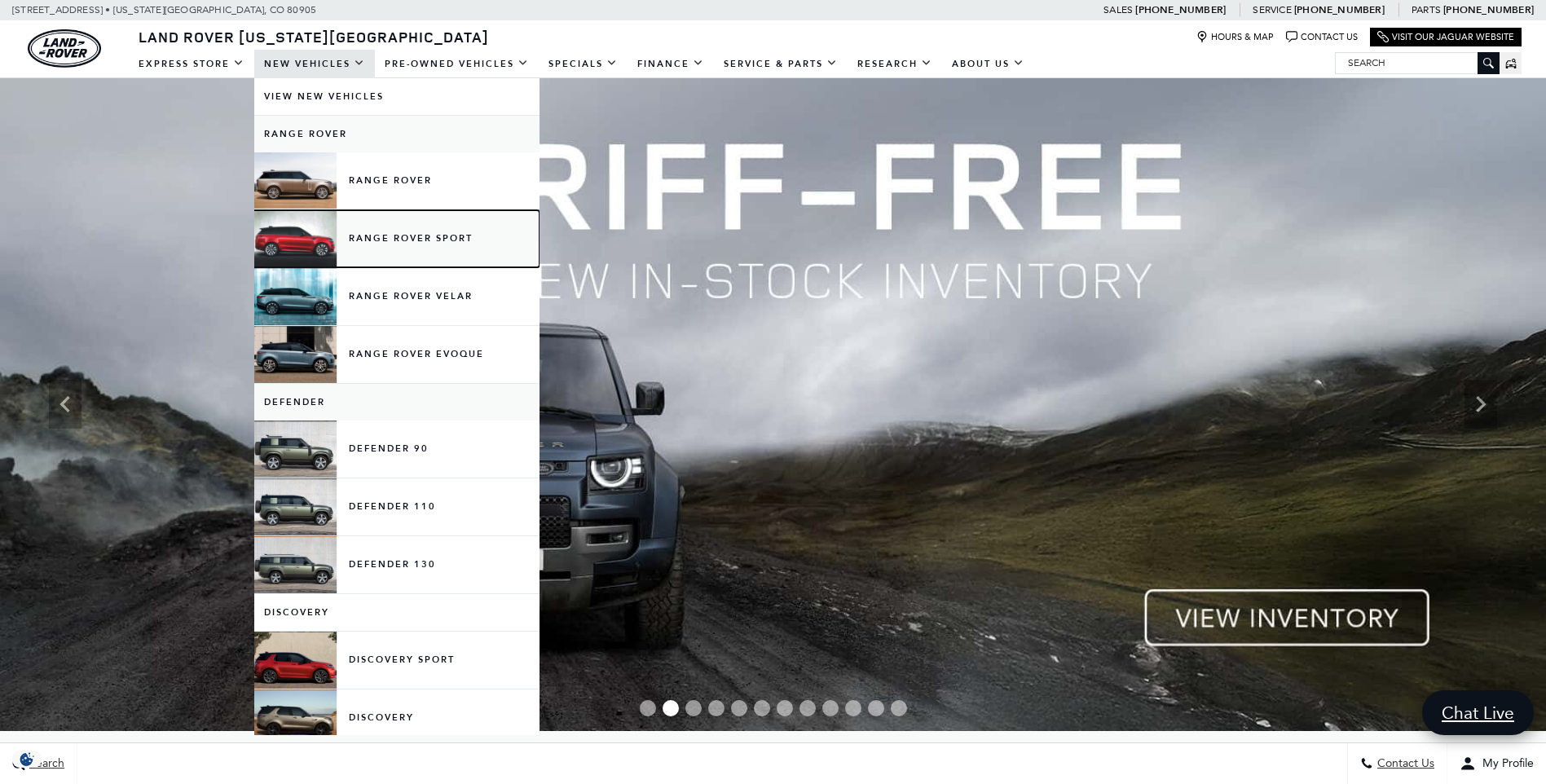
click at [368, 242] on link "Range Rover Sport" at bounding box center [396, 238] width 285 height 57
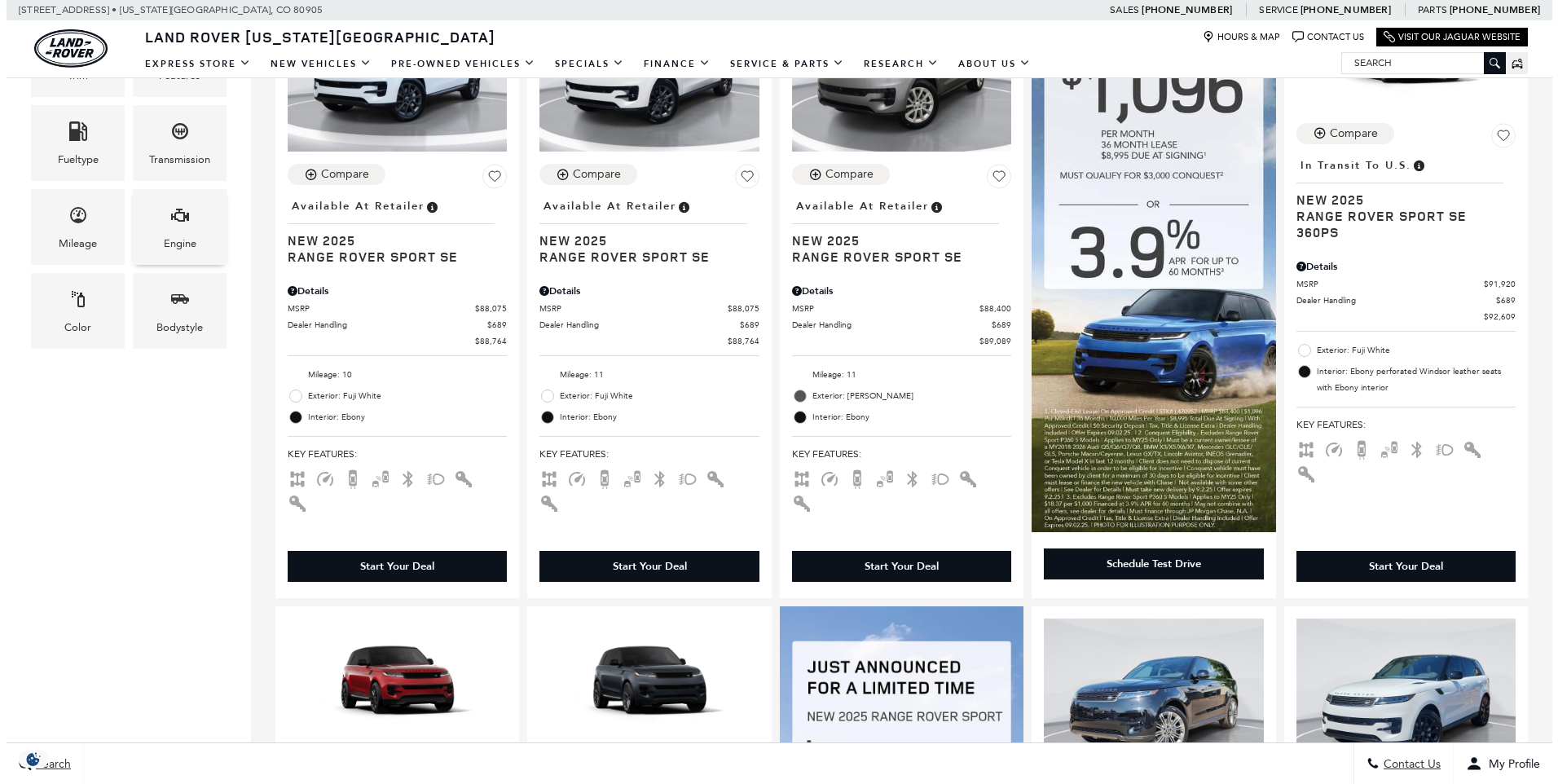
scroll to position [543, 0]
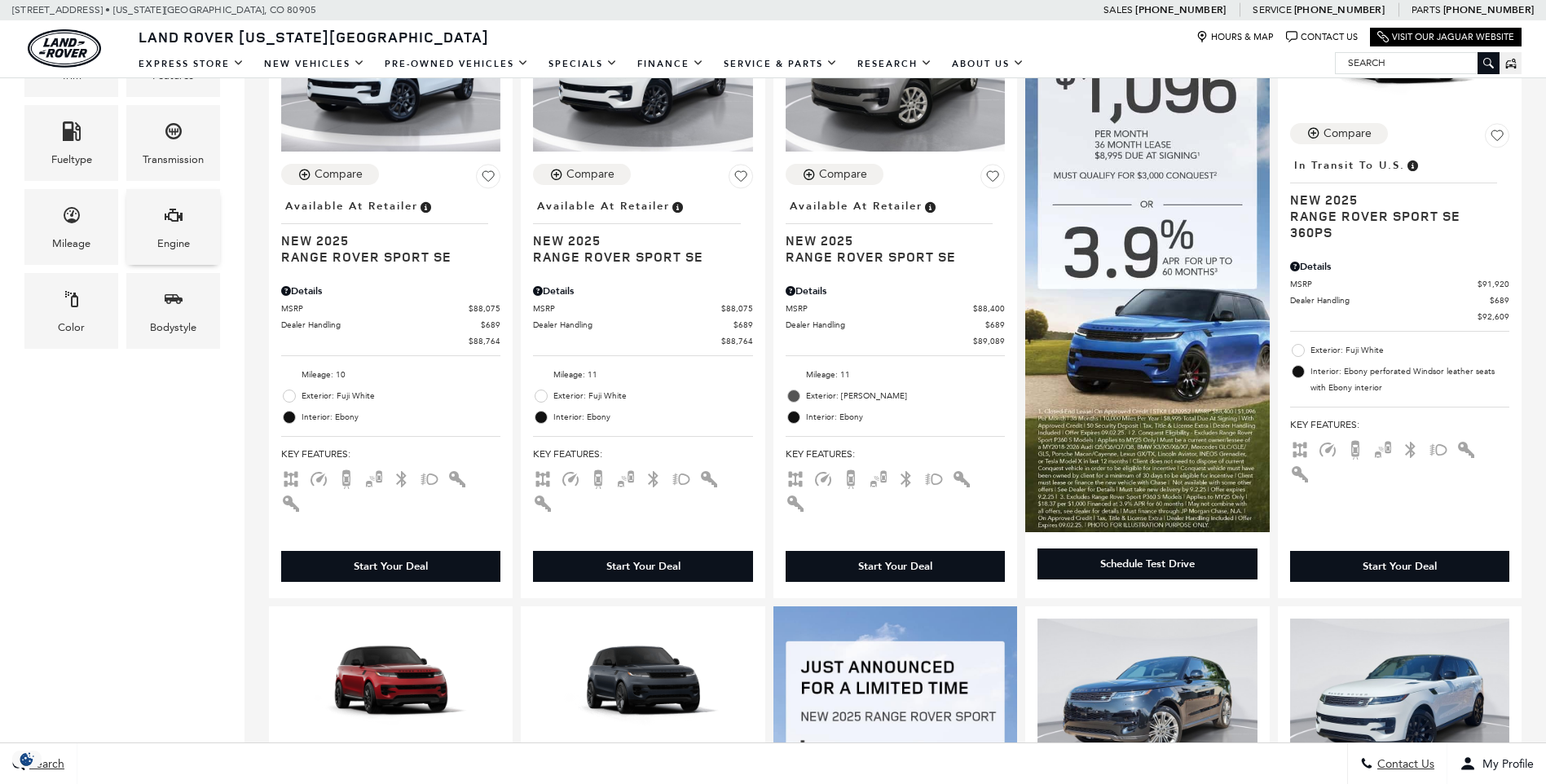
click at [172, 243] on div "Engine" at bounding box center [173, 243] width 33 height 18
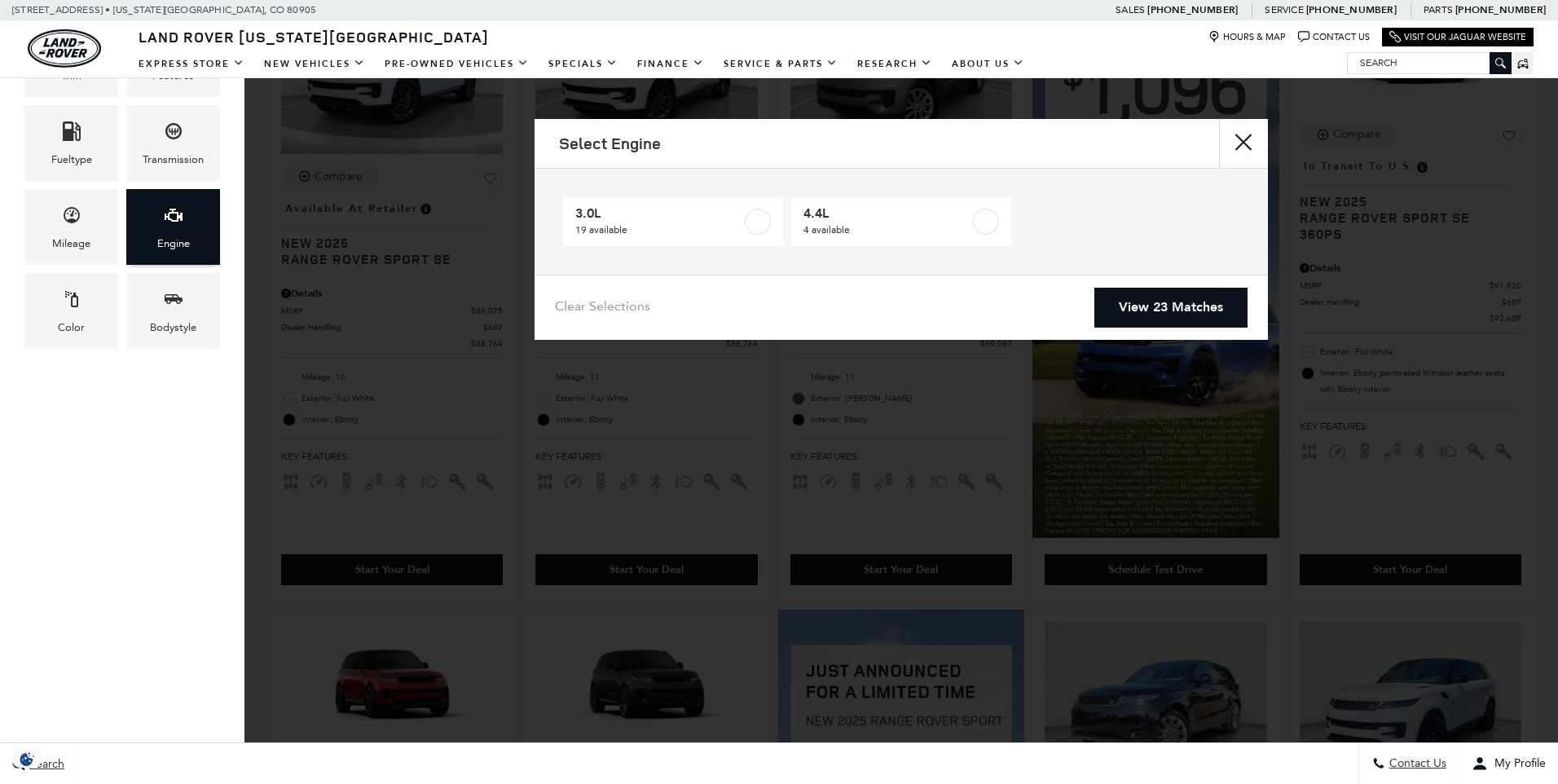
scroll to position [0, 0]
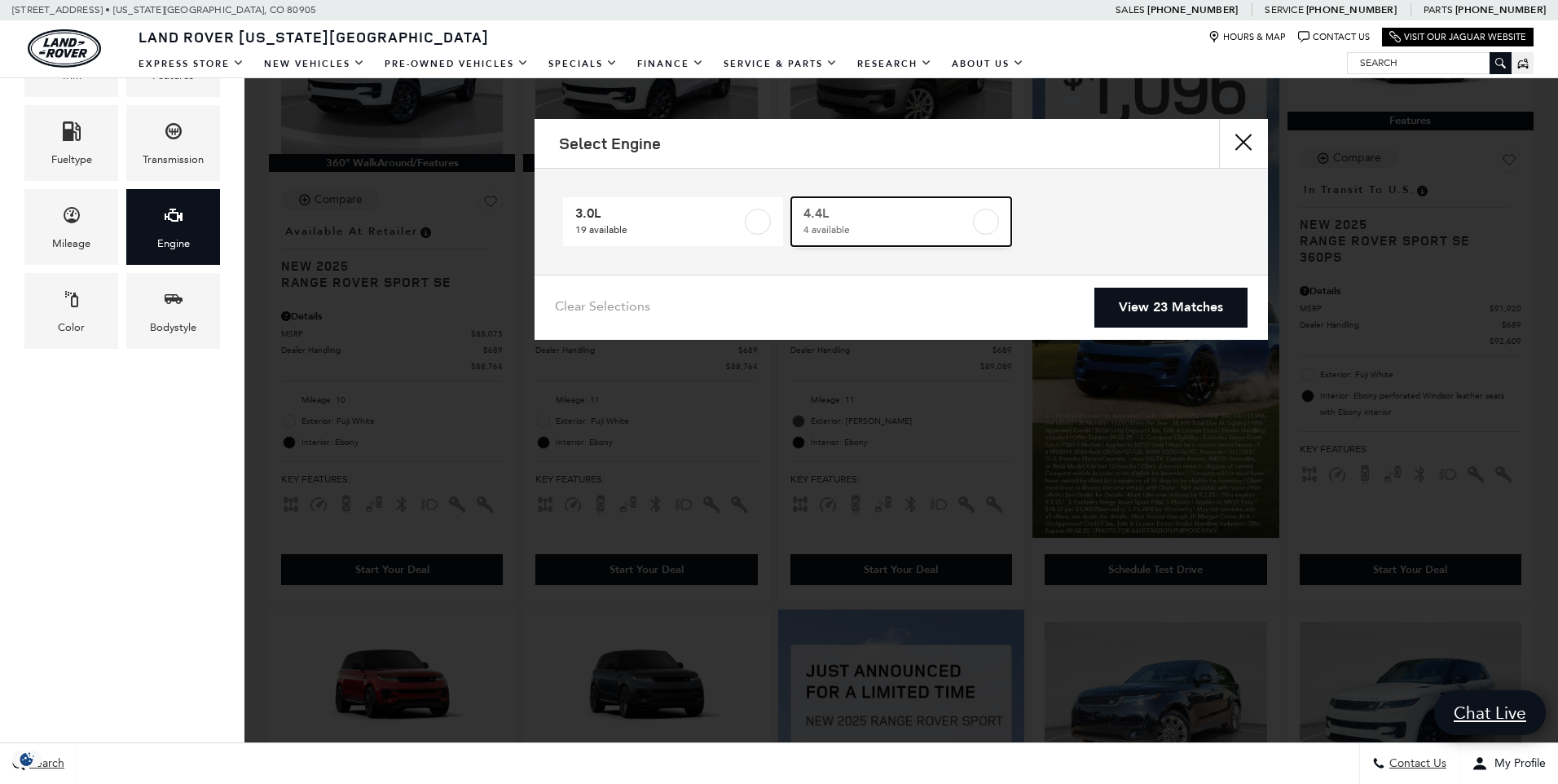
click at [979, 222] on label at bounding box center [986, 221] width 26 height 26
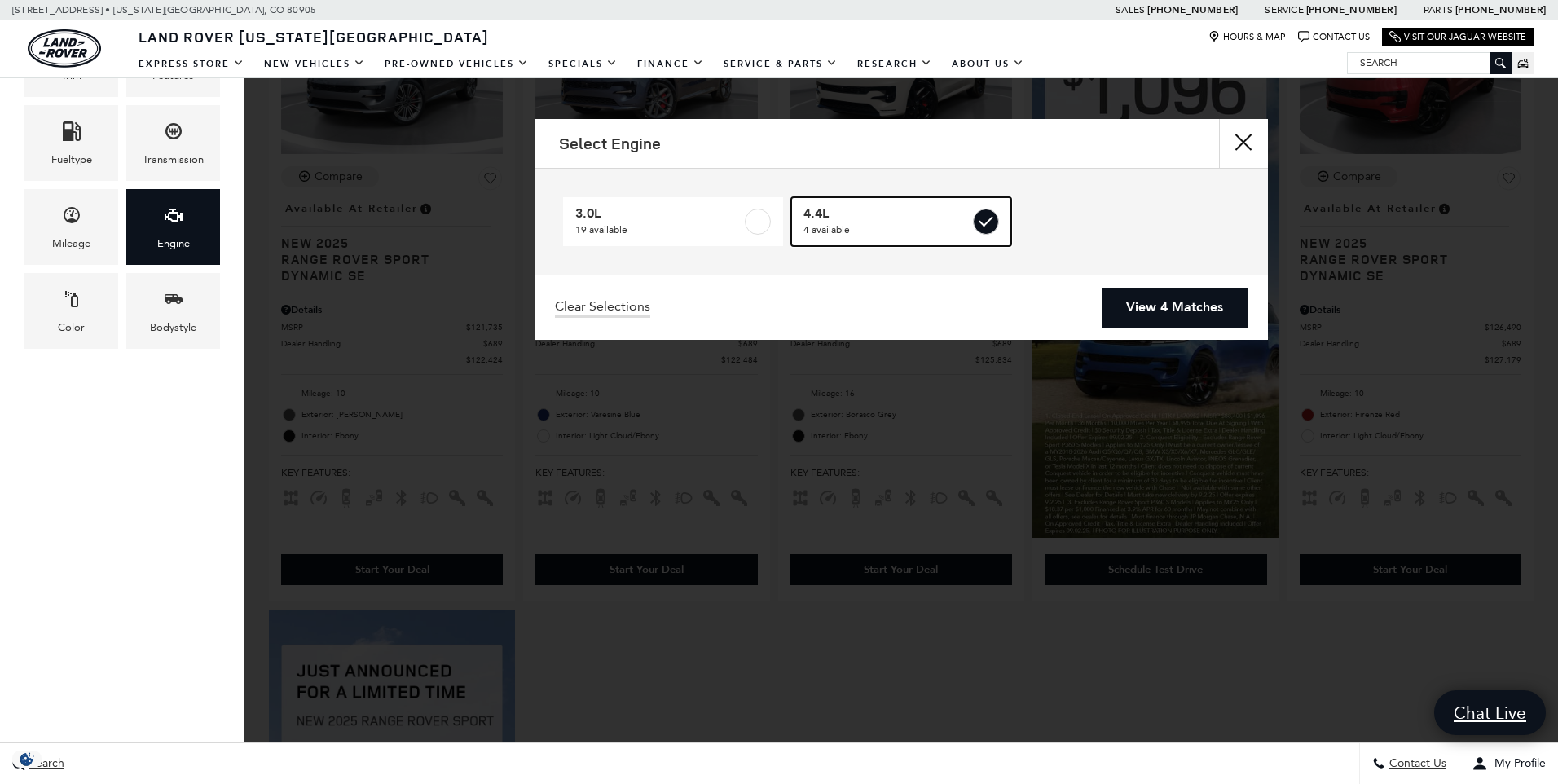
type input "$122,424"
checkbox input "true"
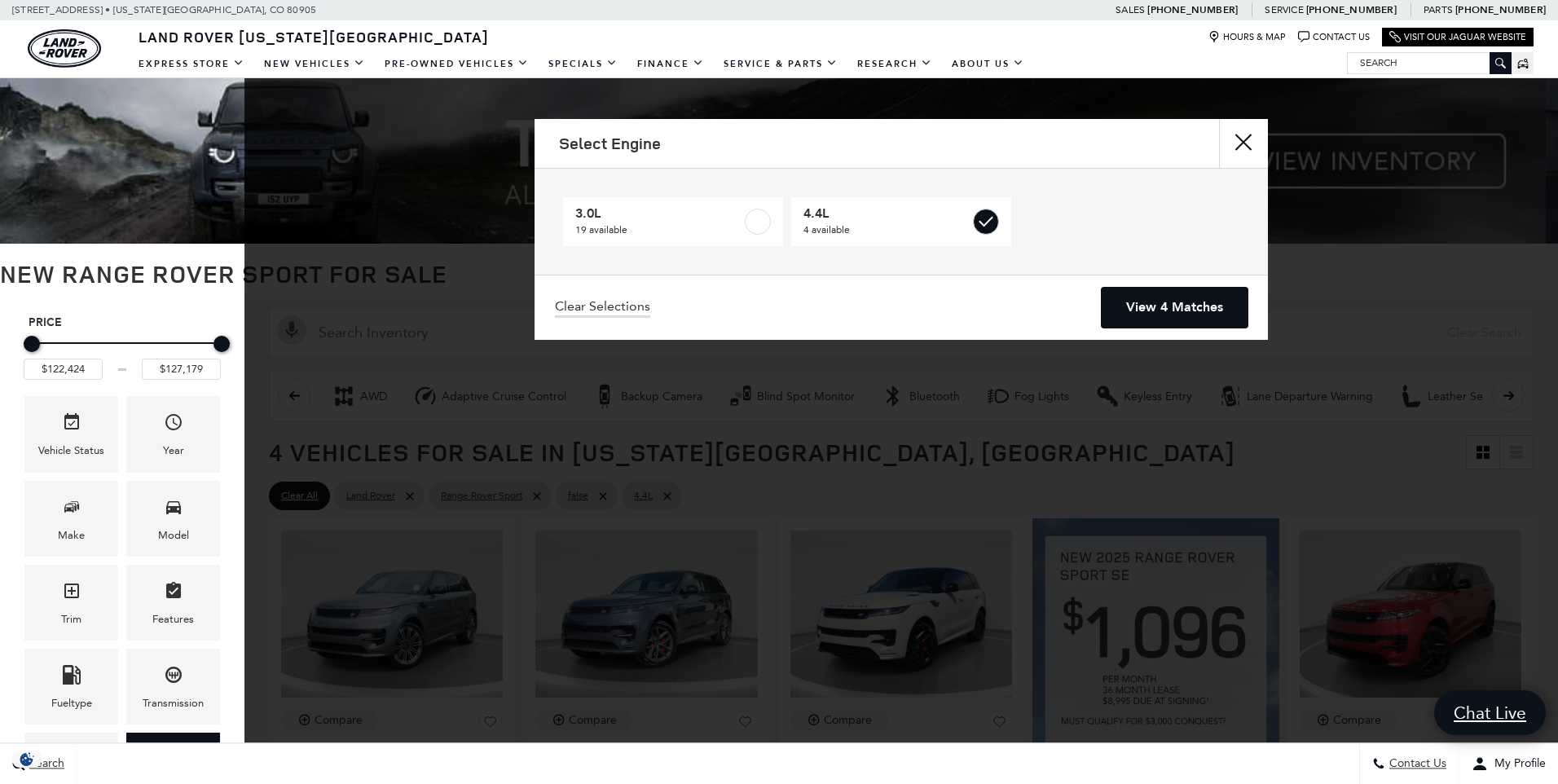
click at [1160, 302] on link "View 4 Matches" at bounding box center [1174, 307] width 146 height 40
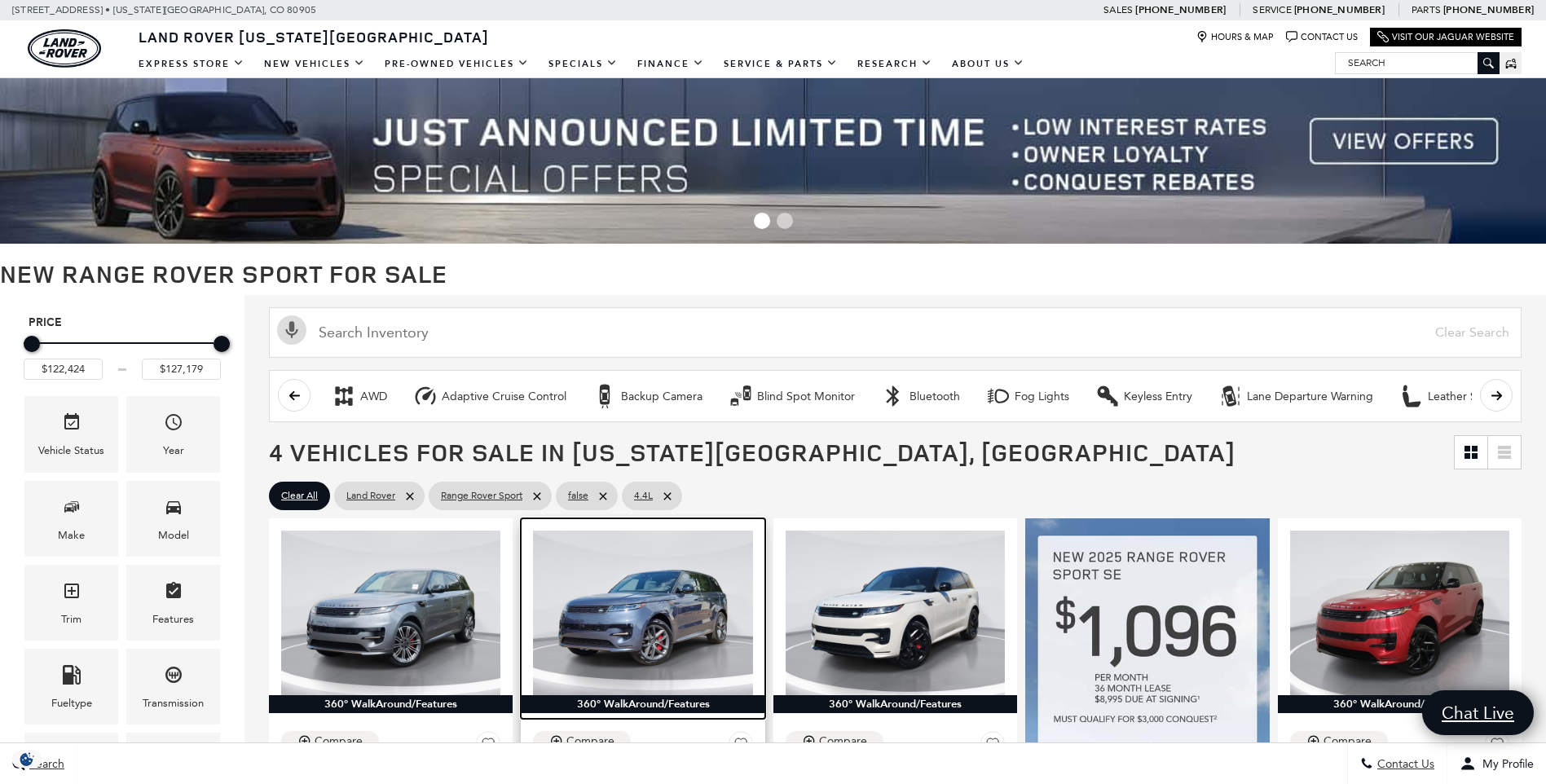
click at [649, 628] on img at bounding box center [642, 612] width 219 height 164
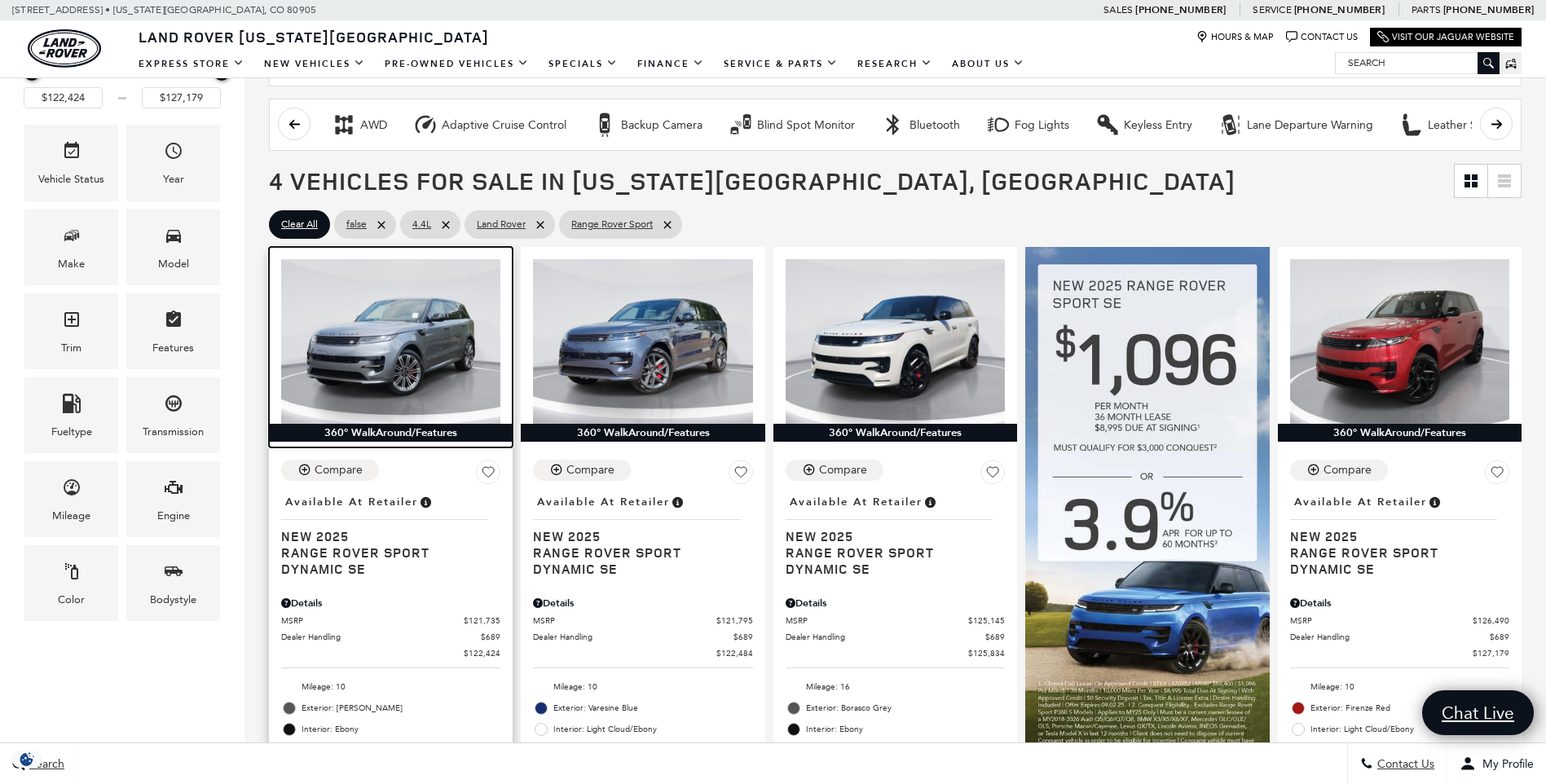
click at [337, 350] on img at bounding box center [391, 341] width 219 height 164
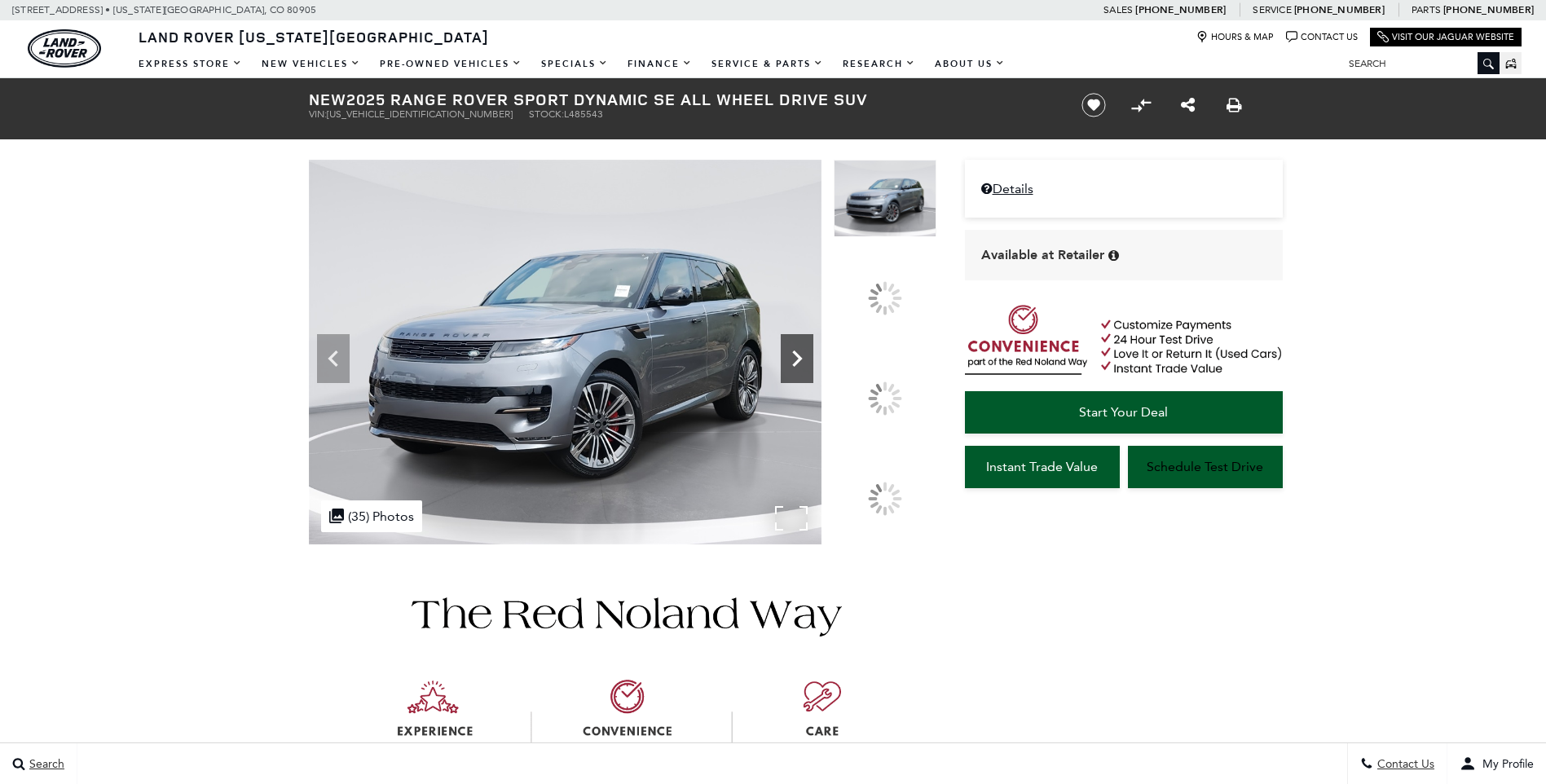
click at [813, 375] on icon at bounding box center [798, 359] width 33 height 33
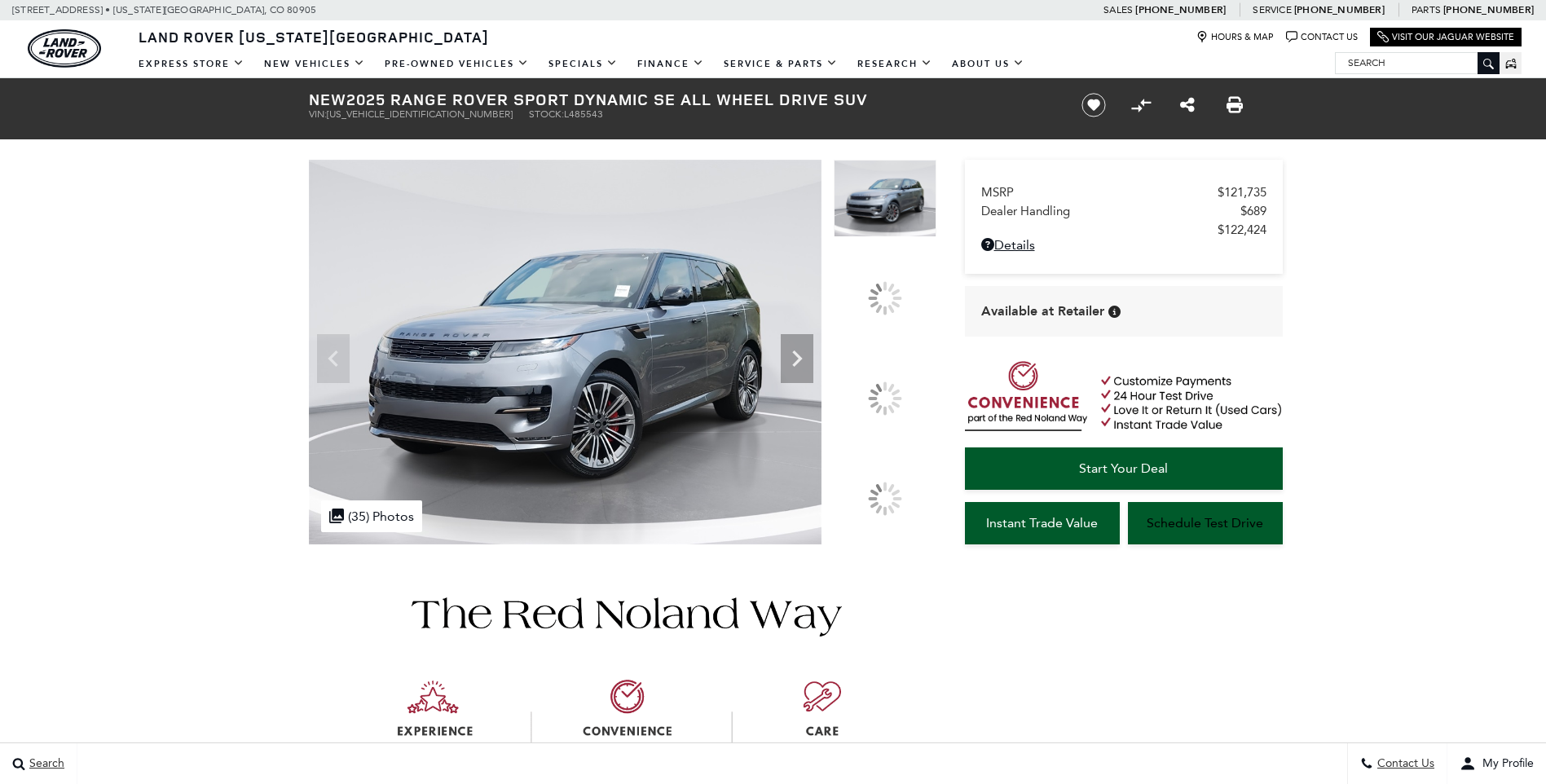
click at [896, 395] on div at bounding box center [885, 399] width 34 height 34
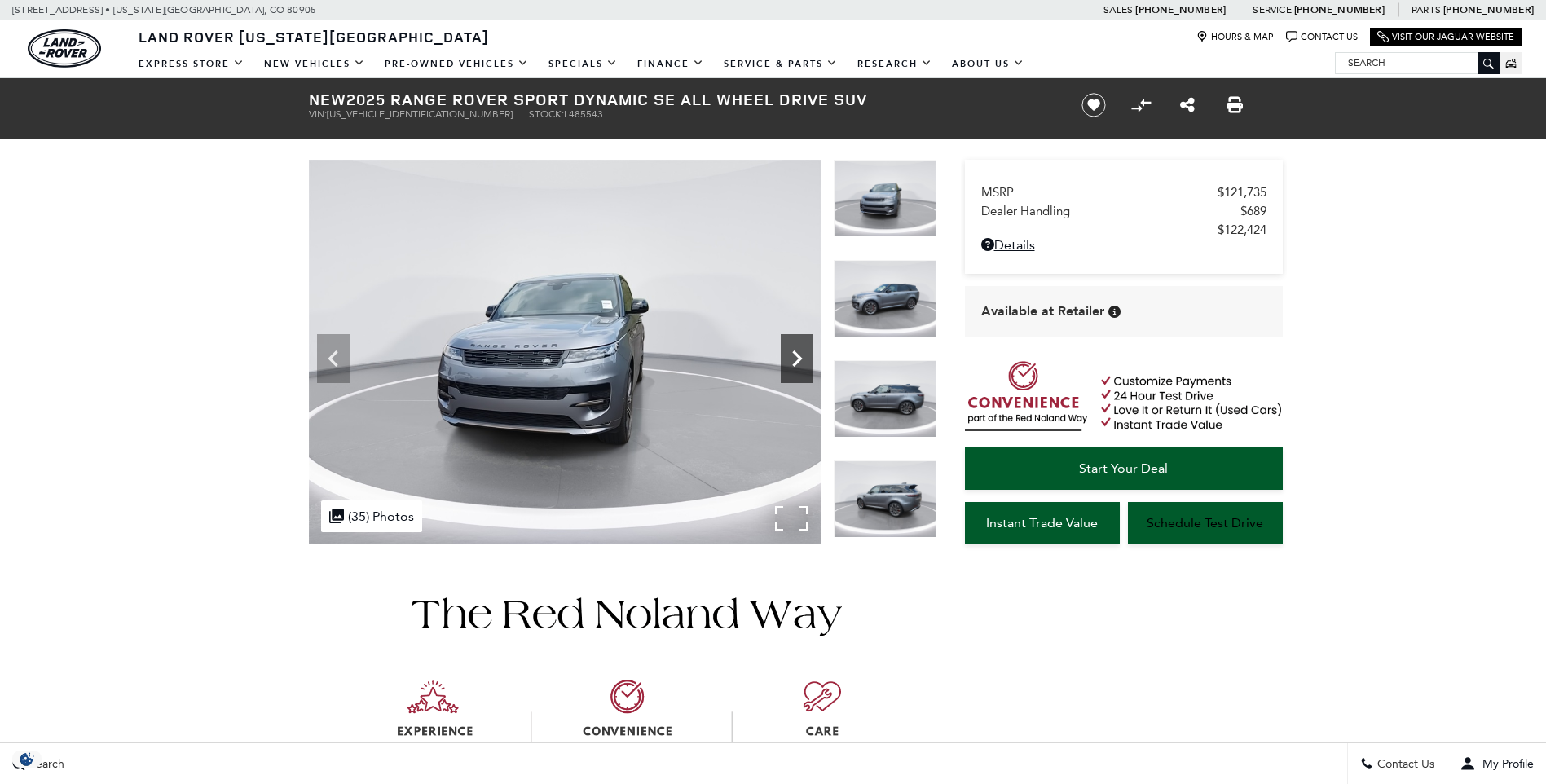
click at [806, 366] on icon "Next" at bounding box center [798, 359] width 33 height 33
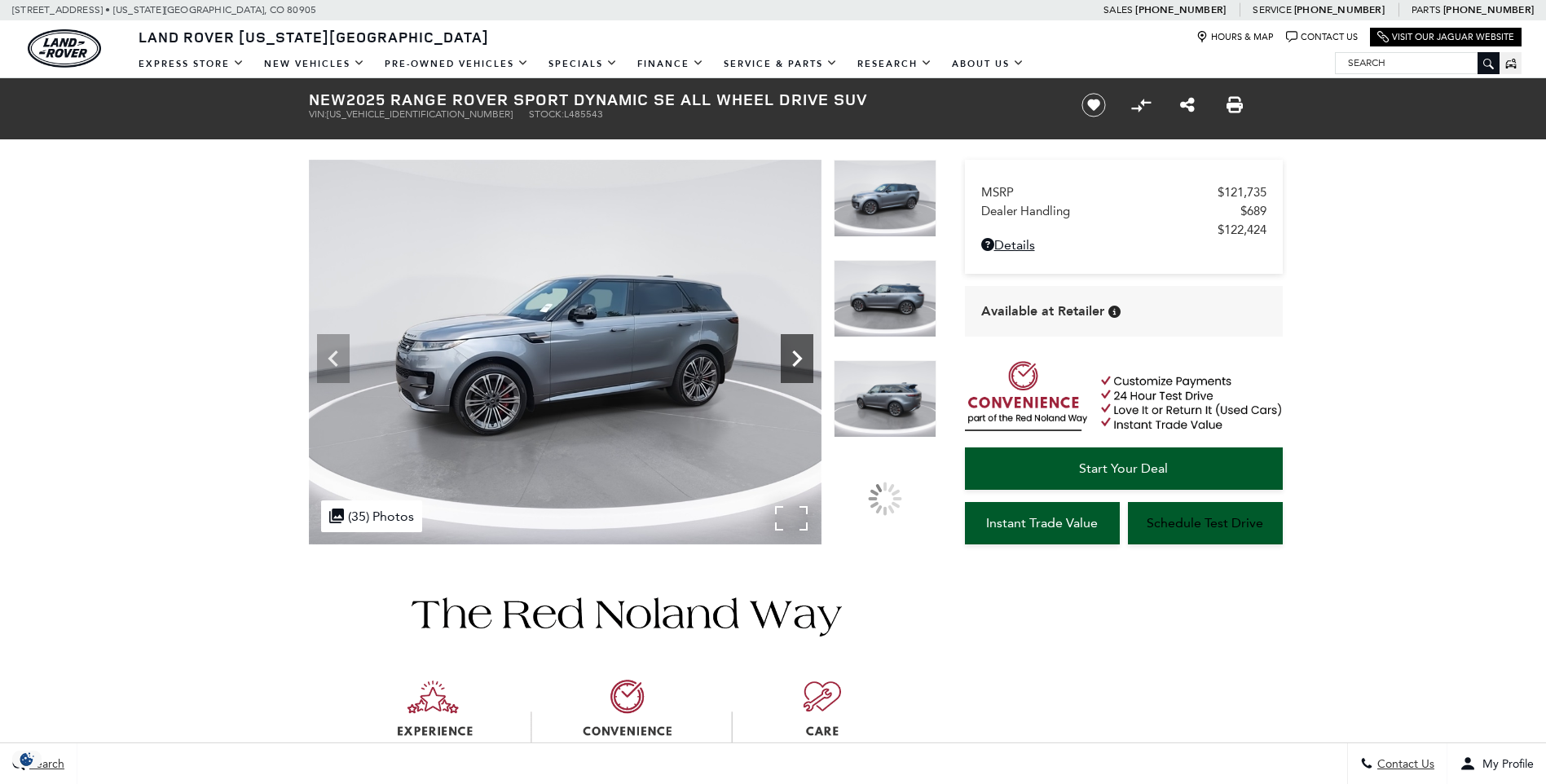
click at [795, 366] on icon "Next" at bounding box center [798, 359] width 33 height 33
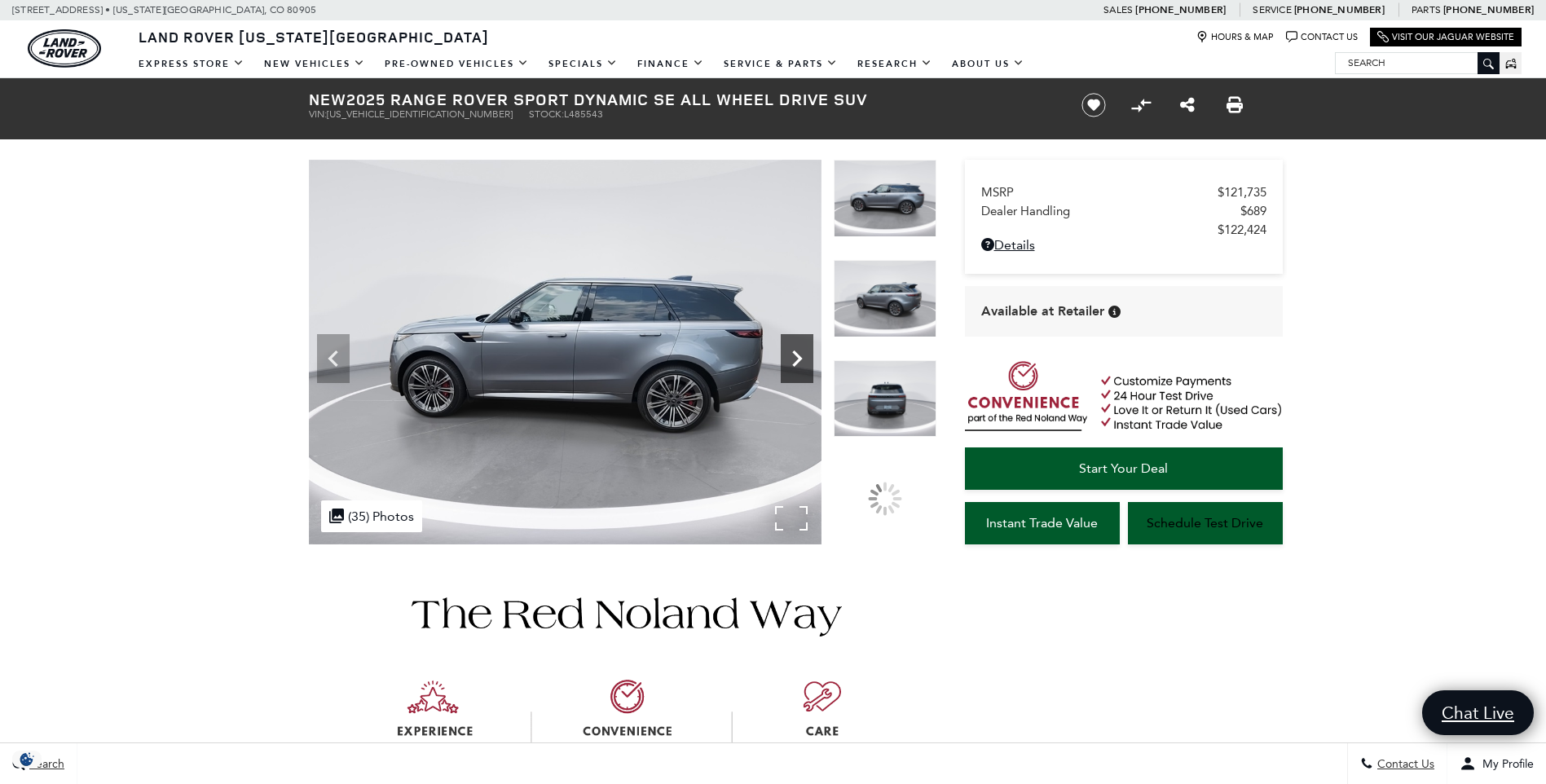
click at [795, 366] on icon "Next" at bounding box center [798, 359] width 33 height 33
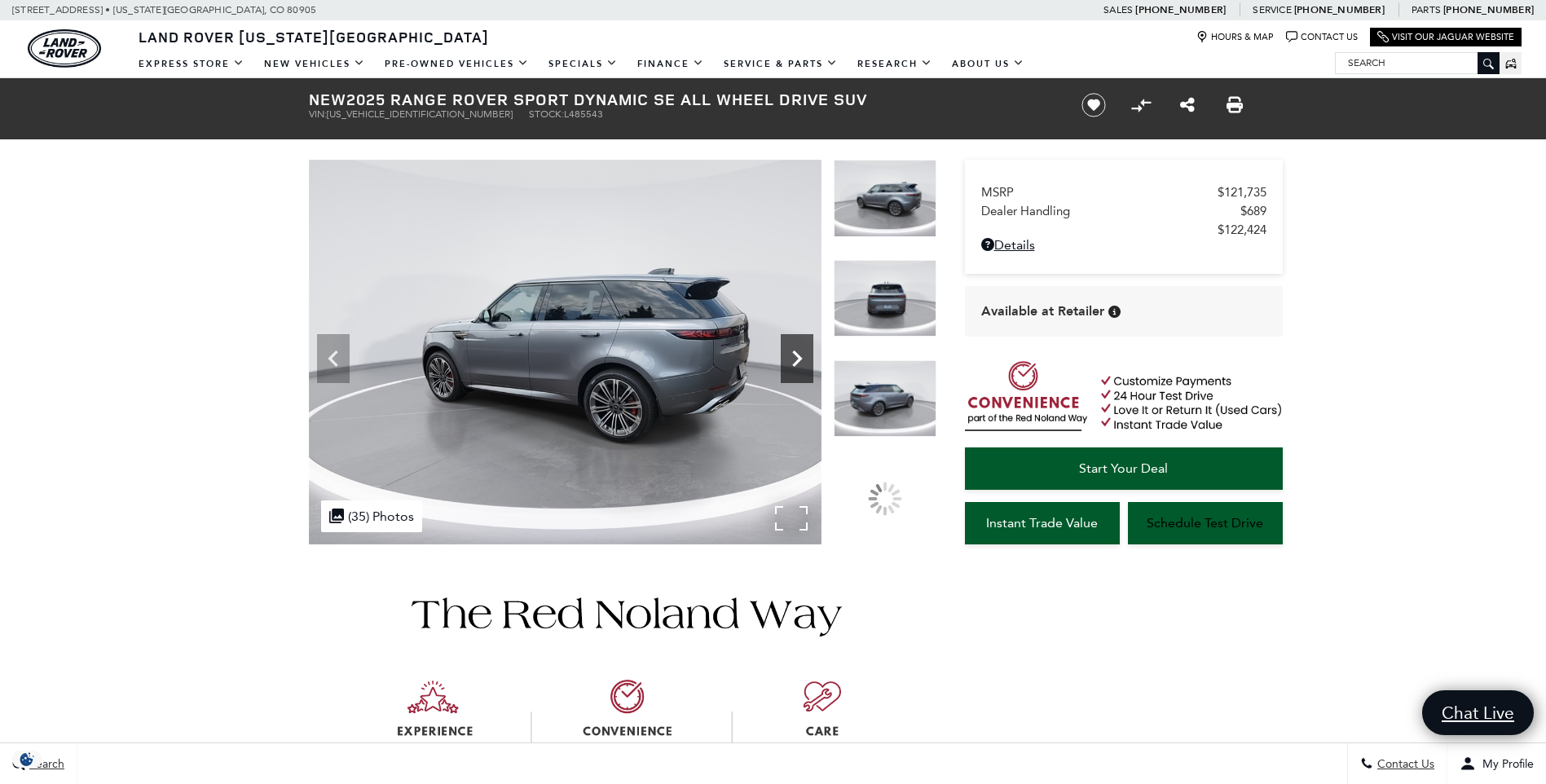
click at [795, 366] on icon "Next" at bounding box center [798, 359] width 33 height 33
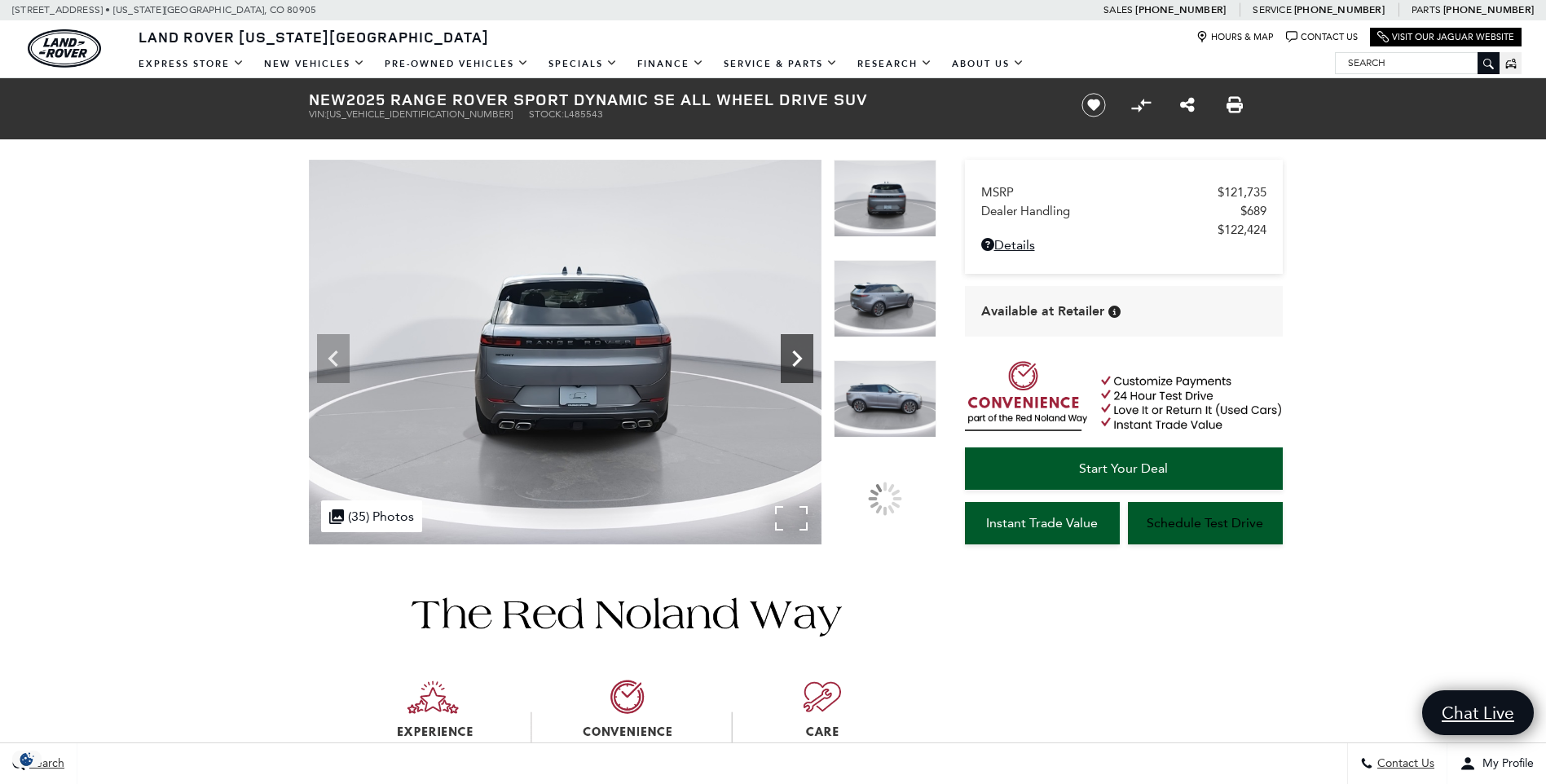
click at [795, 366] on icon "Next" at bounding box center [798, 359] width 33 height 33
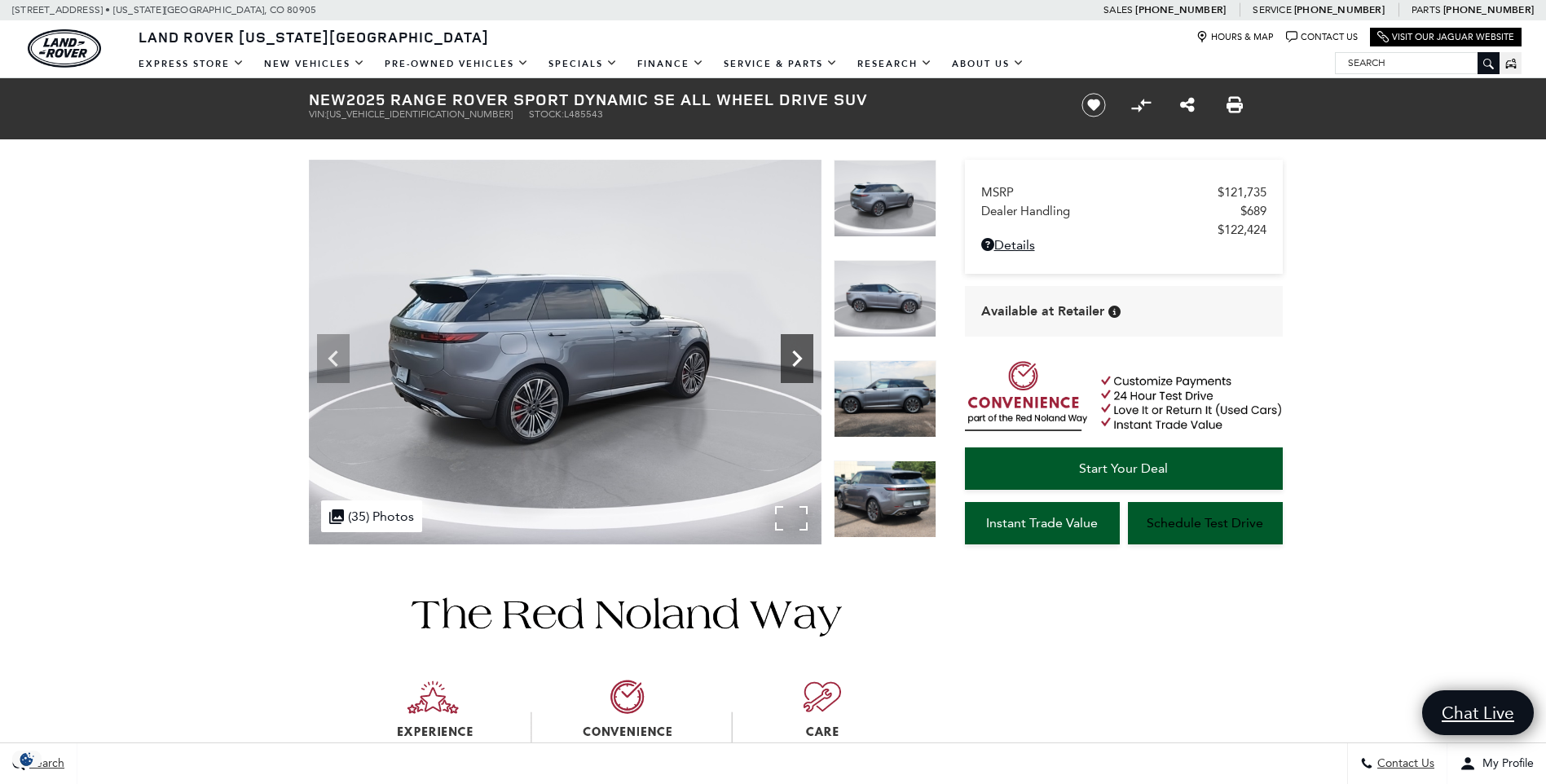
click at [795, 366] on icon "Next" at bounding box center [798, 359] width 33 height 33
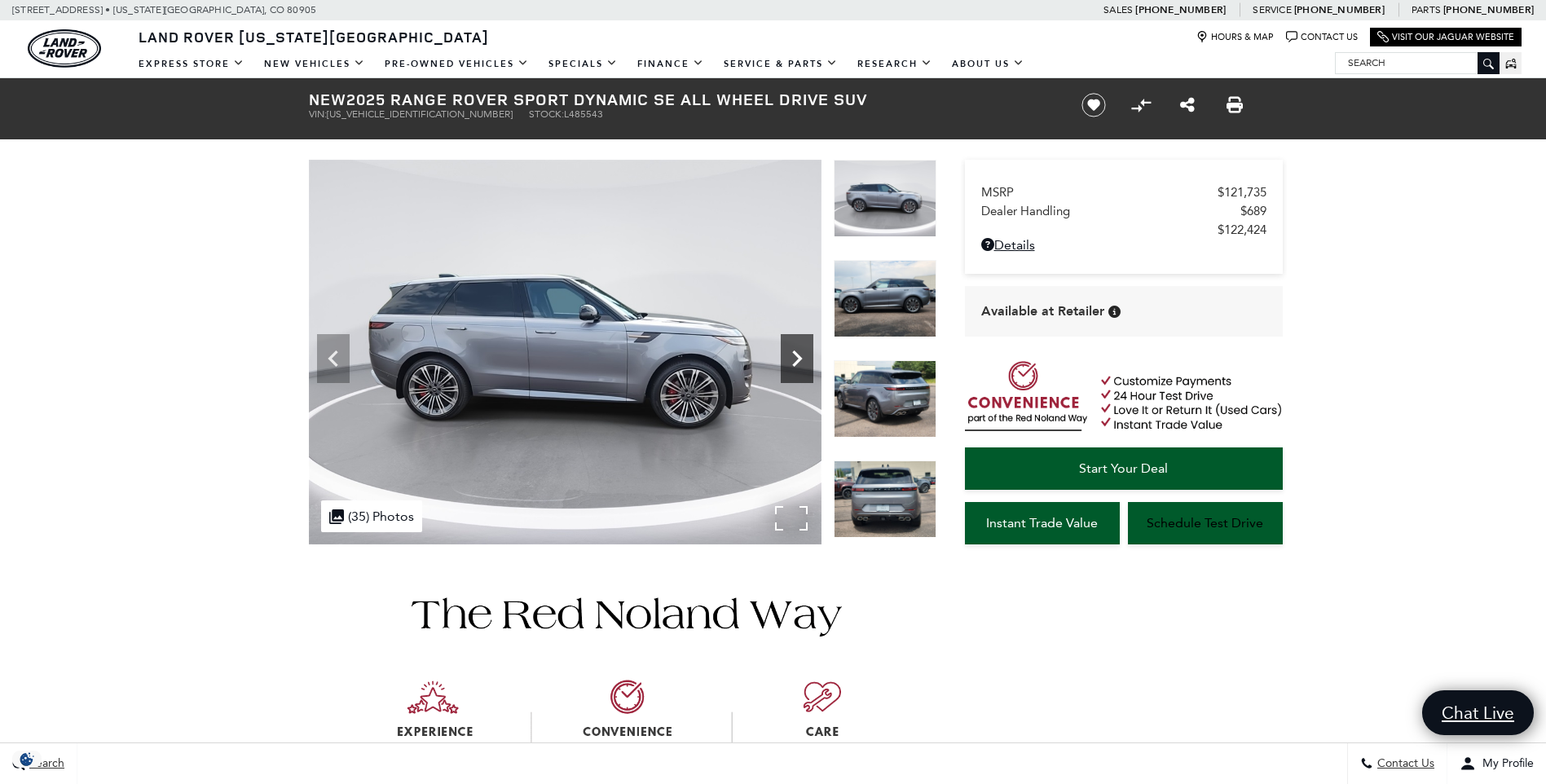
click at [795, 366] on icon "Next" at bounding box center [798, 359] width 33 height 33
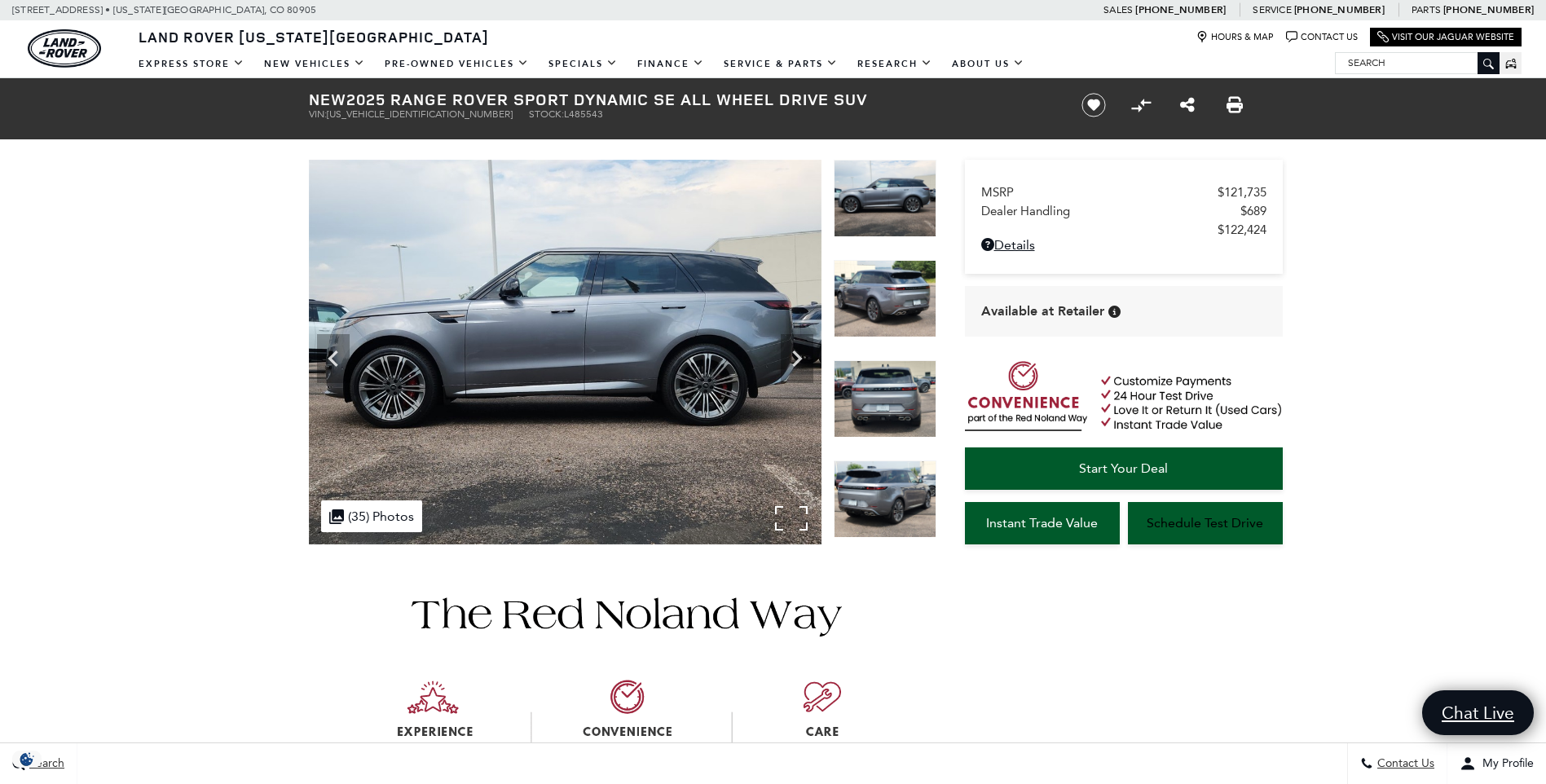
click at [597, 371] on img at bounding box center [565, 351] width 512 height 385
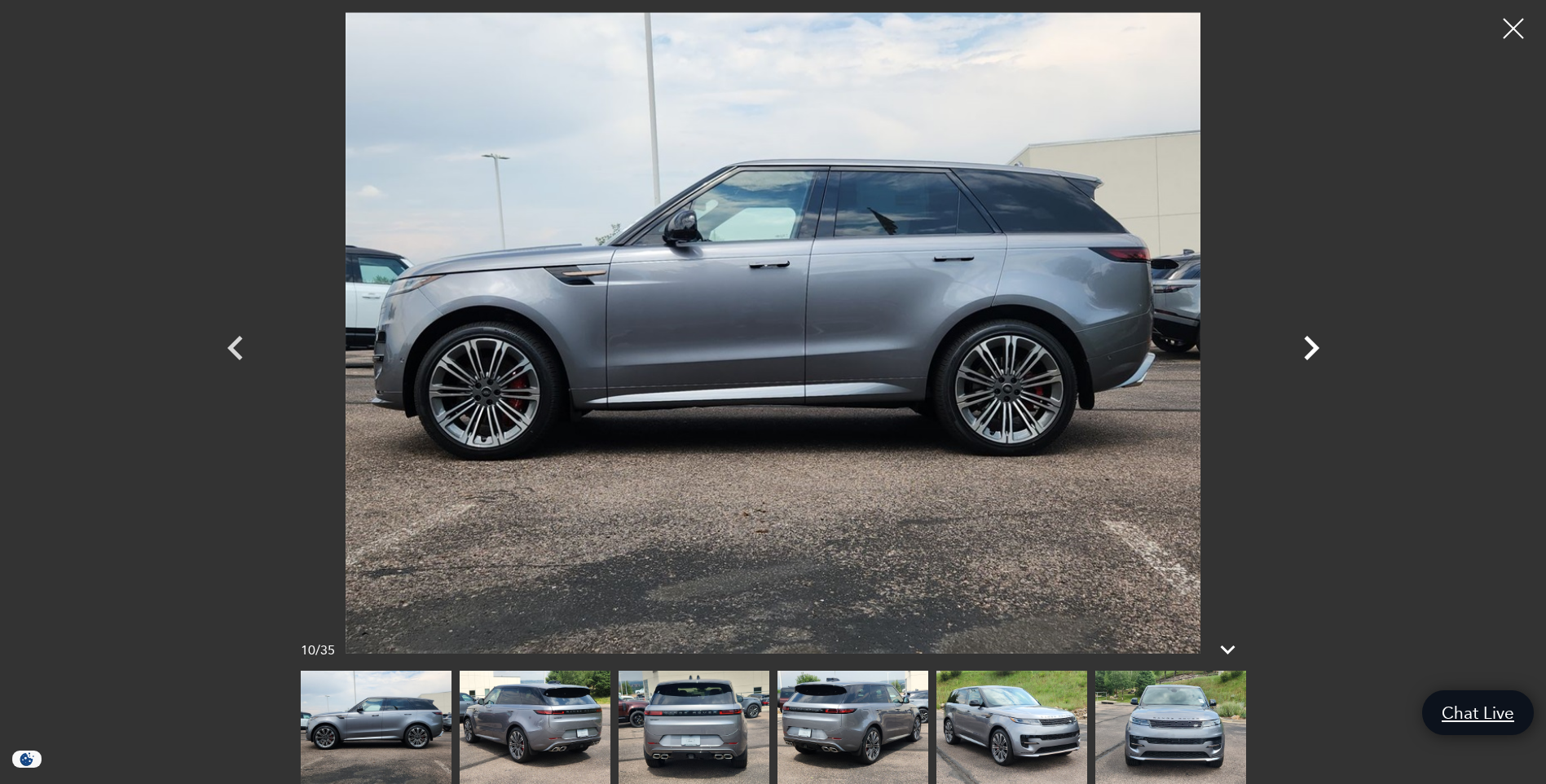
click at [1317, 354] on icon "Next" at bounding box center [1311, 348] width 49 height 49
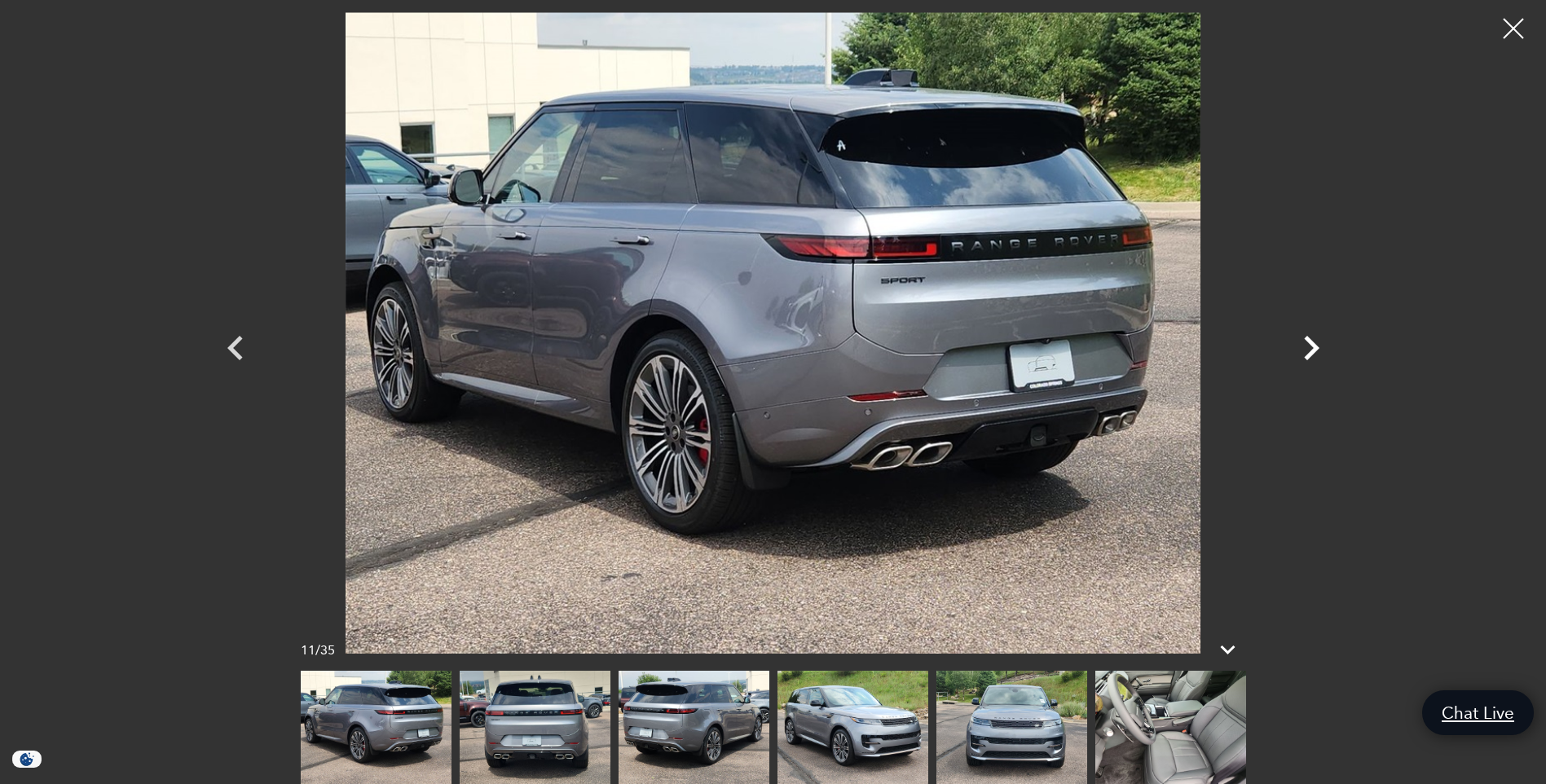
click at [1309, 348] on icon "Next" at bounding box center [1311, 348] width 49 height 49
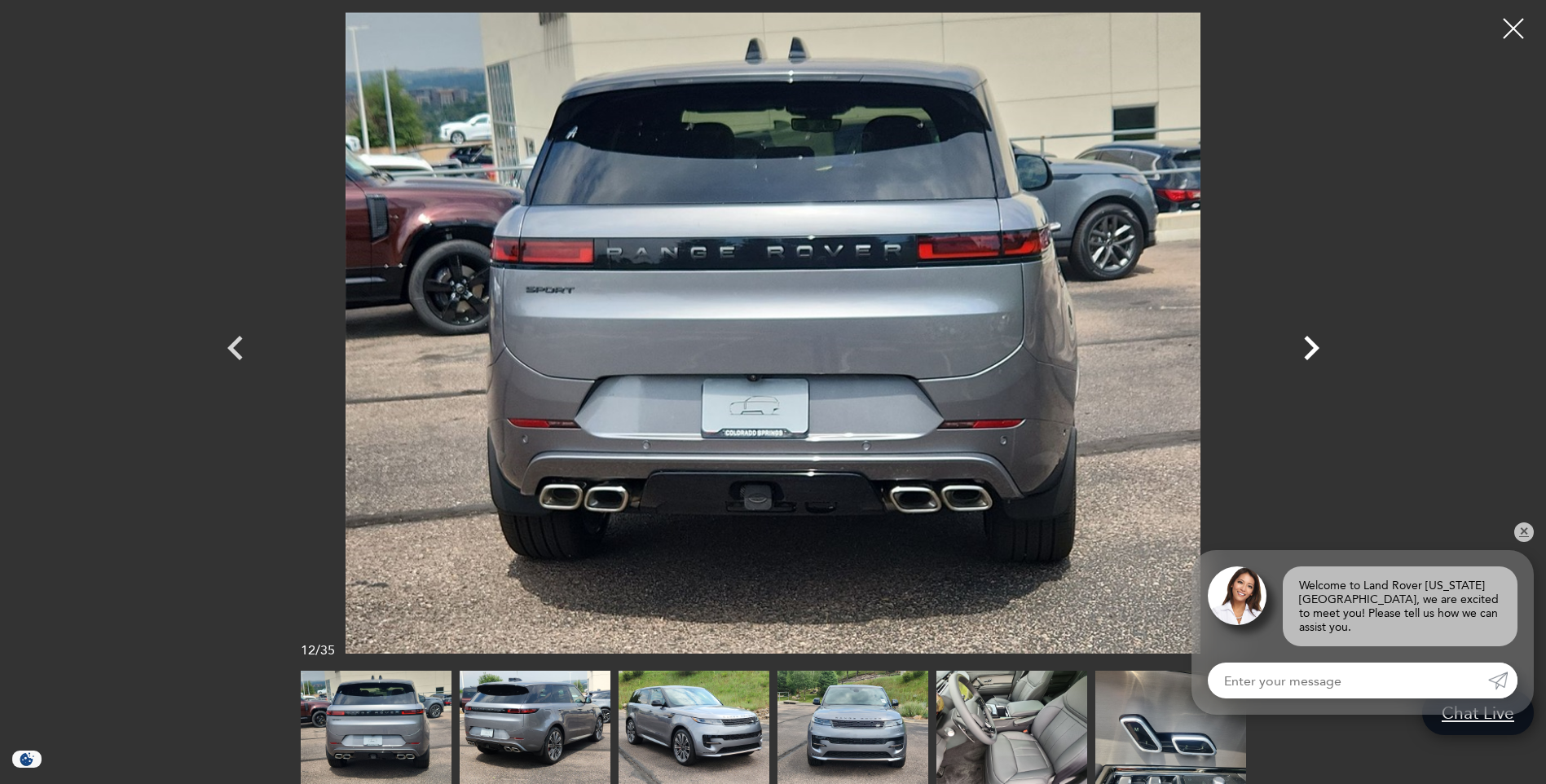
click at [1309, 348] on icon "Next" at bounding box center [1311, 348] width 49 height 49
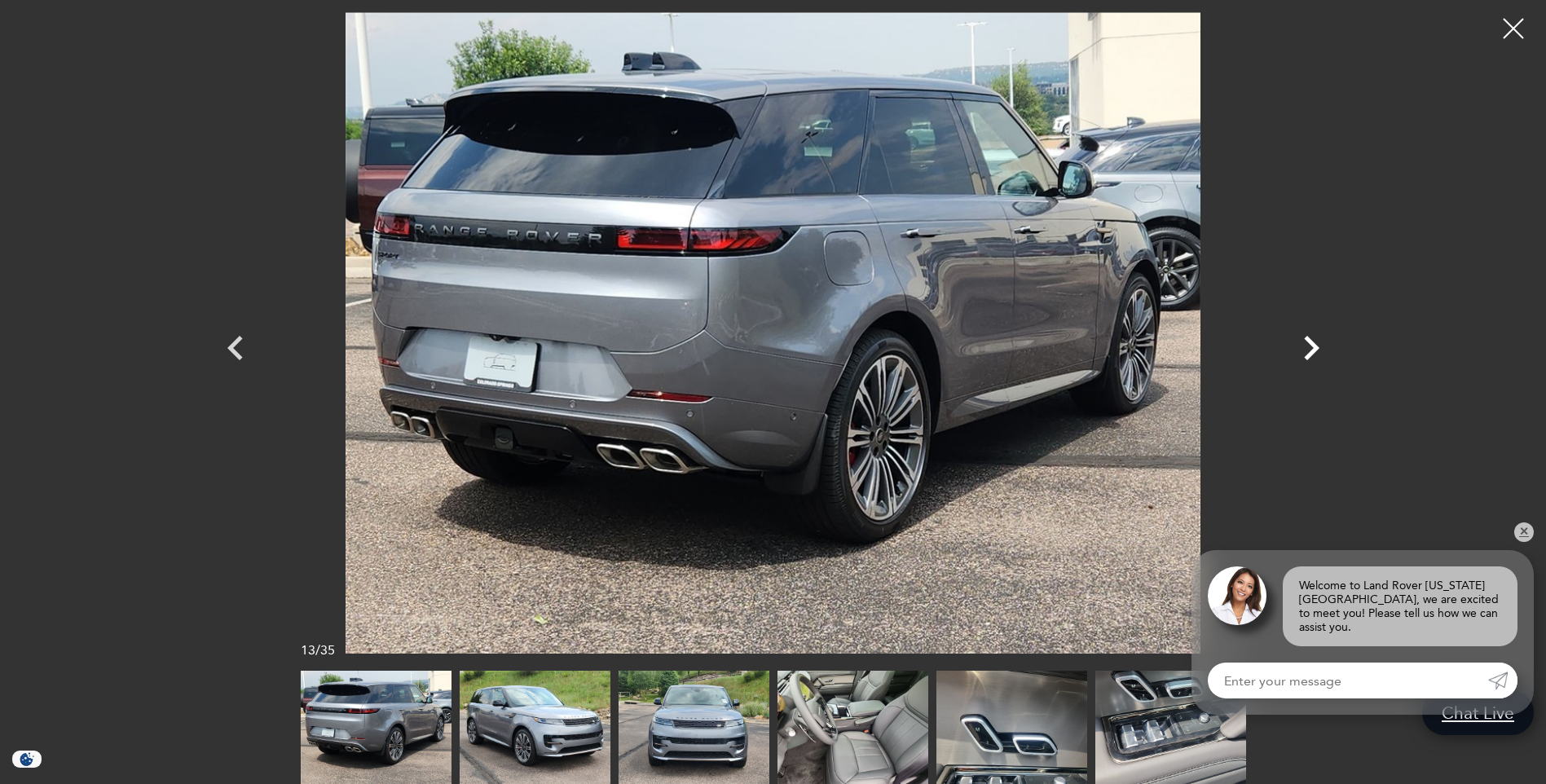
click at [1309, 348] on icon "Next" at bounding box center [1311, 348] width 49 height 49
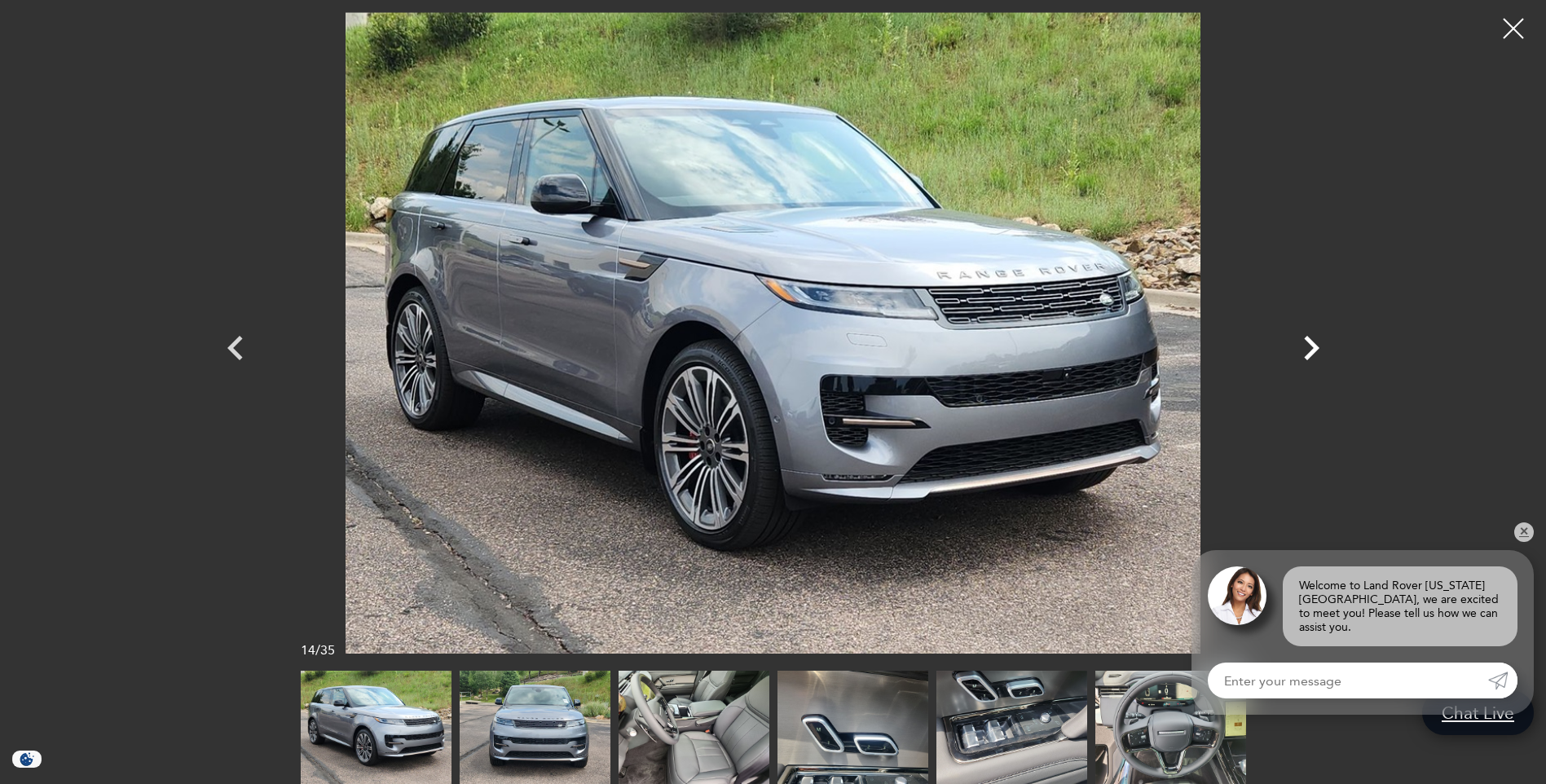
click at [1309, 348] on icon "Next" at bounding box center [1311, 348] width 49 height 49
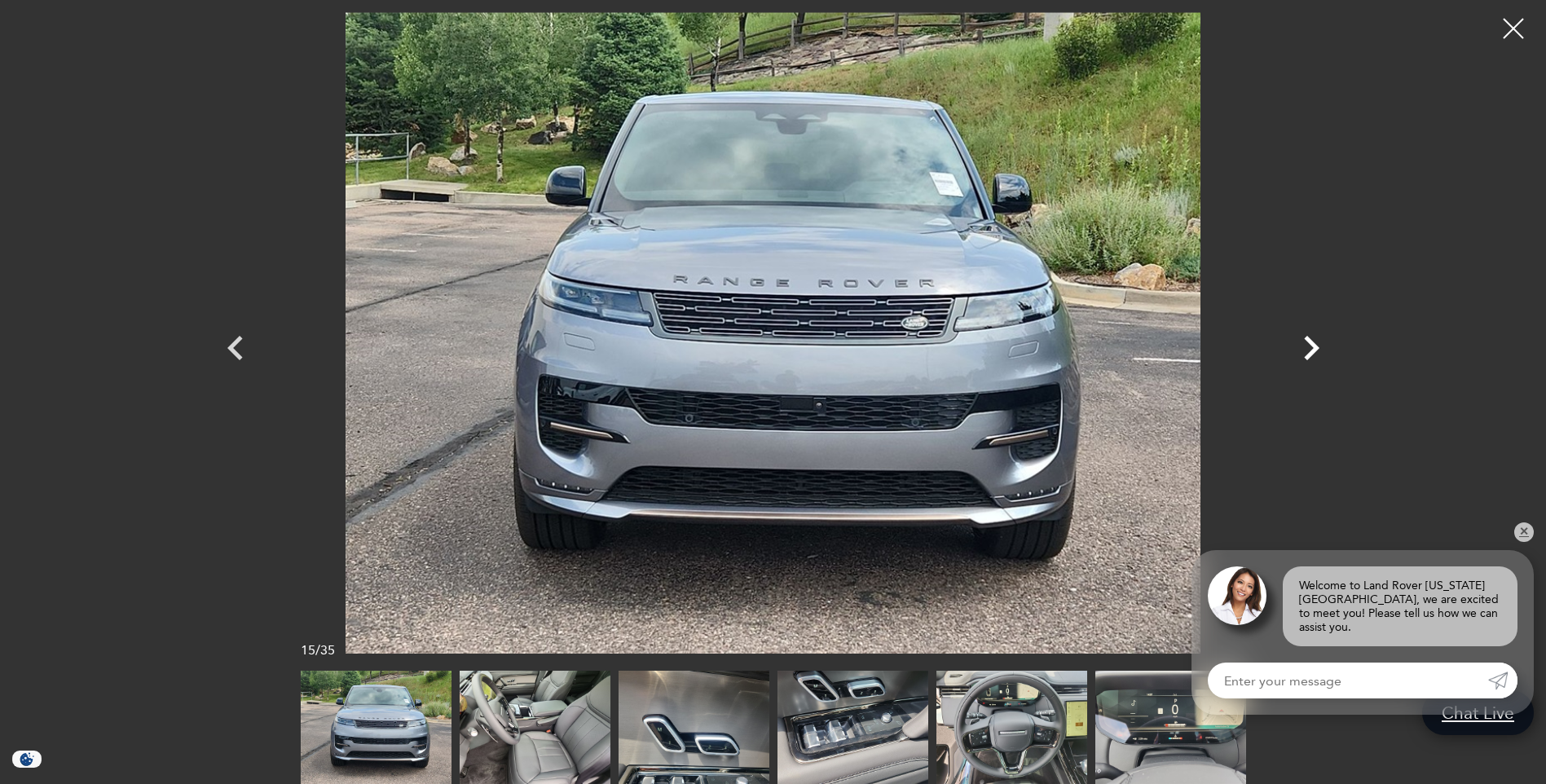
click at [1309, 348] on icon "Next" at bounding box center [1311, 348] width 49 height 49
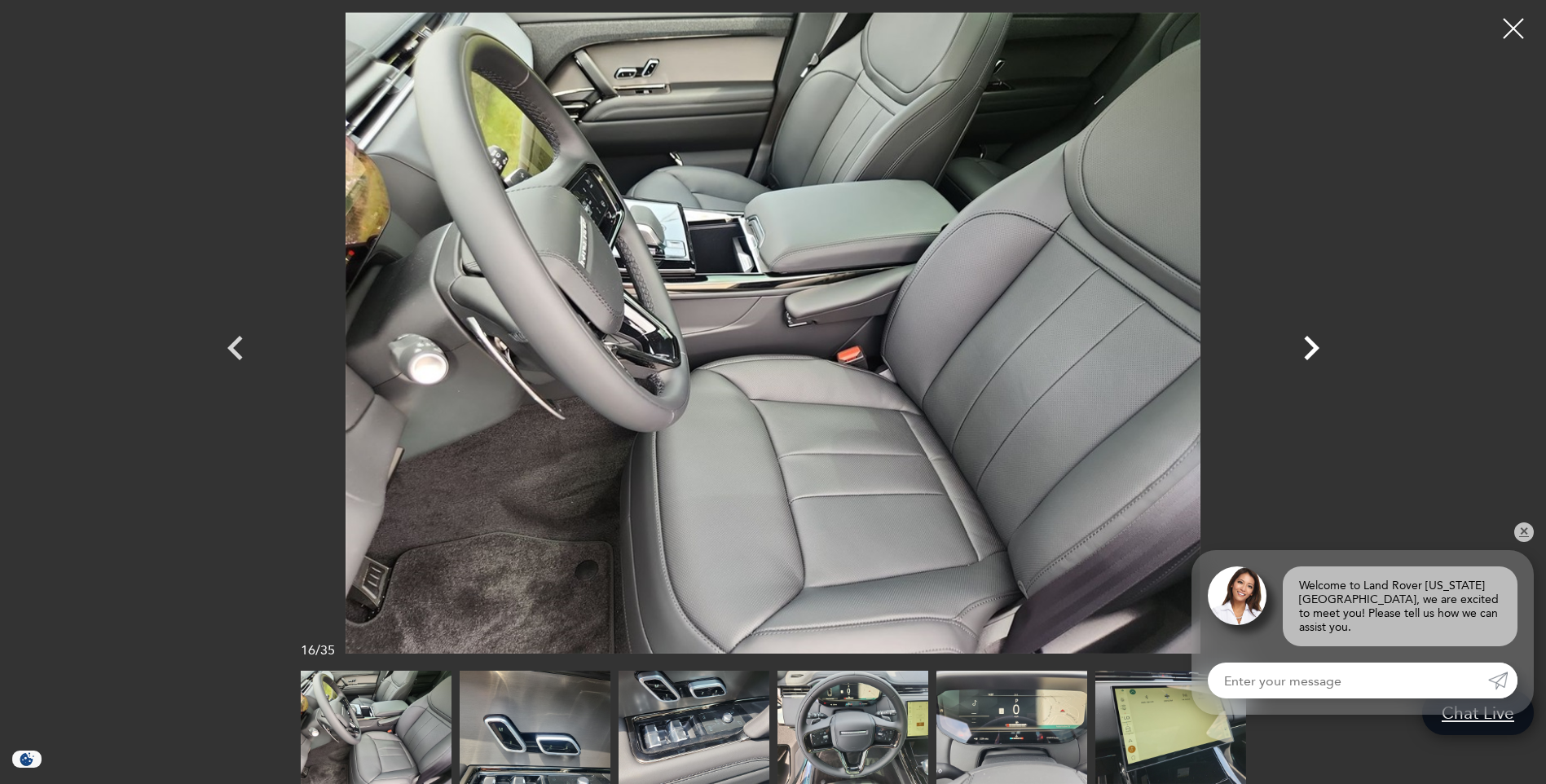
click at [1309, 348] on icon "Next" at bounding box center [1311, 348] width 49 height 49
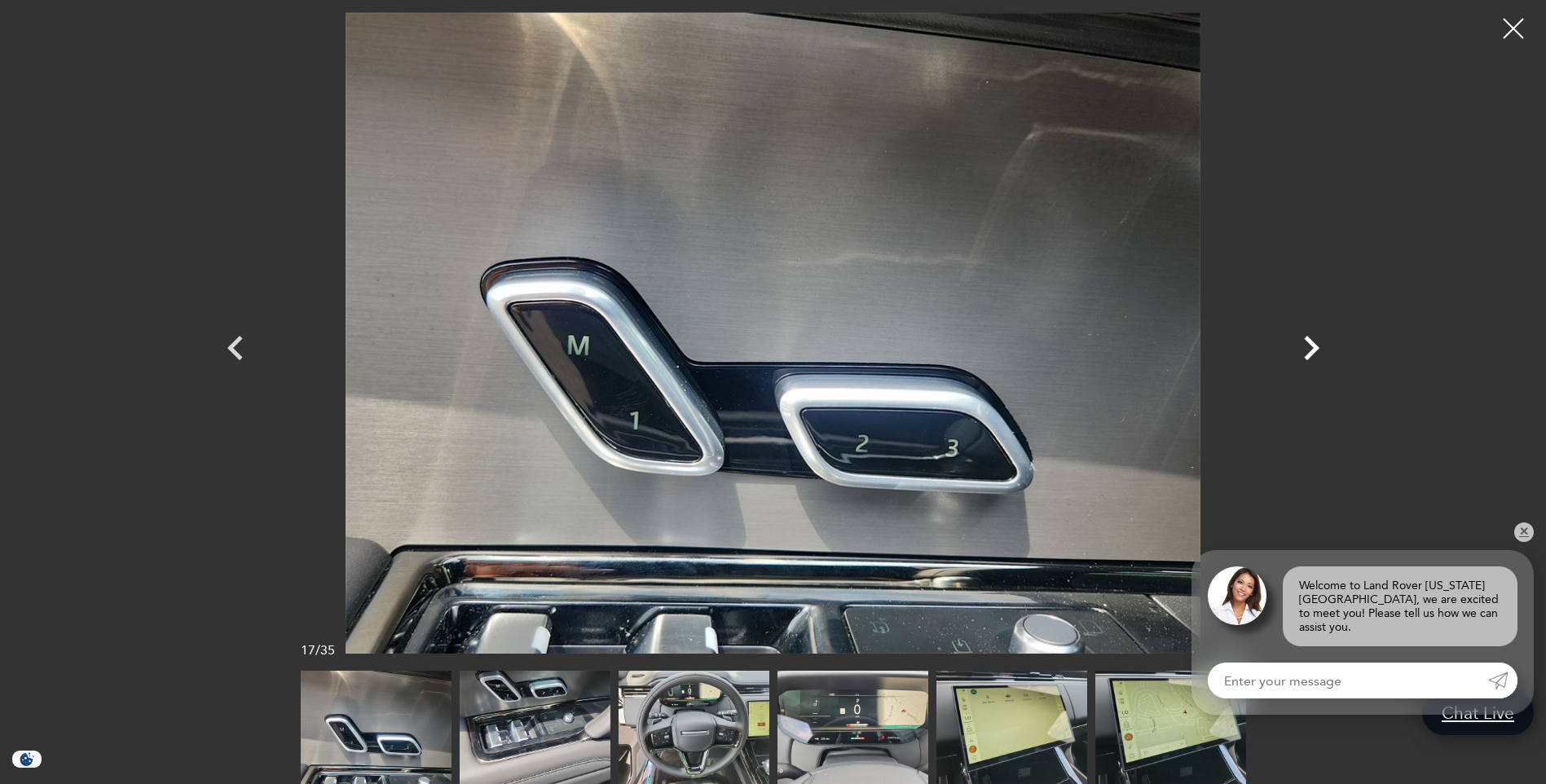
click at [1309, 348] on icon "Next" at bounding box center [1311, 348] width 49 height 49
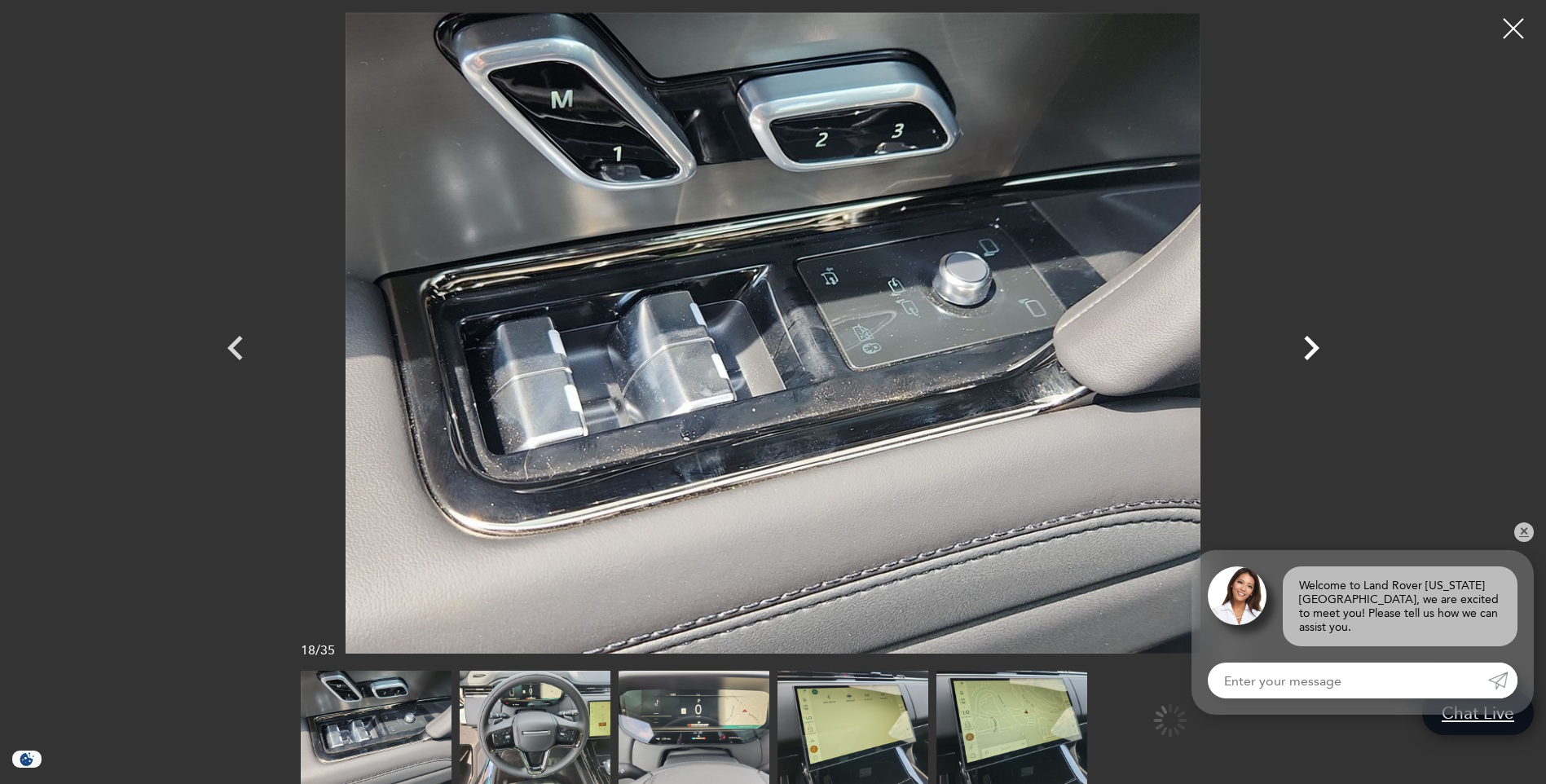
click at [1309, 348] on icon "Next" at bounding box center [1311, 348] width 49 height 49
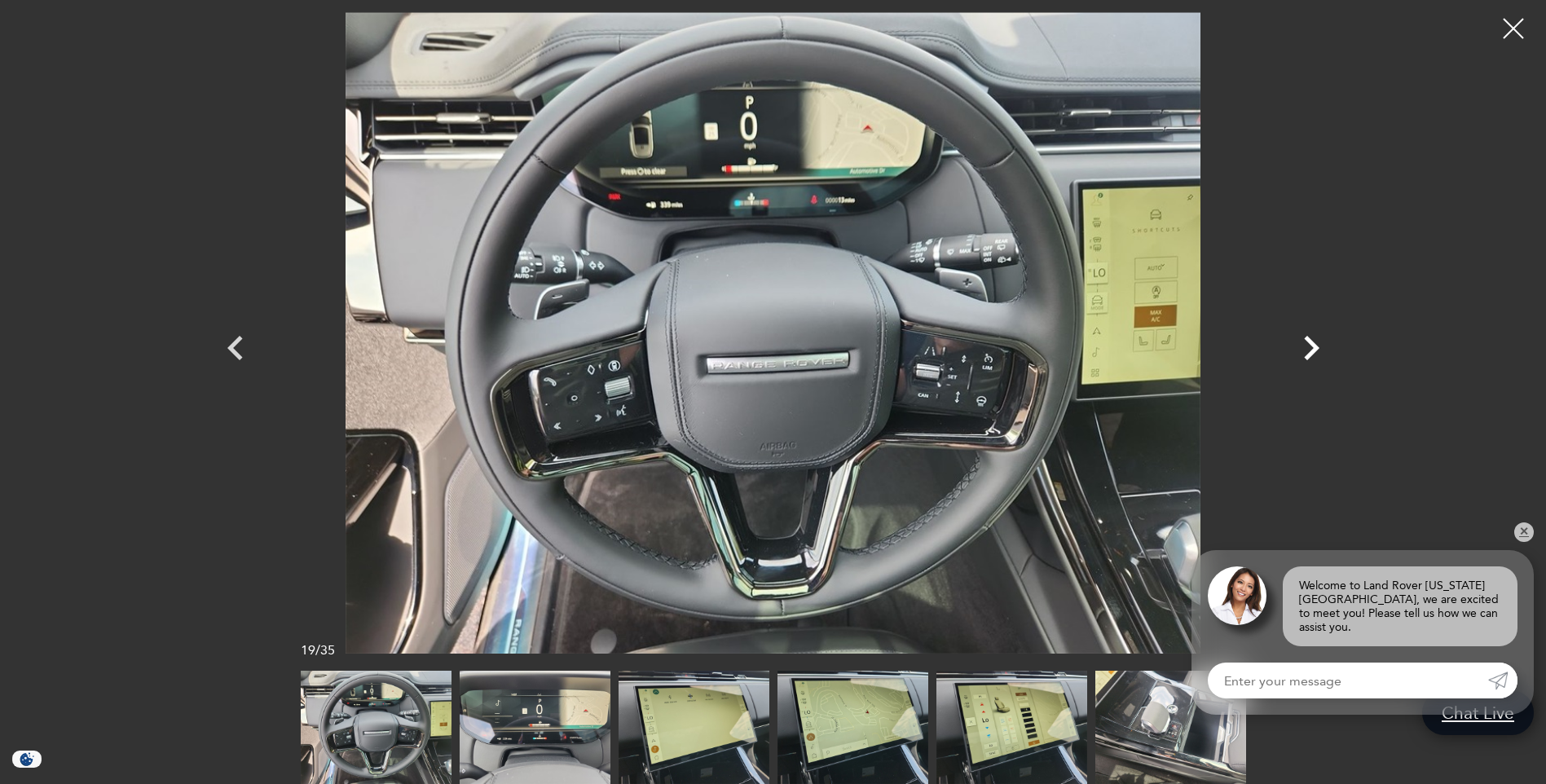
click at [1309, 348] on icon "Next" at bounding box center [1311, 348] width 49 height 49
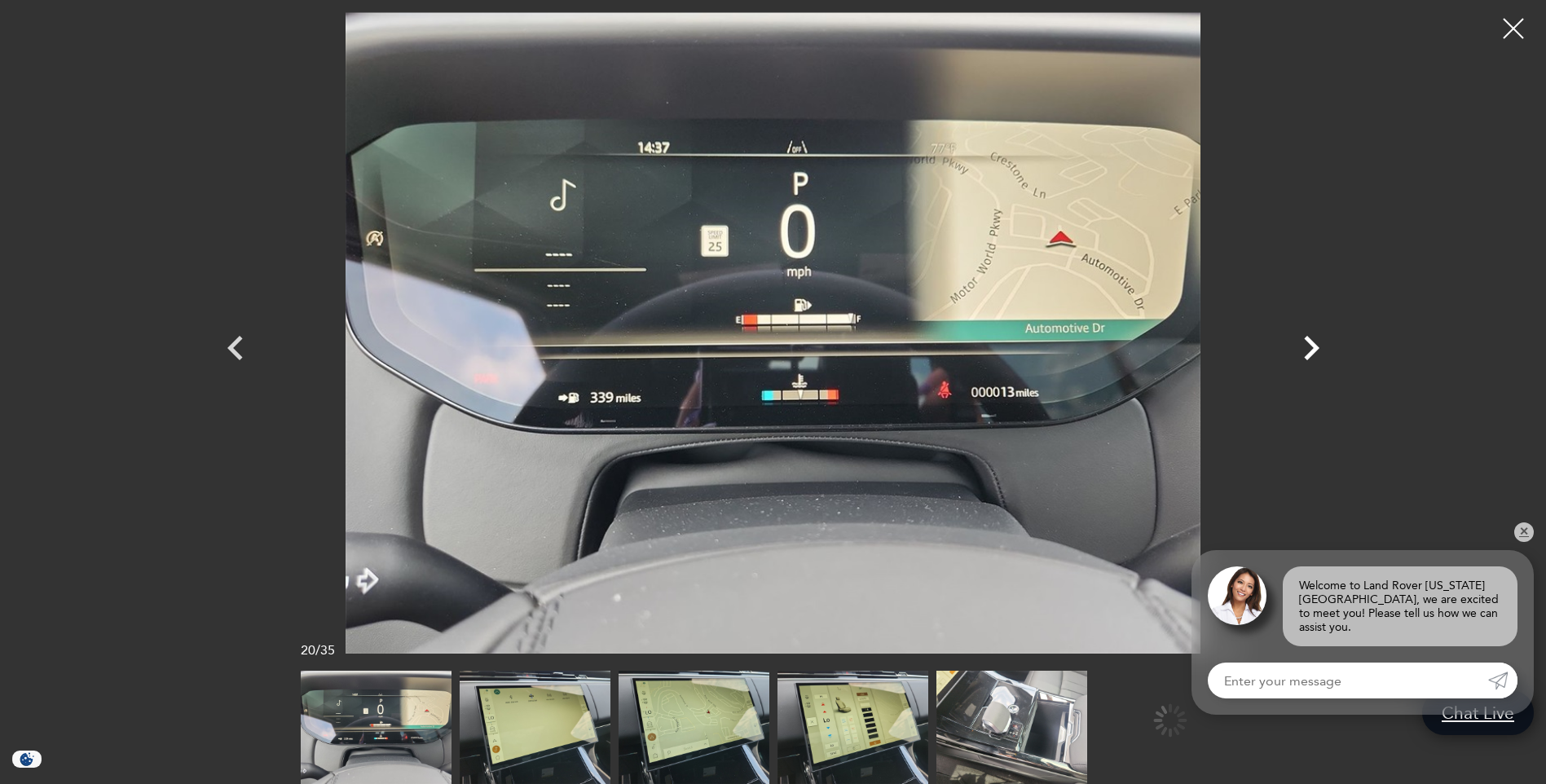
click at [1309, 348] on icon "Next" at bounding box center [1311, 348] width 49 height 49
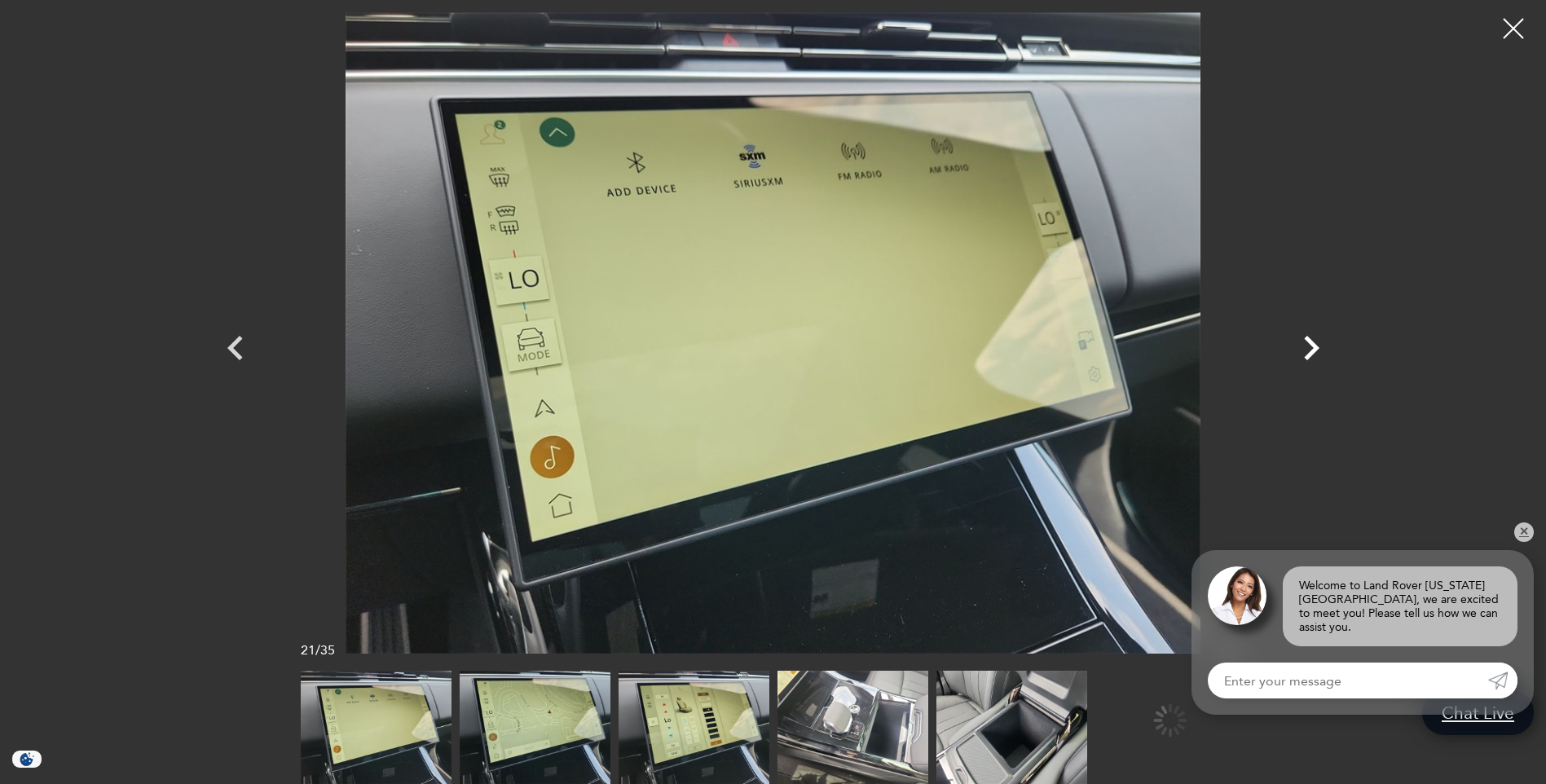
click at [1309, 348] on icon "Next" at bounding box center [1311, 348] width 49 height 49
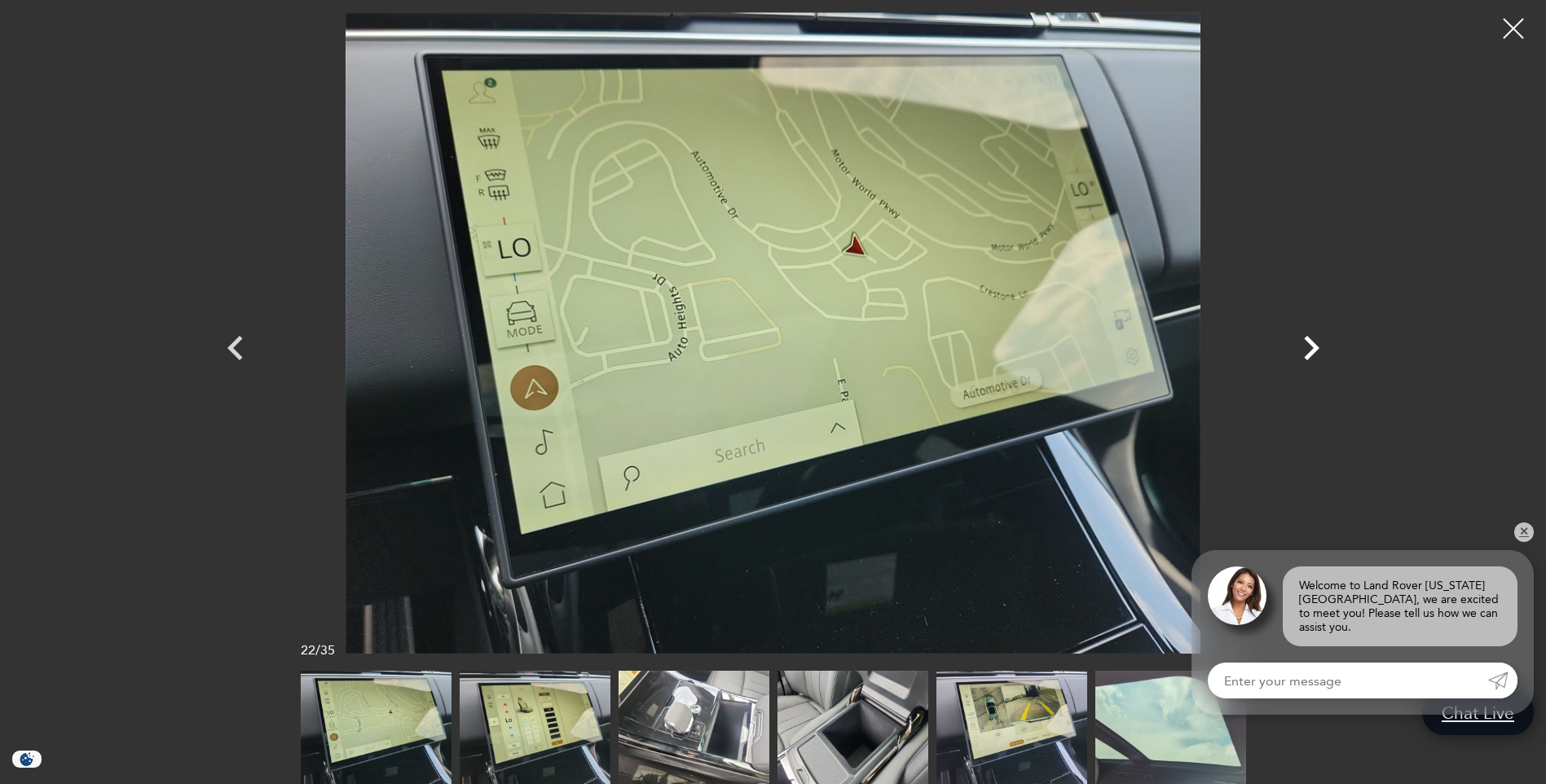
click at [1309, 348] on icon "Next" at bounding box center [1311, 348] width 49 height 49
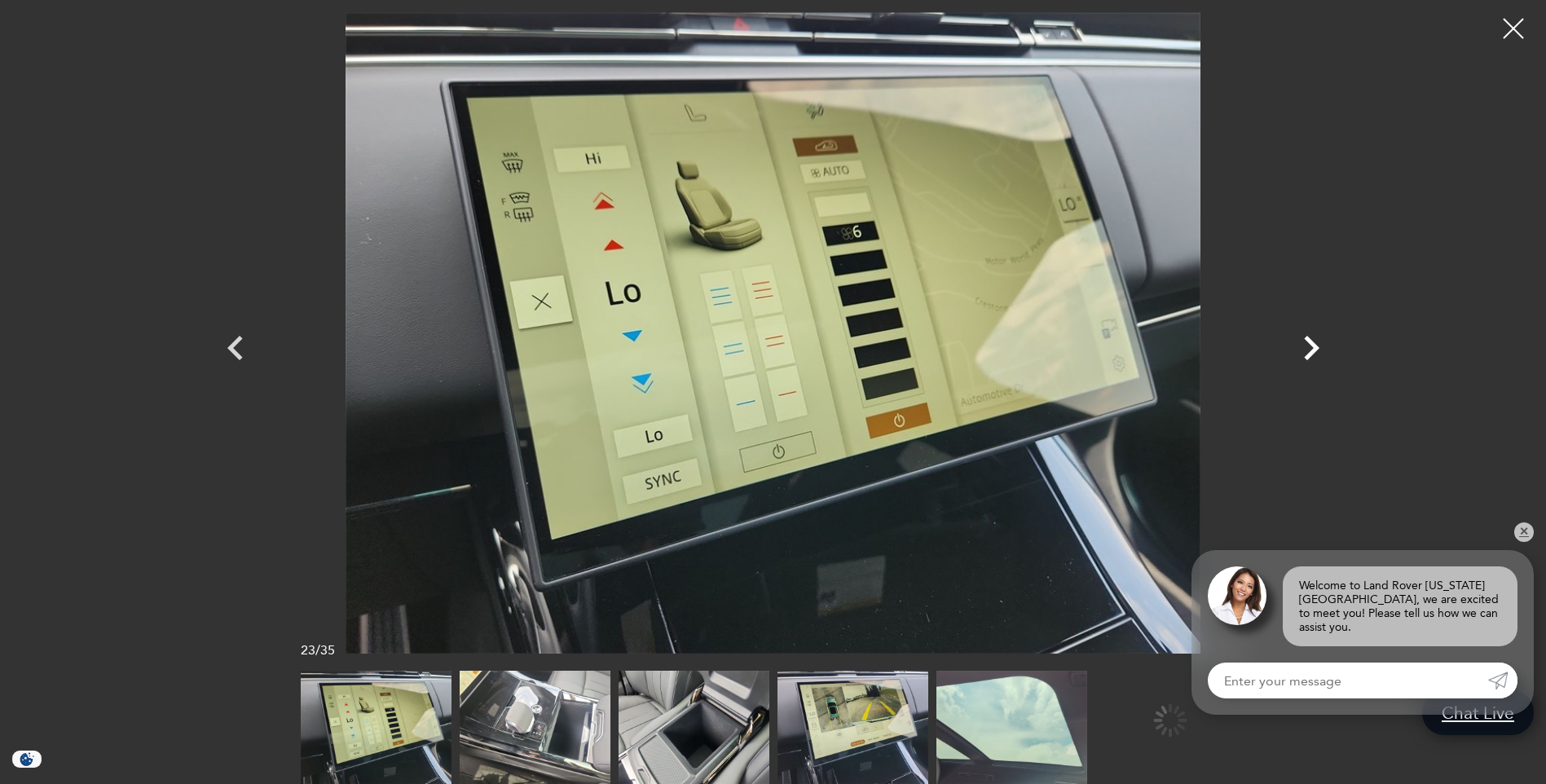
click at [1309, 348] on icon "Next" at bounding box center [1311, 348] width 49 height 49
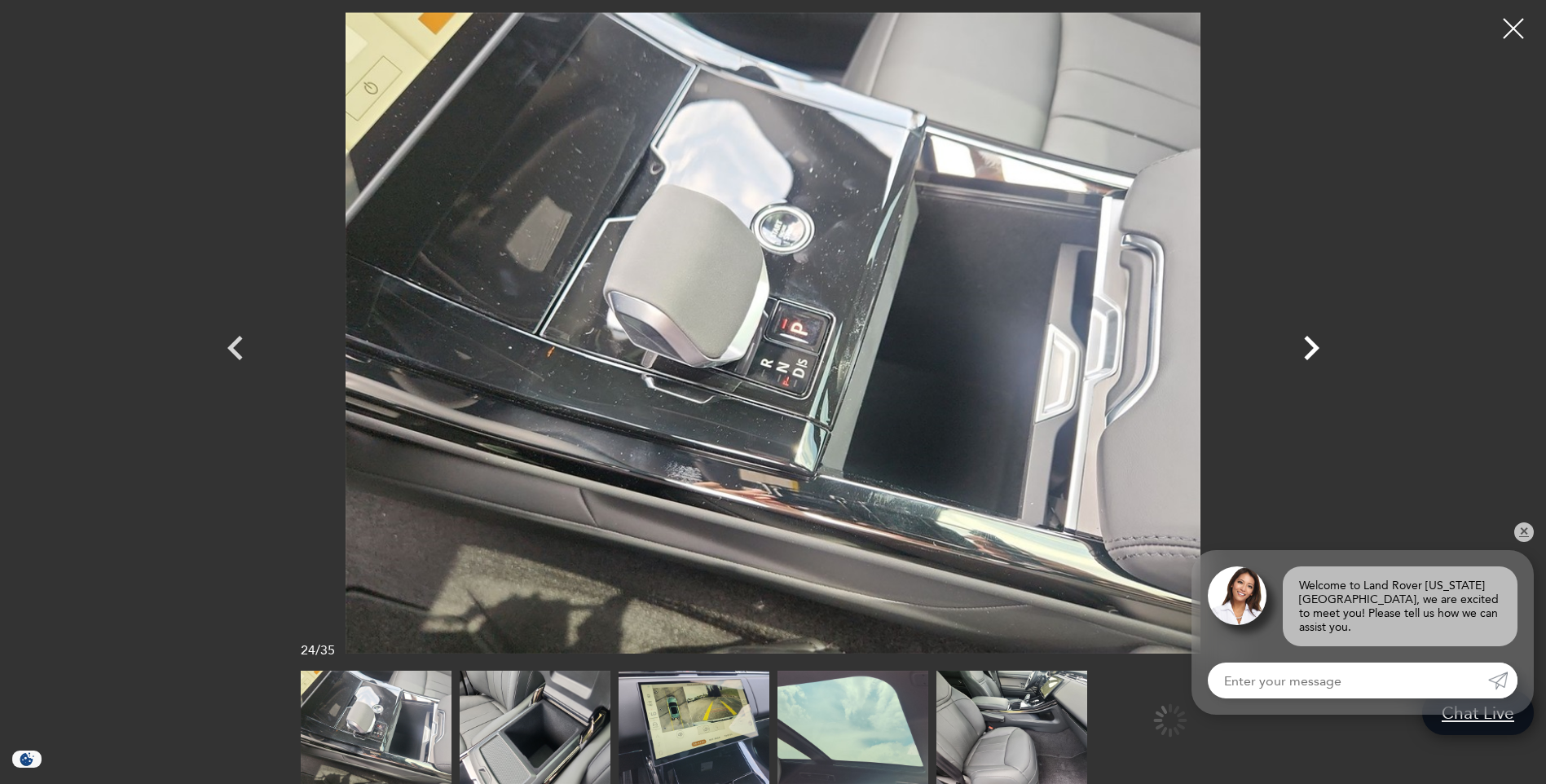
click at [1309, 348] on icon "Next" at bounding box center [1311, 348] width 49 height 49
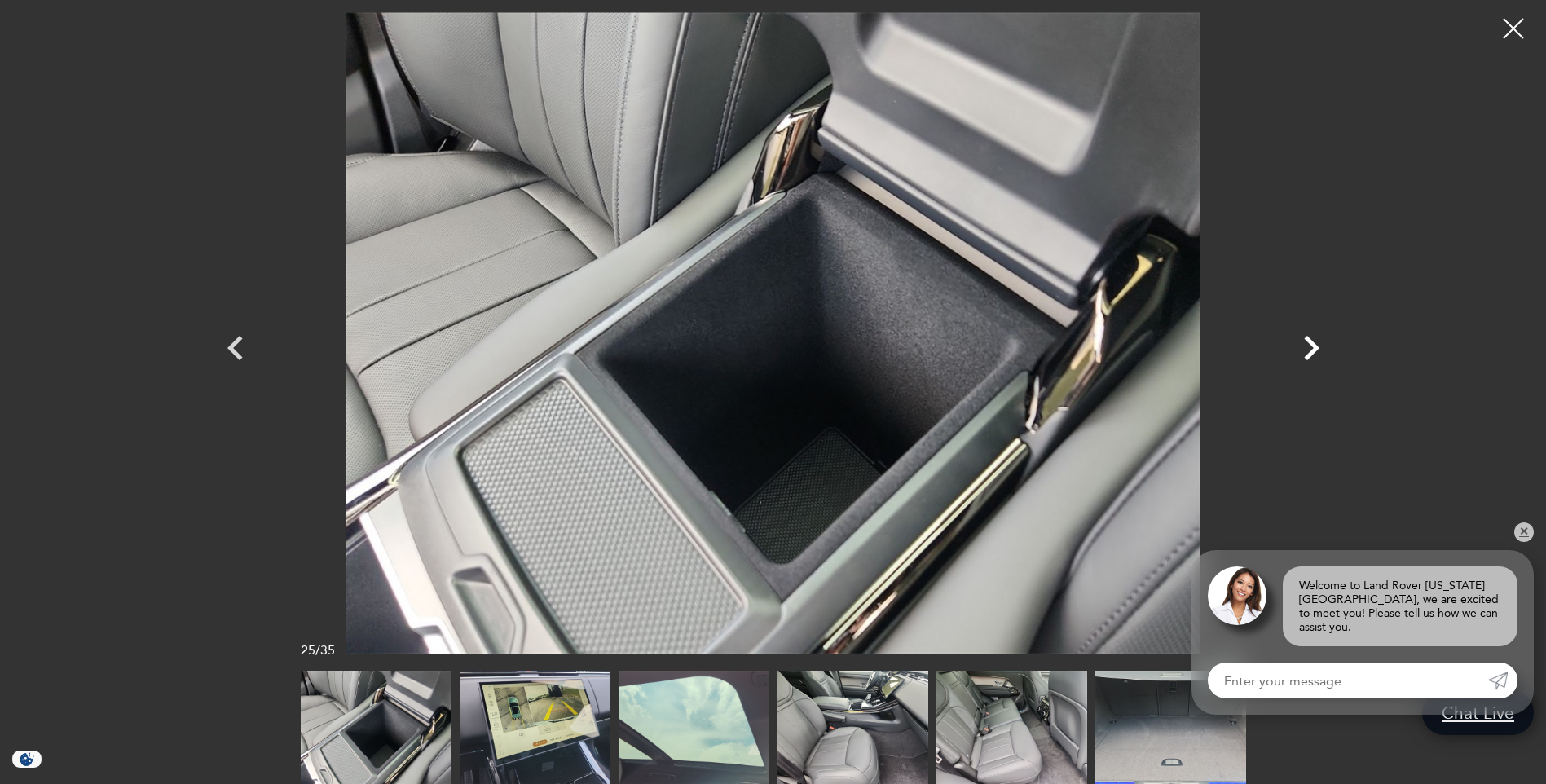
click at [1309, 348] on icon "Next" at bounding box center [1311, 348] width 49 height 49
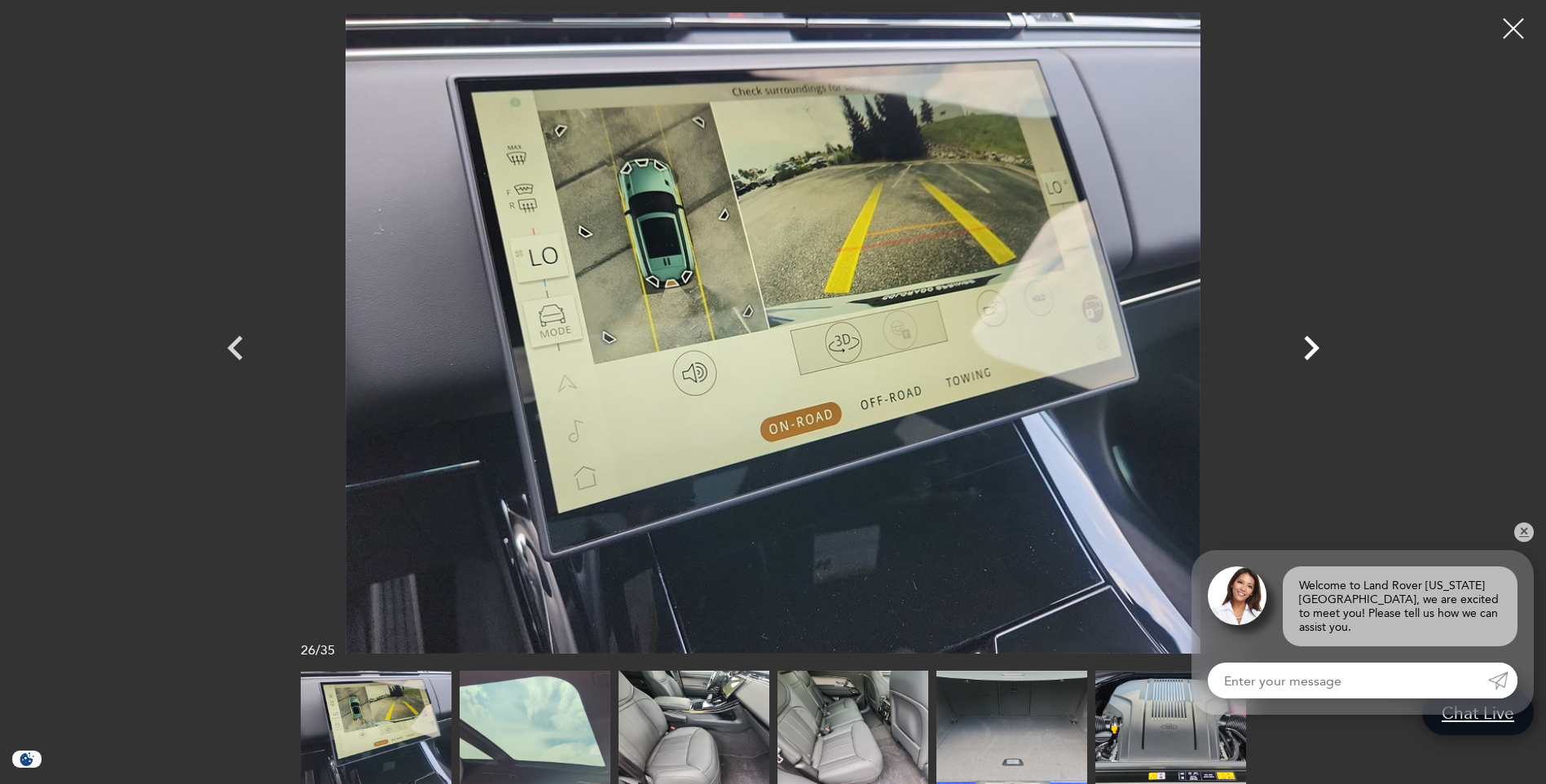
click at [1309, 348] on icon "Next" at bounding box center [1311, 348] width 49 height 49
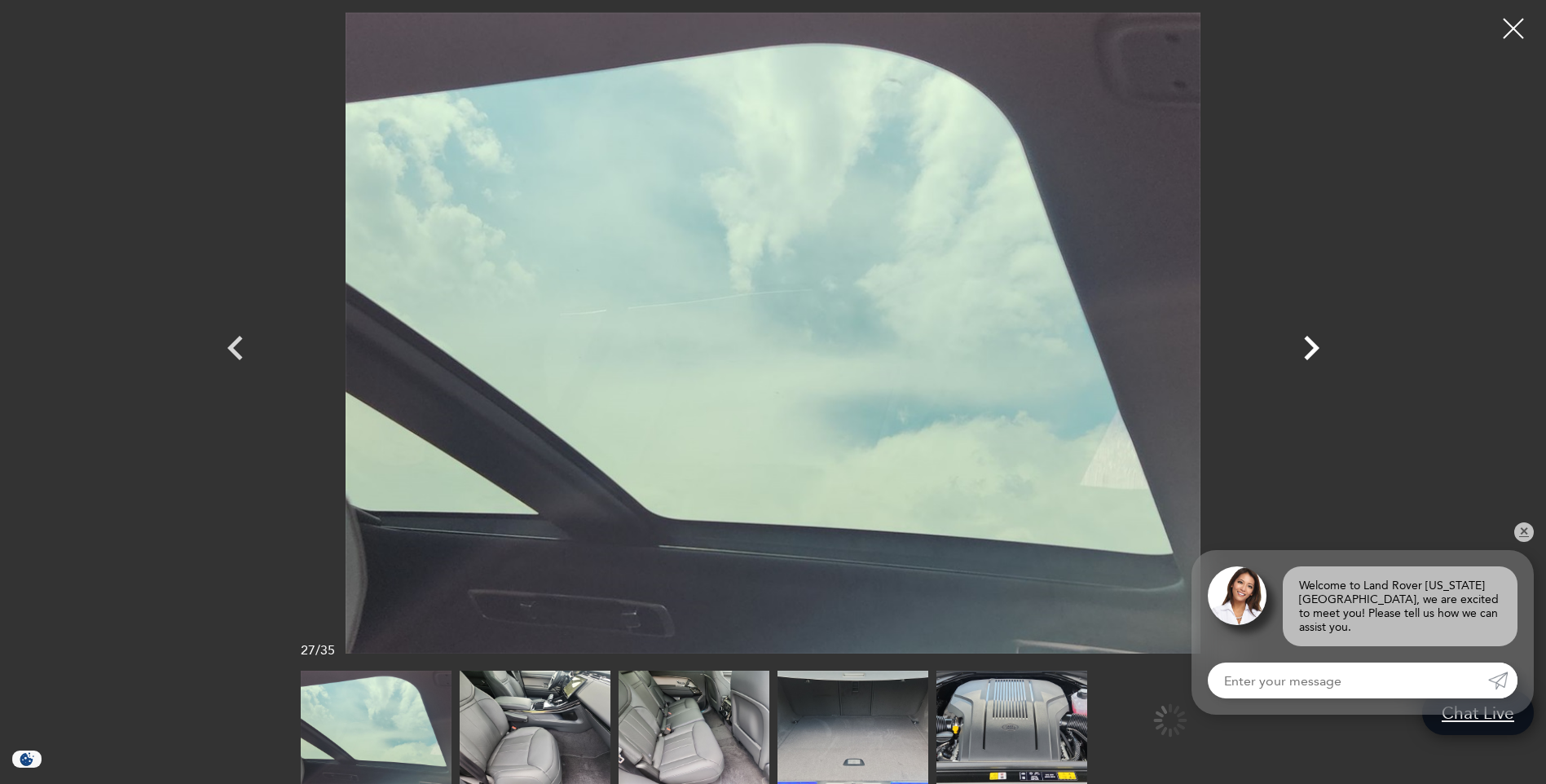
click at [1309, 348] on icon "Next" at bounding box center [1311, 348] width 49 height 49
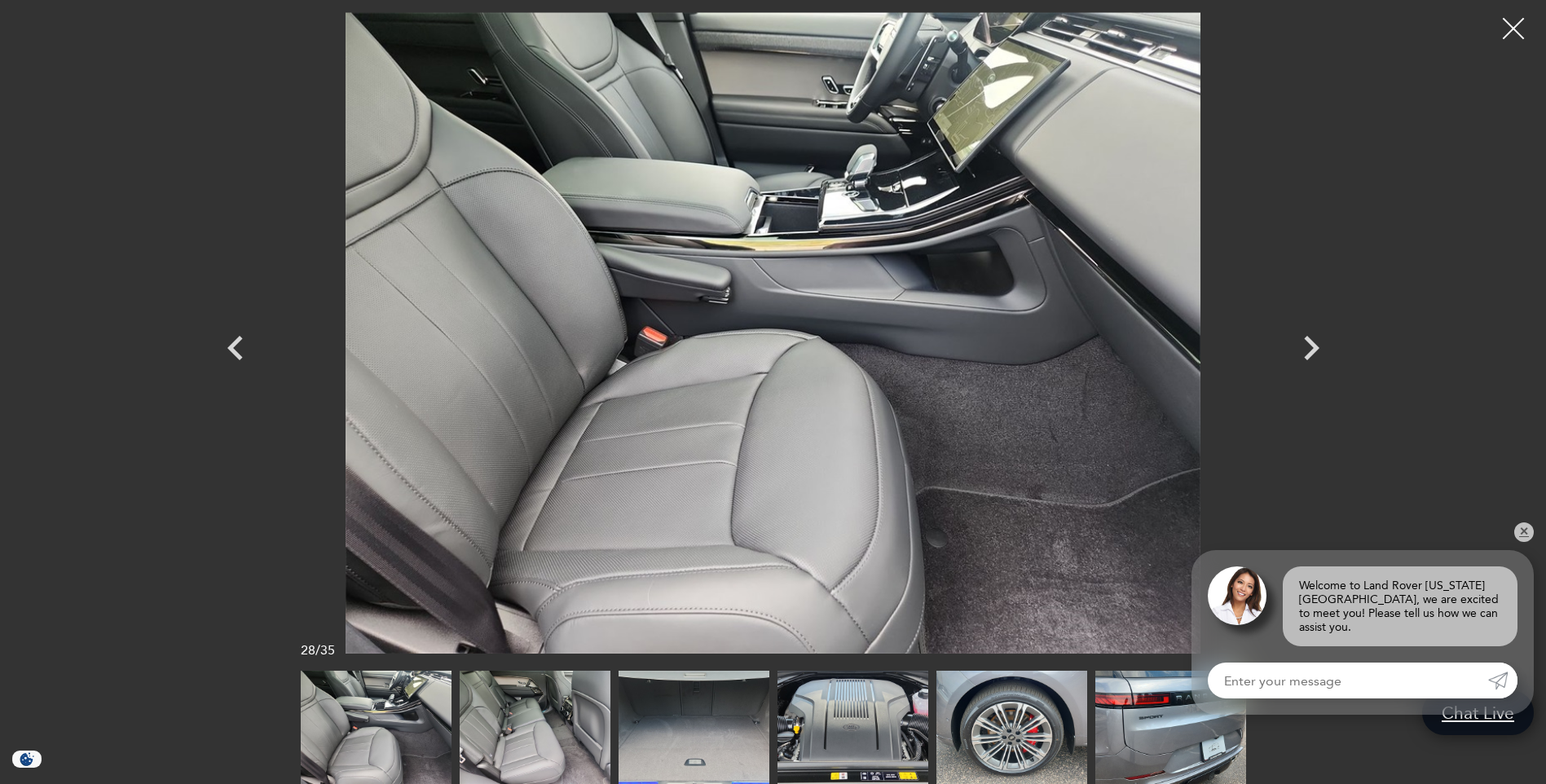
click at [1511, 31] on div at bounding box center [1513, 29] width 43 height 43
